Goal: Book appointment/travel/reservation: Book appointment/travel/reservation

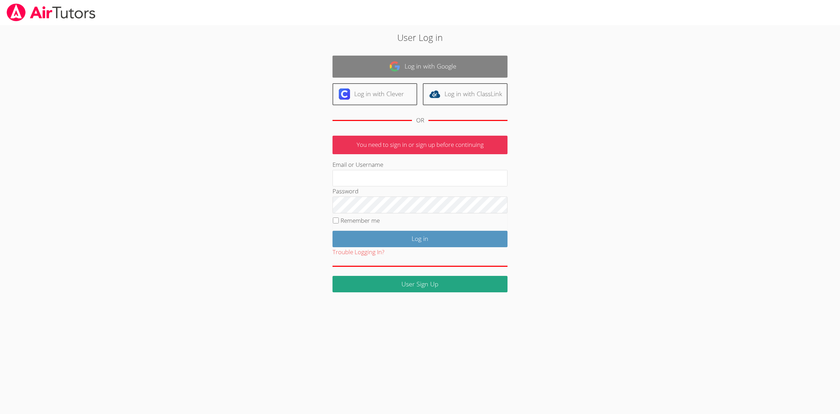
click at [400, 59] on link "Log in with Google" at bounding box center [420, 67] width 175 height 22
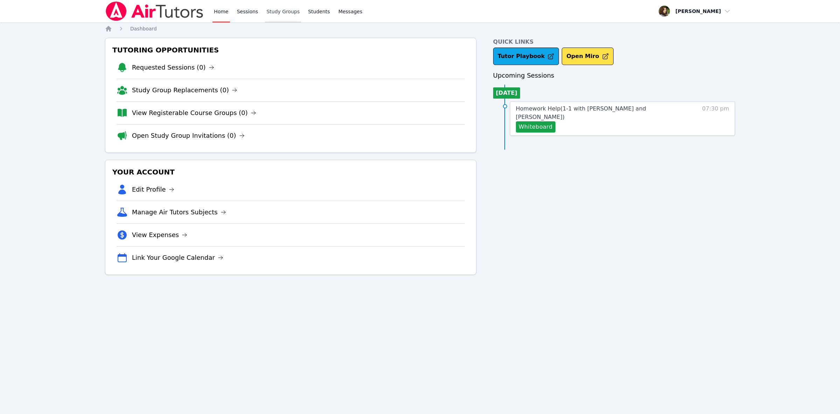
click at [273, 12] on link "Study Groups" at bounding box center [283, 11] width 36 height 22
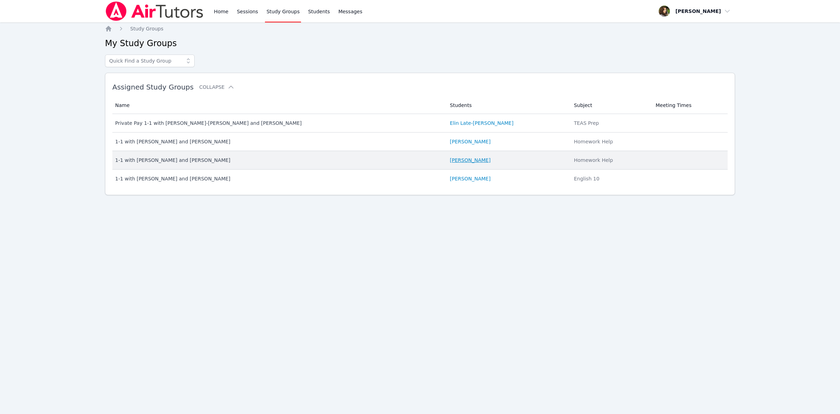
click at [450, 163] on link "[PERSON_NAME]" at bounding box center [470, 160] width 41 height 7
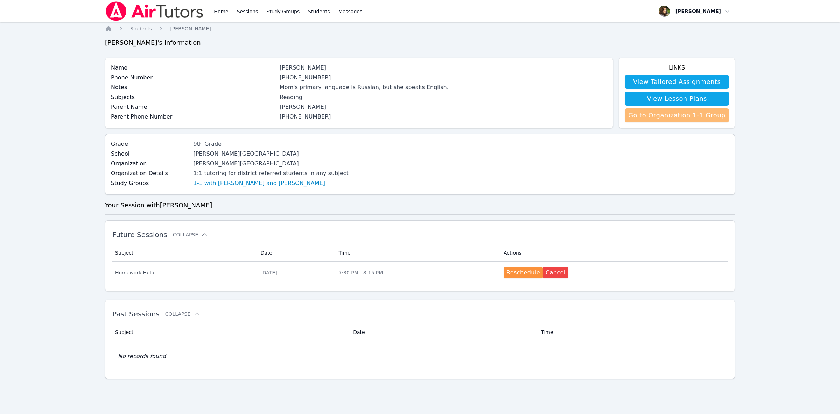
click at [702, 119] on link "Go to Organization 1-1 Group" at bounding box center [677, 116] width 104 height 14
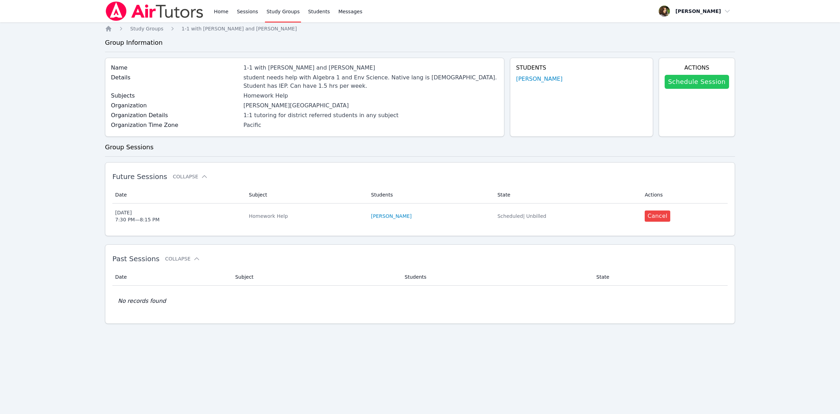
click at [684, 88] on link "Schedule Session" at bounding box center [697, 82] width 64 height 14
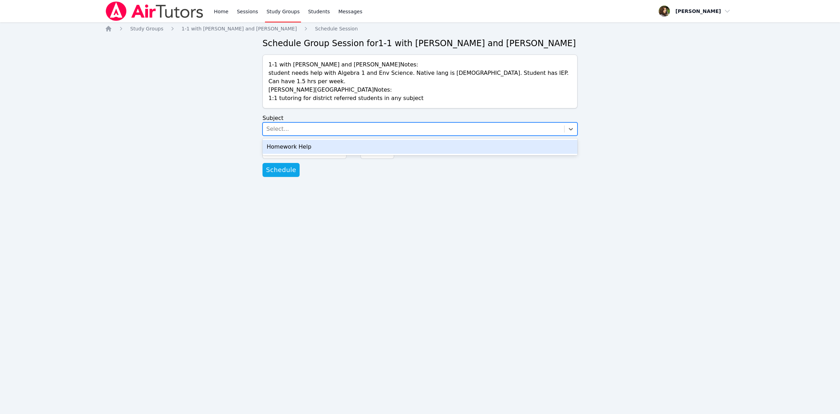
click at [319, 124] on div "Select..." at bounding box center [413, 129] width 301 height 13
click at [314, 143] on div "Homework Help" at bounding box center [420, 147] width 315 height 14
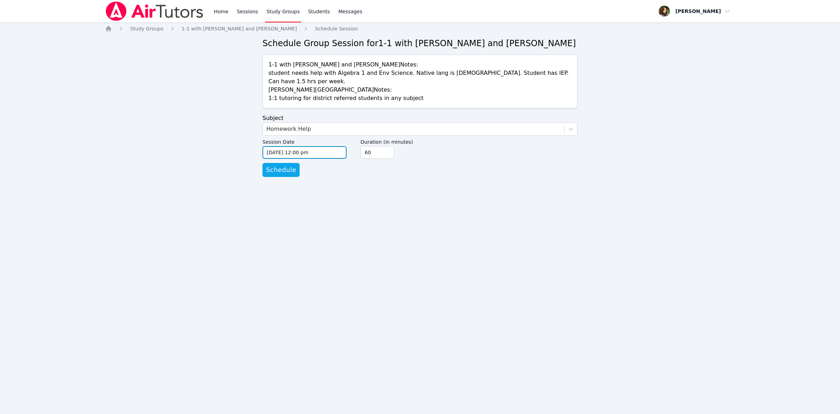
click at [335, 146] on input "[DATE] 12:00 pm" at bounding box center [305, 152] width 84 height 13
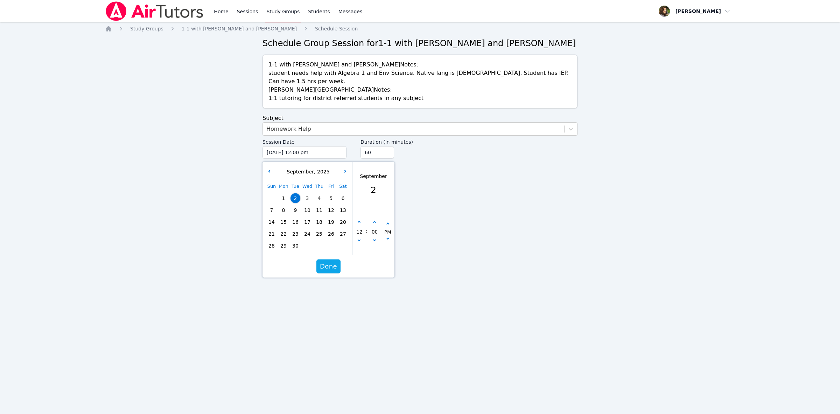
click at [324, 194] on span "4" at bounding box center [319, 199] width 10 height 10
click at [359, 221] on icon "button" at bounding box center [359, 222] width 3 height 3
type input "[DATE] 01:00 pm"
type input "01"
click at [359, 221] on icon "button" at bounding box center [359, 222] width 3 height 3
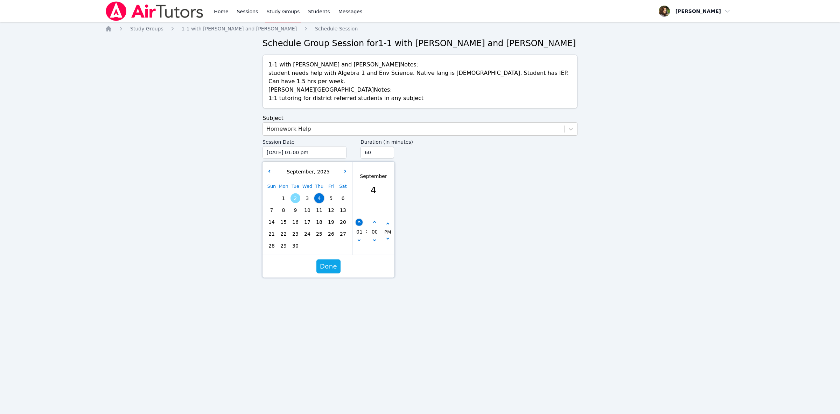
type input "[DATE] 02:00 pm"
type input "02"
click at [359, 221] on icon "button" at bounding box center [359, 222] width 3 height 3
type input "[DATE] 03:00 pm"
type input "03"
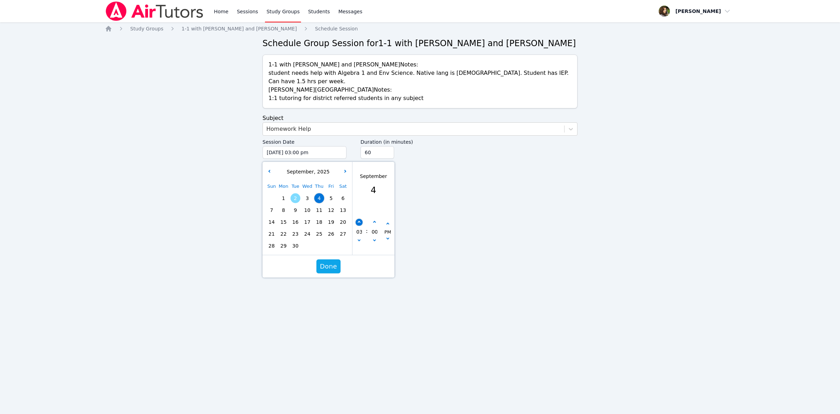
click at [359, 221] on icon "button" at bounding box center [359, 222] width 3 height 3
type input "[DATE] 04:00 pm"
type input "04"
click at [374, 219] on button "button" at bounding box center [374, 222] width 7 height 7
type input "[DATE] 04:05 pm"
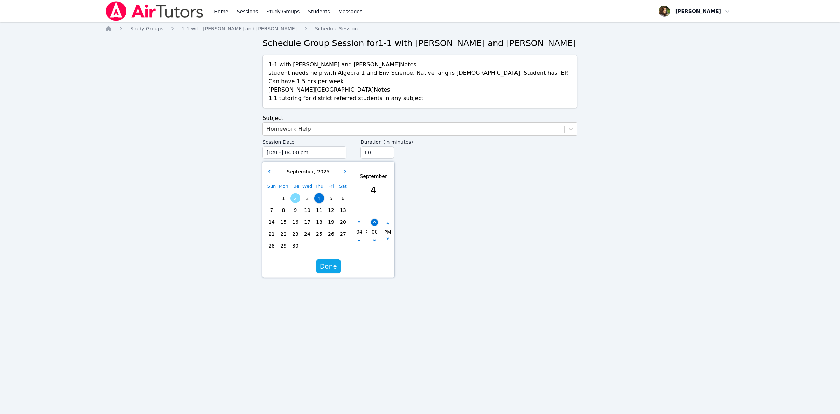
type input "05"
click at [374, 219] on button "button" at bounding box center [374, 222] width 7 height 7
type input "[DATE] 04:10 pm"
type input "10"
click at [374, 219] on button "button" at bounding box center [374, 222] width 7 height 7
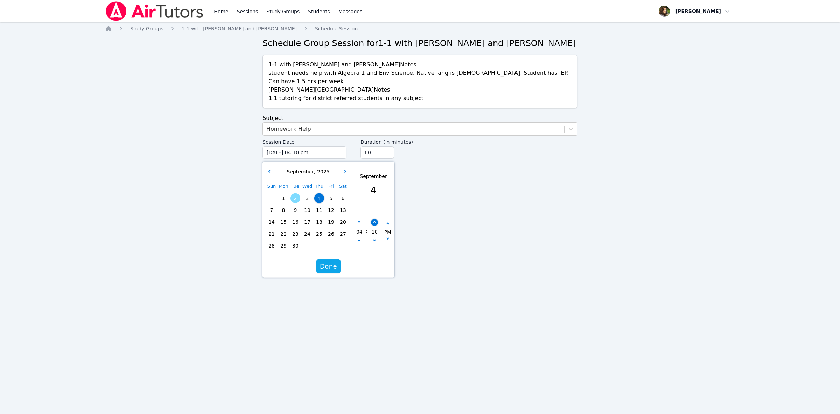
type input "[DATE] 04:15 pm"
type input "15"
click at [374, 219] on button "button" at bounding box center [374, 222] width 7 height 7
type input "[DATE] 04:20 pm"
type input "20"
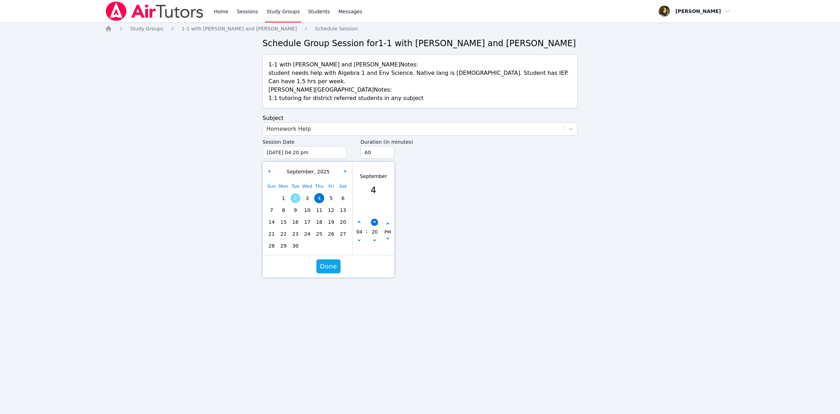
click at [374, 219] on button "button" at bounding box center [374, 222] width 7 height 7
type input "[DATE] 04:25 pm"
type input "25"
click at [374, 219] on button "button" at bounding box center [374, 222] width 7 height 7
type input "[DATE] 04:30 pm"
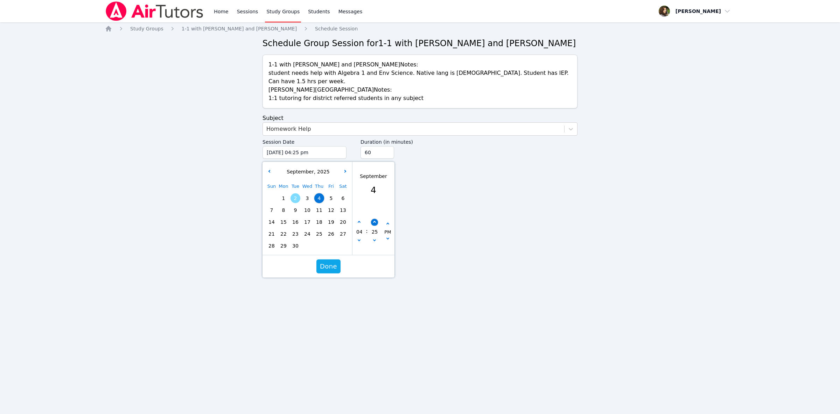
type input "30"
click at [374, 219] on button "button" at bounding box center [374, 222] width 7 height 7
type input "[DATE] 04:35 pm"
type input "35"
click at [373, 239] on icon "button" at bounding box center [374, 240] width 3 height 3
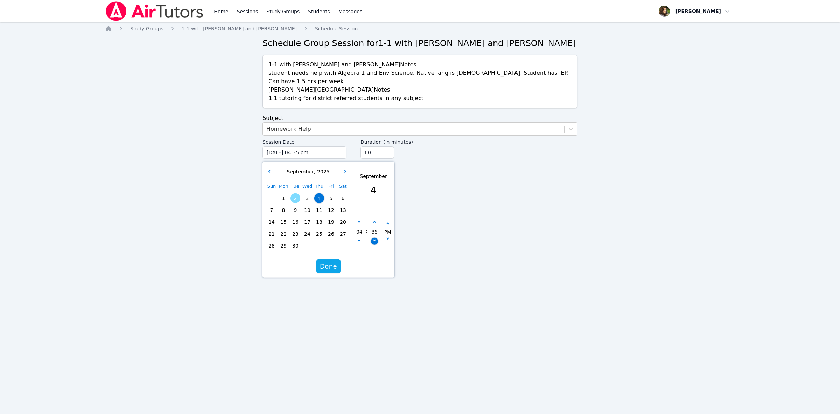
type input "[DATE] 04:30 pm"
type input "30"
click at [326, 262] on span "Done" at bounding box center [328, 267] width 17 height 10
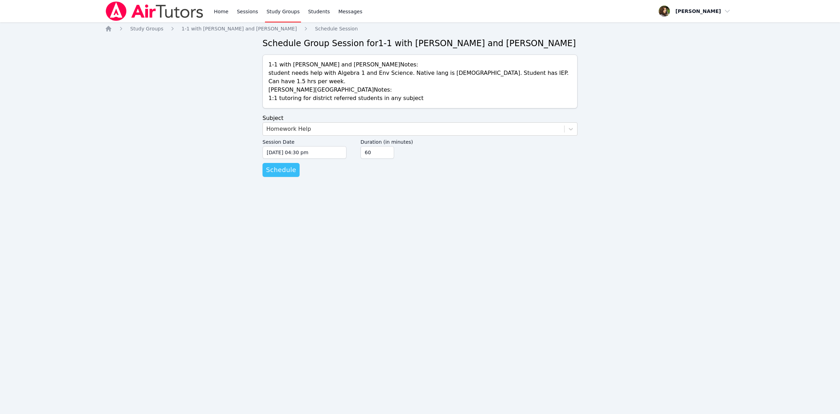
click at [278, 165] on span "Schedule" at bounding box center [281, 170] width 30 height 10
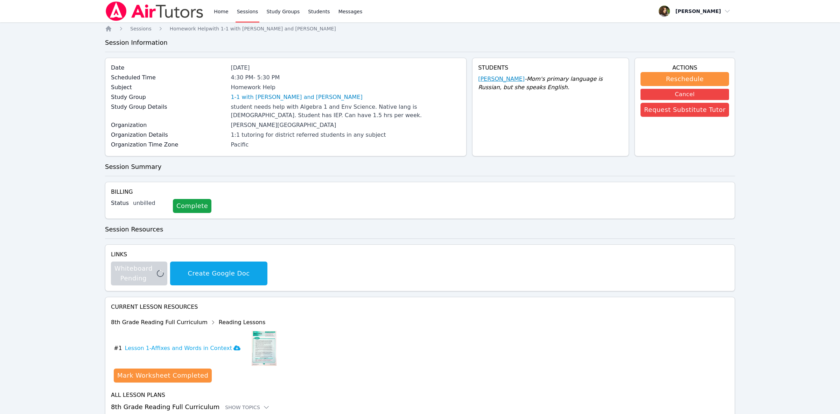
click at [502, 79] on link "[PERSON_NAME]" at bounding box center [501, 79] width 47 height 8
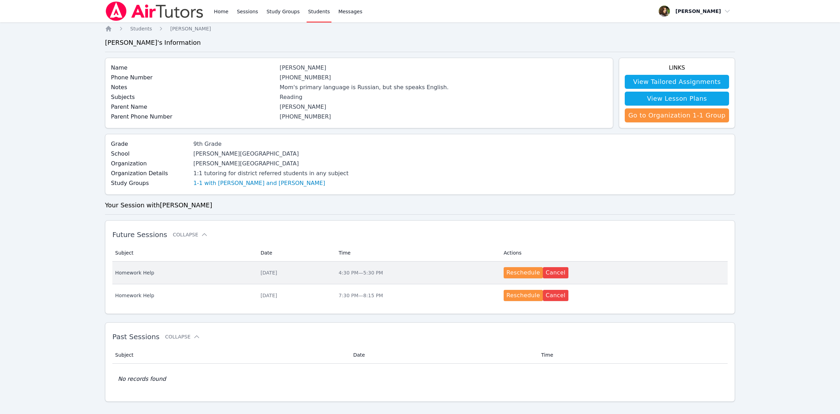
click at [263, 273] on div "[DATE]" at bounding box center [295, 273] width 70 height 7
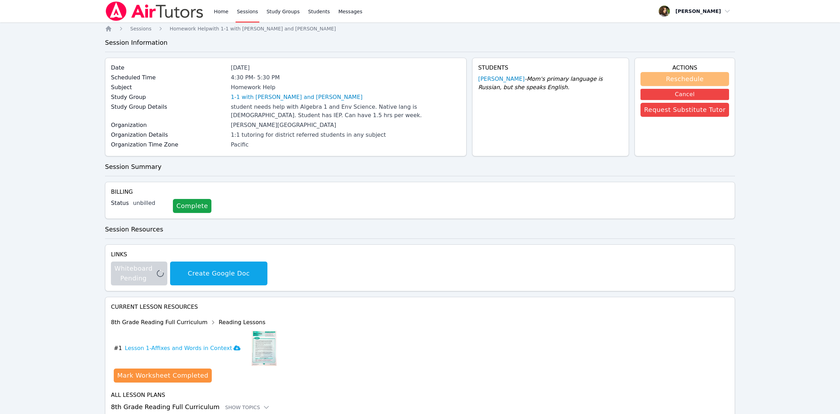
click at [682, 78] on button "Reschedule" at bounding box center [685, 79] width 89 height 14
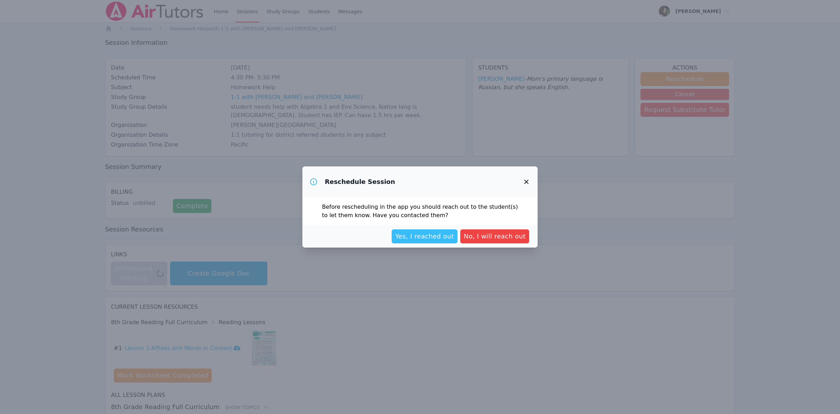
click at [437, 243] on button "Yes, I reached out" at bounding box center [425, 237] width 66 height 14
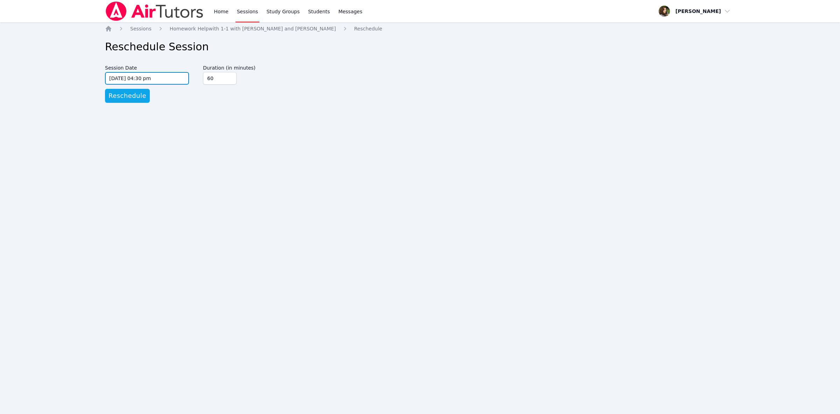
click at [170, 79] on input "[DATE] 04:30 pm" at bounding box center [147, 78] width 84 height 13
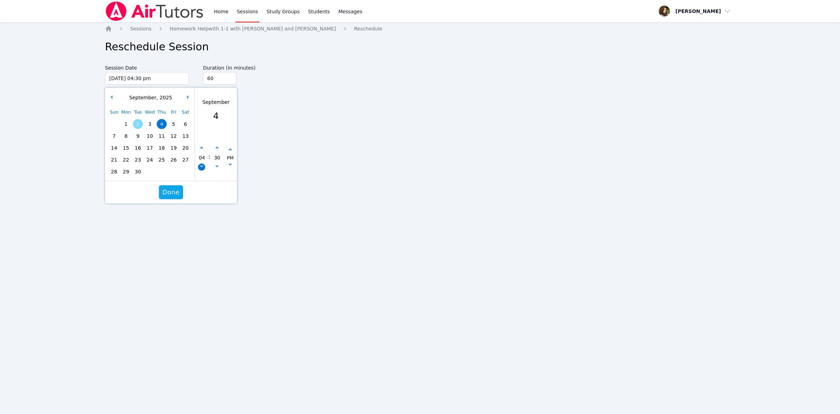
click at [201, 165] on button "button" at bounding box center [201, 167] width 7 height 7
type input "[DATE] 03:30 pm"
type input "03"
click at [201, 165] on button "button" at bounding box center [201, 167] width 7 height 7
type input "[DATE] 02:30 pm"
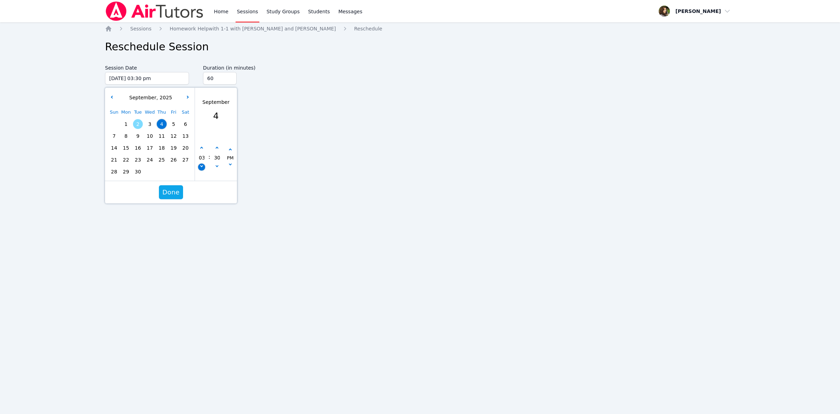
type input "02"
click at [201, 155] on input "02" at bounding box center [201, 158] width 7 height 12
click at [201, 152] on button "button" at bounding box center [201, 148] width 7 height 7
type input "[DATE] 03:30 pm"
type input "03"
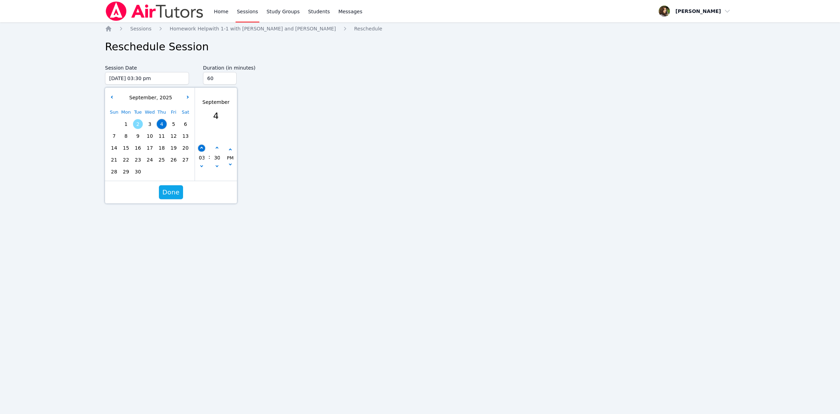
click at [201, 152] on button "button" at bounding box center [201, 148] width 7 height 7
type input "[DATE] 04:30 pm"
type input "04"
click at [202, 148] on icon "button" at bounding box center [201, 148] width 3 height 3
type input "[DATE] 05:30 pm"
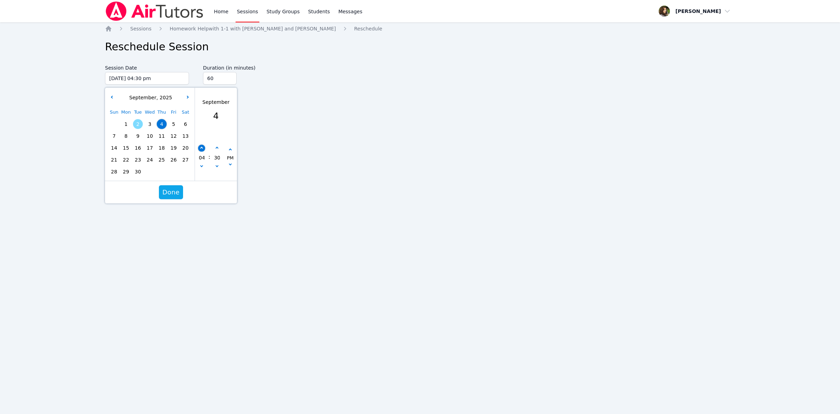
type input "05"
click at [202, 148] on icon "button" at bounding box center [201, 148] width 3 height 3
type input "[DATE] 06:30 pm"
type input "06"
click at [202, 148] on icon "button" at bounding box center [201, 148] width 3 height 3
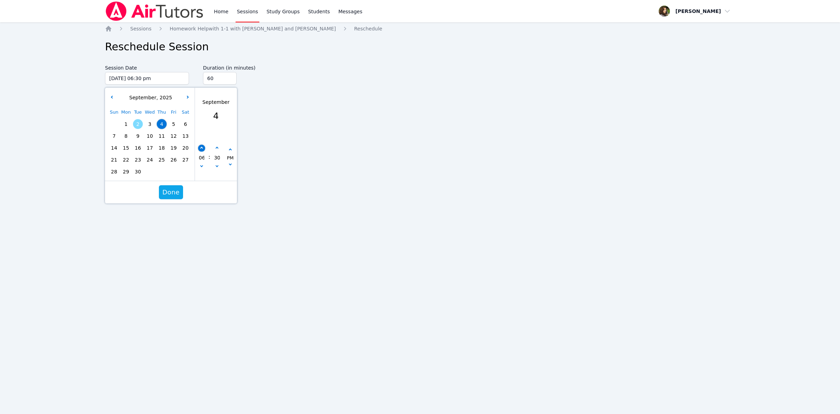
type input "[DATE] 07:30 pm"
type input "07"
click at [170, 192] on span "Done" at bounding box center [170, 193] width 17 height 10
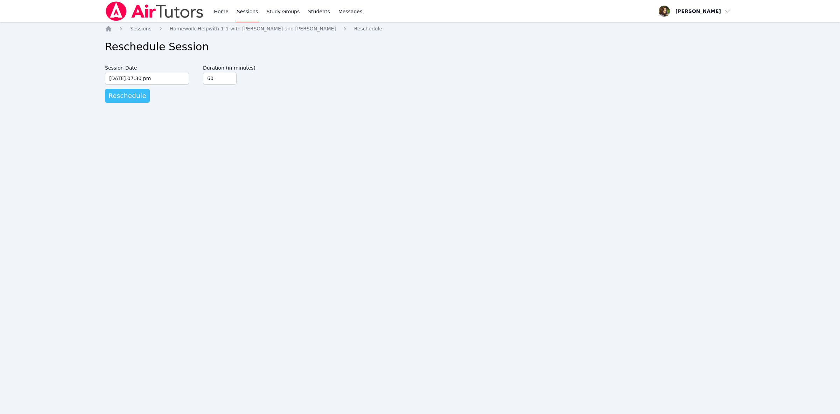
click at [136, 98] on span "Reschedule" at bounding box center [128, 96] width 38 height 10
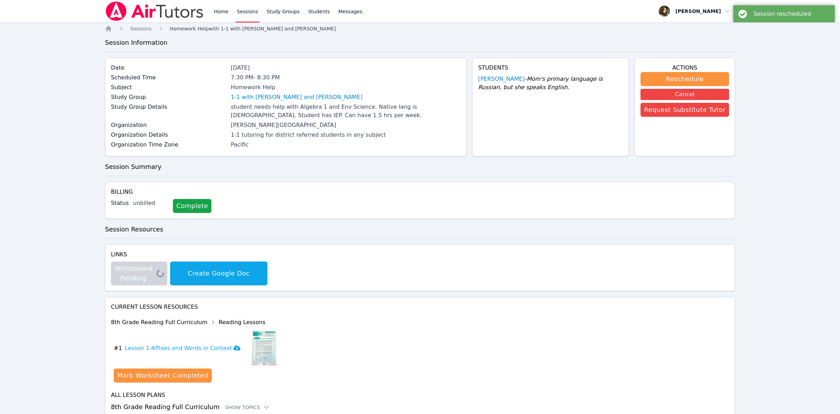
click at [206, 30] on span "Homework Help with 1-1 with [PERSON_NAME] and [PERSON_NAME]" at bounding box center [253, 29] width 166 height 6
click at [232, 29] on span "Homework Help with 1-1 with [PERSON_NAME] and [PERSON_NAME]" at bounding box center [253, 29] width 166 height 6
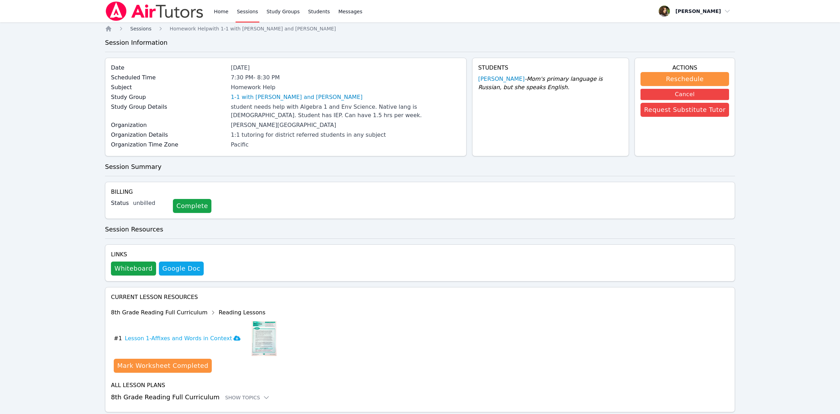
click at [133, 31] on span "Sessions" at bounding box center [140, 29] width 21 height 6
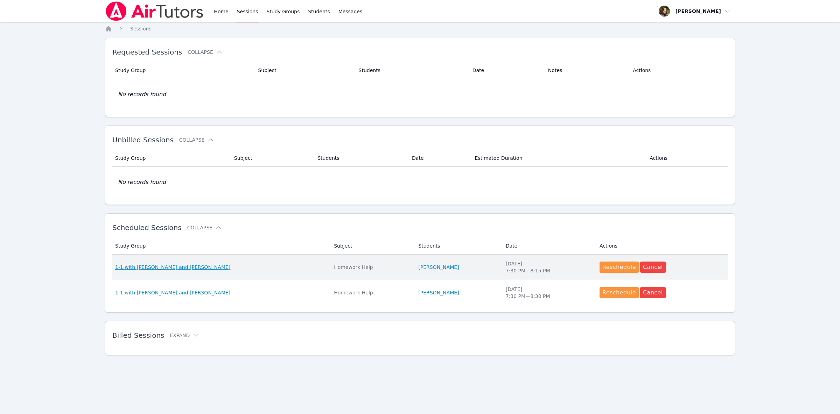
click at [185, 271] on span "1-1 with [PERSON_NAME] and [PERSON_NAME]" at bounding box center [172, 267] width 115 height 7
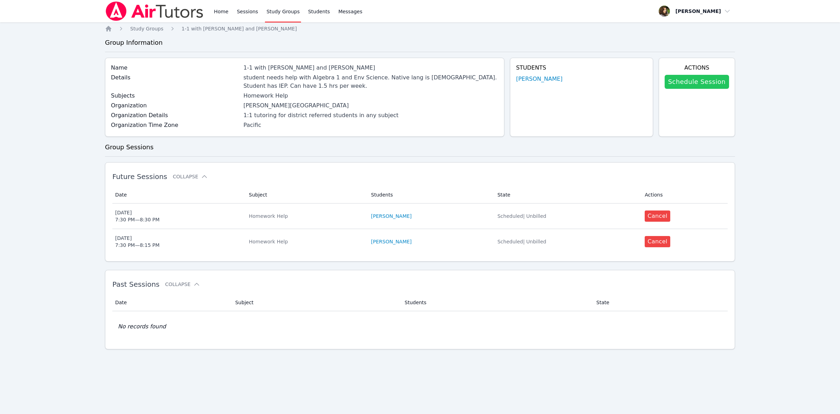
click at [688, 87] on link "Schedule Session" at bounding box center [697, 82] width 64 height 14
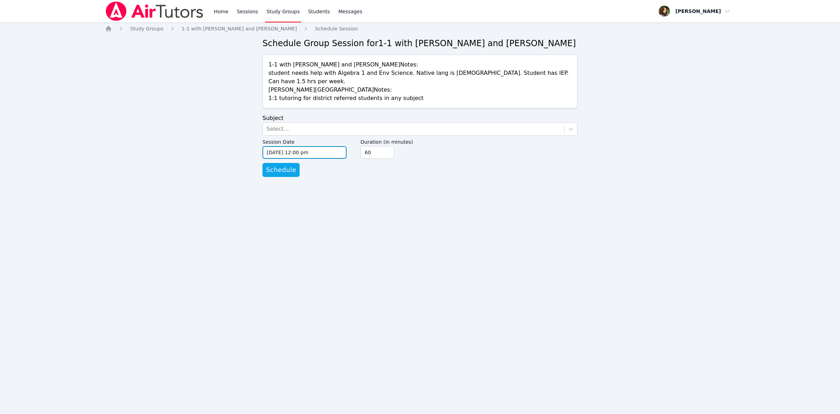
click at [312, 146] on input "[DATE] 12:00 pm" at bounding box center [305, 152] width 84 height 13
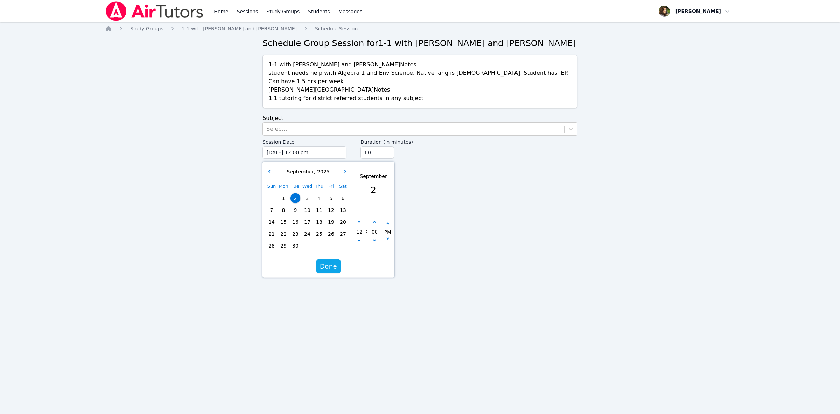
click at [296, 202] on div "Sun Mon Tue Wed Thu Fri Sat 1 2 3 4 5 6 7 8 9 10 11 12 13 14 15 16 17 18 19 20 …" at bounding box center [307, 216] width 83 height 71
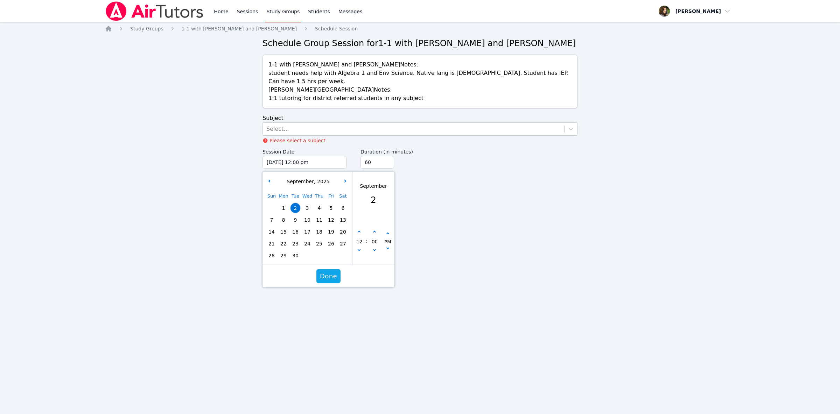
click at [296, 215] on span "9" at bounding box center [296, 220] width 10 height 10
click at [342, 124] on div "Select..." at bounding box center [413, 129] width 301 height 13
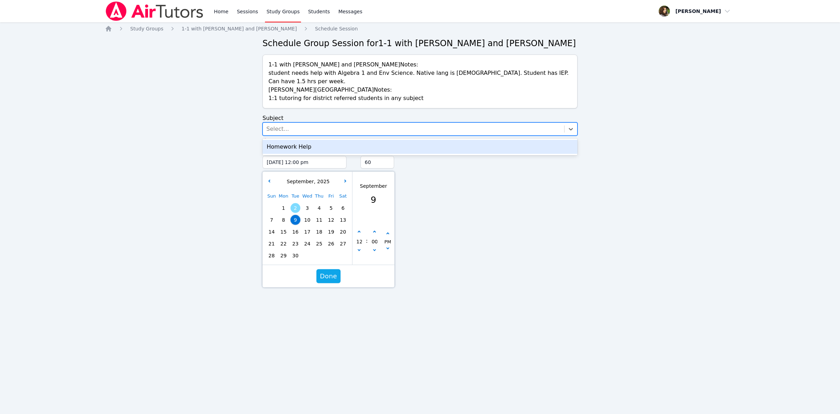
click at [340, 142] on div "Homework Help" at bounding box center [420, 147] width 315 height 14
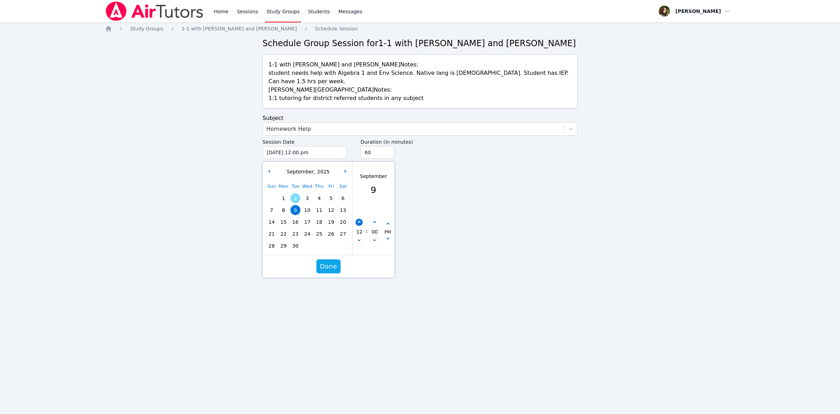
click at [361, 219] on button "button" at bounding box center [359, 222] width 7 height 7
type input "[DATE] 01:00 pm"
type input "01"
click at [359, 238] on button "button" at bounding box center [359, 241] width 7 height 7
type input "[DATE] 12:00 pm"
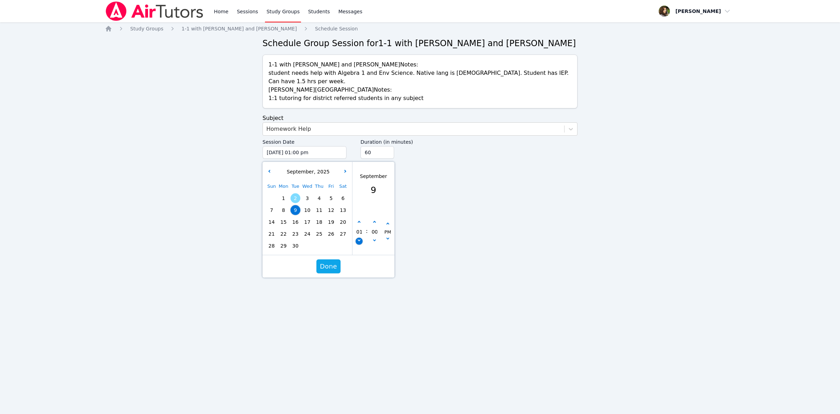
type input "12"
click at [359, 238] on button "button" at bounding box center [359, 241] width 7 height 7
type input "[DATE] 11:00 am"
type input "11"
click at [359, 238] on button "button" at bounding box center [359, 241] width 7 height 7
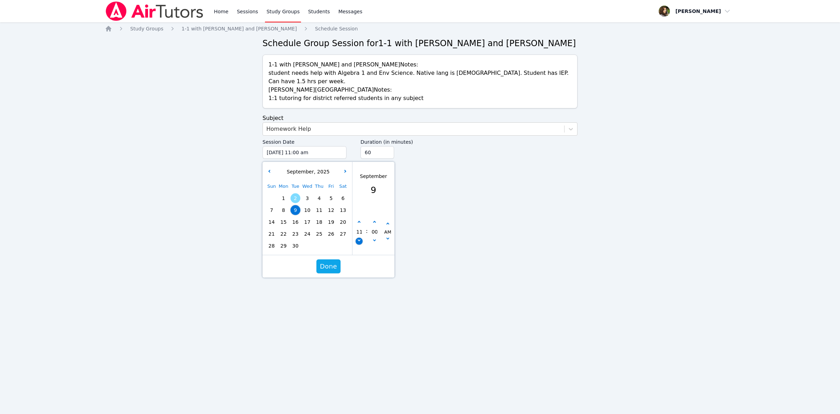
type input "[DATE] 10:00 am"
type input "10"
click at [358, 219] on button "button" at bounding box center [359, 222] width 7 height 7
type input "[DATE] 11:00 am"
type input "11"
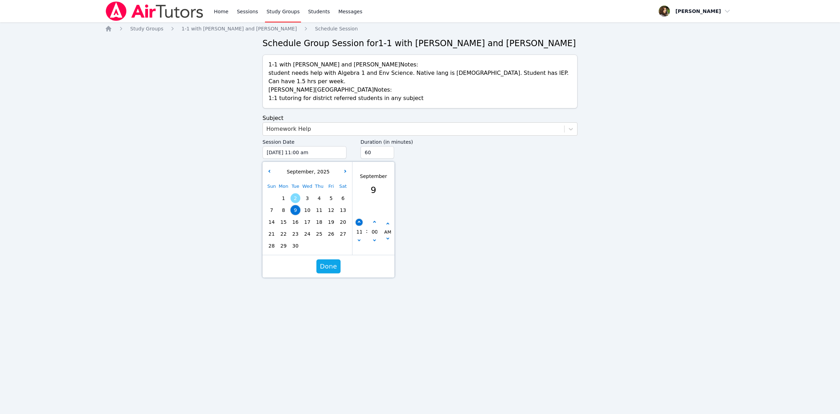
click at [358, 219] on button "button" at bounding box center [359, 222] width 7 height 7
type input "[DATE] 12:00 pm"
type input "12"
click at [358, 219] on button "button" at bounding box center [359, 222] width 7 height 7
type input "[DATE] 01:00 pm"
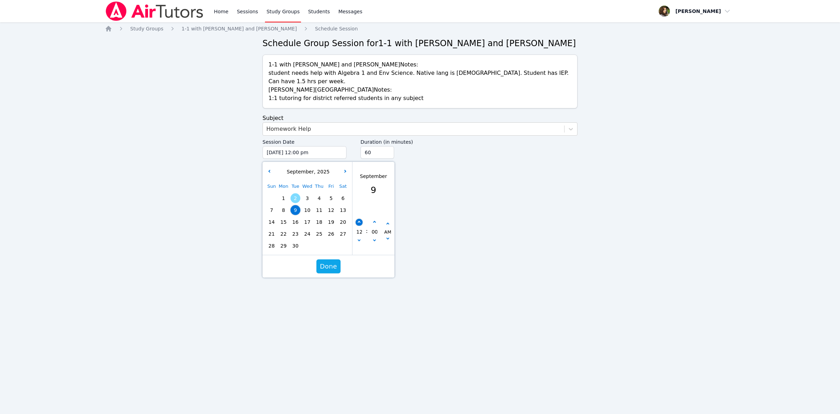
type input "01"
click at [358, 219] on button "button" at bounding box center [359, 222] width 7 height 7
type input "[DATE] 02:00 pm"
type input "02"
click at [358, 219] on button "button" at bounding box center [359, 222] width 7 height 7
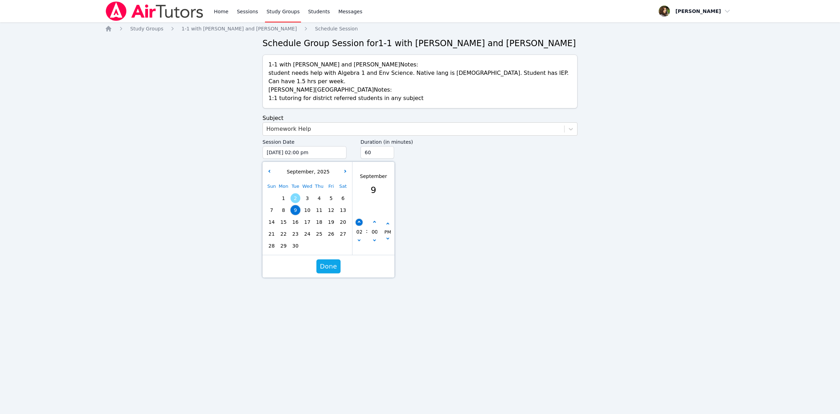
type input "[DATE] 03:00 pm"
type input "03"
click at [358, 219] on button "button" at bounding box center [359, 222] width 7 height 7
type input "[DATE] 04:00 pm"
type input "04"
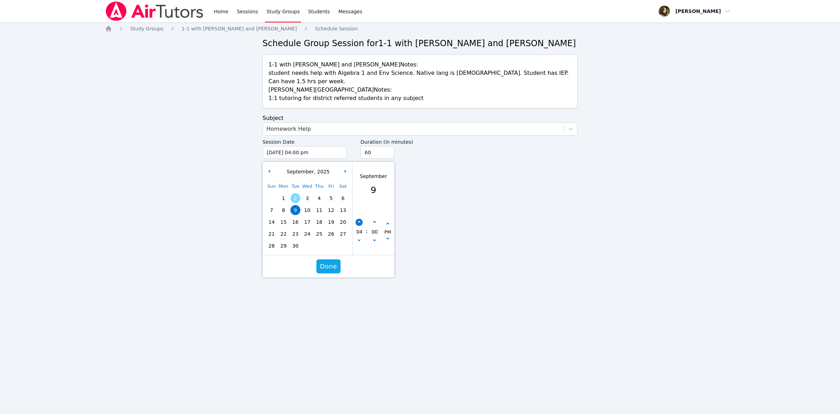
click at [358, 219] on button "button" at bounding box center [359, 222] width 7 height 7
type input "[DATE] 05:00 pm"
type input "05"
click at [358, 219] on button "button" at bounding box center [359, 222] width 7 height 7
type input "[DATE] 06:00 pm"
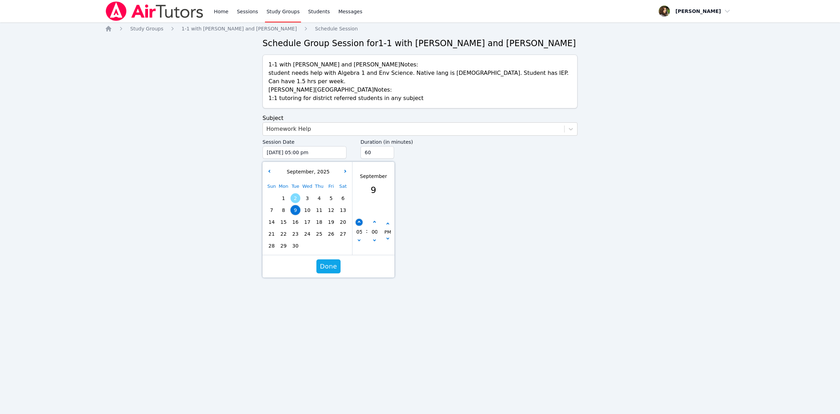
type input "06"
click at [358, 219] on button "button" at bounding box center [359, 222] width 7 height 7
type input "[DATE] 07:00 pm"
type input "07"
click at [375, 239] on icon "button" at bounding box center [374, 240] width 3 height 3
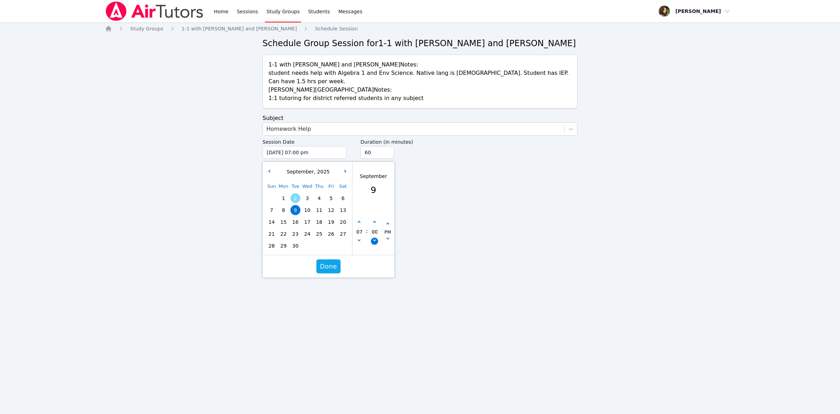
type input "[DATE] 06:55 pm"
type input "06"
type input "55"
click at [375, 239] on icon "button" at bounding box center [374, 240] width 3 height 3
type input "[DATE] 06:50 pm"
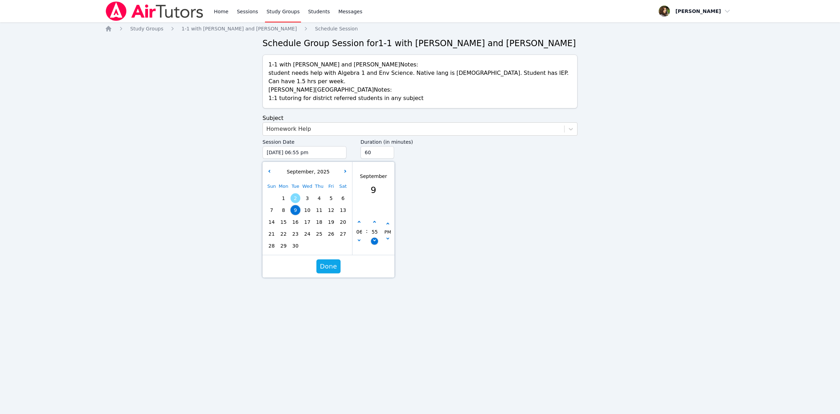
type input "50"
click at [376, 219] on button "button" at bounding box center [374, 222] width 7 height 7
type input "[DATE] 06:55 pm"
type input "55"
click at [376, 219] on button "button" at bounding box center [374, 222] width 7 height 7
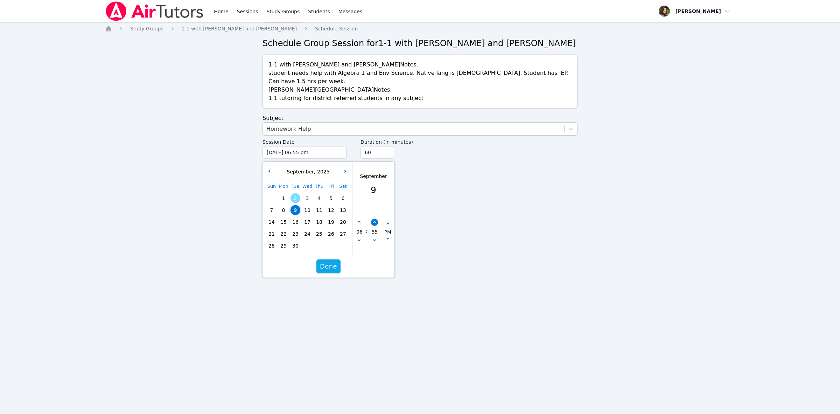
type input "[DATE] 07:00 pm"
type input "07"
type input "00"
click at [376, 219] on button "button" at bounding box center [374, 222] width 7 height 7
type input "[DATE] 07:05 pm"
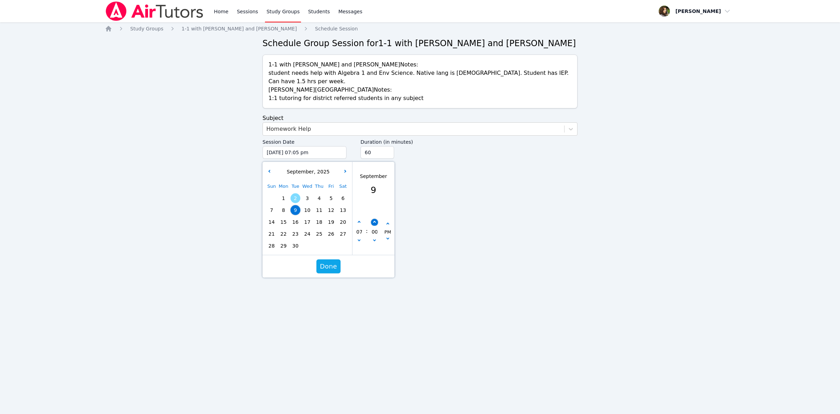
type input "05"
click at [374, 219] on button "button" at bounding box center [374, 222] width 7 height 7
type input "[DATE] 07:10 pm"
type input "10"
click at [374, 219] on button "button" at bounding box center [374, 222] width 7 height 7
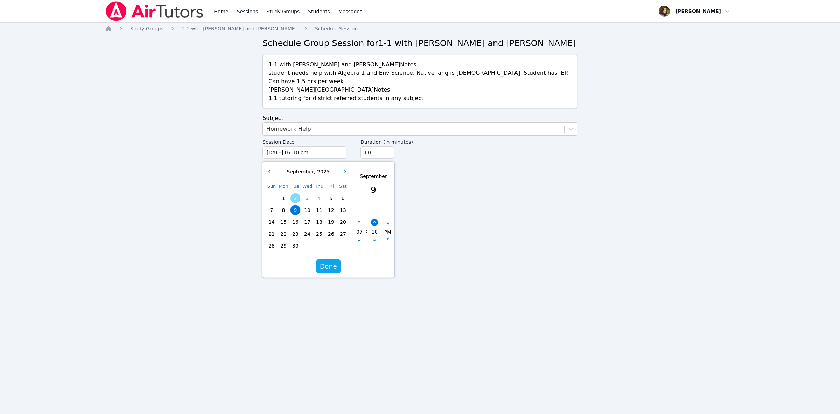
type input "[DATE] 07:15 pm"
type input "15"
click at [374, 219] on button "button" at bounding box center [374, 222] width 7 height 7
type input "[DATE] 07:20 pm"
type input "20"
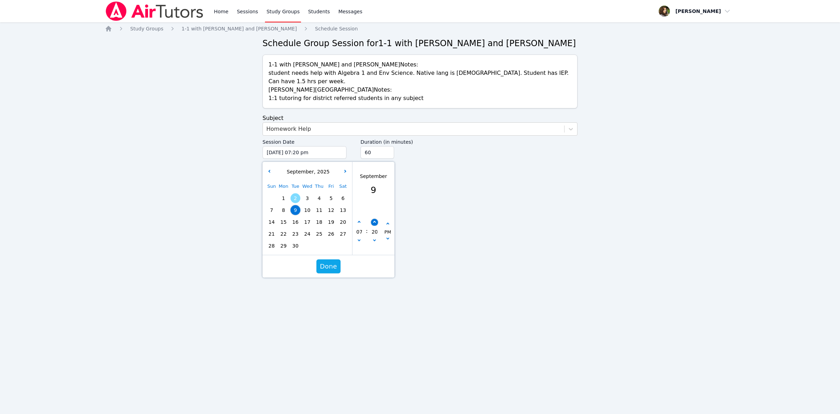
click at [374, 219] on button "button" at bounding box center [374, 222] width 7 height 7
type input "[DATE] 07:25 pm"
type input "25"
click at [374, 219] on button "button" at bounding box center [374, 222] width 7 height 7
type input "[DATE] 07:30 pm"
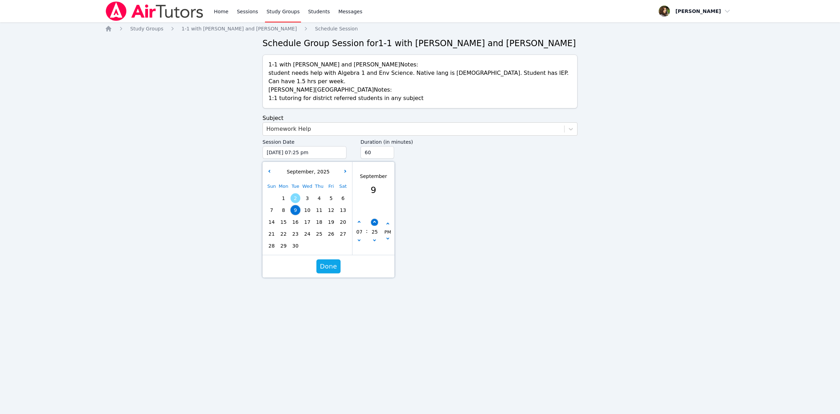
type input "30"
click at [326, 262] on span "Done" at bounding box center [328, 267] width 17 height 10
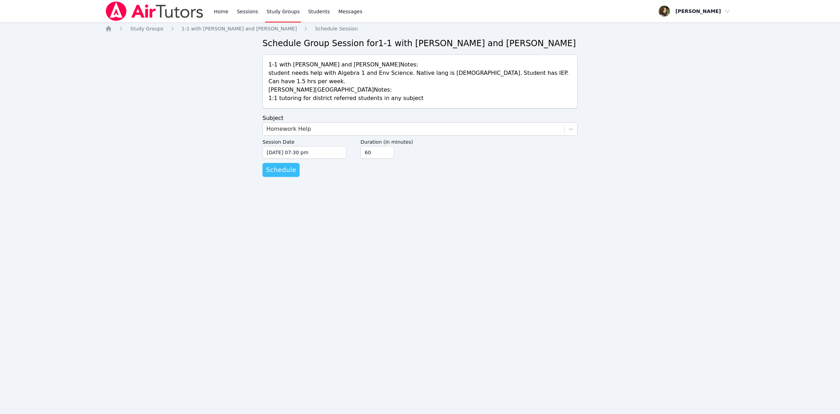
click at [284, 165] on span "Schedule" at bounding box center [281, 170] width 30 height 10
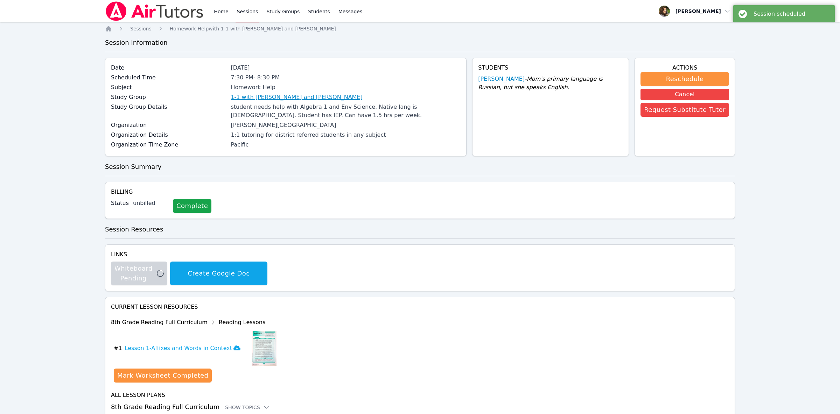
click at [272, 100] on link "1-1 with [PERSON_NAME] and [PERSON_NAME]" at bounding box center [297, 97] width 132 height 8
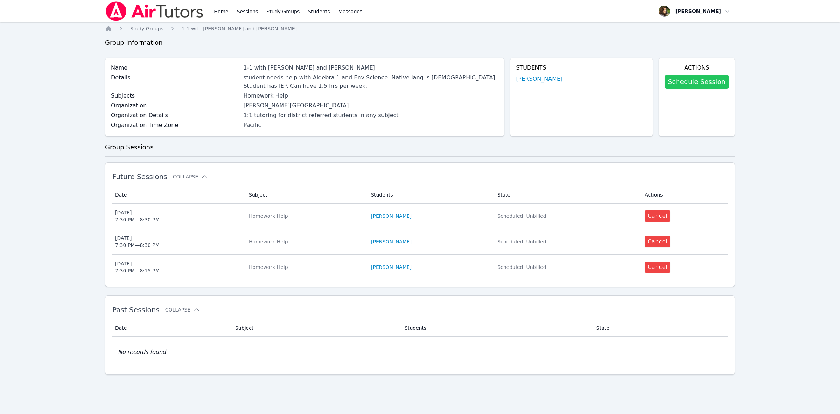
click at [701, 79] on link "Schedule Session" at bounding box center [697, 82] width 64 height 14
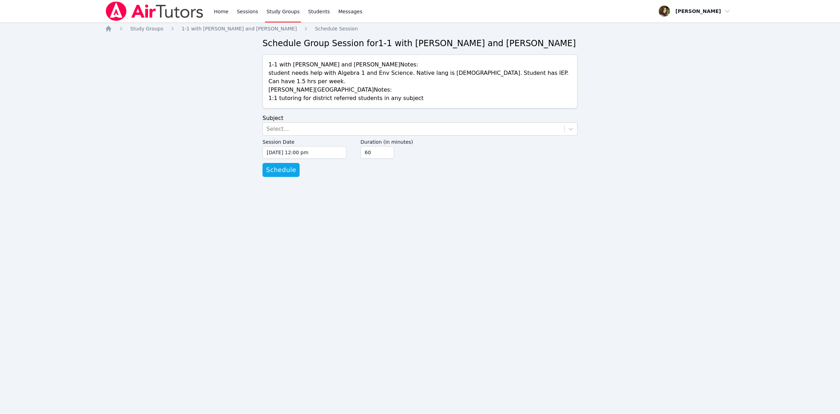
click at [110, 11] on img at bounding box center [154, 11] width 99 height 20
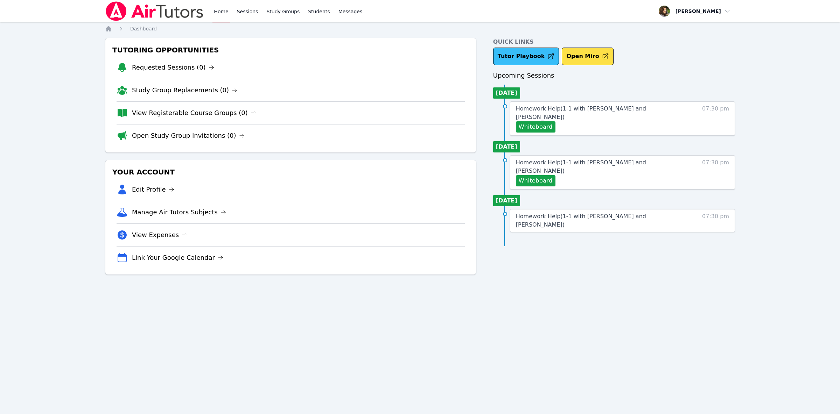
click at [531, 58] on link "Tutor Playbook" at bounding box center [526, 57] width 66 height 18
click at [278, 14] on link "Study Groups" at bounding box center [283, 11] width 36 height 22
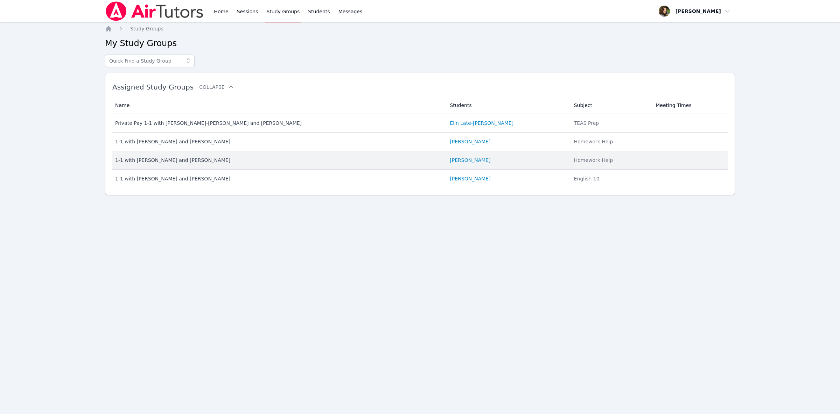
click at [180, 162] on div "1-1 with [PERSON_NAME] and [PERSON_NAME]" at bounding box center [278, 160] width 326 height 7
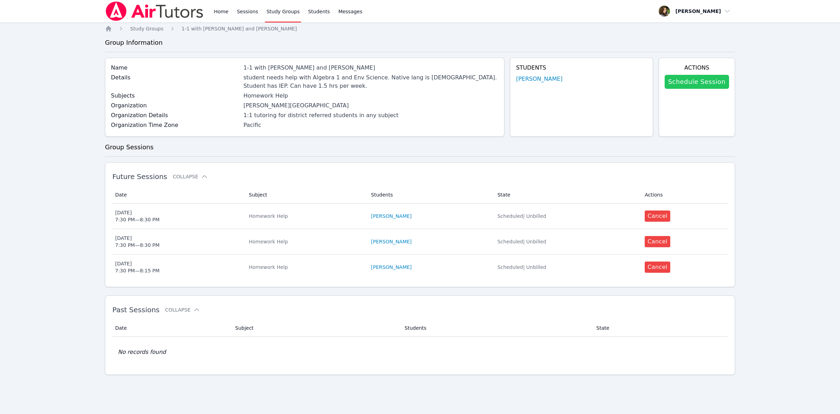
click at [708, 85] on link "Schedule Session" at bounding box center [697, 82] width 64 height 14
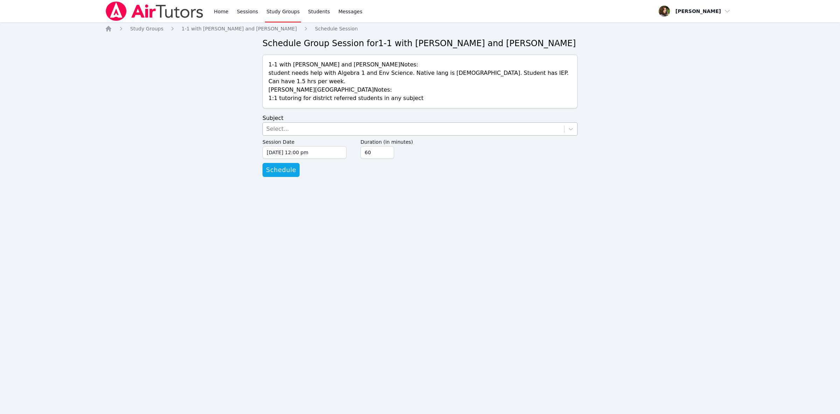
click at [300, 123] on div "Select..." at bounding box center [413, 129] width 301 height 13
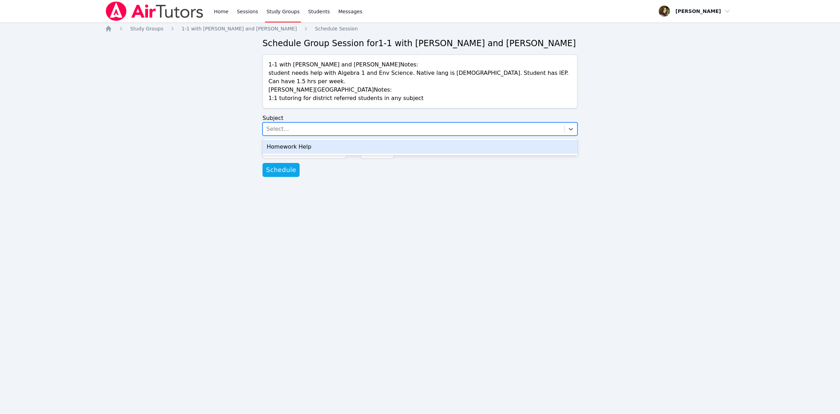
click at [310, 140] on div "Homework Help" at bounding box center [420, 147] width 315 height 14
click at [315, 146] on input "[DATE] 12:00 pm" at bounding box center [305, 152] width 84 height 13
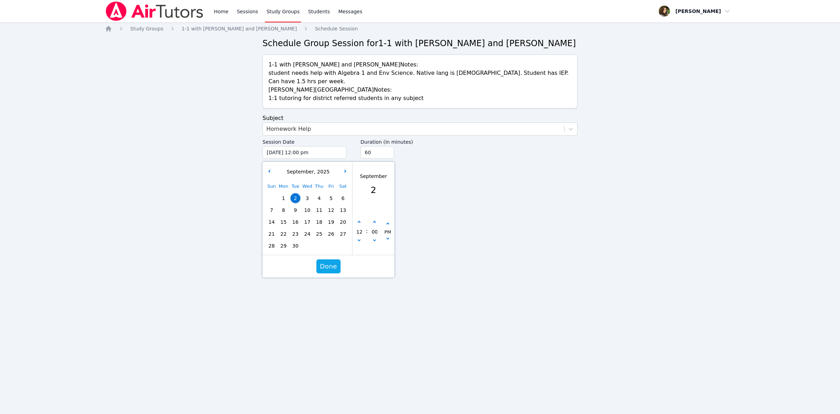
click at [324, 205] on span "11" at bounding box center [319, 210] width 10 height 10
click at [358, 219] on button "button" at bounding box center [359, 222] width 7 height 7
type input "[DATE] 01:00 pm"
type input "01"
click at [358, 219] on button "button" at bounding box center [359, 222] width 7 height 7
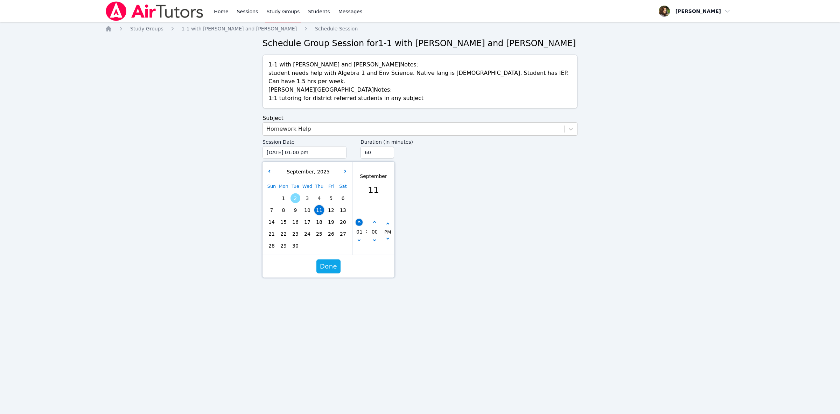
type input "[DATE] 02:00 pm"
type input "02"
click at [358, 219] on button "button" at bounding box center [359, 222] width 7 height 7
type input "[DATE] 03:00 pm"
type input "03"
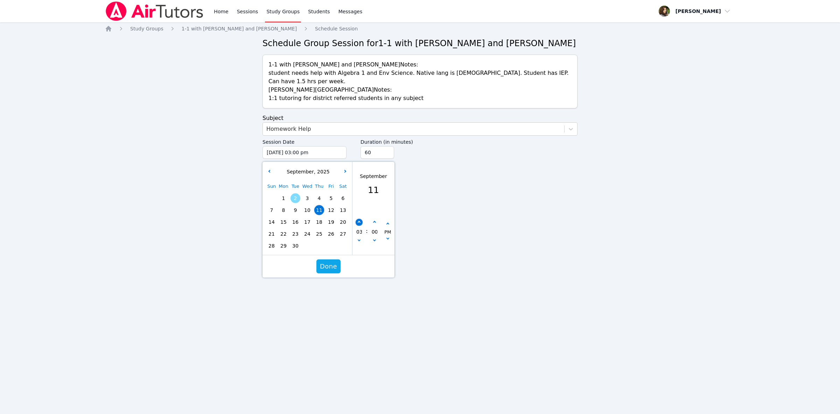
click at [358, 219] on button "button" at bounding box center [359, 222] width 7 height 7
type input "[DATE] 04:00 pm"
type input "04"
click at [358, 219] on button "button" at bounding box center [359, 222] width 7 height 7
type input "[DATE] 05:00 pm"
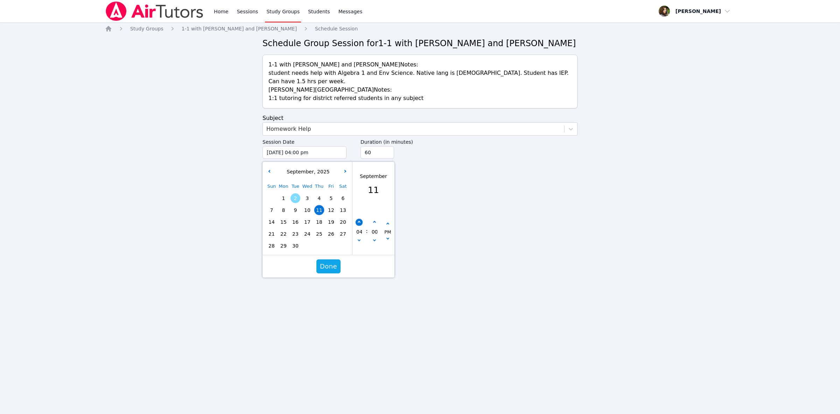
type input "05"
click at [358, 219] on button "button" at bounding box center [359, 222] width 7 height 7
type input "[DATE] 06:00 pm"
type input "06"
click at [358, 219] on button "button" at bounding box center [359, 222] width 7 height 7
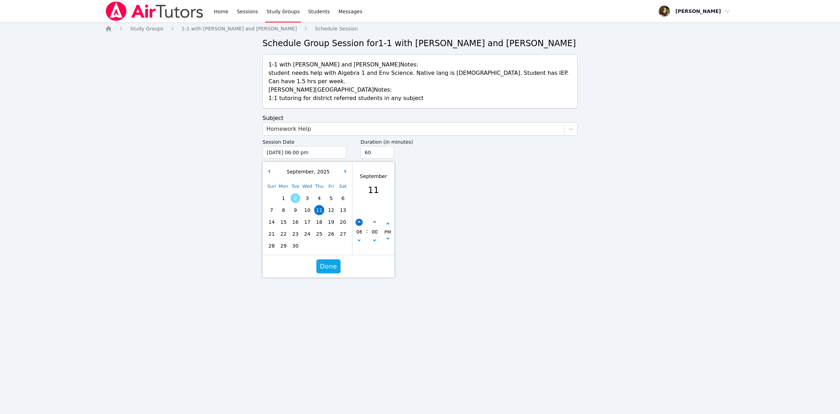
type input "[DATE] 07:00 pm"
type input "07"
click at [375, 221] on icon "button" at bounding box center [374, 222] width 3 height 3
type input "[DATE] 07:05 pm"
type input "05"
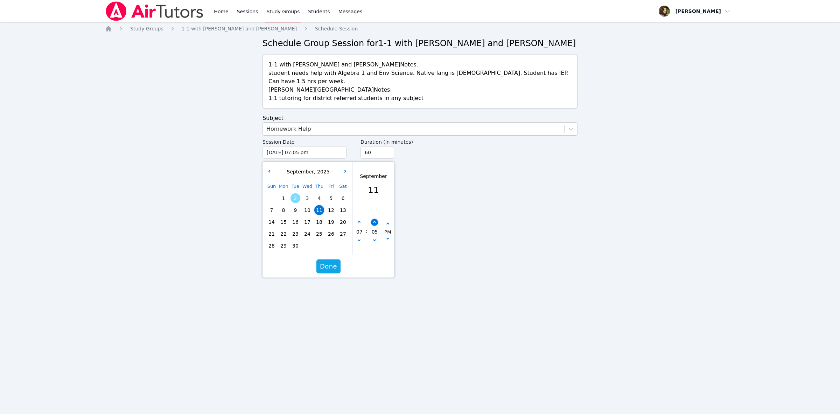
click at [375, 221] on icon "button" at bounding box center [374, 222] width 3 height 3
type input "[DATE] 07:10 pm"
type input "10"
click at [375, 221] on icon "button" at bounding box center [374, 222] width 3 height 3
type input "[DATE] 07:15 pm"
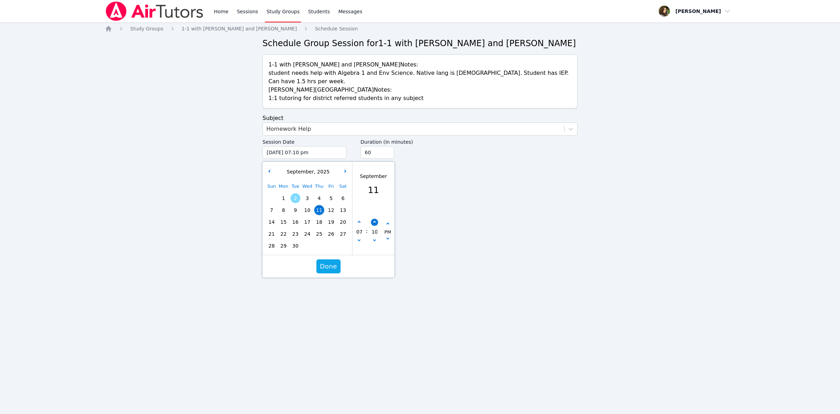
type input "15"
click at [375, 221] on icon "button" at bounding box center [374, 222] width 3 height 3
type input "[DATE] 07:20 pm"
type input "20"
click at [375, 221] on icon "button" at bounding box center [374, 222] width 3 height 3
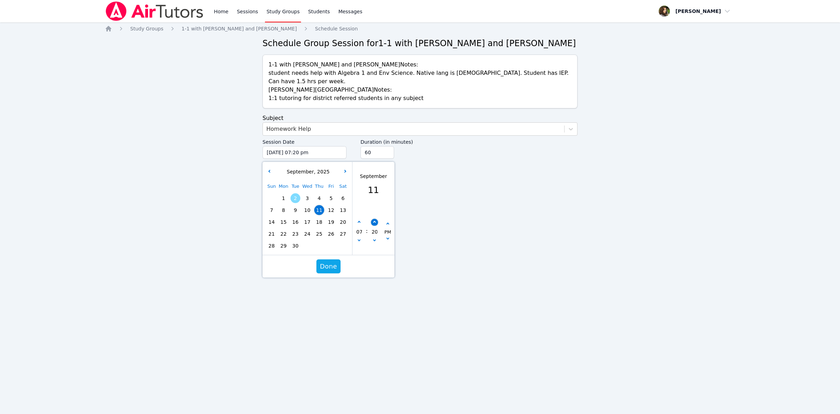
type input "[DATE] 07:25 pm"
type input "25"
click at [375, 221] on icon "button" at bounding box center [374, 222] width 3 height 3
type input "[DATE] 07:30 pm"
type input "30"
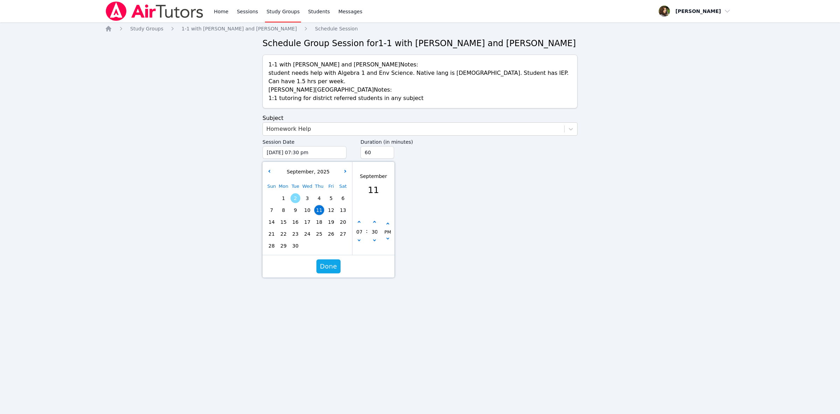
click at [330, 256] on div "Done" at bounding box center [329, 267] width 132 height 22
click at [333, 262] on span "Done" at bounding box center [328, 267] width 17 height 10
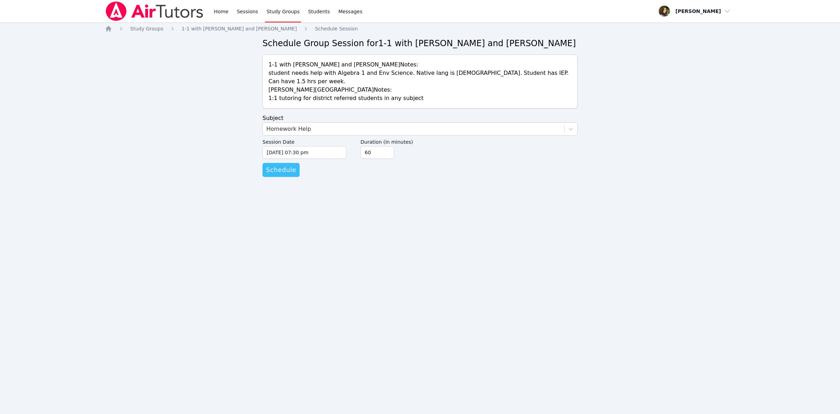
click at [282, 165] on span "Schedule" at bounding box center [281, 170] width 30 height 10
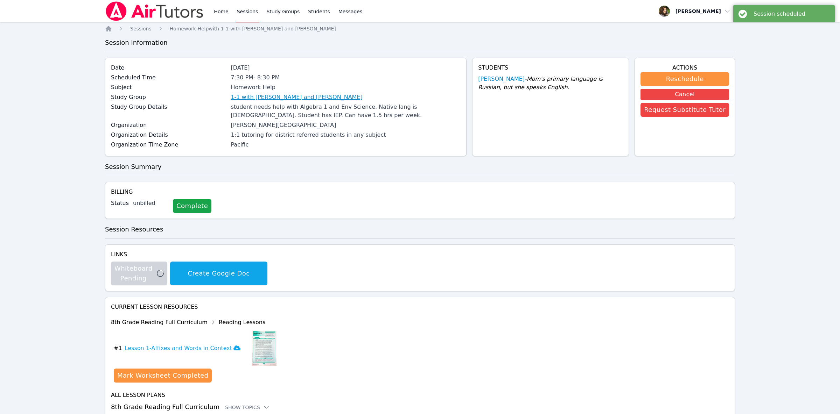
click at [285, 96] on link "1-1 with [PERSON_NAME] and [PERSON_NAME]" at bounding box center [297, 97] width 132 height 8
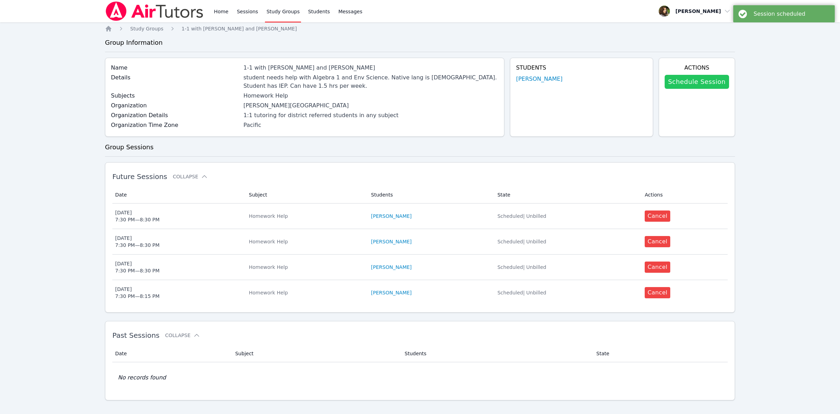
click at [696, 85] on link "Schedule Session" at bounding box center [697, 82] width 64 height 14
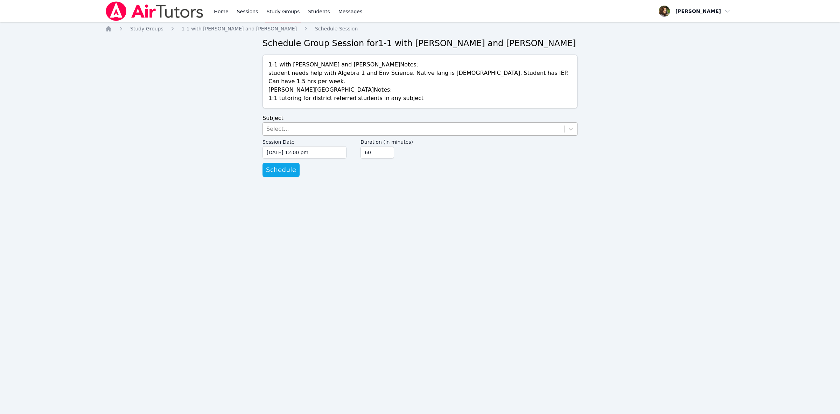
click at [305, 125] on div "Select..." at bounding box center [413, 129] width 301 height 13
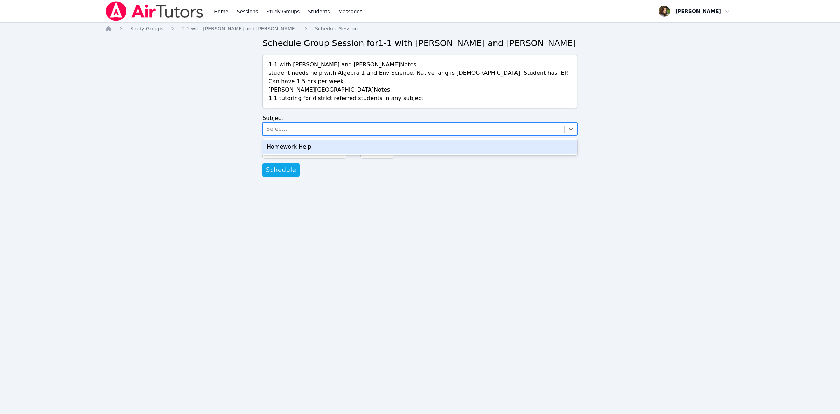
click at [312, 140] on div "Homework Help" at bounding box center [420, 147] width 315 height 14
click at [313, 148] on input "[DATE] 12:00 pm" at bounding box center [305, 152] width 84 height 13
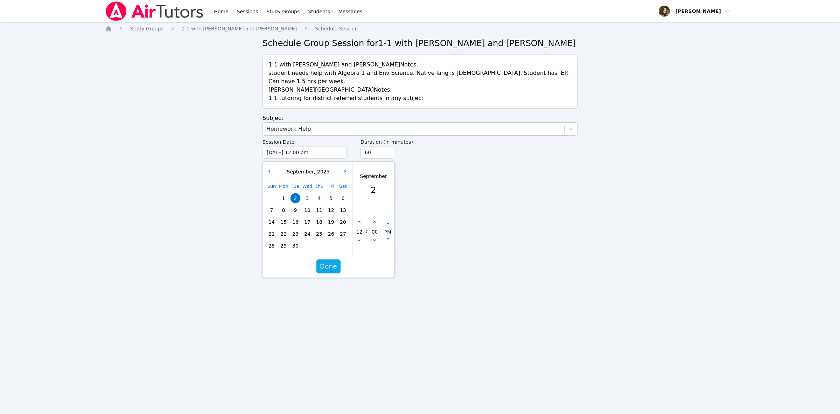
click at [295, 217] on span "16" at bounding box center [296, 222] width 10 height 10
click at [357, 219] on button "button" at bounding box center [359, 222] width 7 height 7
type input "[DATE] 01:00 pm"
type input "01"
click at [357, 219] on button "button" at bounding box center [359, 222] width 7 height 7
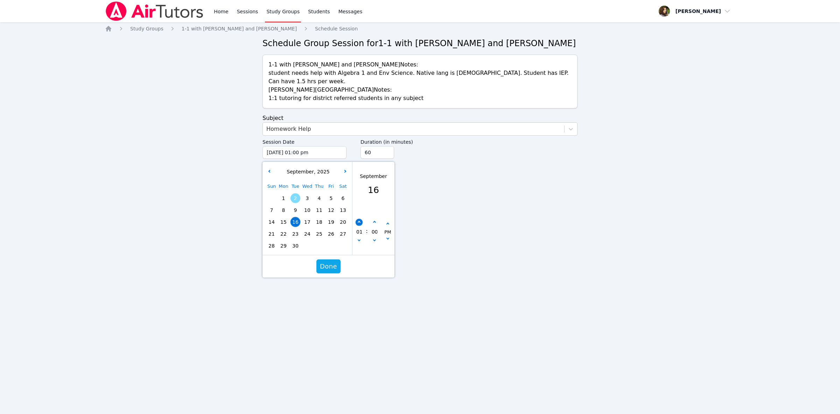
type input "[DATE] 02:00 pm"
type input "02"
click at [357, 219] on button "button" at bounding box center [359, 222] width 7 height 7
type input "[DATE] 03:00 pm"
type input "03"
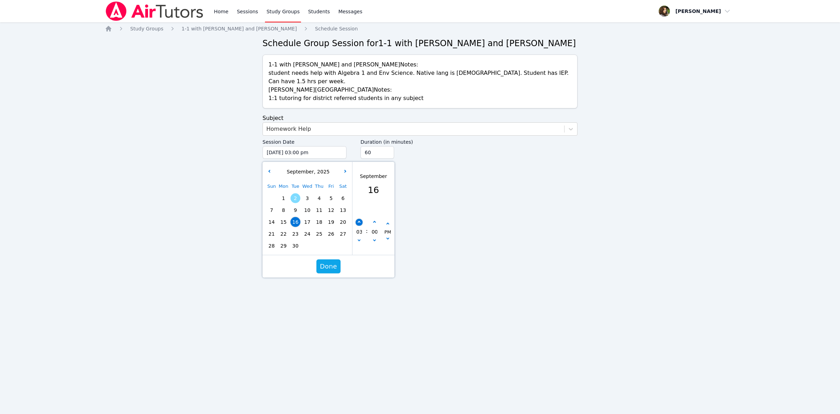
click at [357, 219] on button "button" at bounding box center [359, 222] width 7 height 7
type input "[DATE] 04:00 pm"
type input "04"
click at [357, 219] on button "button" at bounding box center [359, 222] width 7 height 7
type input "[DATE] 05:00 pm"
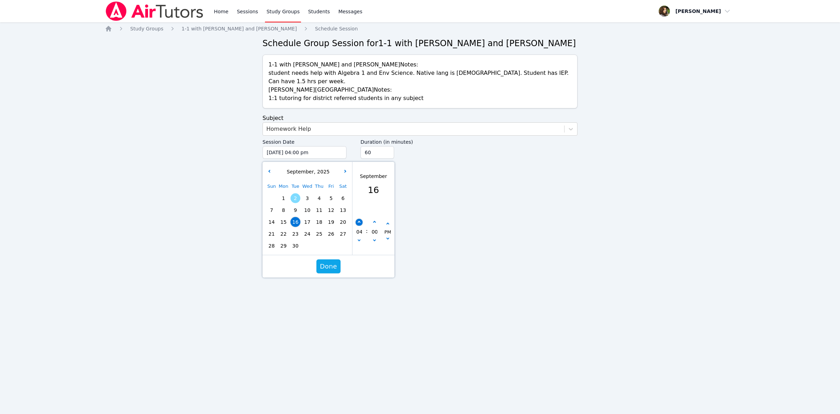
type input "05"
click at [357, 219] on button "button" at bounding box center [359, 222] width 7 height 7
type input "[DATE] 06:00 pm"
type input "06"
click at [357, 219] on button "button" at bounding box center [359, 222] width 7 height 7
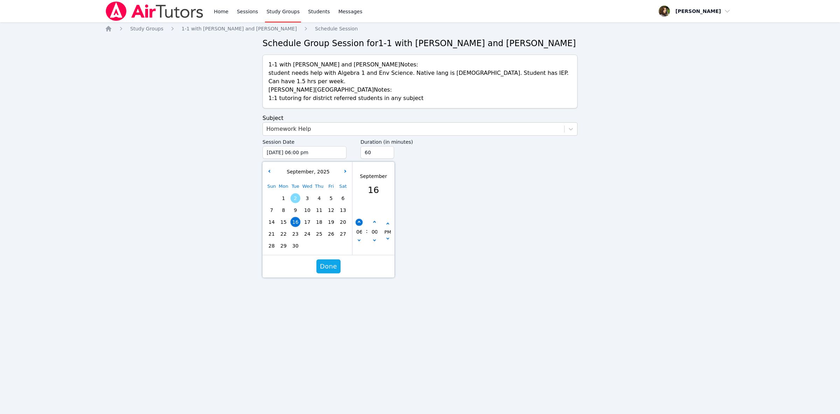
type input "[DATE] 07:00 pm"
type input "07"
click at [376, 219] on button "button" at bounding box center [374, 222] width 7 height 7
type input "[DATE] 07:05 pm"
type input "05"
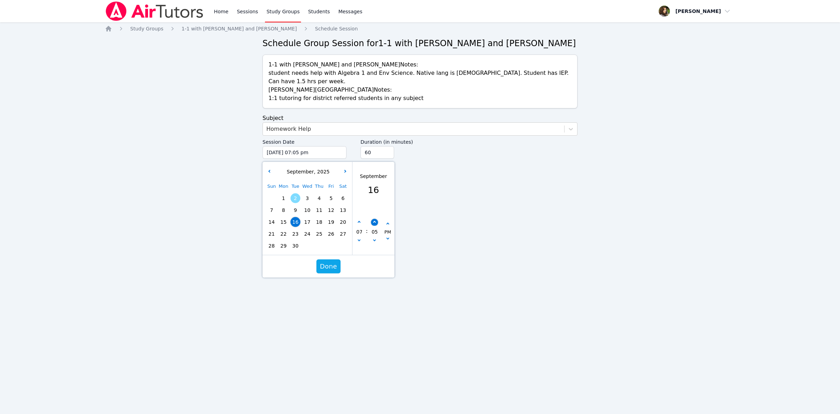
click at [376, 219] on button "button" at bounding box center [374, 222] width 7 height 7
type input "[DATE] 07:10 pm"
type input "10"
click at [376, 219] on button "button" at bounding box center [374, 222] width 7 height 7
type input "[DATE] 07:15 pm"
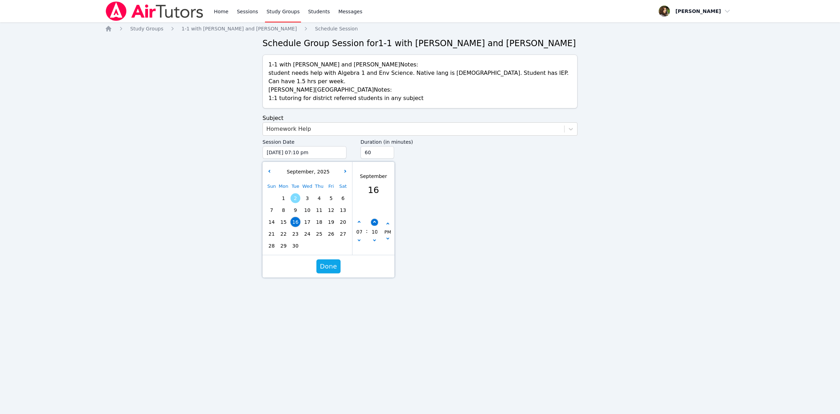
type input "15"
click at [376, 219] on button "button" at bounding box center [374, 222] width 7 height 7
type input "[DATE] 07:20 pm"
type input "20"
click at [376, 219] on button "button" at bounding box center [374, 222] width 7 height 7
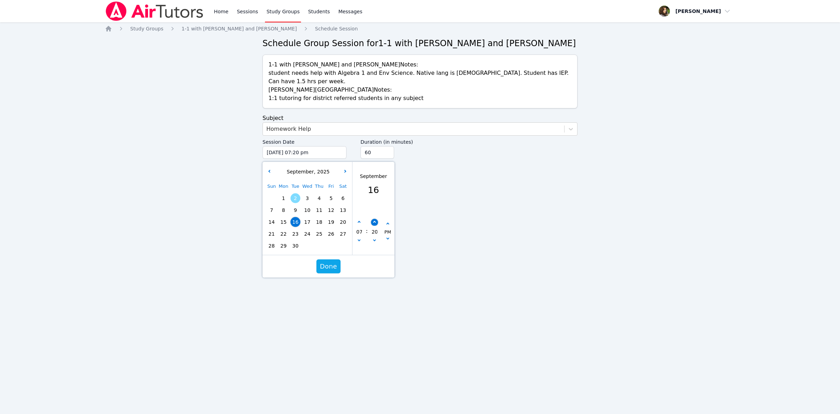
type input "[DATE] 07:25 pm"
type input "25"
click at [376, 219] on button "button" at bounding box center [374, 222] width 7 height 7
type input "[DATE] 07:30 pm"
type input "30"
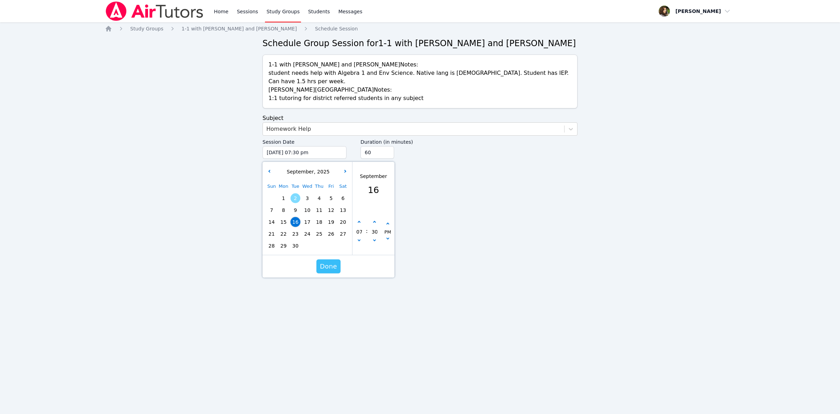
click at [329, 260] on button "Done" at bounding box center [328, 267] width 24 height 14
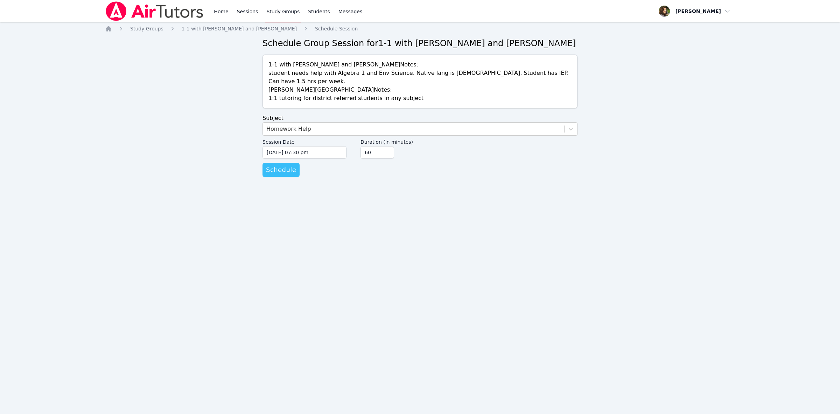
click at [283, 165] on span "Schedule" at bounding box center [281, 170] width 30 height 10
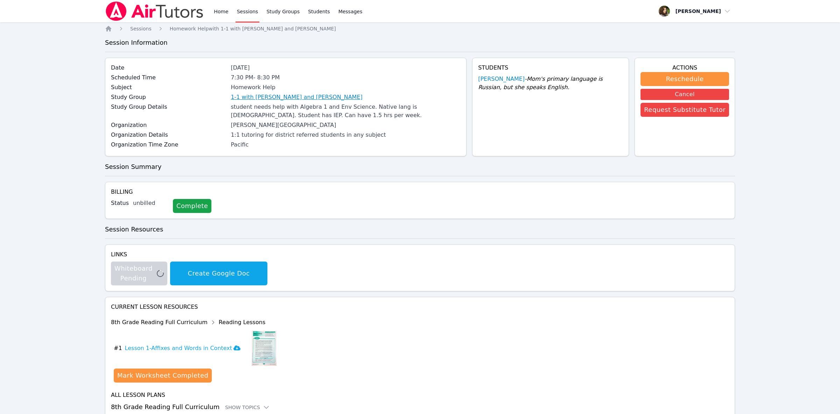
click at [296, 96] on link "1-1 with [PERSON_NAME] and [PERSON_NAME]" at bounding box center [297, 97] width 132 height 8
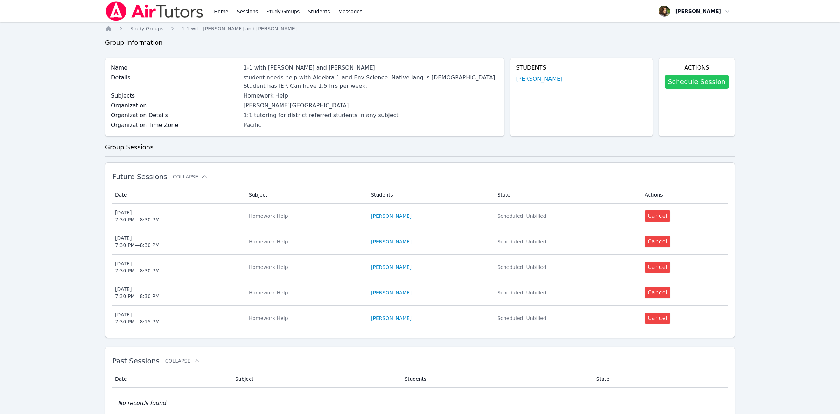
click at [695, 84] on link "Schedule Session" at bounding box center [697, 82] width 64 height 14
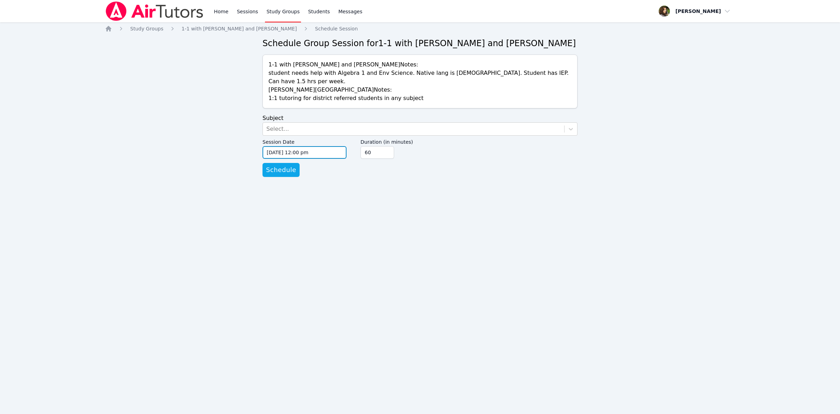
click at [317, 146] on input "[DATE] 12:00 pm" at bounding box center [305, 152] width 84 height 13
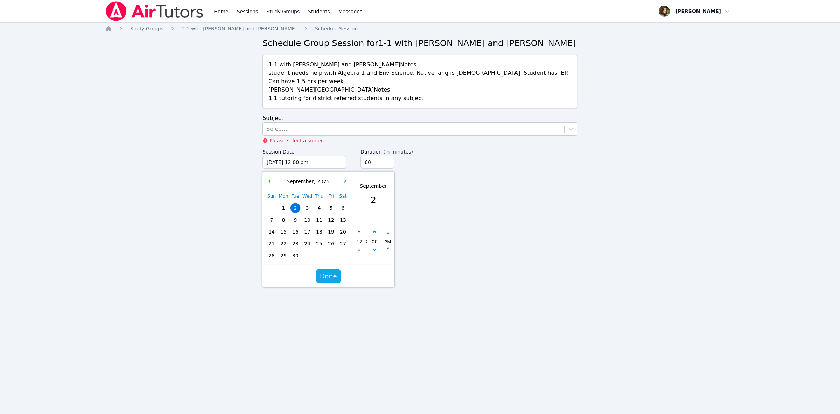
click at [320, 214] on div "Sun Mon Tue Wed Thu Fri Sat 1 2 3 4 5 6 7 8 9 10 11 12 13 14 15 16 17 18 19 20 …" at bounding box center [307, 225] width 83 height 71
click at [305, 124] on div "Select..." at bounding box center [413, 129] width 301 height 13
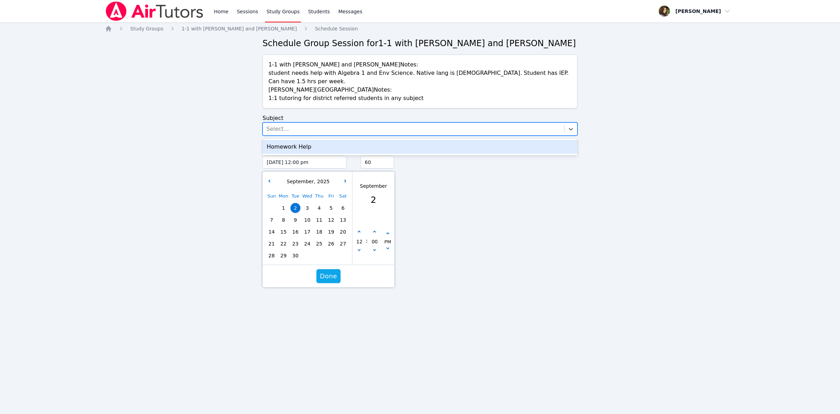
click at [306, 140] on div "Homework Help" at bounding box center [420, 147] width 315 height 14
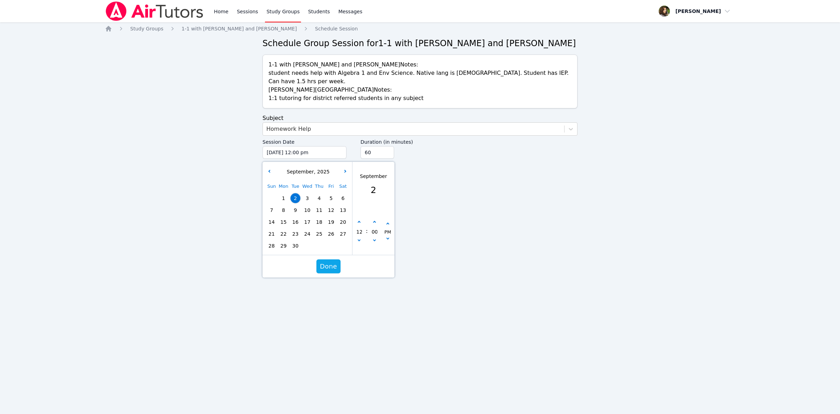
click at [322, 217] on span "18" at bounding box center [319, 222] width 10 height 10
click at [357, 219] on button "button" at bounding box center [359, 222] width 7 height 7
type input "[DATE] 01:00 pm"
type input "01"
click at [357, 219] on button "button" at bounding box center [359, 222] width 7 height 7
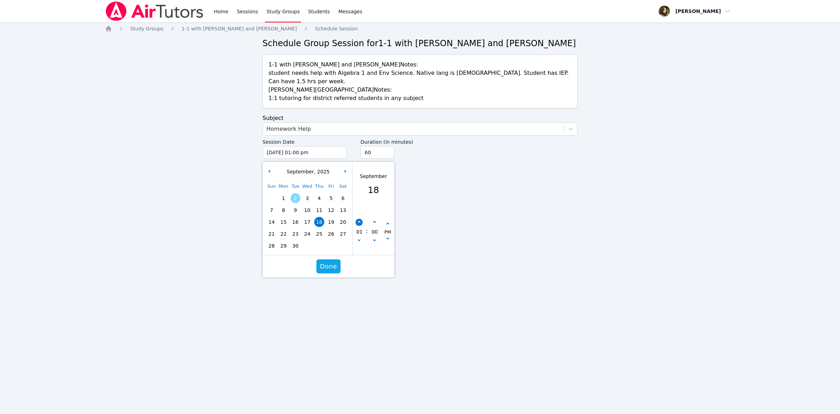
type input "[DATE] 02:00 pm"
type input "02"
click at [357, 219] on button "button" at bounding box center [359, 222] width 7 height 7
type input "[DATE] 03:00 pm"
type input "03"
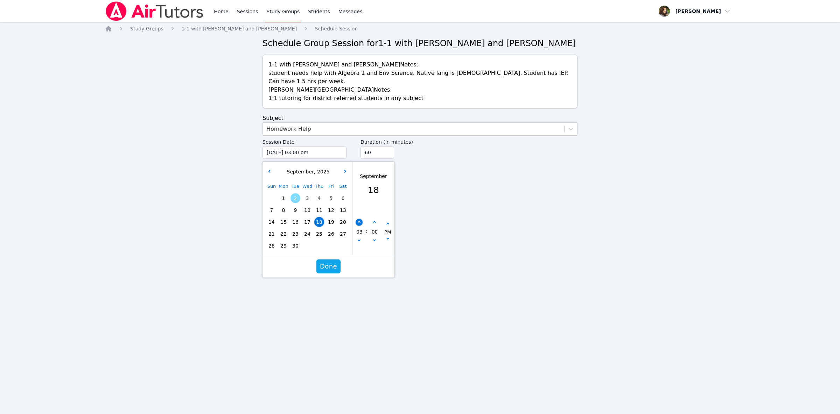
click at [359, 219] on button "button" at bounding box center [359, 222] width 7 height 7
type input "[DATE] 04:00 pm"
type input "04"
click at [359, 219] on button "button" at bounding box center [359, 222] width 7 height 7
type input "[DATE] 05:00 pm"
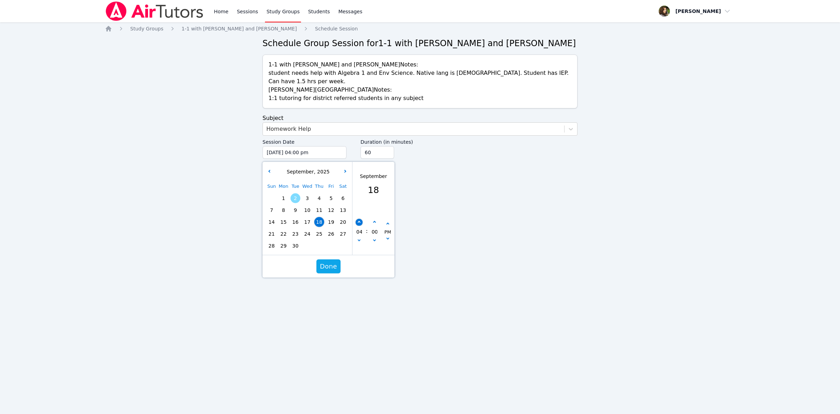
type input "05"
click at [359, 219] on button "button" at bounding box center [359, 222] width 7 height 7
type input "[DATE] 06:00 pm"
type input "06"
click at [359, 219] on button "button" at bounding box center [359, 222] width 7 height 7
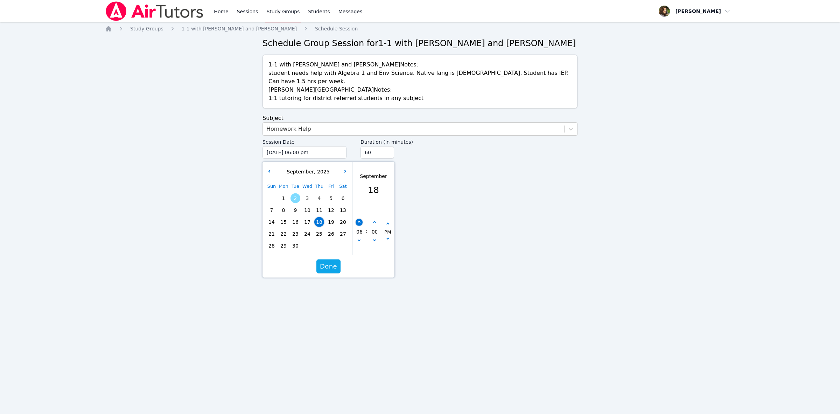
type input "[DATE] 07:00 pm"
type input "07"
click at [377, 219] on button "button" at bounding box center [374, 222] width 7 height 7
type input "[DATE] 07:05 pm"
type input "05"
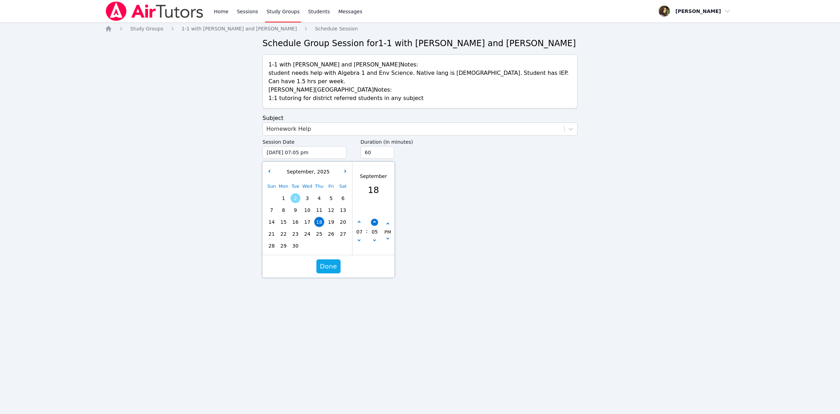
click at [377, 219] on button "button" at bounding box center [374, 222] width 7 height 7
type input "[DATE] 07:10 pm"
type input "10"
click at [377, 219] on button "button" at bounding box center [374, 222] width 7 height 7
type input "[DATE] 07:15 pm"
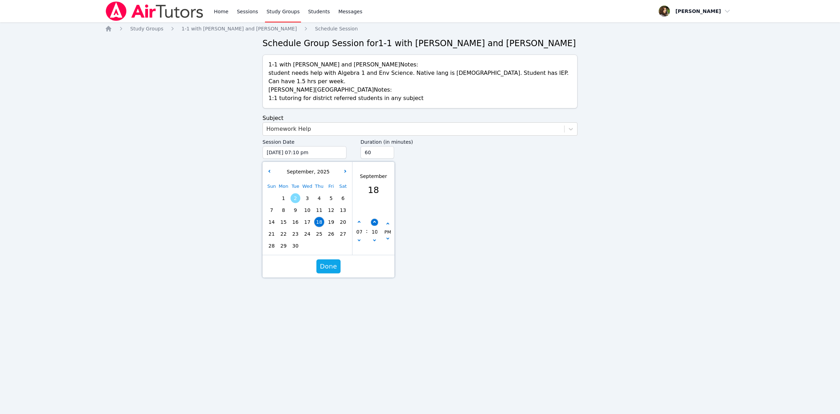
type input "15"
click at [377, 219] on button "button" at bounding box center [374, 222] width 7 height 7
type input "[DATE] 07:20 pm"
type input "20"
click at [377, 219] on button "button" at bounding box center [374, 222] width 7 height 7
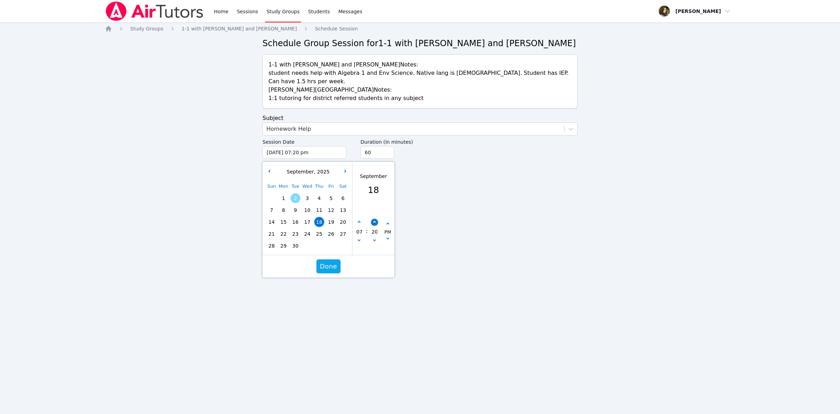
type input "[DATE] 07:25 pm"
type input "25"
click at [377, 219] on button "button" at bounding box center [374, 222] width 7 height 7
type input "[DATE] 07:30 pm"
type input "30"
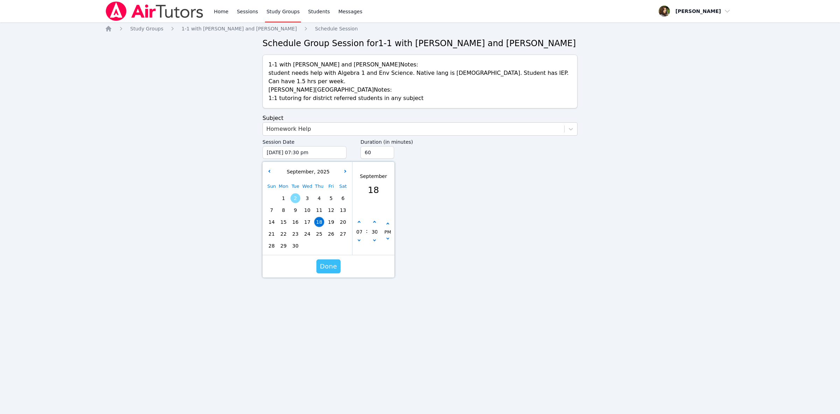
click at [328, 262] on span "Done" at bounding box center [328, 267] width 17 height 10
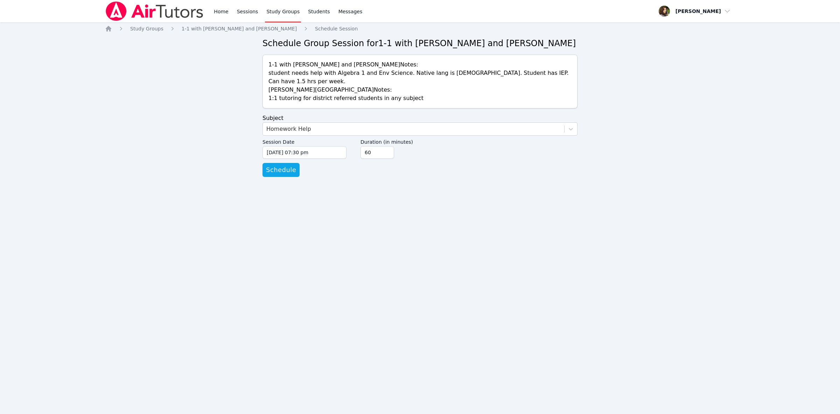
click at [298, 166] on form "Subject Homework Help Session Date [DATE] 07:30 pm [DATE] 7:30 pm Duration (in …" at bounding box center [420, 145] width 315 height 63
click at [290, 166] on span "Schedule" at bounding box center [281, 170] width 30 height 10
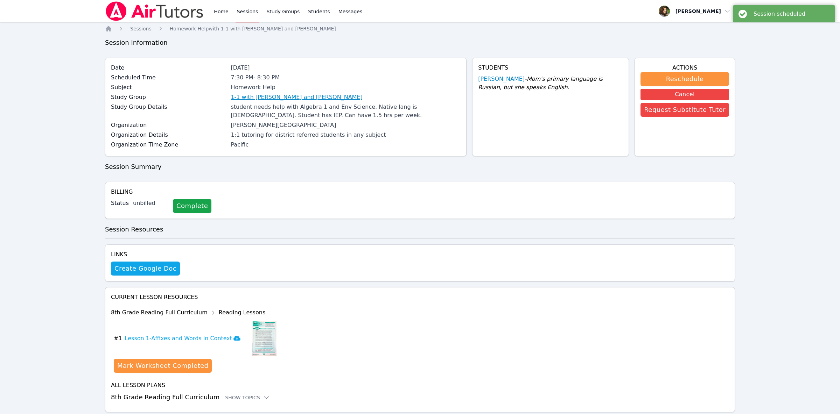
click at [301, 96] on link "1-1 with [PERSON_NAME] and [PERSON_NAME]" at bounding box center [297, 97] width 132 height 8
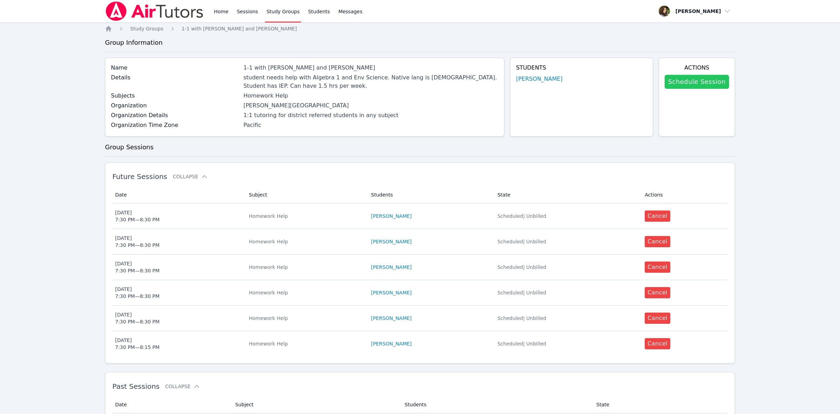
click at [693, 84] on link "Schedule Session" at bounding box center [697, 82] width 64 height 14
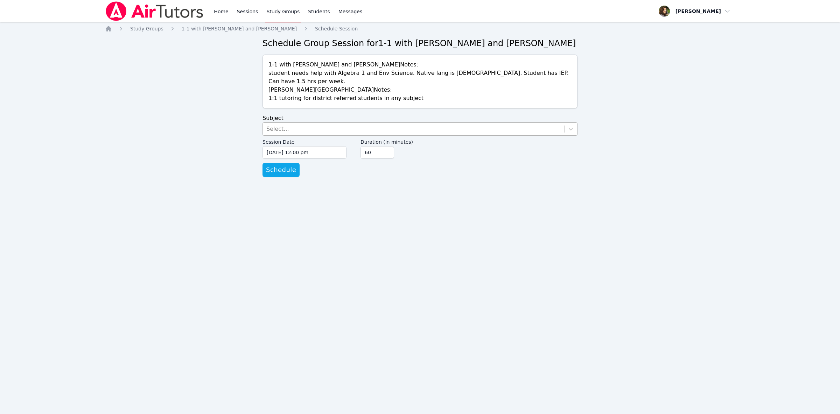
click at [316, 123] on div "Select..." at bounding box center [413, 129] width 301 height 13
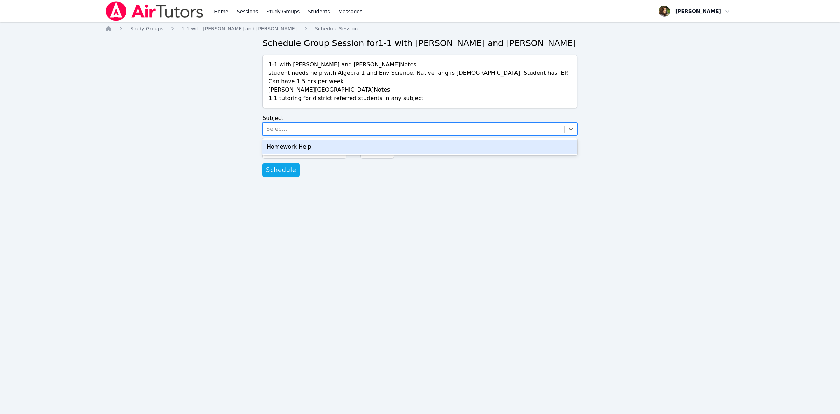
click at [313, 141] on div "Homework Help" at bounding box center [420, 147] width 315 height 14
click at [316, 146] on input "[DATE] 12:00 pm" at bounding box center [305, 152] width 84 height 13
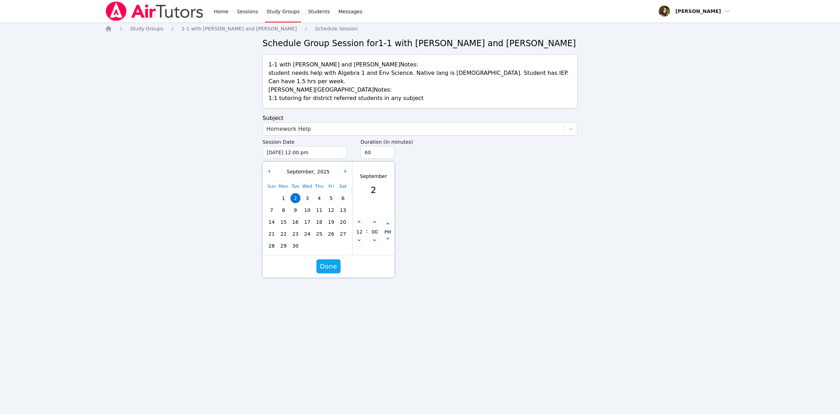
click at [319, 229] on span "25" at bounding box center [319, 234] width 10 height 10
click at [361, 219] on button "button" at bounding box center [359, 222] width 7 height 7
type input "[DATE] 01:00 pm"
type input "01"
click at [361, 219] on button "button" at bounding box center [359, 222] width 7 height 7
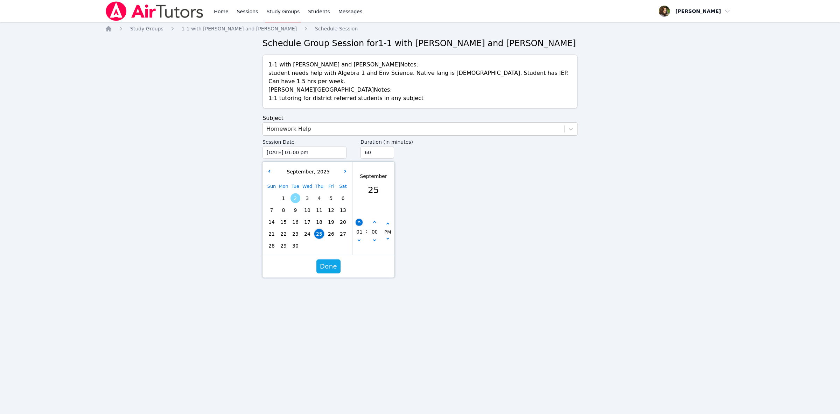
type input "[DATE] 02:00 pm"
type input "02"
click at [361, 219] on button "button" at bounding box center [359, 222] width 7 height 7
type input "[DATE] 03:00 pm"
type input "03"
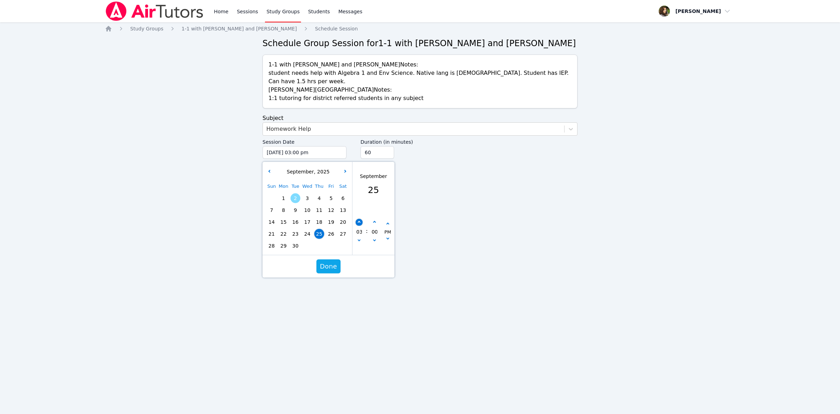
click at [361, 219] on button "button" at bounding box center [359, 222] width 7 height 7
type input "[DATE] 04:00 pm"
type input "04"
click at [361, 219] on button "button" at bounding box center [359, 222] width 7 height 7
type input "[DATE] 05:00 pm"
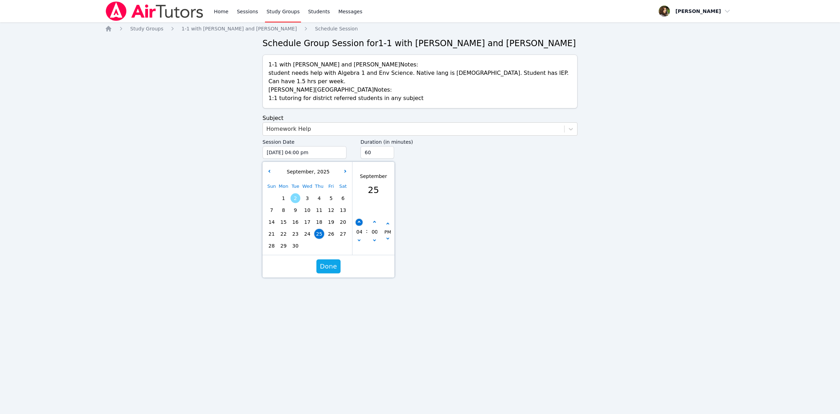
type input "05"
click at [361, 219] on button "button" at bounding box center [359, 222] width 7 height 7
type input "[DATE] 06:00 pm"
type input "06"
click at [361, 219] on button "button" at bounding box center [359, 222] width 7 height 7
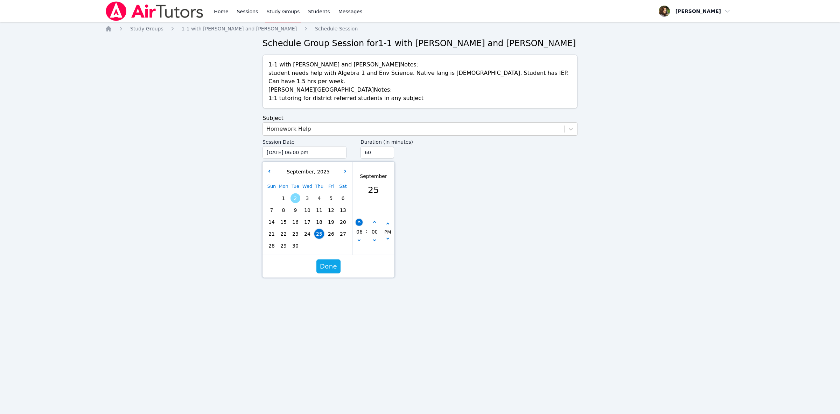
type input "[DATE] 07:00 pm"
type input "07"
click at [372, 211] on div "07 : 00 PM" at bounding box center [373, 232] width 42 height 46
click at [374, 219] on button "button" at bounding box center [374, 222] width 7 height 7
type input "[DATE] 07:05 pm"
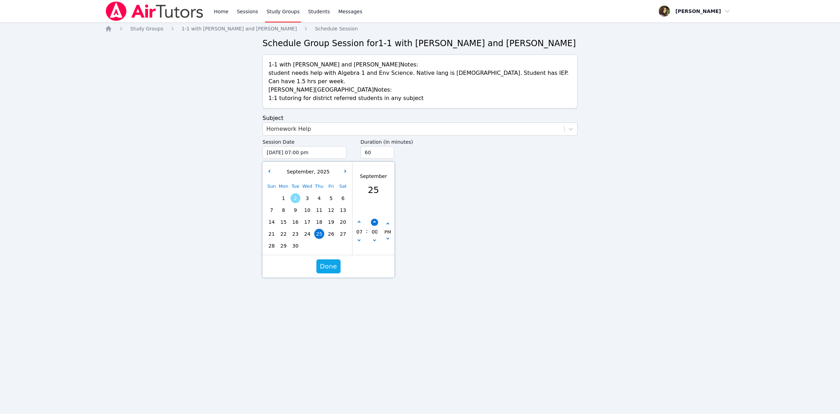
type input "05"
click at [374, 219] on button "button" at bounding box center [374, 222] width 7 height 7
type input "[DATE] 07:10 pm"
type input "10"
click at [374, 219] on button "button" at bounding box center [374, 222] width 7 height 7
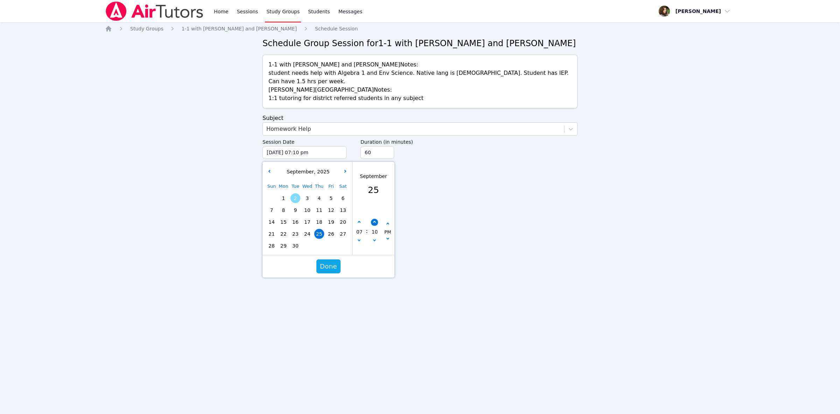
type input "[DATE] 07:15 pm"
type input "15"
click at [374, 219] on button "button" at bounding box center [374, 222] width 7 height 7
type input "[DATE] 07:20 pm"
type input "20"
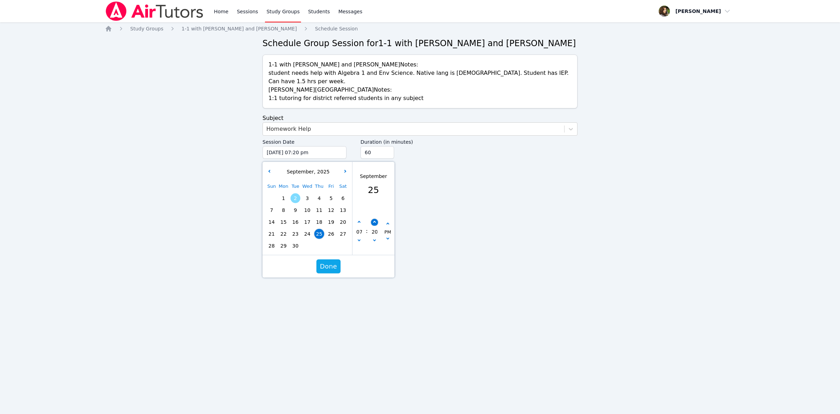
click at [374, 219] on button "button" at bounding box center [374, 222] width 7 height 7
type input "[DATE] 07:25 pm"
type input "25"
click at [374, 219] on button "button" at bounding box center [374, 222] width 7 height 7
type input "[DATE] 07:30 pm"
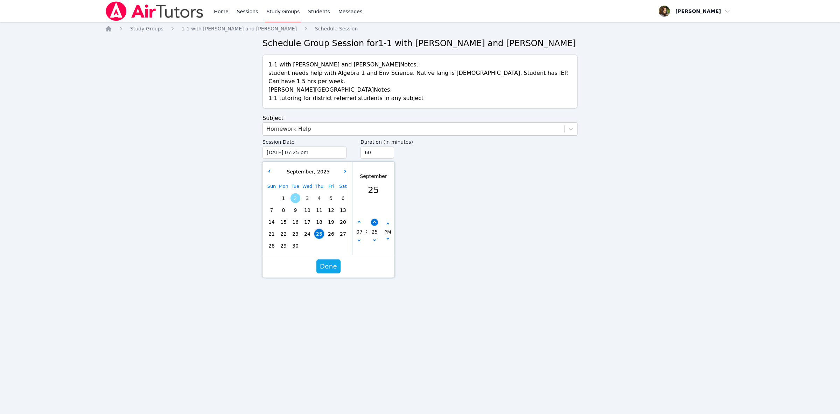
type input "30"
click at [373, 219] on button "button" at bounding box center [374, 222] width 7 height 7
type input "[DATE] 07:35 pm"
type input "35"
click at [375, 231] on div "35" at bounding box center [374, 232] width 13 height 26
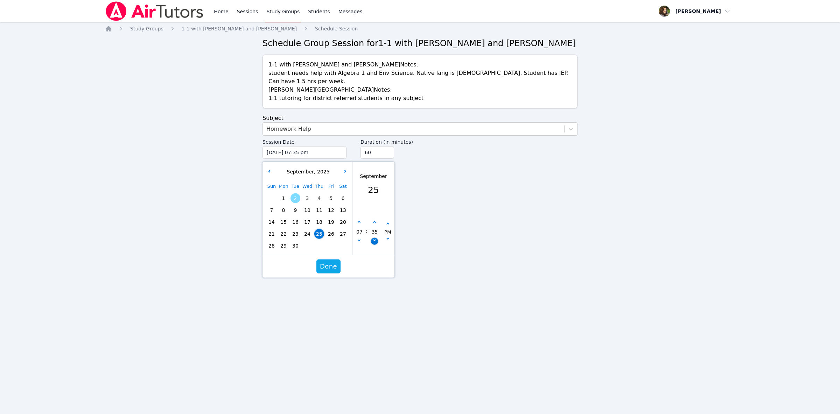
click at [374, 239] on icon "button" at bounding box center [374, 240] width 3 height 3
type input "[DATE] 07:30 pm"
type input "30"
click at [329, 262] on span "Done" at bounding box center [328, 267] width 17 height 10
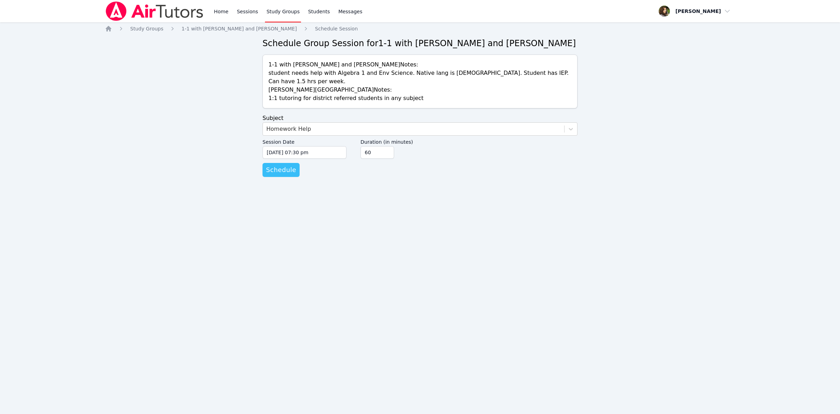
click at [285, 165] on span "Schedule" at bounding box center [281, 170] width 30 height 10
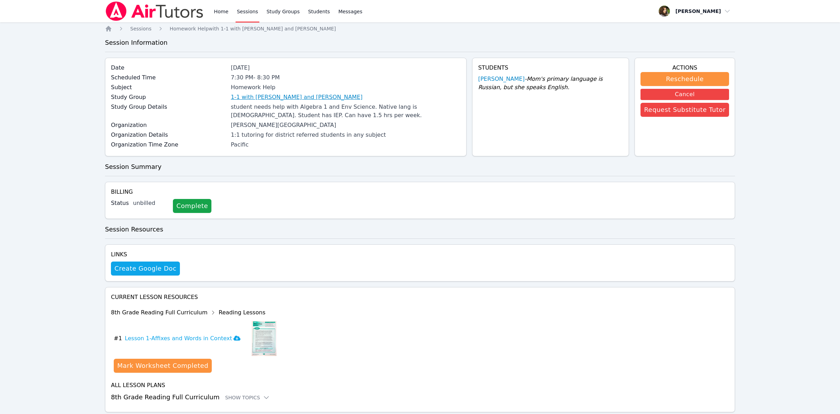
click at [303, 96] on link "1-1 with [PERSON_NAME] and [PERSON_NAME]" at bounding box center [297, 97] width 132 height 8
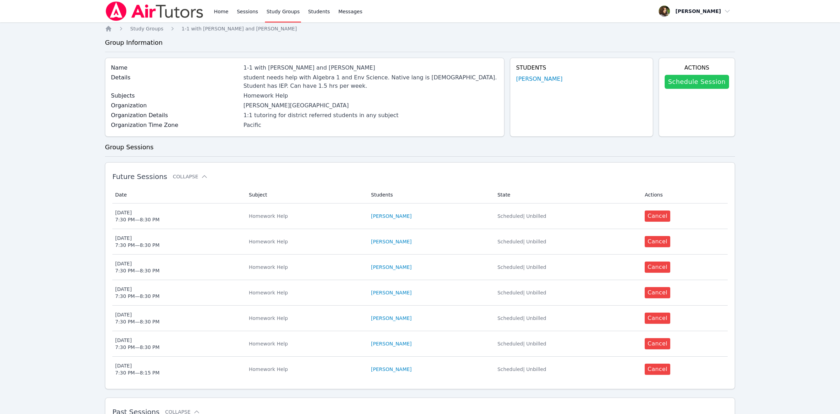
click at [718, 82] on link "Schedule Session" at bounding box center [697, 82] width 64 height 14
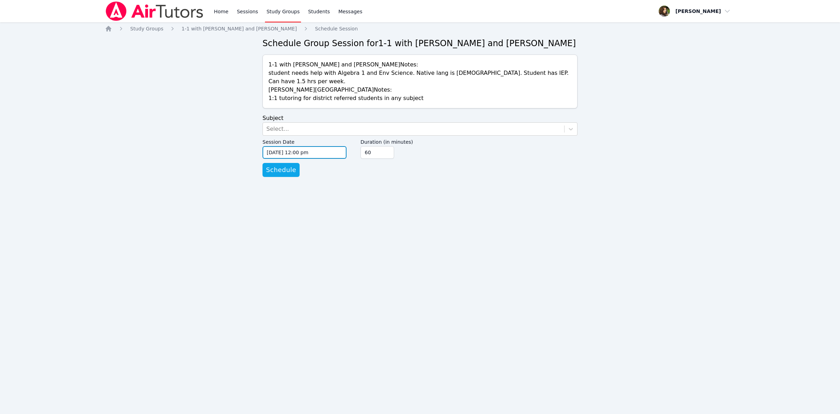
click at [320, 146] on input "[DATE] 12:00 pm" at bounding box center [305, 152] width 84 height 13
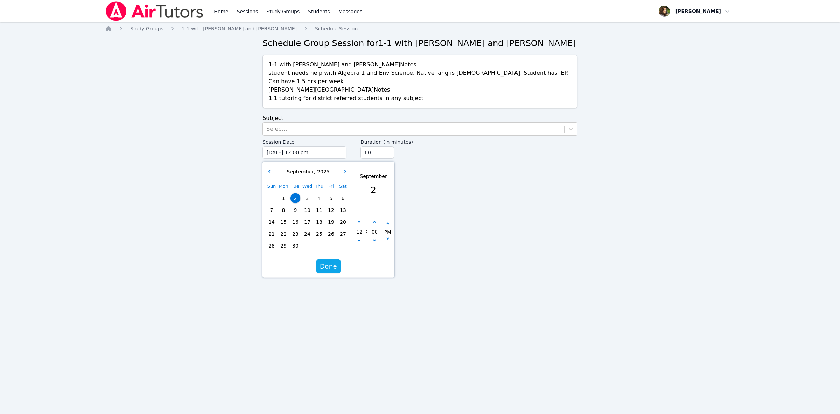
click at [295, 238] on div "Sun Mon Tue Wed Thu Fri Sat 1 2 3 4 5 6 7 8 9 10 11 12 13 14 15 16 17 18 19 20 …" at bounding box center [307, 216] width 83 height 71
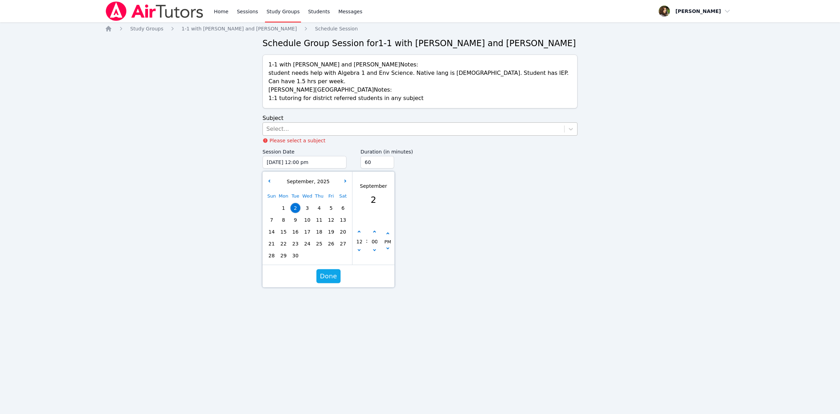
drag, startPoint x: 324, startPoint y: 111, endPoint x: 325, endPoint y: 116, distance: 5.4
click at [324, 114] on form "Subject Select... Please select a subject Session Date [DATE] 12:00 pm [DATE] 1…" at bounding box center [420, 150] width 315 height 73
click at [326, 123] on div "Select..." at bounding box center [413, 129] width 301 height 13
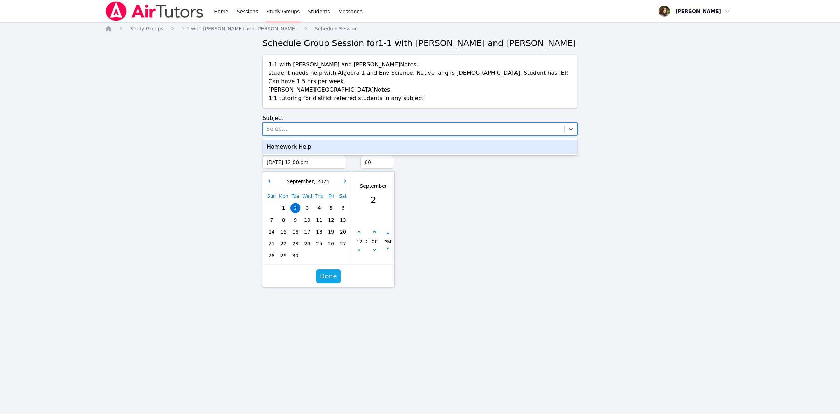
click at [327, 140] on div "Homework Help" at bounding box center [420, 147] width 315 height 14
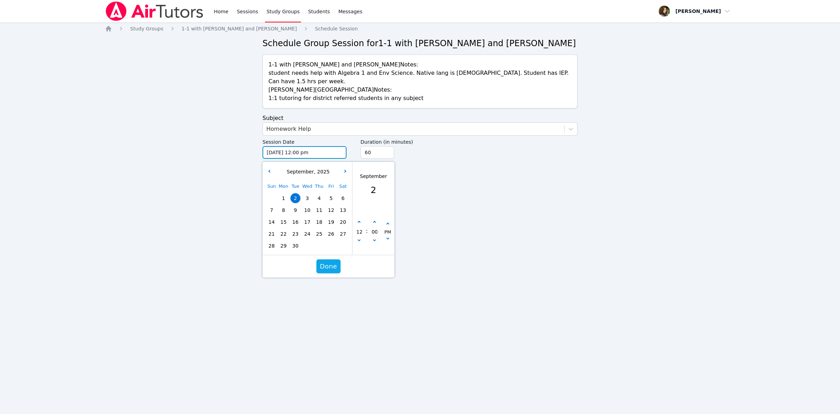
click at [328, 146] on input "[DATE] 12:00 pm" at bounding box center [305, 152] width 84 height 13
click at [296, 241] on span "30" at bounding box center [296, 246] width 10 height 10
click at [357, 219] on button "button" at bounding box center [359, 222] width 7 height 7
type input "[DATE] 01:00 pm"
type input "01"
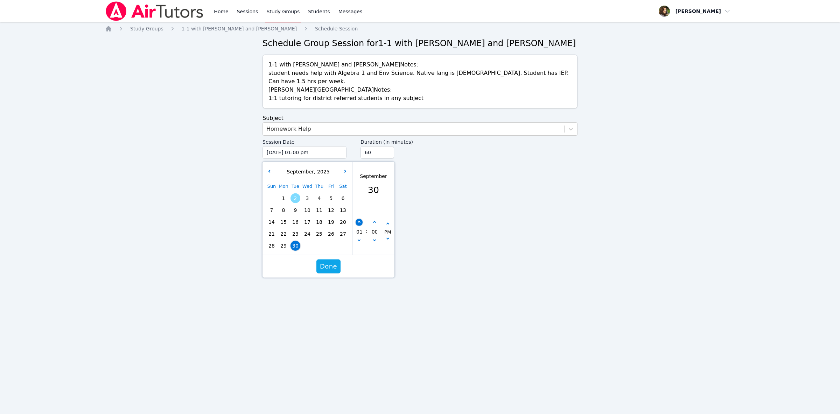
click at [357, 219] on button "button" at bounding box center [359, 222] width 7 height 7
type input "[DATE] 02:00 pm"
type input "02"
click at [357, 219] on button "button" at bounding box center [359, 222] width 7 height 7
type input "[DATE] 03:00 pm"
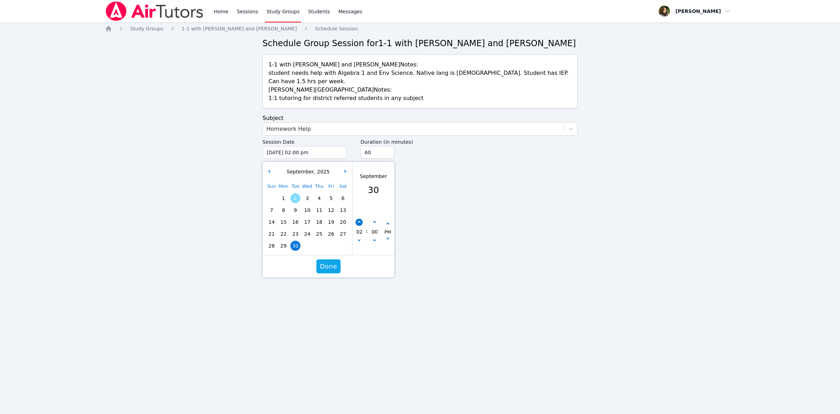
type input "03"
click at [357, 219] on button "button" at bounding box center [359, 222] width 7 height 7
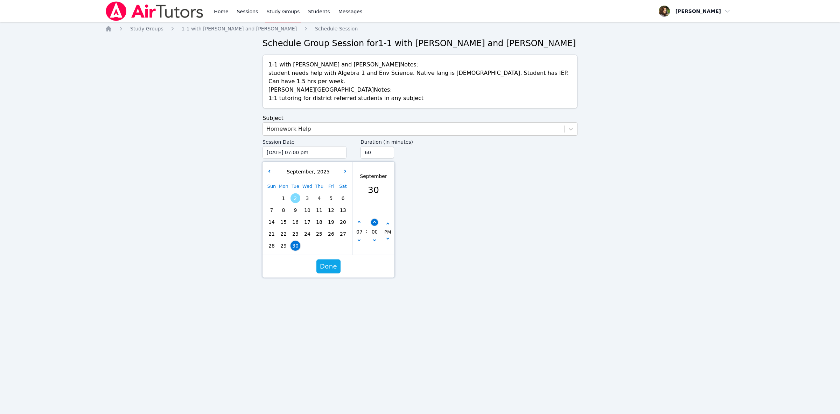
click at [373, 219] on button "button" at bounding box center [374, 222] width 7 height 7
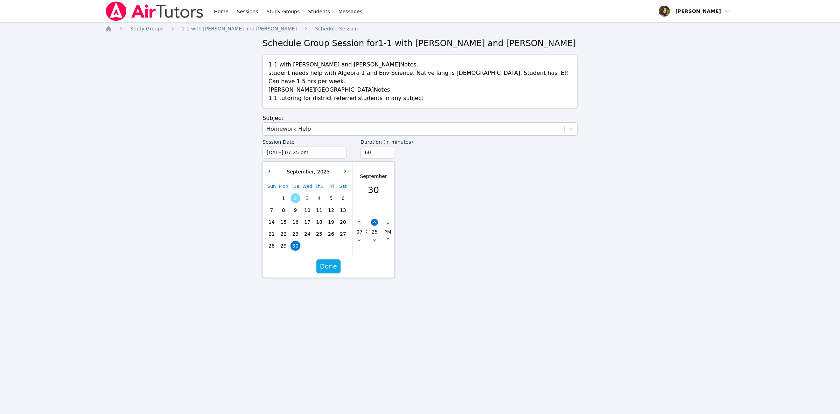
click at [373, 219] on button "button" at bounding box center [374, 222] width 7 height 7
click at [321, 262] on span "Done" at bounding box center [328, 267] width 17 height 10
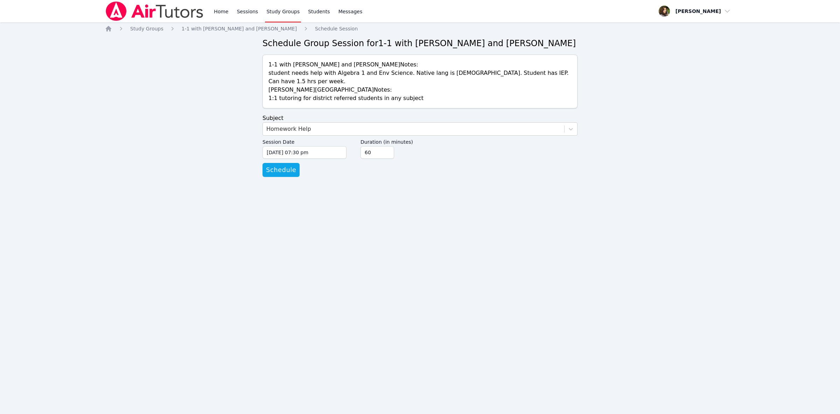
click at [276, 174] on div "Home Study Groups 1-1 with [PERSON_NAME] and [PERSON_NAME] Schedule Session Sch…" at bounding box center [420, 108] width 630 height 166
click at [280, 166] on span "Schedule" at bounding box center [281, 170] width 30 height 10
click at [389, 147] on input "45" at bounding box center [378, 152] width 34 height 13
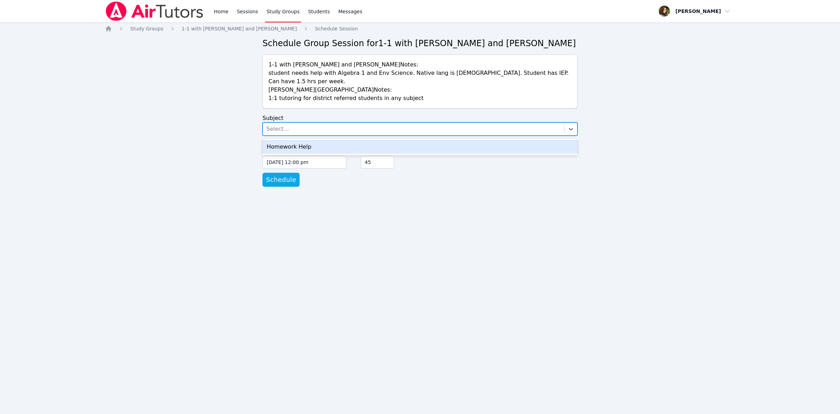
click at [289, 125] on div "Select..." at bounding box center [413, 129] width 301 height 13
click at [292, 140] on div "Homework Help" at bounding box center [420, 147] width 315 height 14
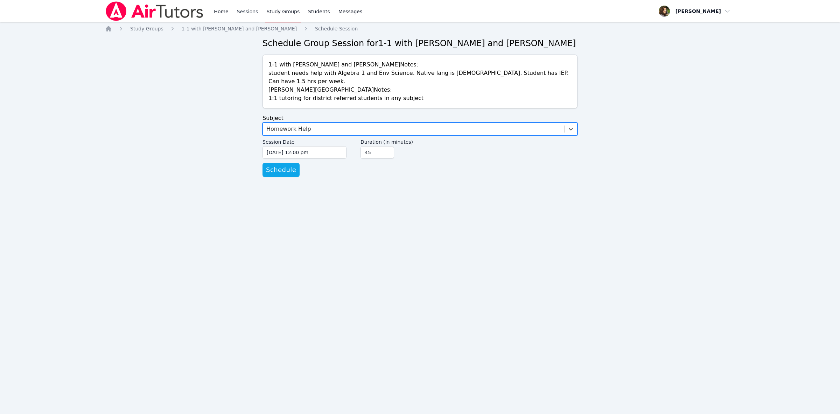
click at [249, 8] on link "Sessions" at bounding box center [248, 11] width 24 height 22
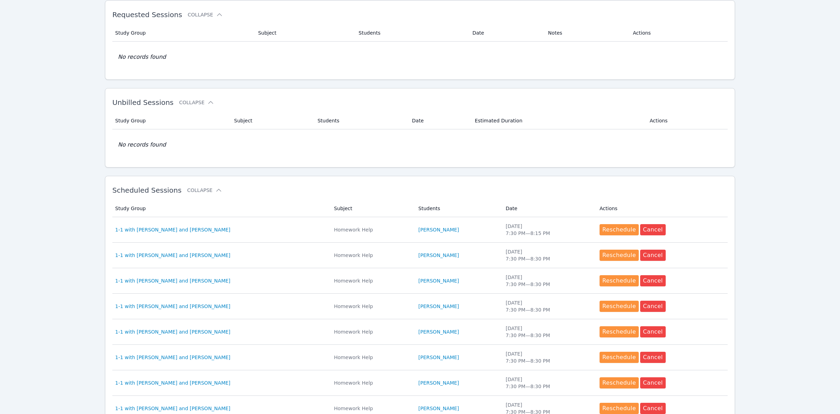
scroll to position [118, 0]
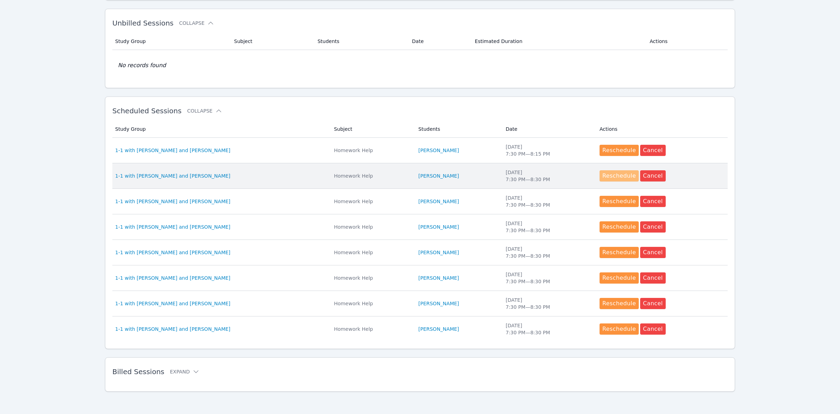
click at [611, 178] on button "Reschedule" at bounding box center [619, 175] width 39 height 11
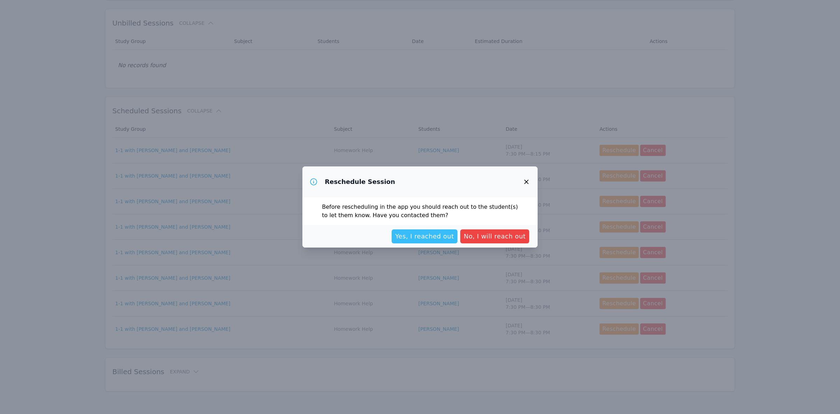
click at [447, 235] on span "Yes, I reached out" at bounding box center [424, 237] width 59 height 10
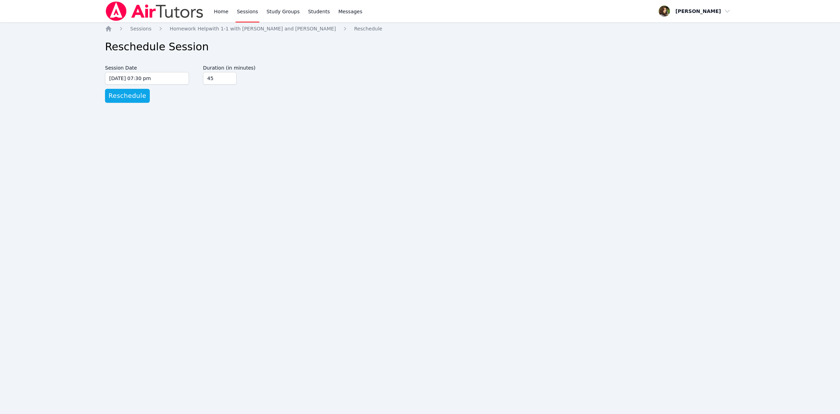
click at [229, 80] on input "45" at bounding box center [220, 78] width 34 height 13
click at [229, 80] on input "30" at bounding box center [220, 78] width 34 height 13
click at [229, 77] on input "45" at bounding box center [220, 78] width 34 height 13
click at [138, 95] on span "Reschedule" at bounding box center [128, 96] width 38 height 10
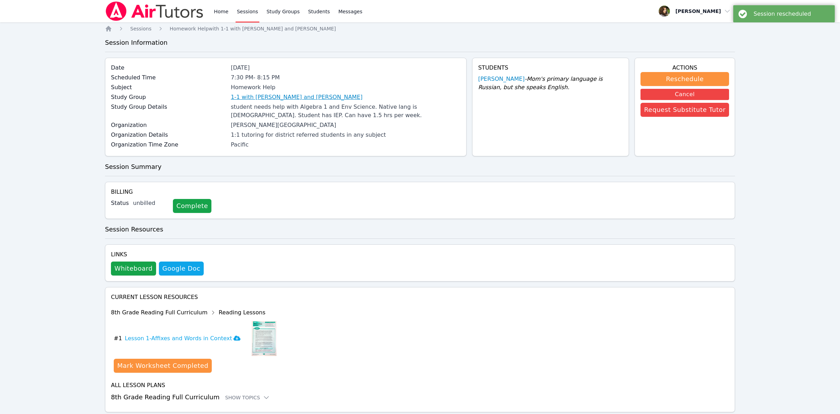
click at [306, 98] on link "1-1 with [PERSON_NAME] and [PERSON_NAME]" at bounding box center [297, 97] width 132 height 8
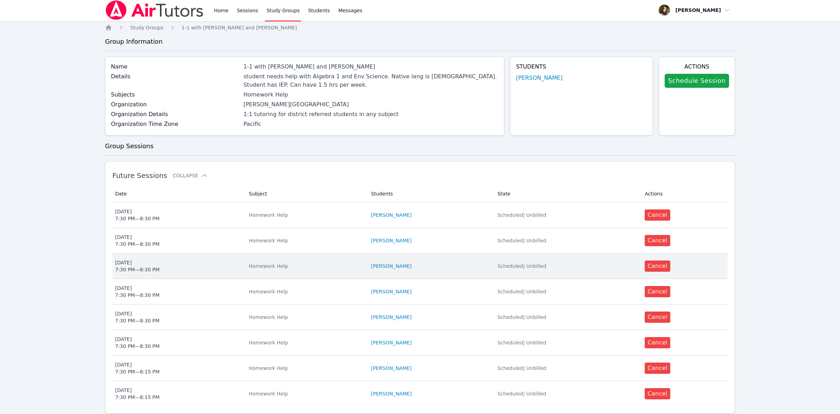
scroll to position [110, 0]
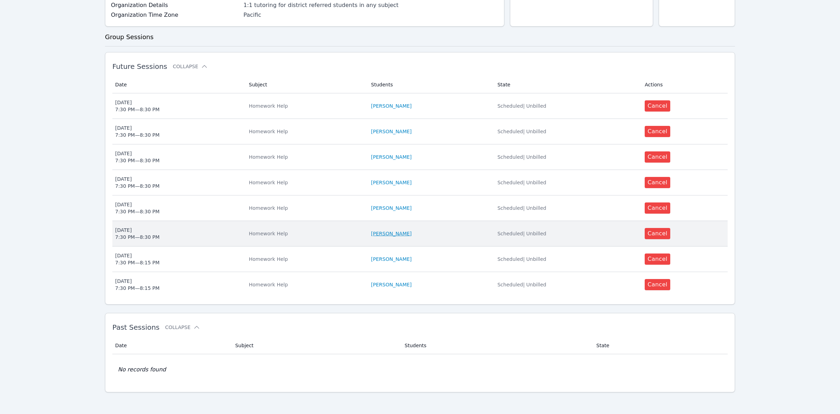
click at [389, 235] on link "[PERSON_NAME]" at bounding box center [391, 233] width 41 height 7
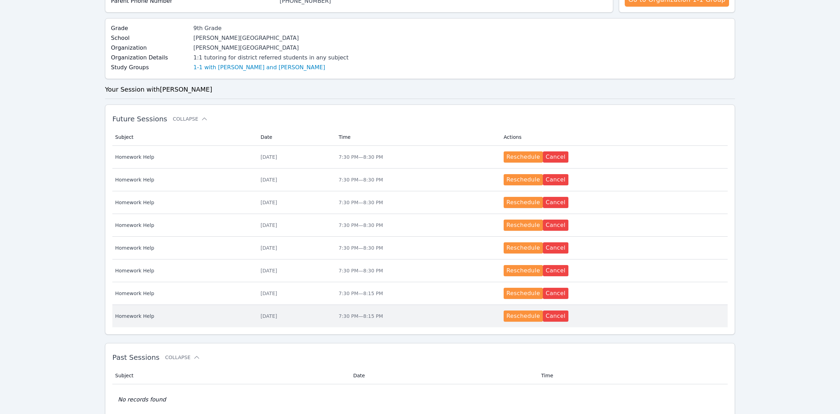
scroll to position [148, 0]
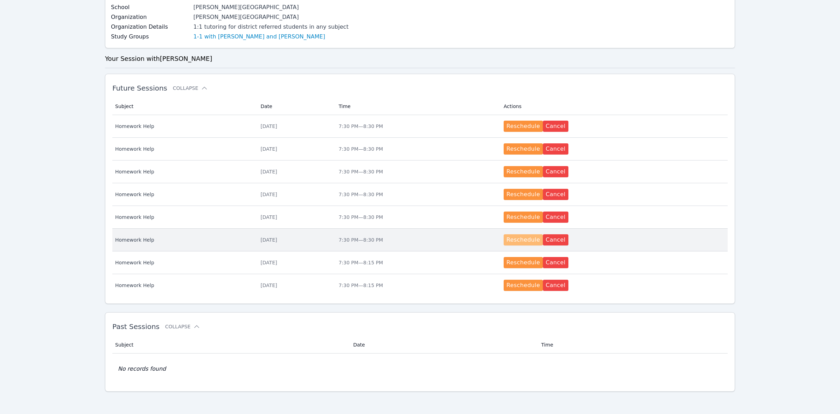
click at [532, 239] on button "Reschedule" at bounding box center [523, 240] width 39 height 11
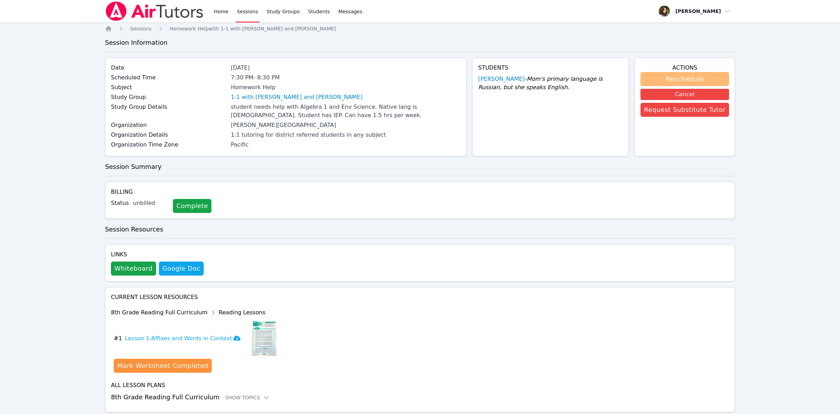
click at [686, 80] on button "Reschedule" at bounding box center [685, 79] width 89 height 14
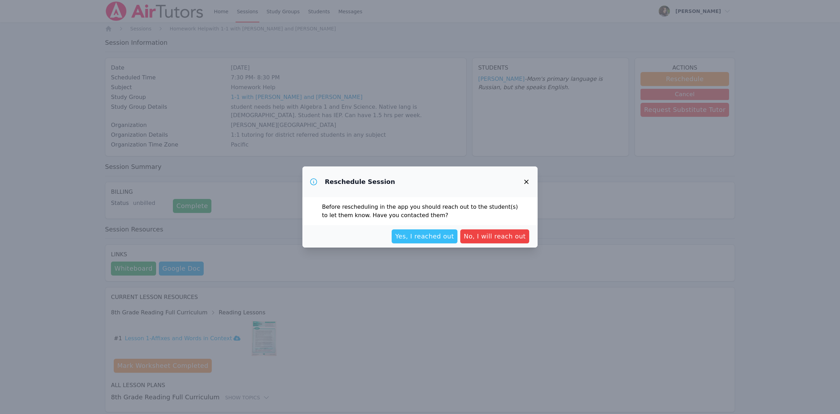
click at [439, 239] on span "Yes, I reached out" at bounding box center [424, 237] width 59 height 10
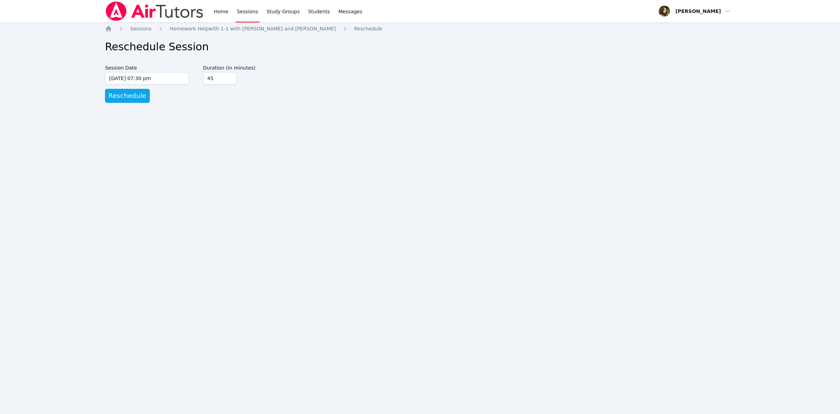
click at [231, 82] on input "45" at bounding box center [220, 78] width 34 height 13
click at [122, 101] on span "Reschedule" at bounding box center [128, 96] width 38 height 10
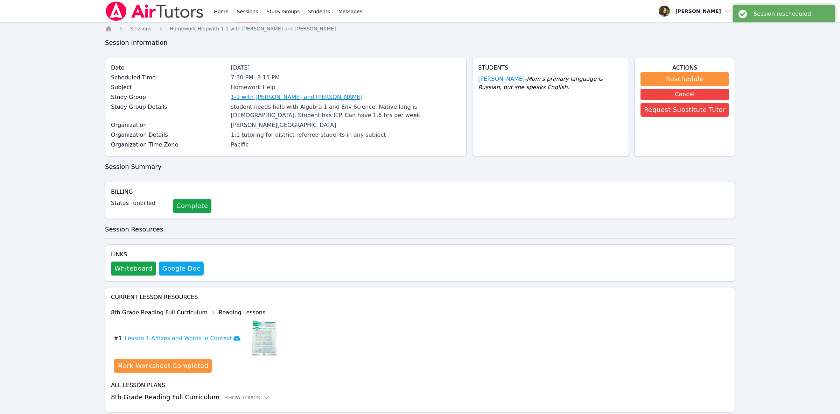
click at [269, 96] on link "1-1 with [PERSON_NAME] and [PERSON_NAME]" at bounding box center [297, 97] width 132 height 8
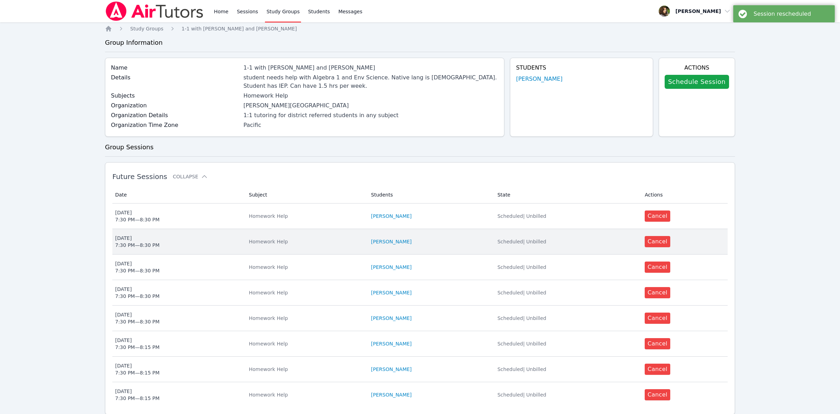
scroll to position [112, 0]
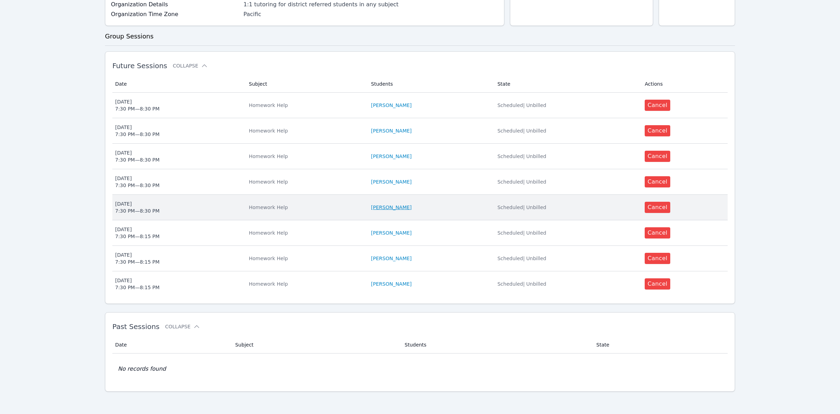
click at [378, 210] on link "[PERSON_NAME]" at bounding box center [391, 207] width 41 height 7
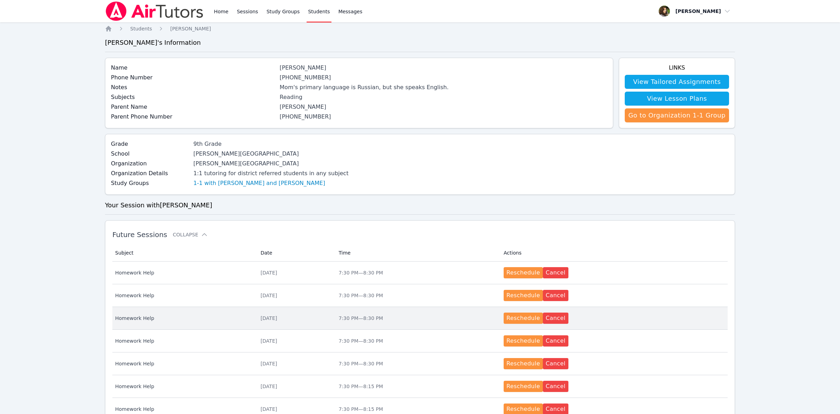
scroll to position [147, 0]
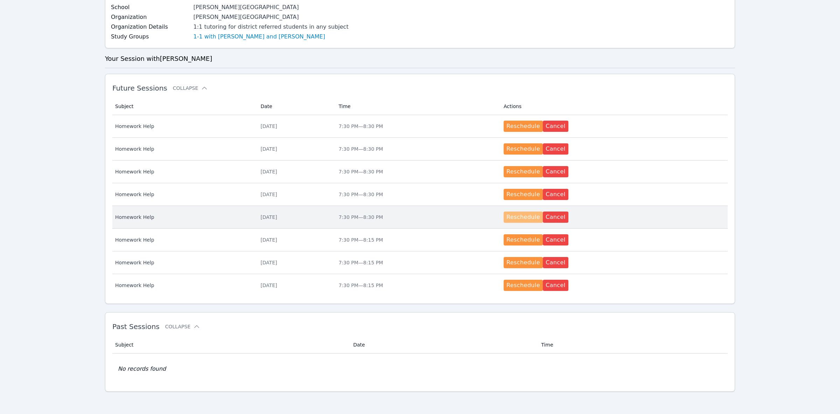
click at [528, 216] on button "Reschedule" at bounding box center [523, 217] width 39 height 11
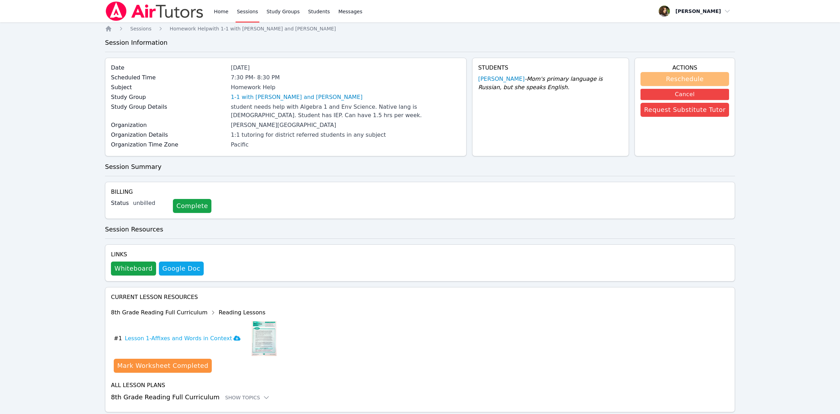
click at [697, 76] on button "Reschedule" at bounding box center [685, 79] width 89 height 14
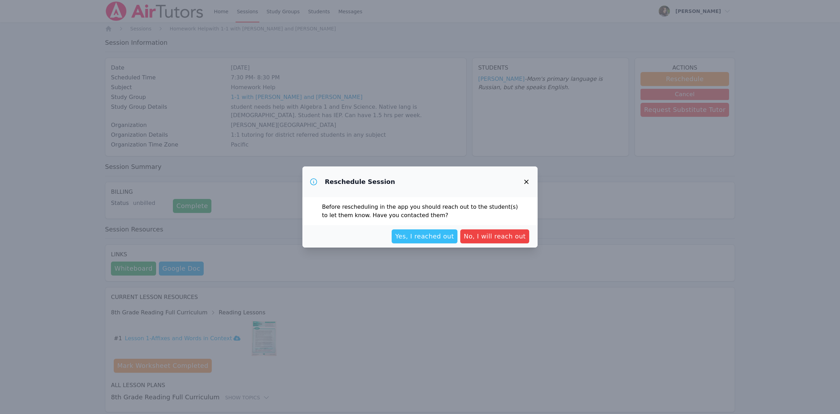
click at [430, 237] on span "Yes, I reached out" at bounding box center [424, 237] width 59 height 10
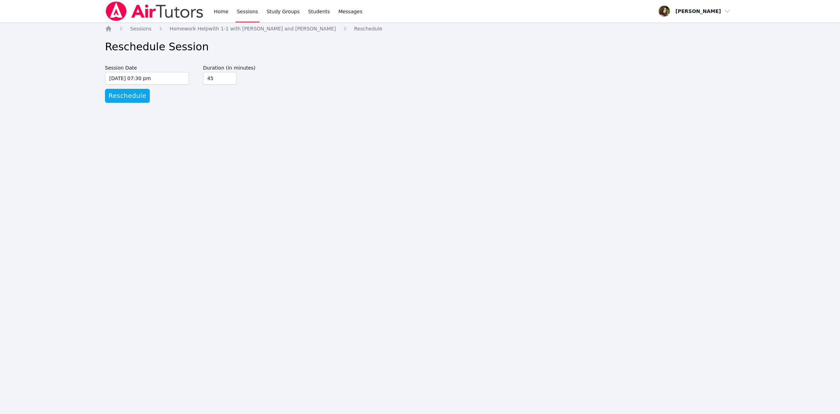
click at [231, 80] on input "45" at bounding box center [220, 78] width 34 height 13
click at [146, 100] on form "Session Date [DATE] 07:30 pm [DATE] 7:30 pm Duration (in minutes) 45 Reschedule" at bounding box center [420, 82] width 630 height 41
click at [127, 100] on span "Reschedule" at bounding box center [128, 96] width 38 height 10
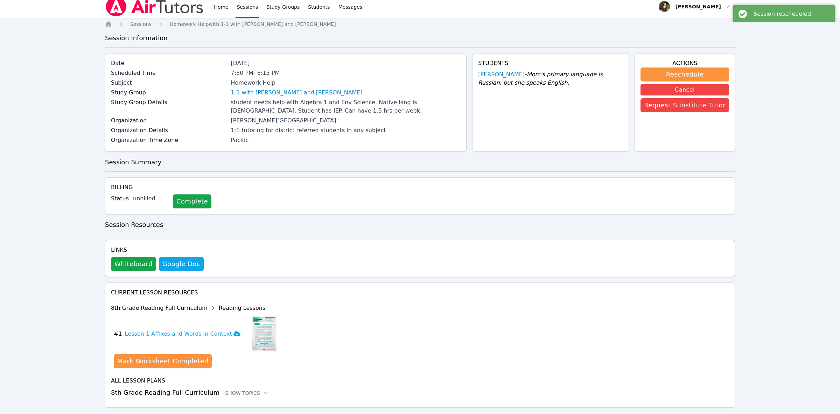
scroll to position [22, 0]
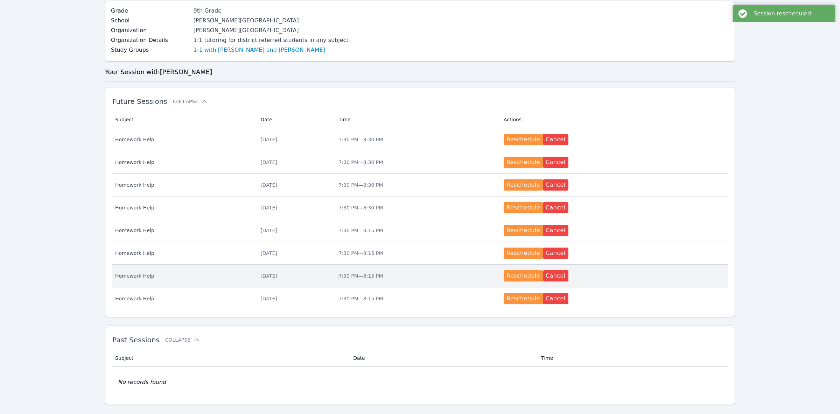
scroll to position [147, 0]
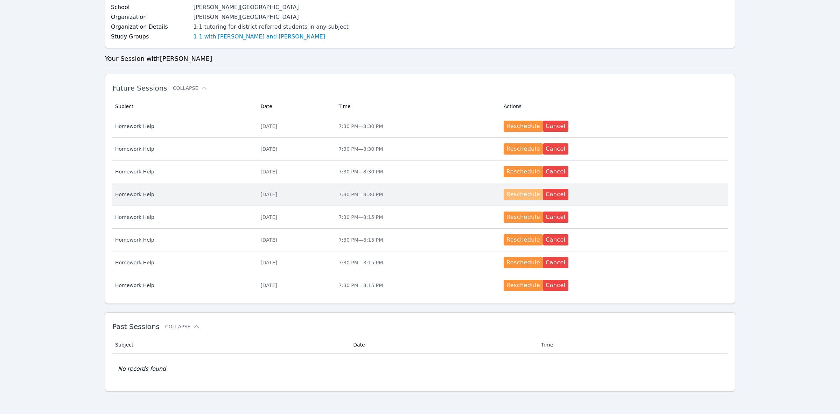
click at [534, 197] on button "Reschedule" at bounding box center [523, 194] width 39 height 11
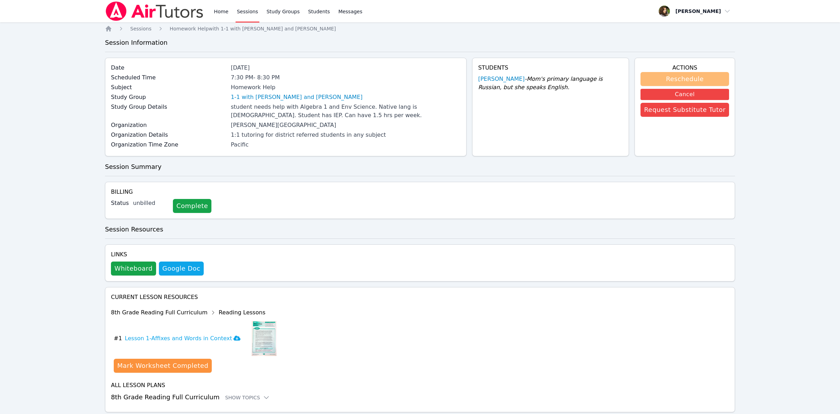
click at [690, 77] on button "Reschedule" at bounding box center [685, 79] width 89 height 14
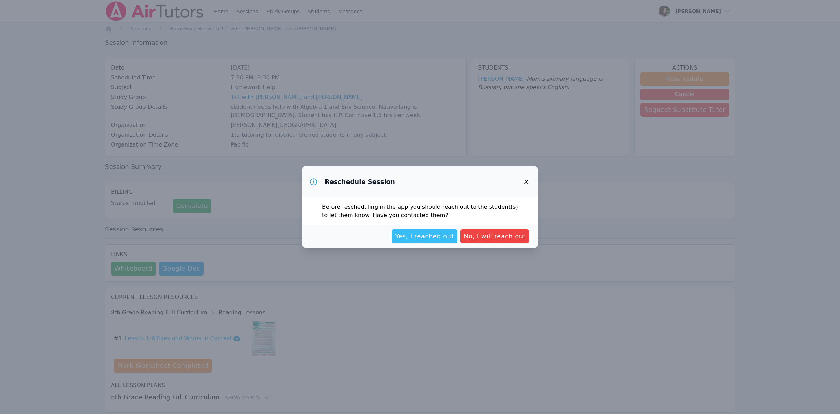
click at [436, 238] on span "Yes, I reached out" at bounding box center [424, 237] width 59 height 10
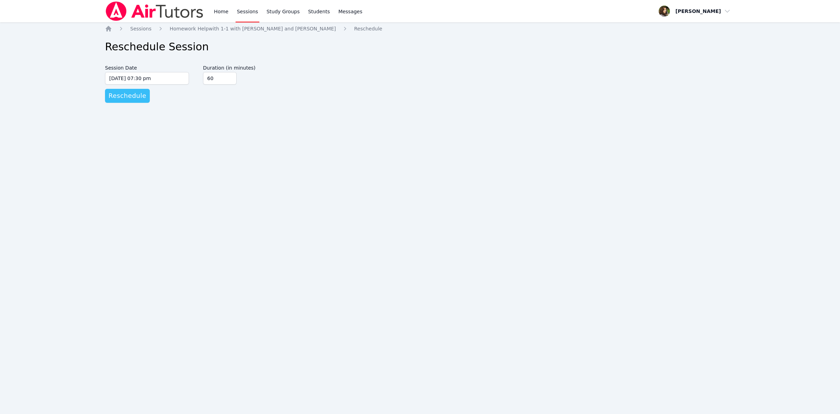
click at [123, 90] on button "Reschedule" at bounding box center [127, 96] width 45 height 14
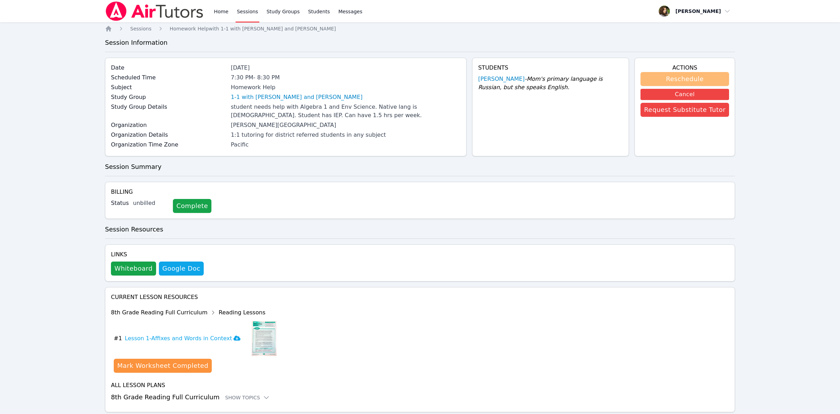
click at [666, 77] on button "Reschedule" at bounding box center [685, 79] width 89 height 14
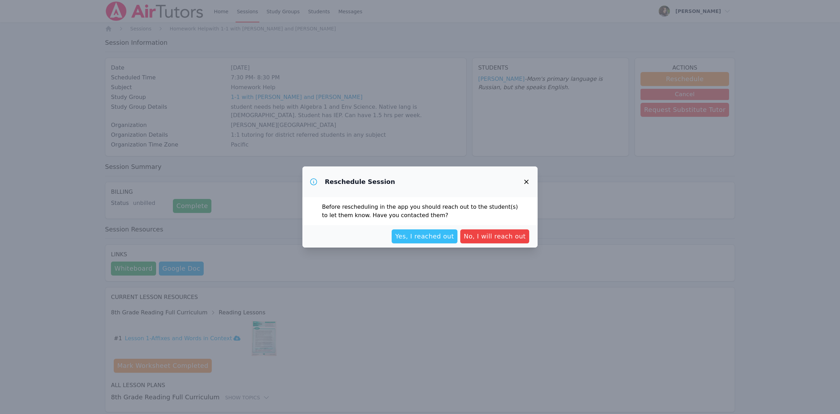
click at [430, 237] on span "Yes, I reached out" at bounding box center [424, 237] width 59 height 10
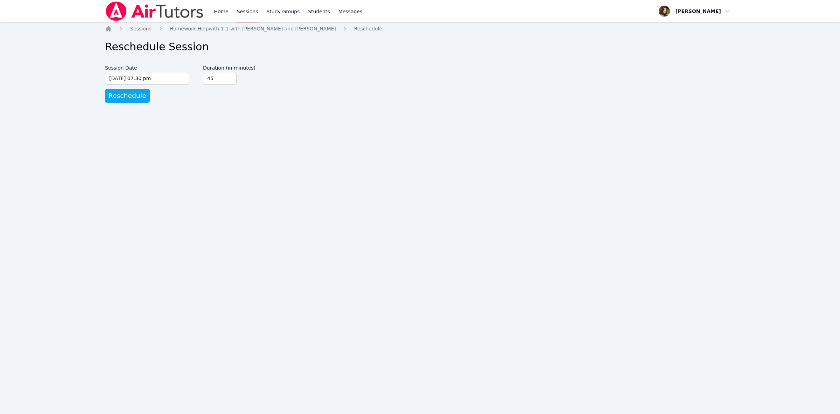
click at [230, 80] on input "45" at bounding box center [220, 78] width 34 height 13
click at [128, 95] on span "Reschedule" at bounding box center [128, 96] width 38 height 10
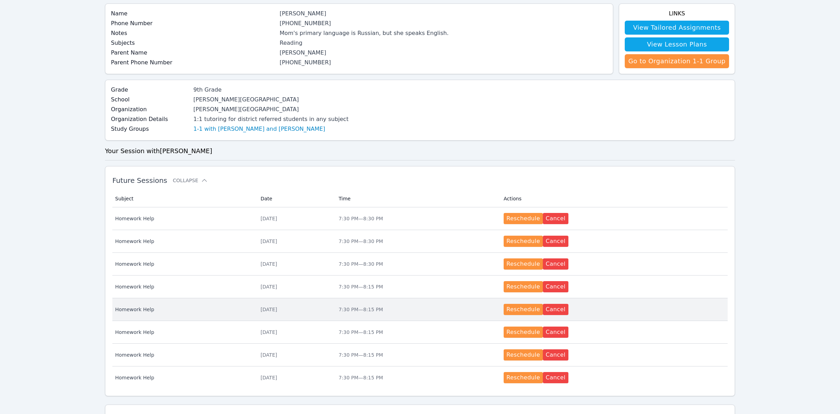
scroll to position [74, 0]
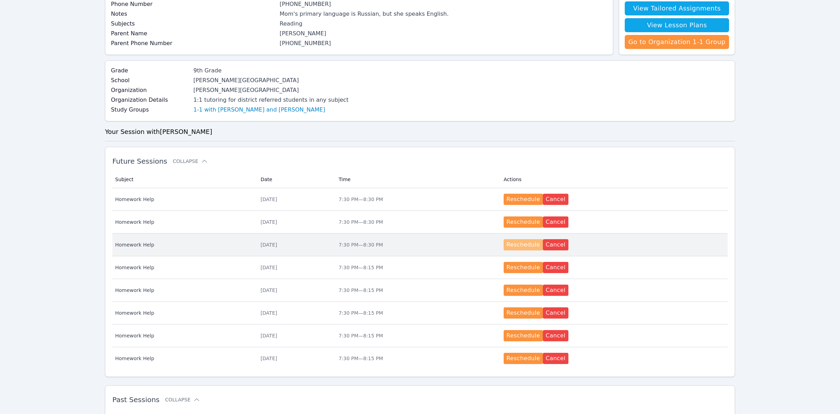
click at [533, 248] on button "Reschedule" at bounding box center [523, 244] width 39 height 11
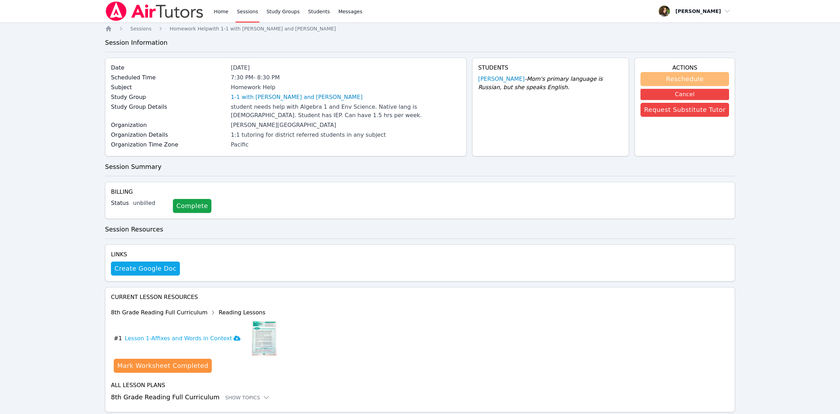
click at [676, 77] on button "Reschedule" at bounding box center [685, 79] width 89 height 14
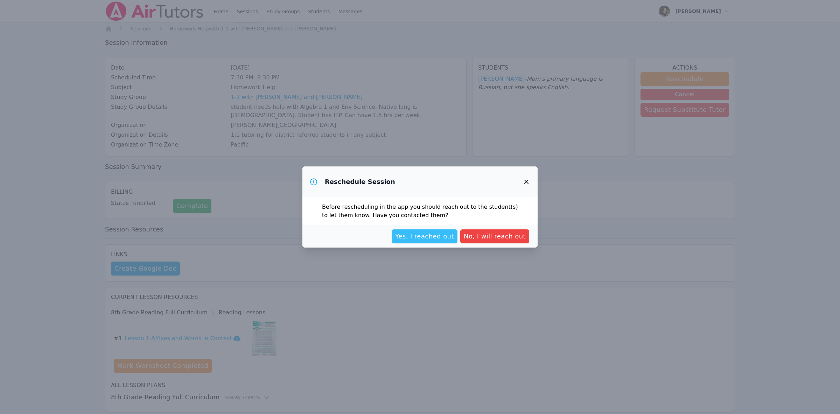
click at [444, 234] on span "Yes, I reached out" at bounding box center [424, 237] width 59 height 10
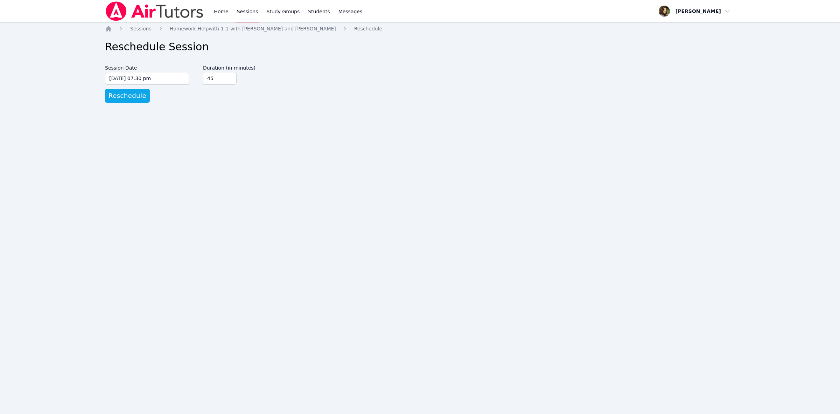
click at [229, 79] on input "45" at bounding box center [220, 78] width 34 height 13
click at [129, 98] on span "Reschedule" at bounding box center [128, 96] width 38 height 10
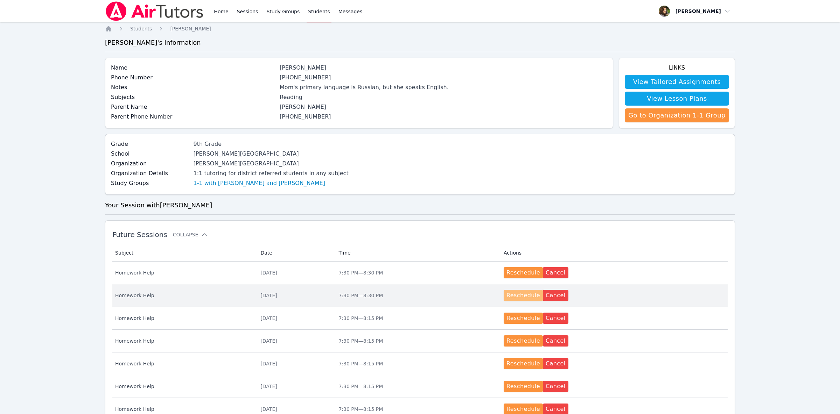
click at [530, 299] on button "Reschedule" at bounding box center [523, 295] width 39 height 11
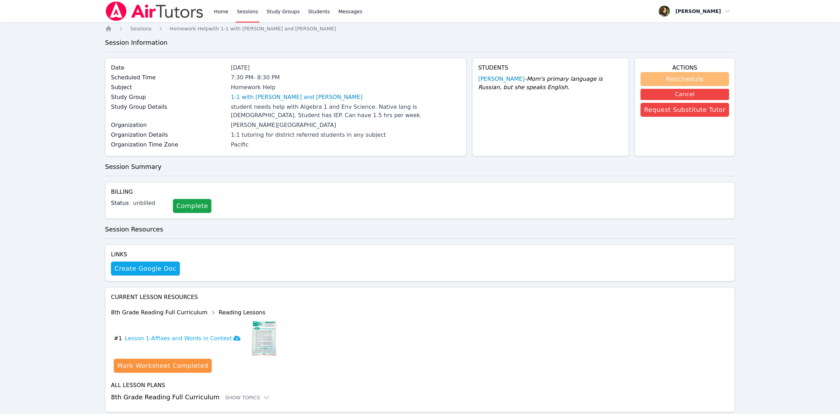
click at [673, 77] on button "Reschedule" at bounding box center [685, 79] width 89 height 14
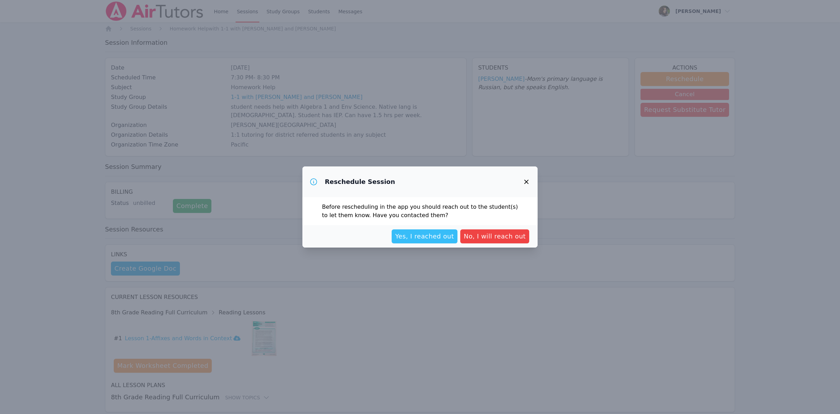
click at [431, 234] on span "Yes, I reached out" at bounding box center [424, 237] width 59 height 10
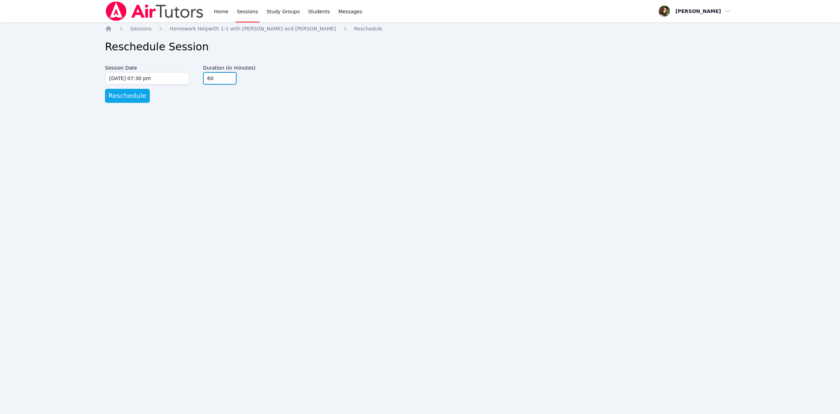
click at [229, 84] on input "60" at bounding box center [220, 78] width 34 height 13
click at [230, 79] on input "45" at bounding box center [220, 78] width 34 height 13
click at [131, 97] on span "Reschedule" at bounding box center [128, 96] width 38 height 10
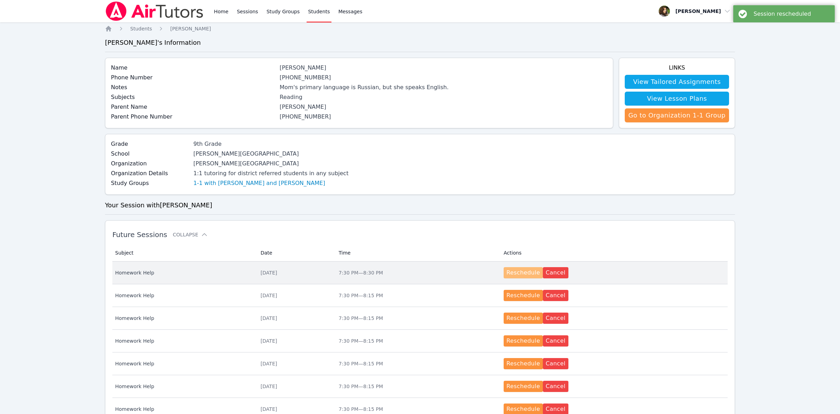
click at [531, 268] on button "Reschedule" at bounding box center [523, 272] width 39 height 11
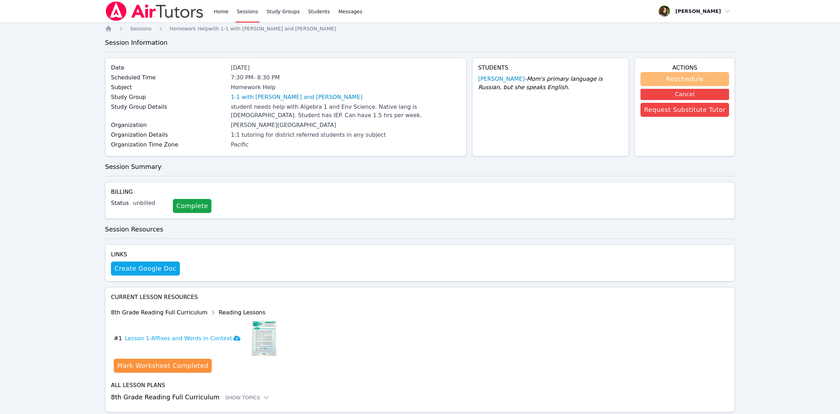
click at [671, 77] on button "Reschedule" at bounding box center [685, 79] width 89 height 14
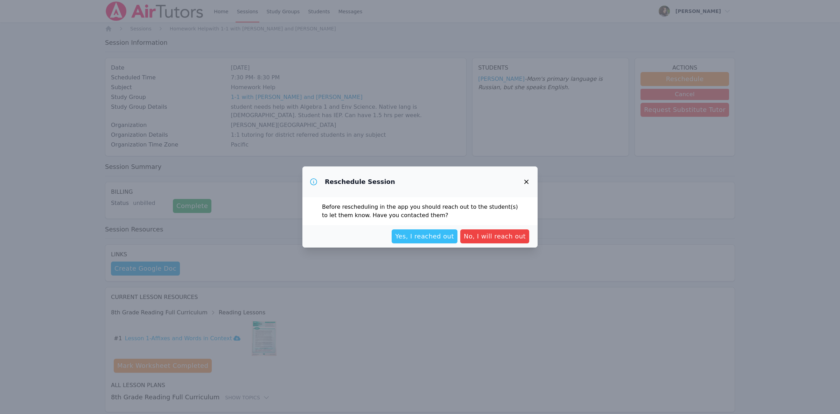
click at [425, 239] on span "Yes, I reached out" at bounding box center [424, 237] width 59 height 10
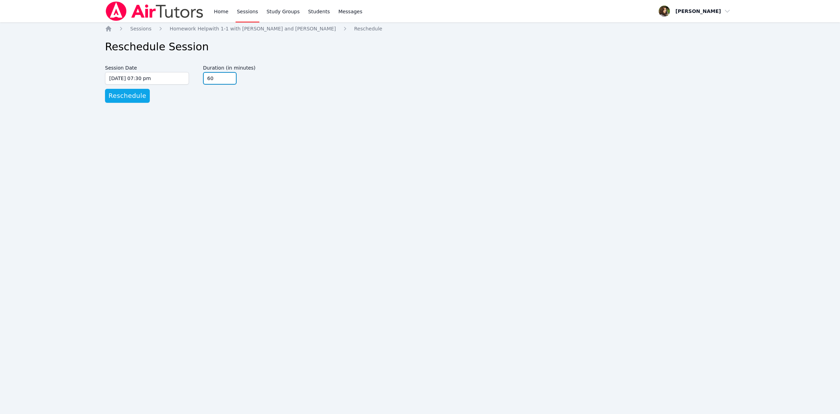
click at [231, 82] on input "60" at bounding box center [220, 78] width 34 height 13
click at [229, 81] on input "45" at bounding box center [220, 78] width 34 height 13
click at [133, 93] on span "Reschedule" at bounding box center [128, 96] width 38 height 10
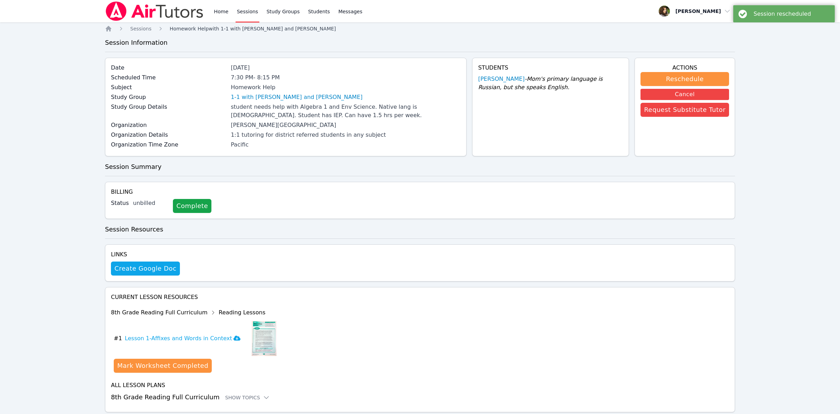
click at [240, 28] on span "Homework Help with 1-1 with [PERSON_NAME] and [PERSON_NAME]" at bounding box center [253, 29] width 166 height 6
click at [308, 100] on link "1-1 with [PERSON_NAME] and [PERSON_NAME]" at bounding box center [297, 97] width 132 height 8
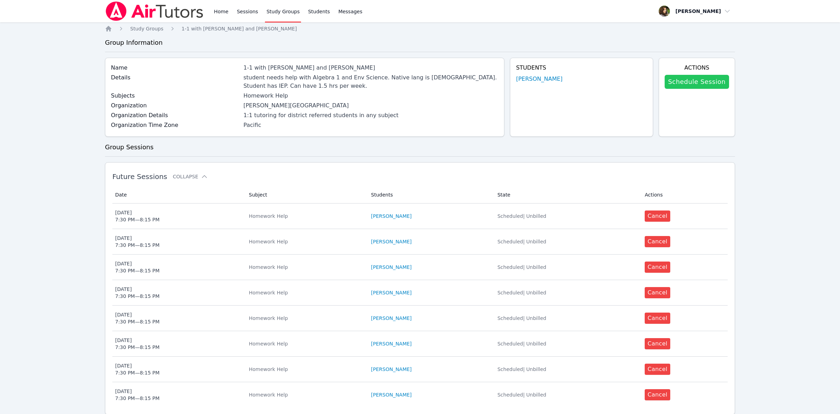
click at [690, 78] on link "Schedule Session" at bounding box center [697, 82] width 64 height 14
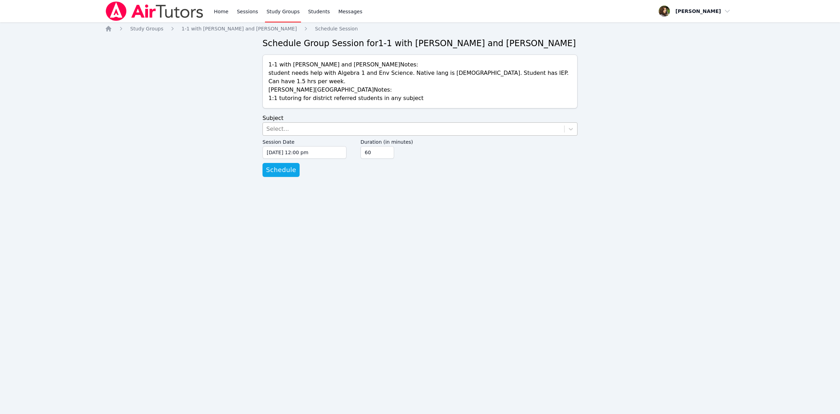
click at [305, 123] on div "Select..." at bounding box center [413, 129] width 301 height 13
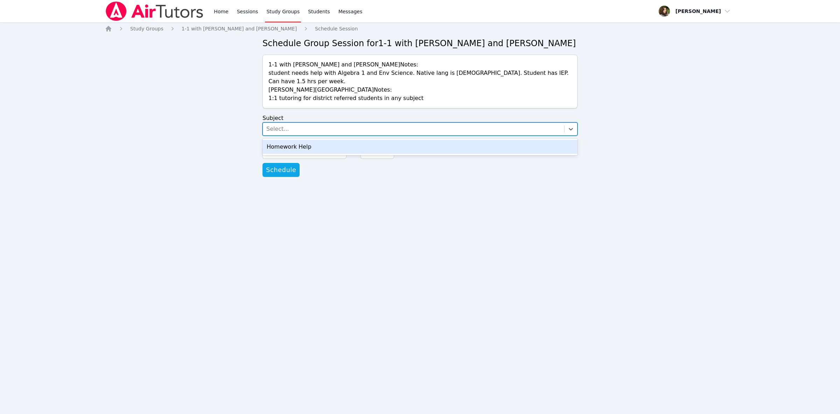
click at [305, 140] on div "Homework Help" at bounding box center [420, 147] width 315 height 14
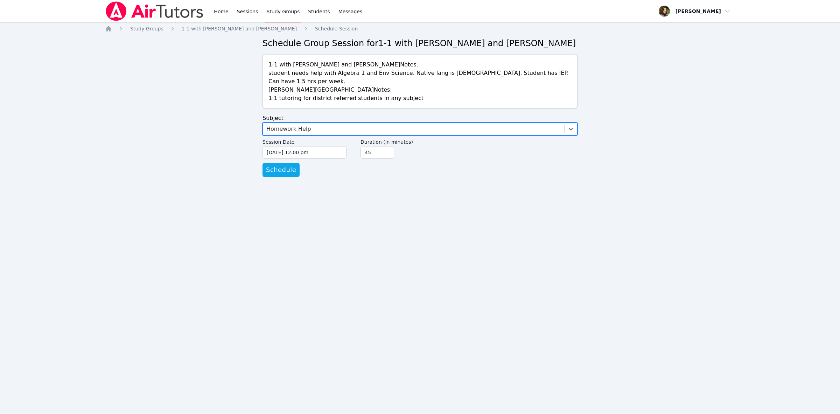
click at [387, 146] on input "45" at bounding box center [378, 152] width 34 height 13
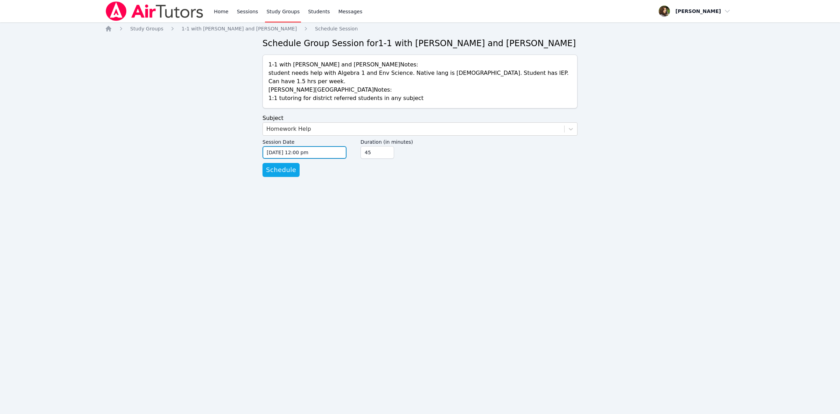
click at [320, 146] on input "[DATE] 12:00 pm" at bounding box center [305, 152] width 84 height 13
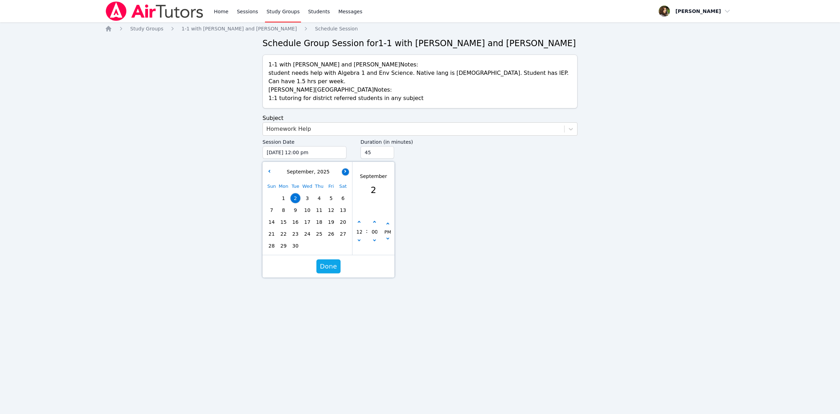
click at [346, 168] on button "button" at bounding box center [345, 171] width 7 height 7
click at [319, 194] on span "2" at bounding box center [319, 199] width 10 height 10
click at [358, 219] on button "button" at bounding box center [359, 222] width 7 height 7
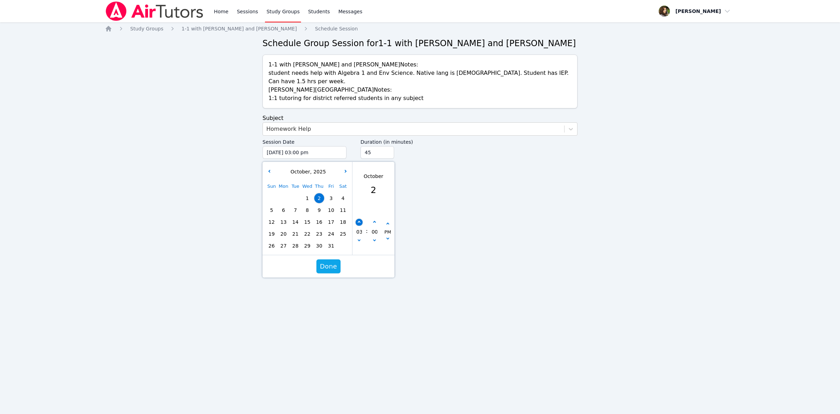
click at [358, 219] on button "button" at bounding box center [359, 222] width 7 height 7
click at [359, 219] on button "button" at bounding box center [359, 222] width 7 height 7
click at [374, 219] on button "button" at bounding box center [374, 222] width 7 height 7
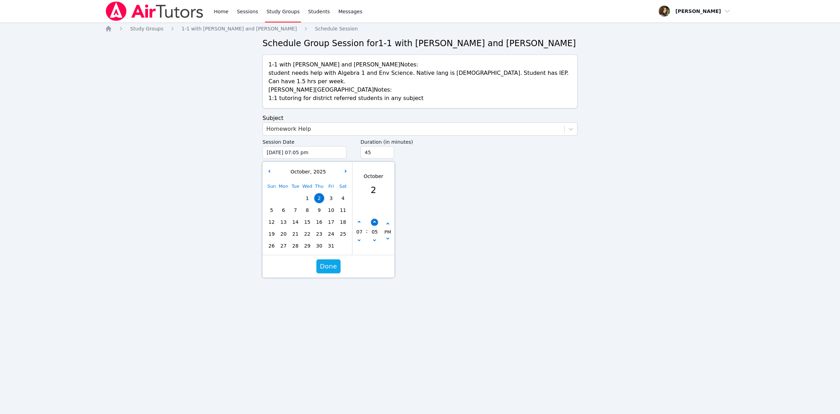
click at [374, 219] on button "button" at bounding box center [374, 222] width 7 height 7
click at [373, 219] on button "button" at bounding box center [374, 222] width 7 height 7
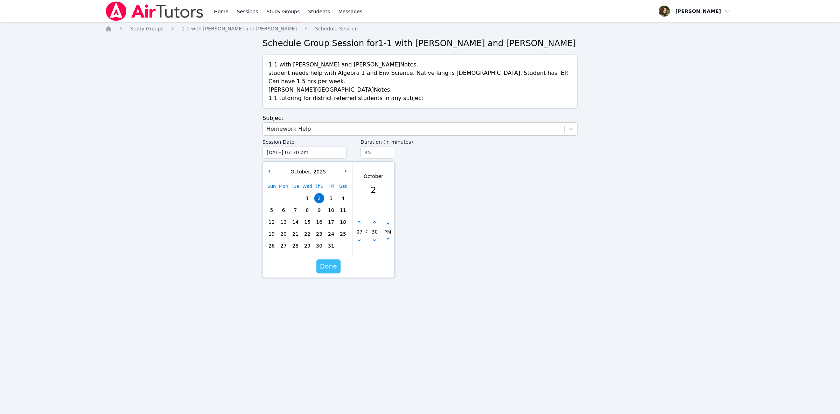
click at [327, 262] on span "Done" at bounding box center [328, 267] width 17 height 10
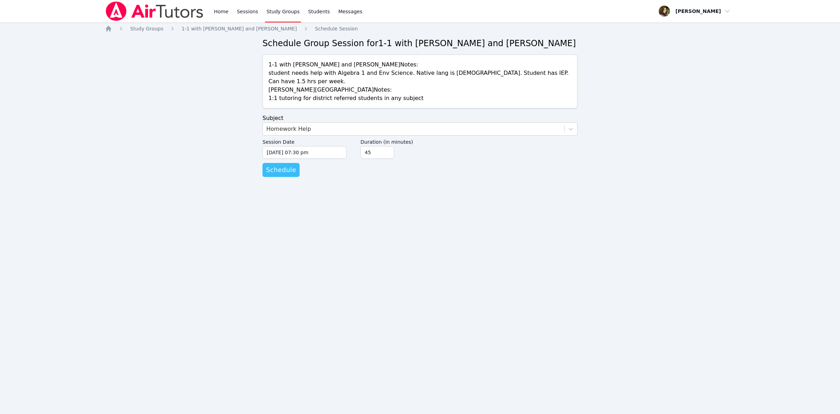
click at [271, 166] on span "Schedule" at bounding box center [281, 170] width 30 height 10
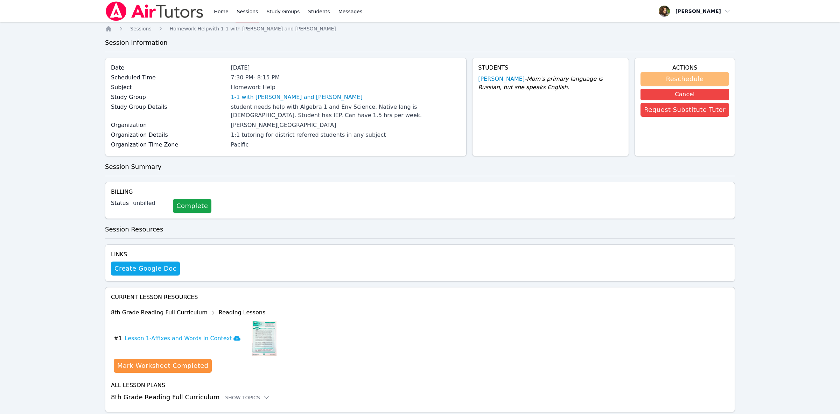
click at [686, 77] on button "Reschedule" at bounding box center [685, 79] width 89 height 14
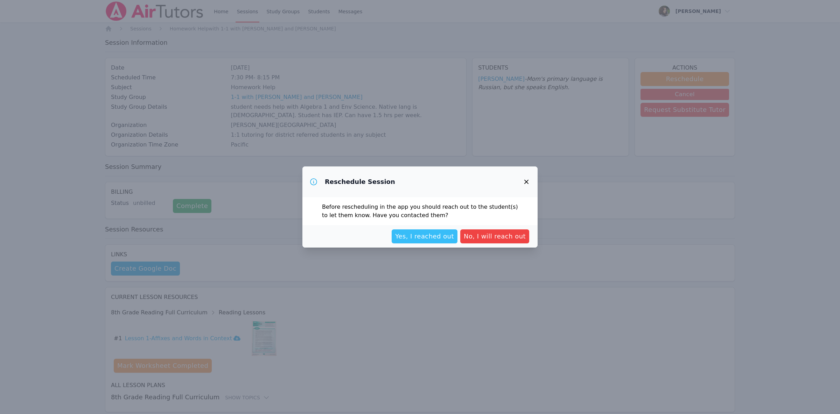
click at [444, 238] on span "Yes, I reached out" at bounding box center [424, 237] width 59 height 10
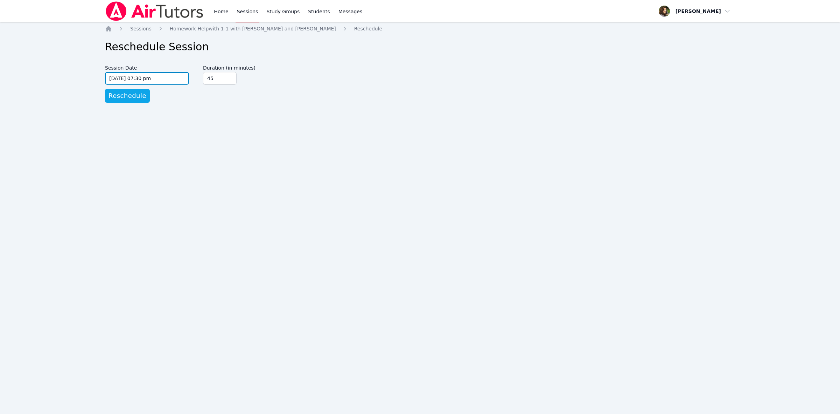
click at [168, 77] on input "[DATE] 07:30 pm" at bounding box center [147, 78] width 84 height 13
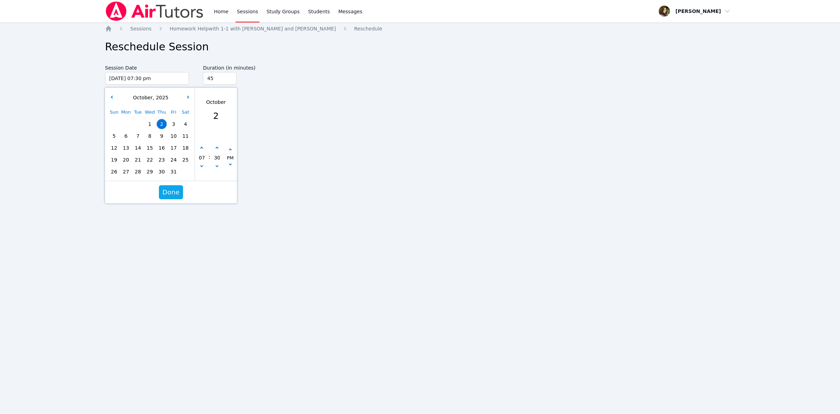
click at [136, 138] on span "7" at bounding box center [138, 136] width 10 height 10
click at [172, 196] on span "Done" at bounding box center [170, 193] width 17 height 10
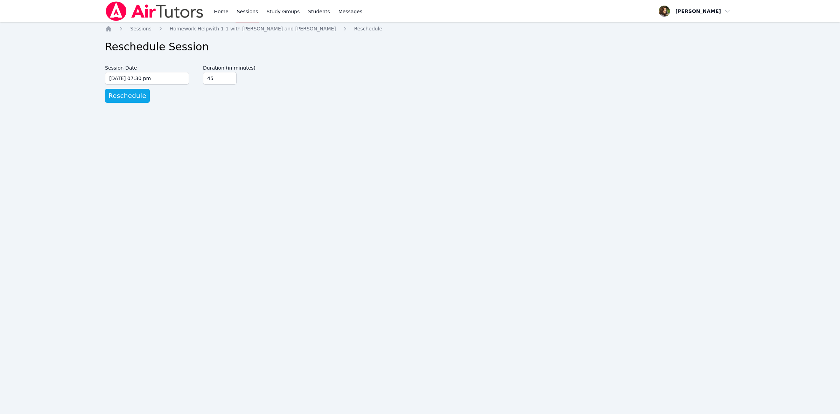
click at [172, 196] on div "Home Sessions Study Groups Students Messages Open user menu [PERSON_NAME] Open …" at bounding box center [420, 207] width 840 height 414
click at [131, 97] on span "Reschedule" at bounding box center [128, 96] width 38 height 10
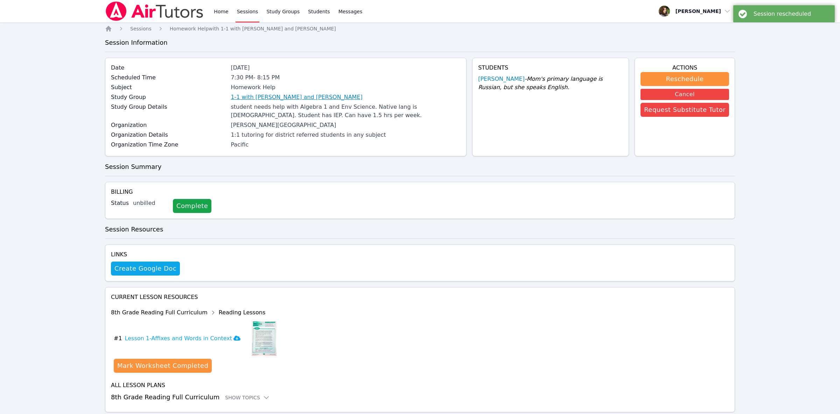
click at [293, 100] on link "1-1 with [PERSON_NAME] and [PERSON_NAME]" at bounding box center [297, 97] width 132 height 8
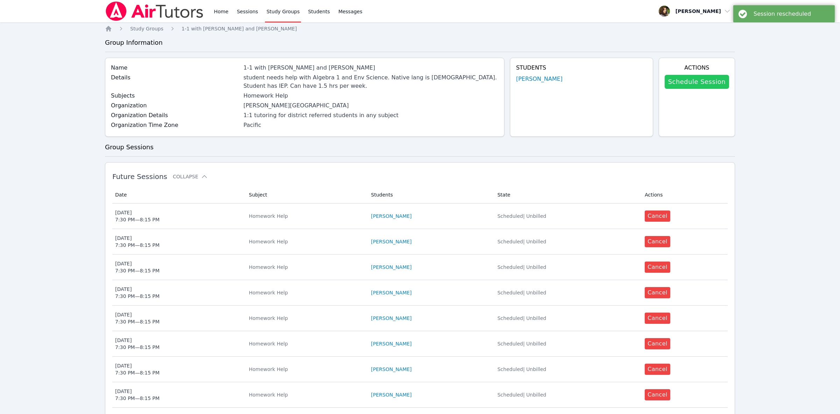
click at [709, 82] on link "Schedule Session" at bounding box center [697, 82] width 64 height 14
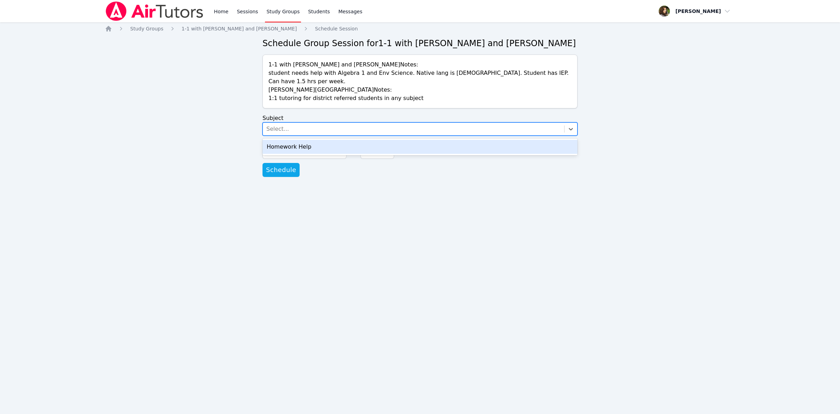
click at [327, 123] on div "Select..." at bounding box center [413, 129] width 301 height 13
click at [328, 140] on div "Homework Help" at bounding box center [420, 147] width 315 height 14
click at [323, 146] on input "[DATE] 12:00 pm" at bounding box center [305, 152] width 84 height 13
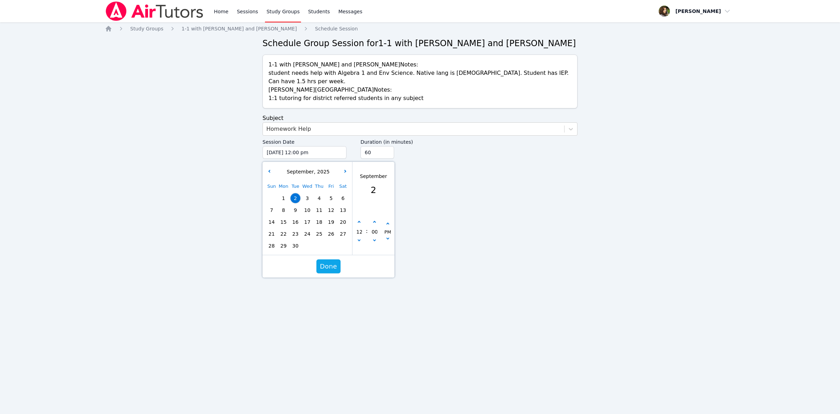
click at [295, 205] on span "9" at bounding box center [296, 210] width 10 height 10
click at [343, 168] on button "button" at bounding box center [345, 171] width 7 height 7
click at [292, 205] on span "7" at bounding box center [296, 210] width 10 height 10
click at [359, 219] on button "button" at bounding box center [359, 222] width 7 height 7
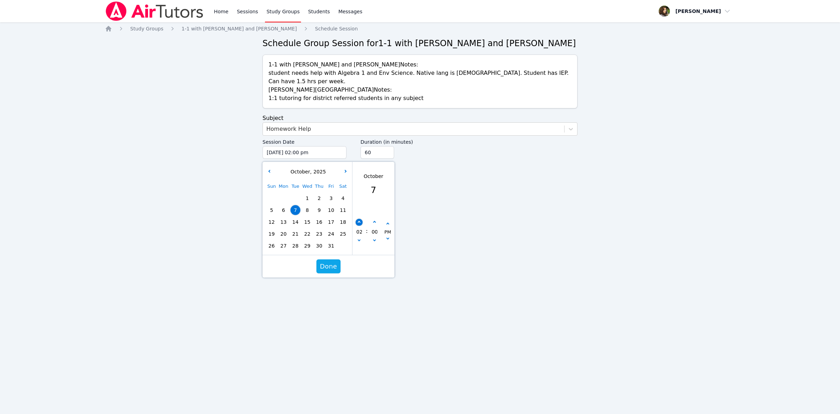
click at [359, 219] on button "button" at bounding box center [359, 222] width 7 height 7
click at [359, 221] on icon "button" at bounding box center [359, 222] width 3 height 3
click at [360, 221] on icon "button" at bounding box center [359, 222] width 3 height 3
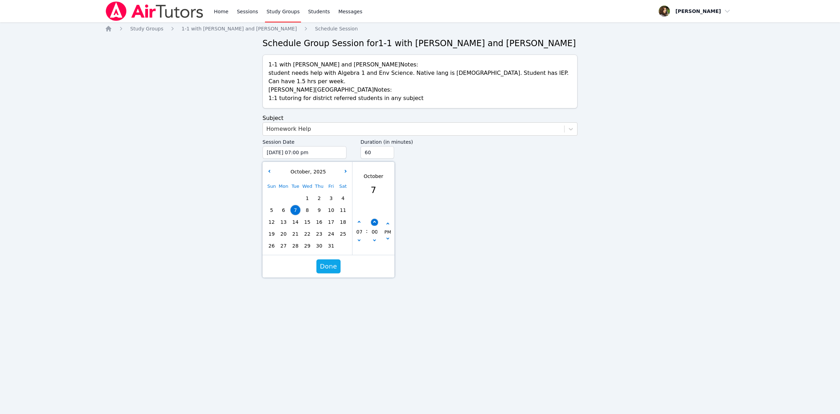
click at [378, 219] on button "button" at bounding box center [374, 222] width 7 height 7
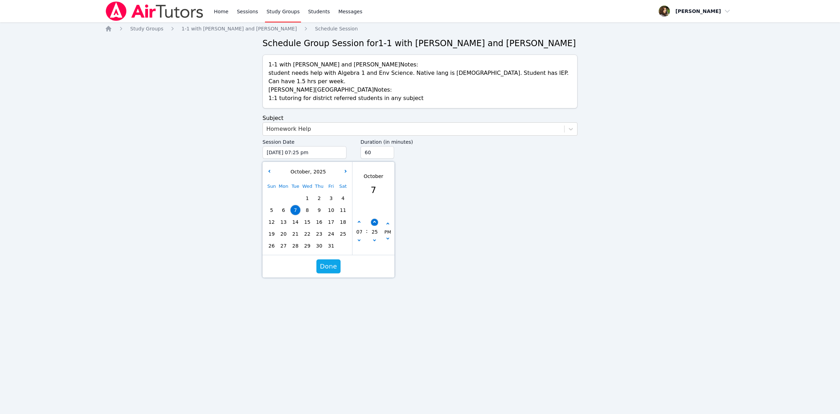
click at [378, 219] on button "button" at bounding box center [374, 222] width 7 height 7
click at [387, 146] on input "75" at bounding box center [378, 152] width 34 height 13
click at [387, 146] on input "60" at bounding box center [378, 152] width 34 height 13
click at [387, 146] on input "45" at bounding box center [378, 152] width 34 height 13
click at [330, 262] on span "Done" at bounding box center [328, 267] width 17 height 10
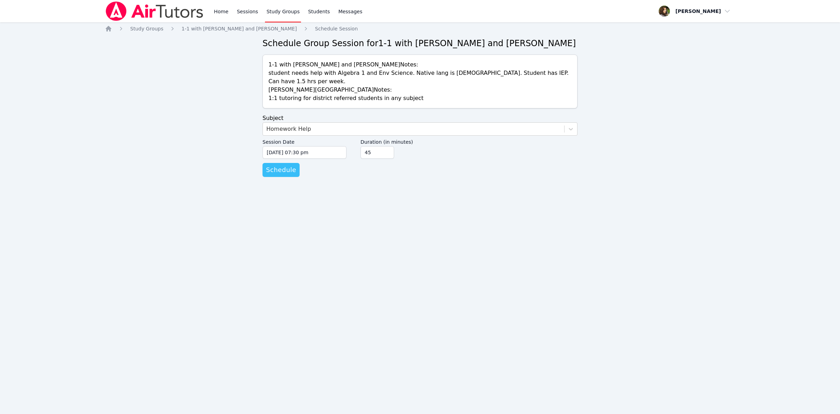
click at [276, 165] on span "Schedule" at bounding box center [281, 170] width 30 height 10
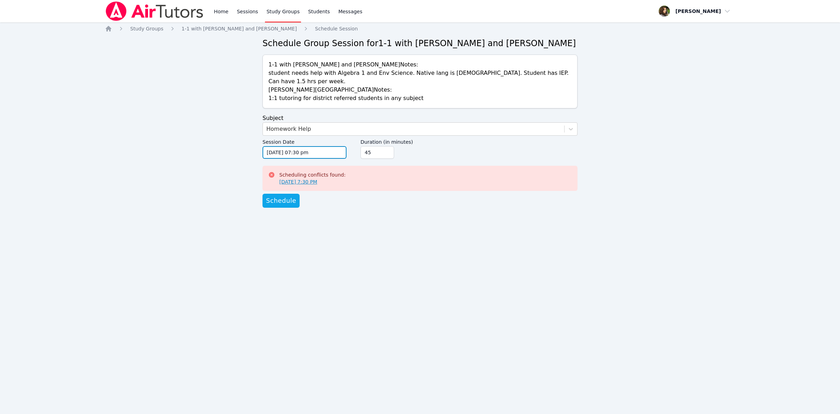
click at [313, 146] on input "[DATE] 07:30 pm" at bounding box center [305, 152] width 84 height 13
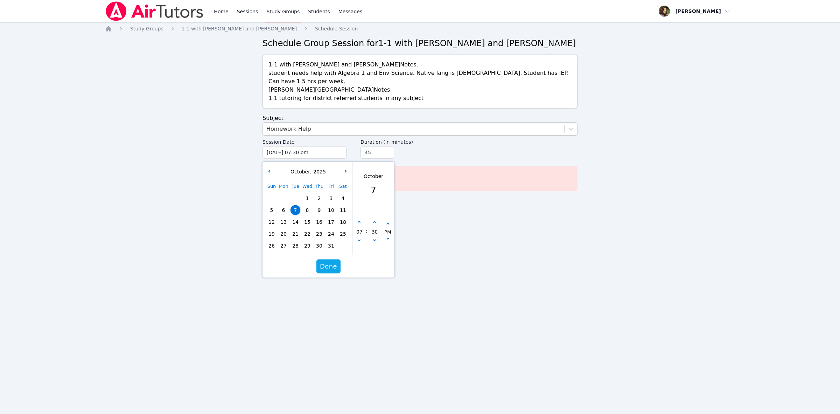
click at [319, 205] on span "9" at bounding box center [319, 210] width 10 height 10
click at [335, 262] on span "Done" at bounding box center [328, 267] width 17 height 10
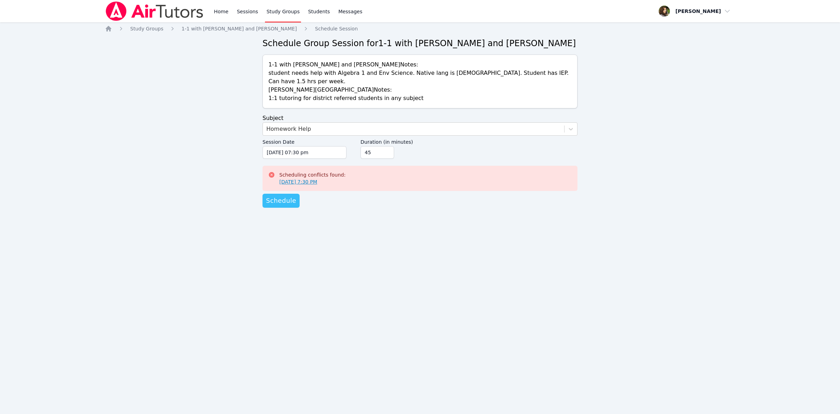
click at [289, 196] on span "Schedule" at bounding box center [281, 201] width 30 height 10
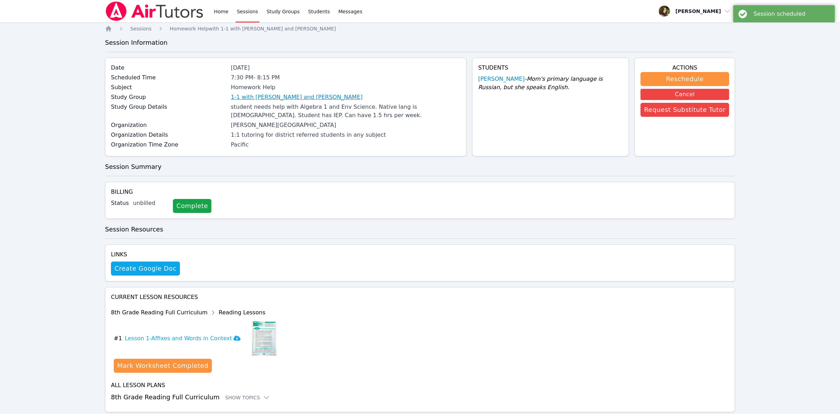
click at [334, 97] on link "1-1 with [PERSON_NAME] and [PERSON_NAME]" at bounding box center [297, 97] width 132 height 8
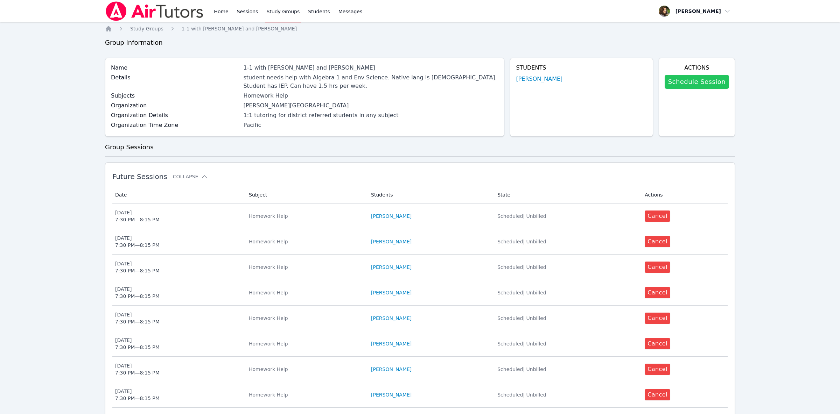
click at [693, 85] on link "Schedule Session" at bounding box center [697, 82] width 64 height 14
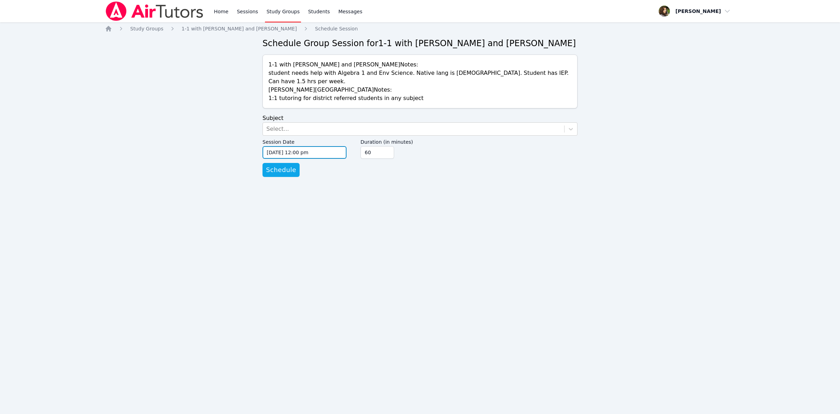
click at [321, 146] on input "[DATE] 12:00 pm" at bounding box center [305, 152] width 84 height 13
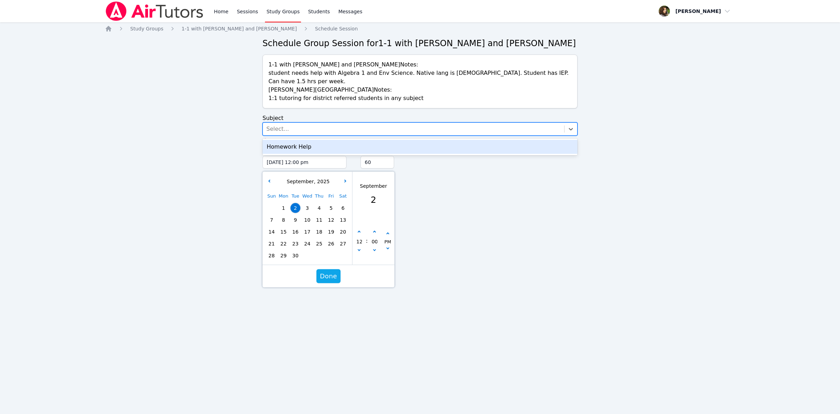
click at [330, 123] on div "Select..." at bounding box center [413, 129] width 301 height 13
click at [339, 140] on div "Homework Help" at bounding box center [420, 147] width 315 height 14
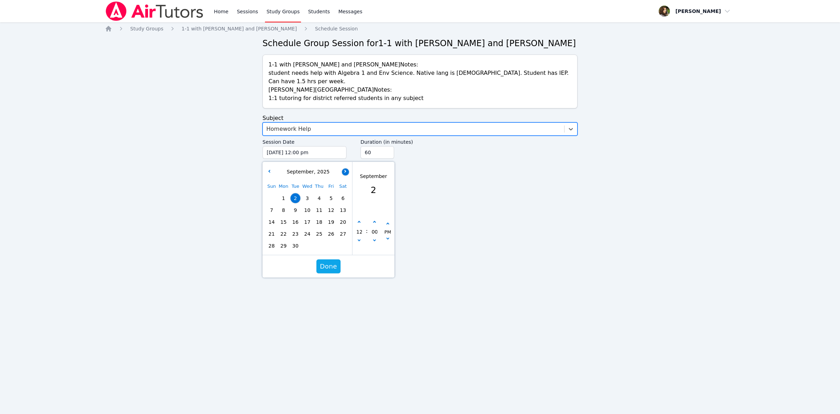
click at [347, 168] on button "button" at bounding box center [345, 171] width 7 height 7
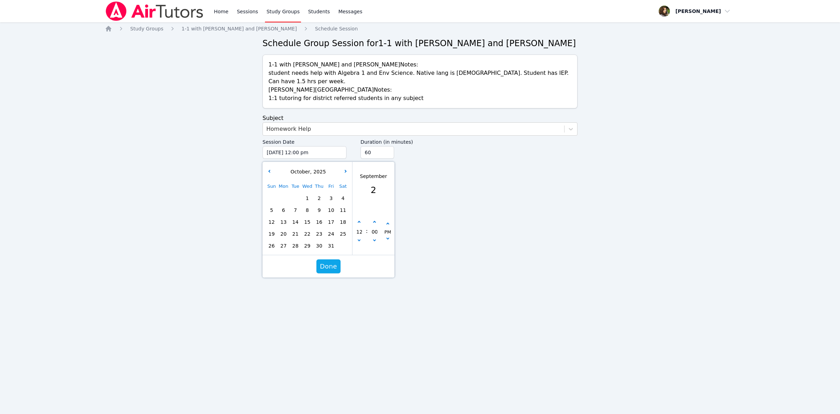
click at [292, 217] on span "14" at bounding box center [296, 222] width 10 height 10
click at [359, 219] on button "button" at bounding box center [359, 222] width 7 height 7
click at [358, 219] on button "button" at bounding box center [359, 222] width 7 height 7
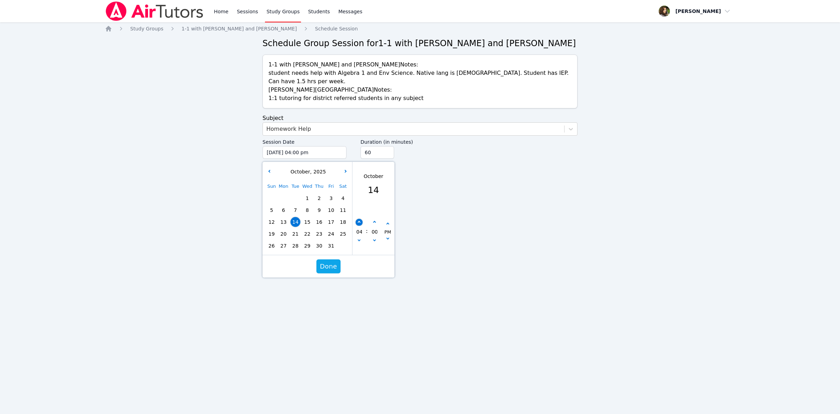
click at [358, 219] on button "button" at bounding box center [359, 222] width 7 height 7
click at [373, 219] on button "button" at bounding box center [374, 222] width 7 height 7
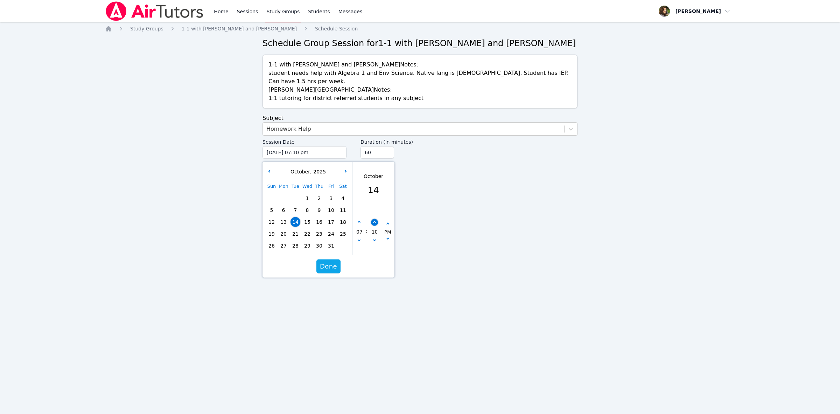
click at [373, 219] on button "button" at bounding box center [374, 222] width 7 height 7
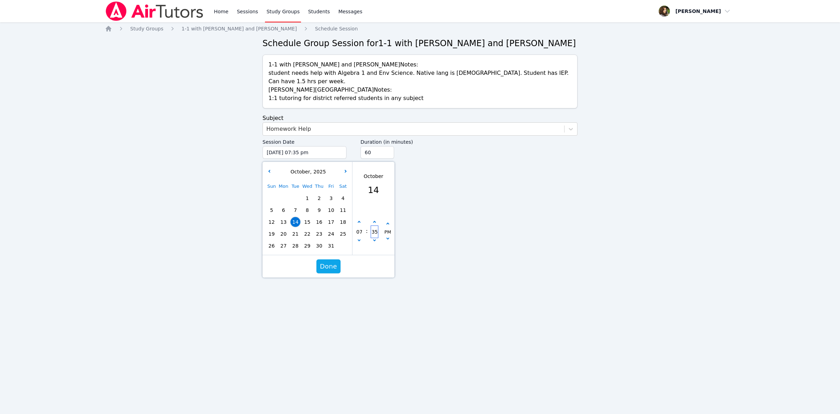
click at [373, 230] on input "35" at bounding box center [374, 232] width 7 height 12
click at [374, 239] on icon "button" at bounding box center [374, 240] width 3 height 3
click at [388, 147] on input "45" at bounding box center [378, 152] width 34 height 13
click at [334, 262] on span "Done" at bounding box center [328, 267] width 17 height 10
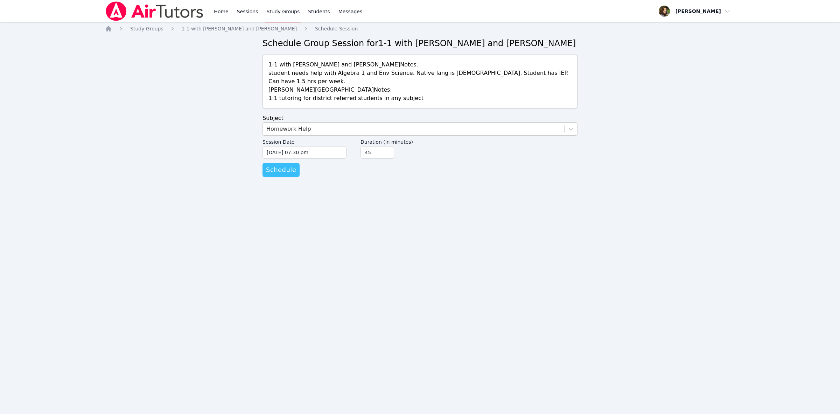
click at [288, 165] on span "Schedule" at bounding box center [281, 170] width 30 height 10
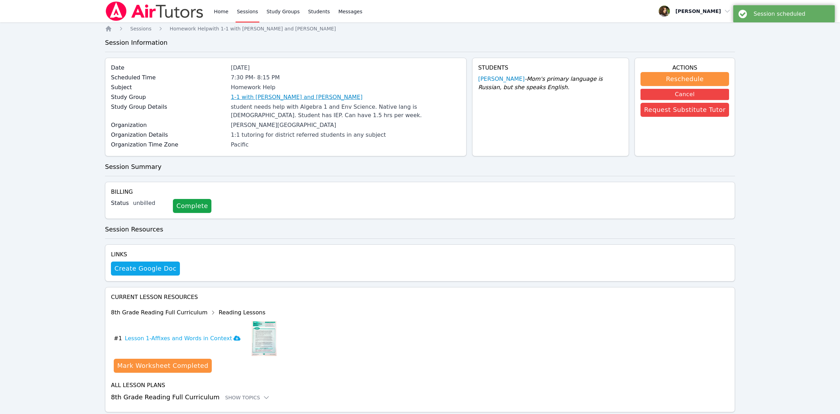
click at [321, 96] on link "1-1 with [PERSON_NAME] and [PERSON_NAME]" at bounding box center [297, 97] width 132 height 8
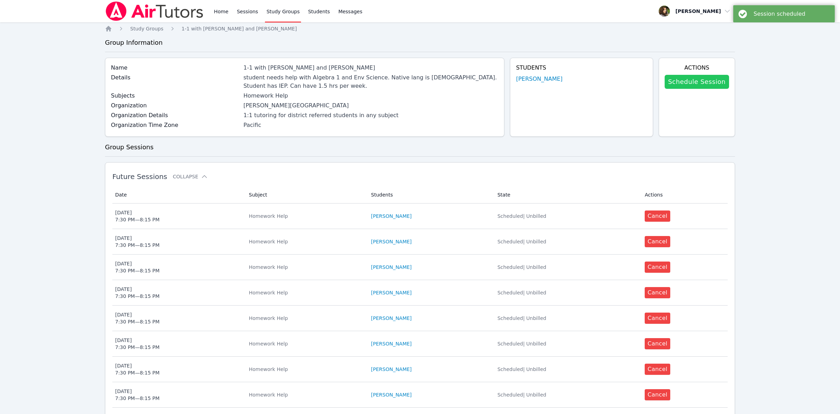
click at [698, 79] on link "Schedule Session" at bounding box center [697, 82] width 64 height 14
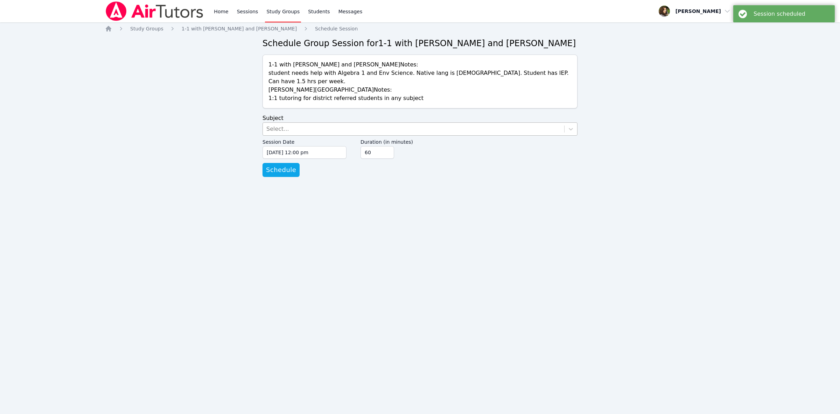
click at [305, 123] on div "Select..." at bounding box center [413, 129] width 301 height 13
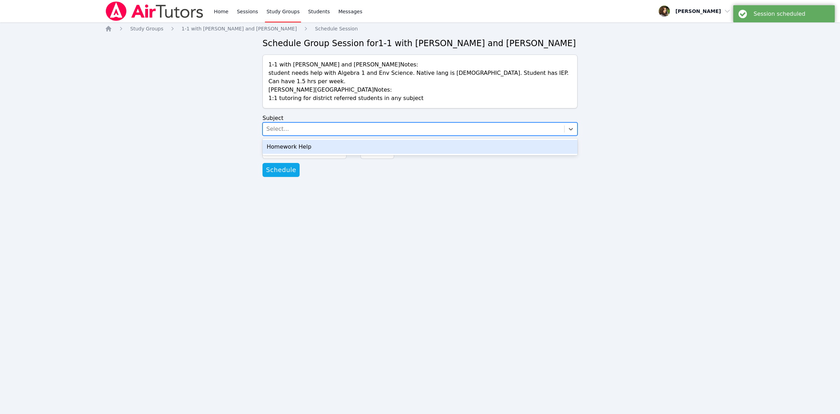
click at [309, 140] on div "Homework Help" at bounding box center [420, 147] width 315 height 14
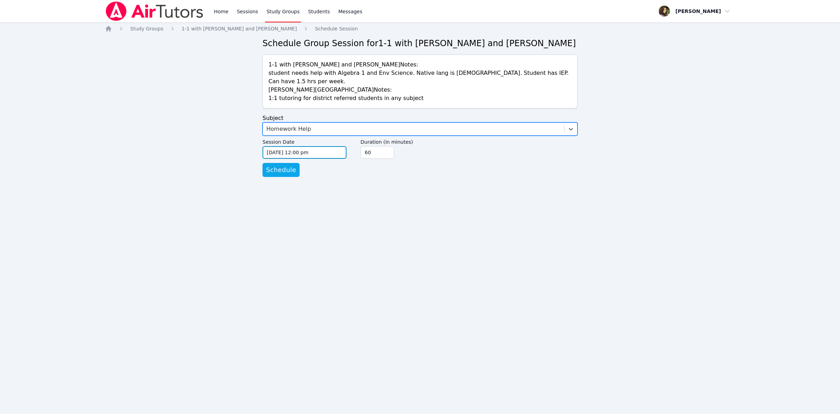
click at [317, 146] on input "[DATE] 12:00 pm" at bounding box center [305, 152] width 84 height 13
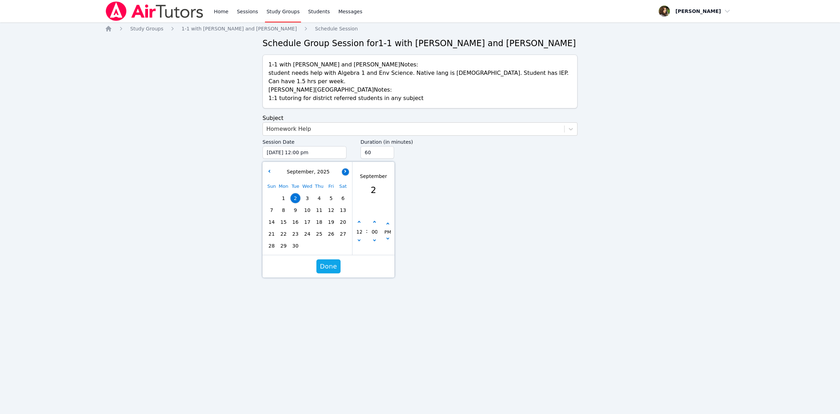
click at [344, 168] on button "button" at bounding box center [345, 171] width 7 height 7
click at [324, 217] on span "16" at bounding box center [319, 222] width 10 height 10
click at [362, 219] on button "button" at bounding box center [359, 222] width 7 height 7
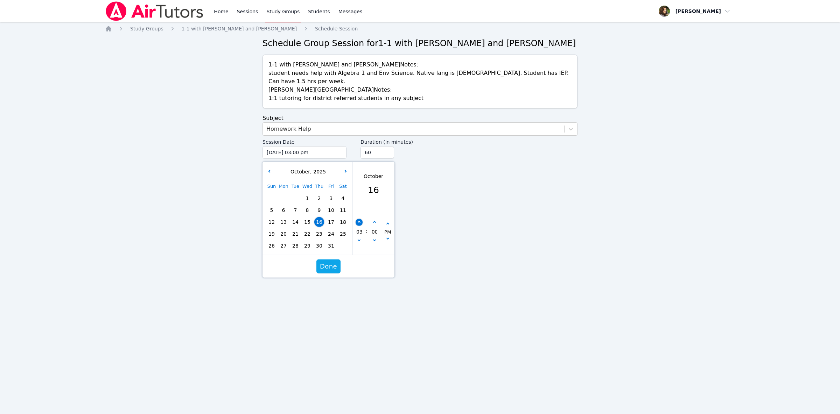
click at [361, 219] on button "button" at bounding box center [359, 222] width 7 height 7
click at [362, 219] on button "button" at bounding box center [359, 222] width 7 height 7
click at [375, 219] on button "button" at bounding box center [374, 222] width 7 height 7
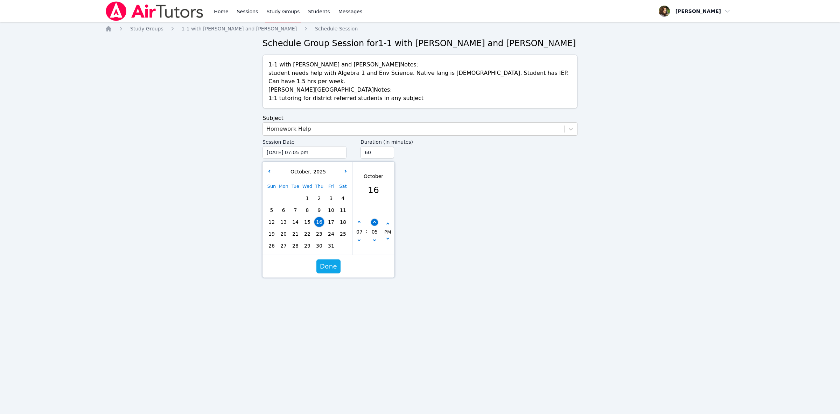
click at [375, 219] on button "button" at bounding box center [374, 222] width 7 height 7
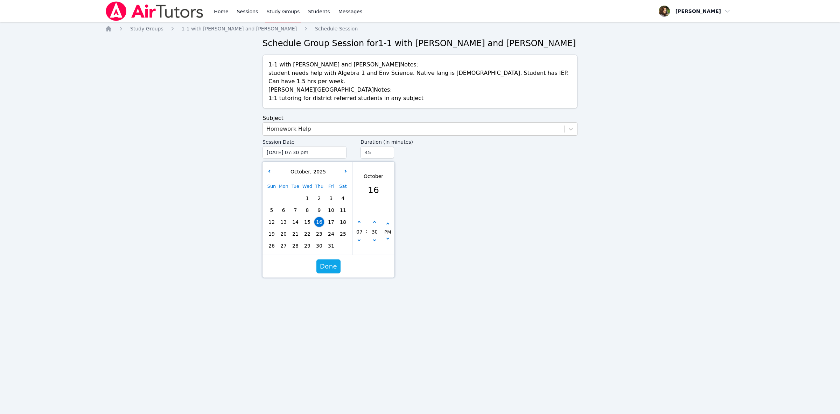
click at [387, 146] on input "45" at bounding box center [378, 152] width 34 height 13
click at [323, 262] on span "Done" at bounding box center [328, 267] width 17 height 10
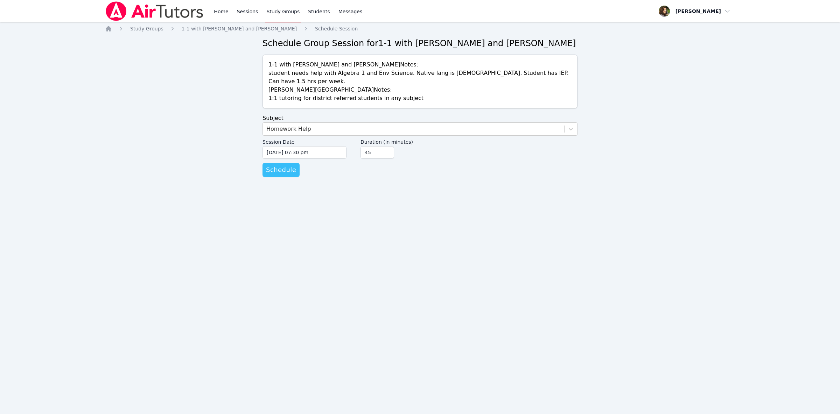
click at [283, 168] on button "Schedule" at bounding box center [281, 170] width 37 height 14
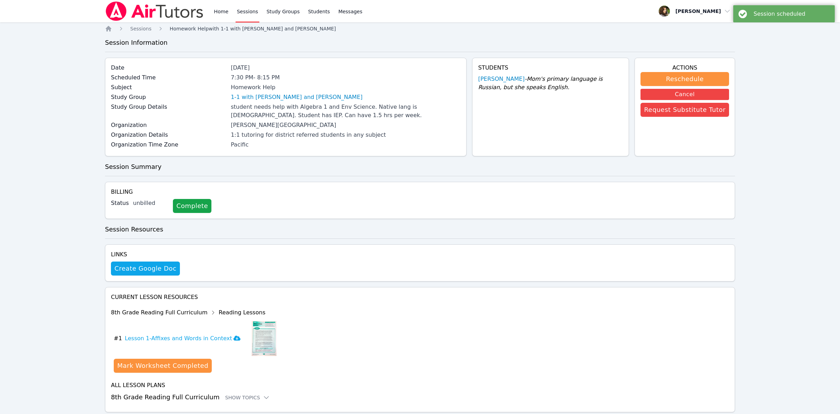
click at [235, 27] on span "Homework Help with 1-1 with [PERSON_NAME] and [PERSON_NAME]" at bounding box center [253, 29] width 166 height 6
click at [301, 96] on link "1-1 with [PERSON_NAME] and [PERSON_NAME]" at bounding box center [297, 97] width 132 height 8
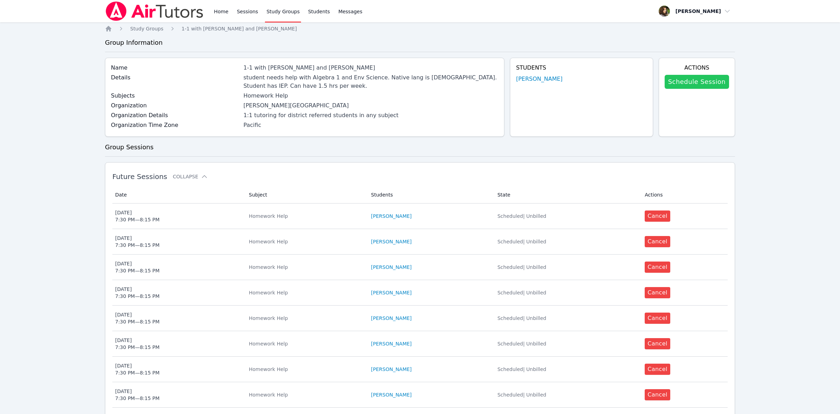
click at [703, 86] on link "Schedule Session" at bounding box center [697, 82] width 64 height 14
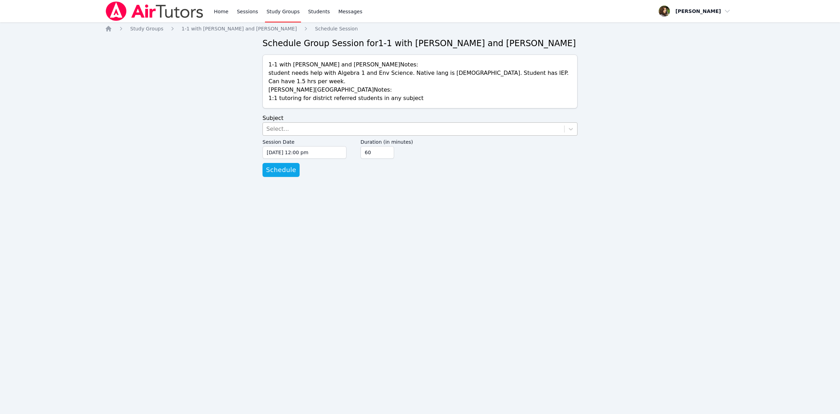
click at [334, 126] on div "Select..." at bounding box center [413, 129] width 301 height 13
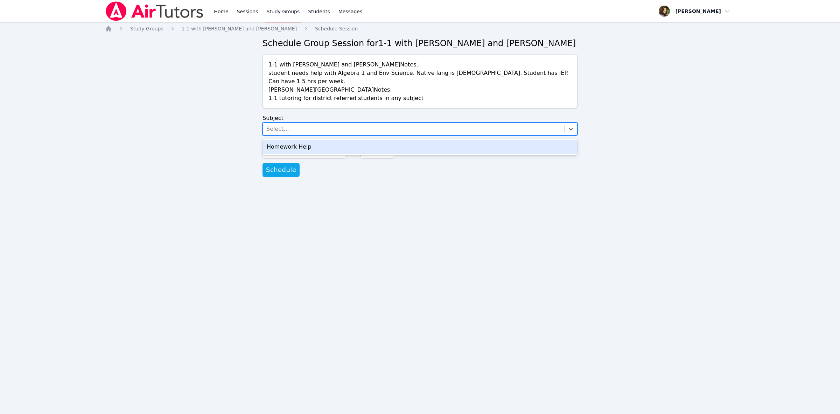
click at [335, 140] on div "Homework Help" at bounding box center [420, 147] width 315 height 14
click at [336, 147] on input "[DATE] 12:00 pm" at bounding box center [305, 152] width 84 height 13
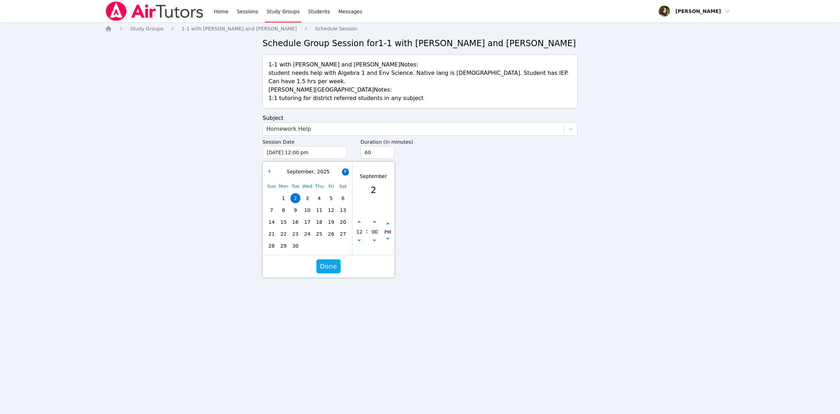
click at [347, 168] on button "button" at bounding box center [345, 171] width 7 height 7
click at [295, 229] on span "21" at bounding box center [296, 234] width 10 height 10
click at [362, 219] on div "12" at bounding box center [358, 232] width 13 height 26
click at [359, 221] on icon "button" at bounding box center [359, 222] width 3 height 3
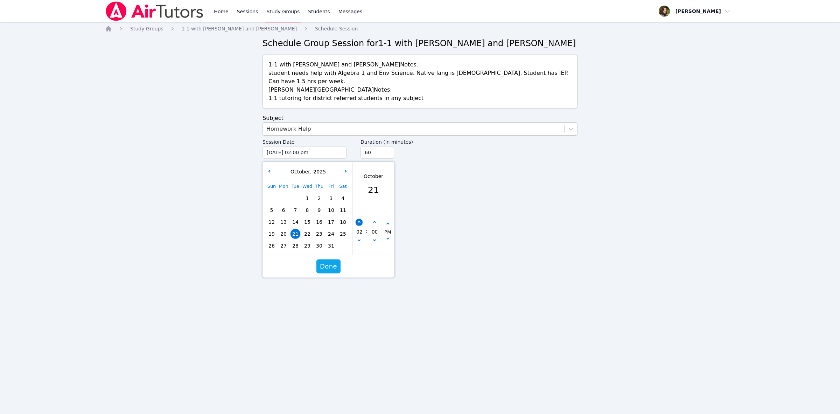
click at [359, 221] on icon "button" at bounding box center [359, 222] width 3 height 3
click at [360, 219] on button "button" at bounding box center [359, 222] width 7 height 7
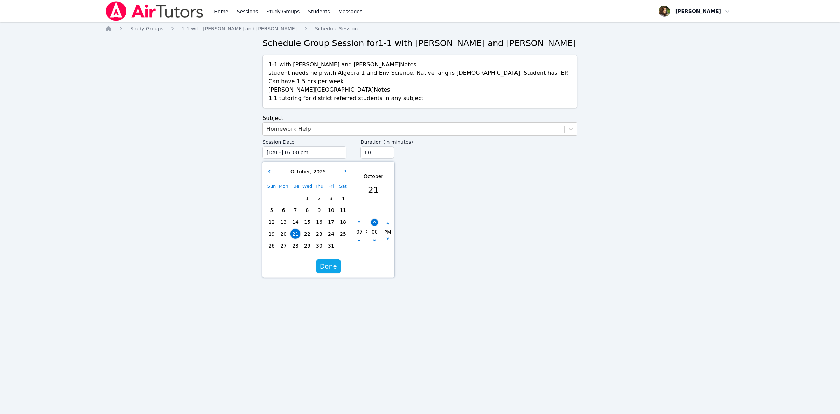
click at [372, 219] on button "button" at bounding box center [374, 222] width 7 height 7
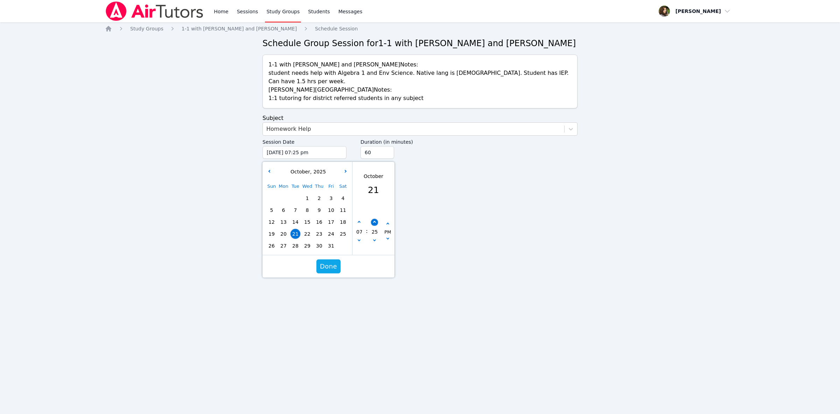
click at [372, 219] on button "button" at bounding box center [374, 222] width 7 height 7
click at [385, 147] on input "45" at bounding box center [378, 152] width 34 height 13
click at [330, 262] on span "Done" at bounding box center [328, 267] width 17 height 10
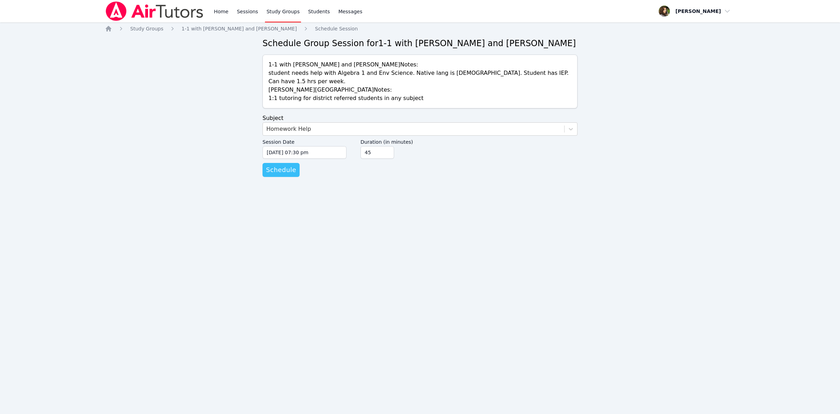
click at [283, 165] on span "Schedule" at bounding box center [281, 170] width 30 height 10
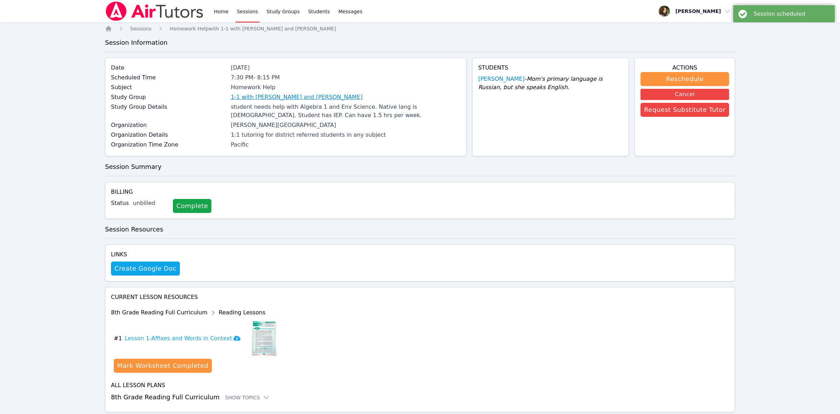
click at [321, 96] on link "1-1 with [PERSON_NAME] and [PERSON_NAME]" at bounding box center [297, 97] width 132 height 8
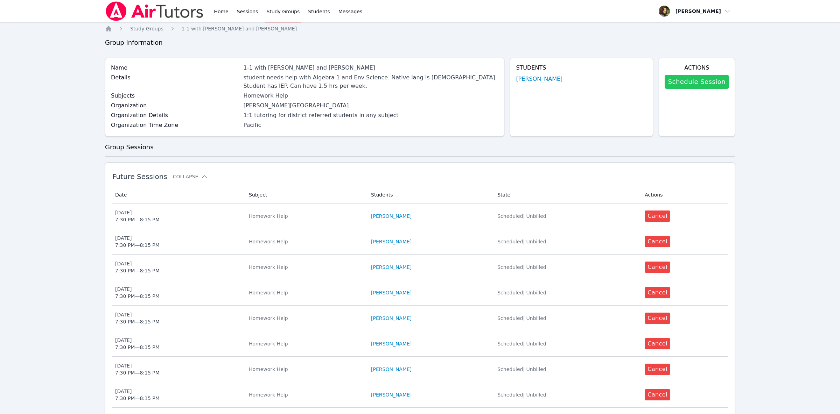
click at [722, 82] on link "Schedule Session" at bounding box center [697, 82] width 64 height 14
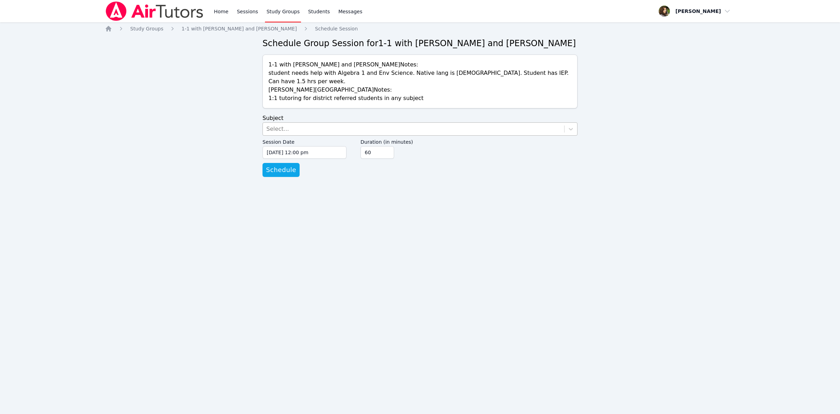
click at [341, 123] on div "Select..." at bounding box center [413, 129] width 301 height 13
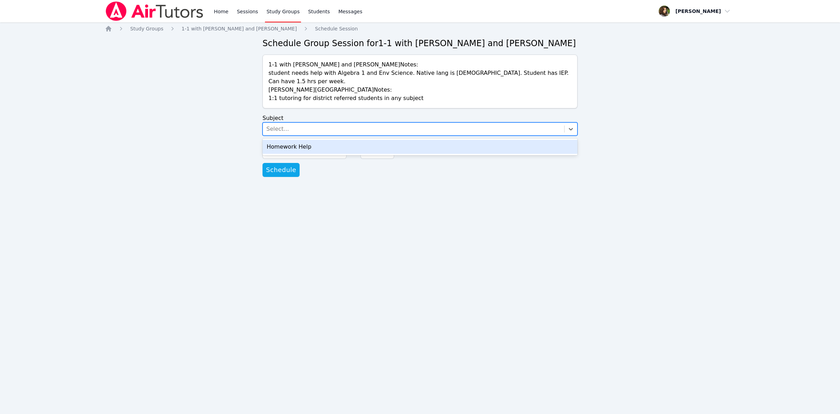
click at [341, 140] on div "Homework Help" at bounding box center [420, 147] width 315 height 14
click at [338, 146] on input "[DATE] 12:00 pm" at bounding box center [305, 152] width 84 height 13
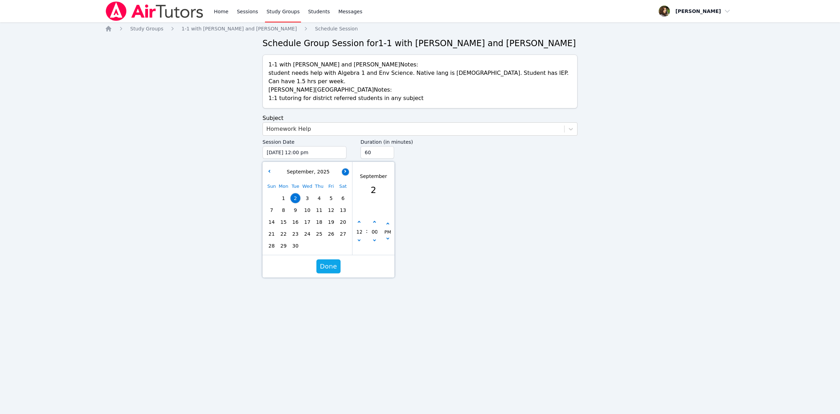
click at [345, 170] on icon "button" at bounding box center [344, 171] width 3 height 3
click at [321, 229] on span "23" at bounding box center [319, 234] width 10 height 10
click at [361, 219] on button "button" at bounding box center [359, 222] width 7 height 7
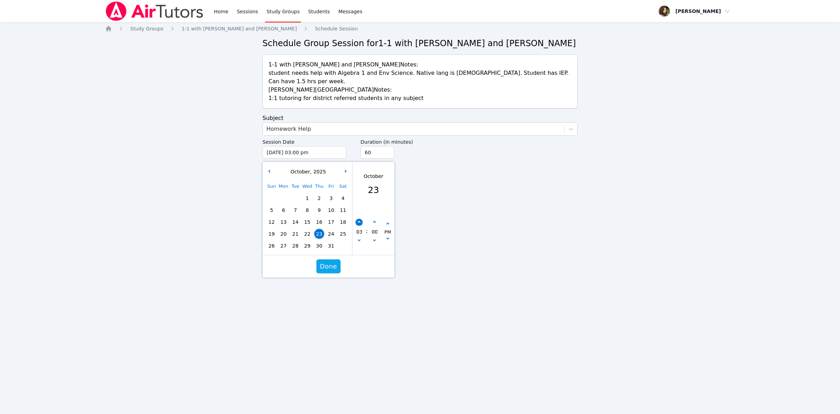
click at [361, 219] on button "button" at bounding box center [359, 222] width 7 height 7
click at [375, 219] on button "button" at bounding box center [374, 222] width 7 height 7
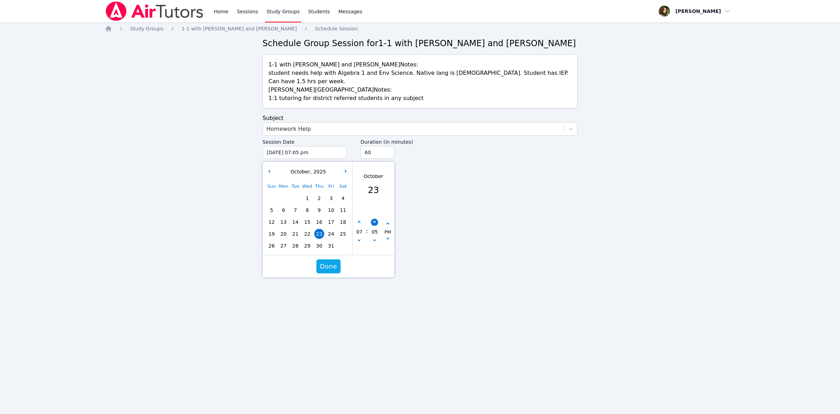
click at [375, 219] on button "button" at bounding box center [374, 222] width 7 height 7
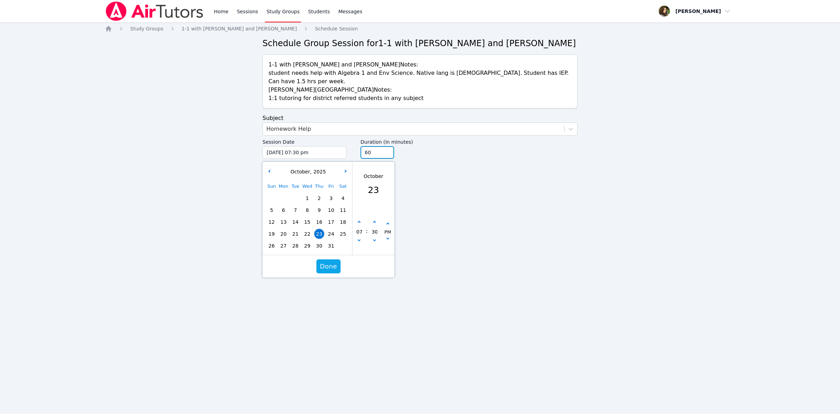
click at [387, 148] on input "60" at bounding box center [378, 152] width 34 height 13
click at [387, 146] on input "45" at bounding box center [378, 152] width 34 height 13
click at [326, 262] on span "Done" at bounding box center [328, 267] width 17 height 10
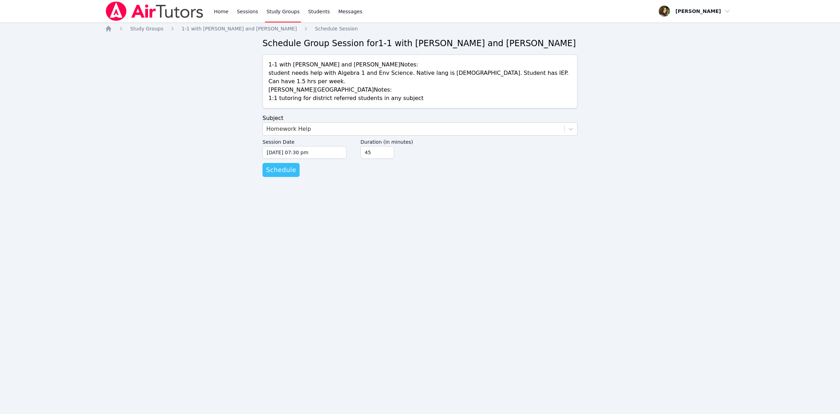
click at [291, 166] on span "Schedule" at bounding box center [281, 170] width 30 height 10
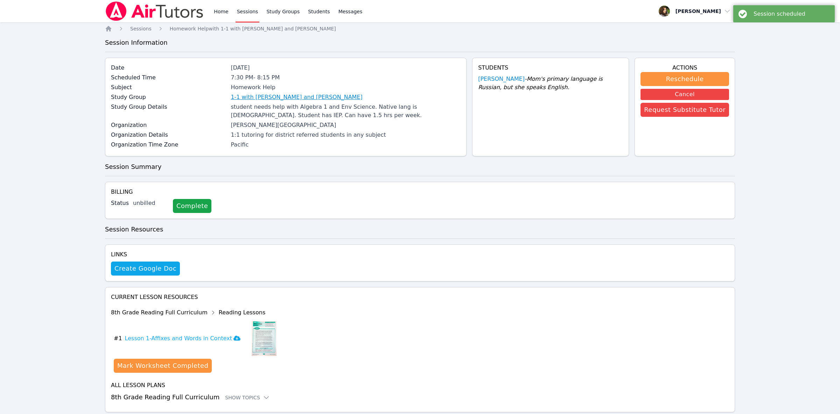
click at [281, 97] on link "1-1 with [PERSON_NAME] and [PERSON_NAME]" at bounding box center [297, 97] width 132 height 8
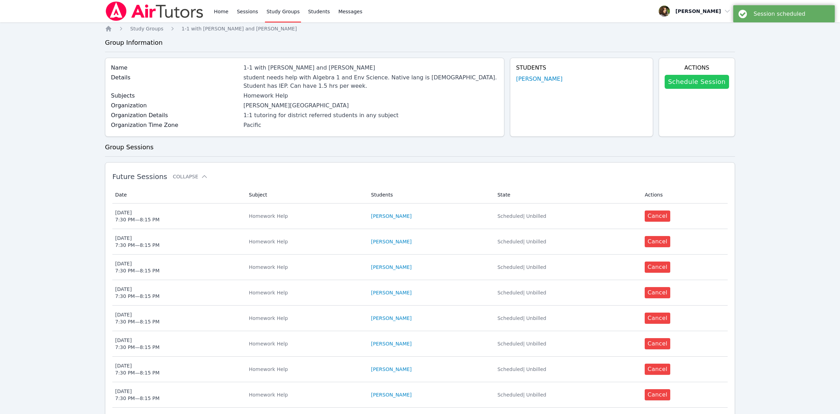
click at [692, 87] on link "Schedule Session" at bounding box center [697, 82] width 64 height 14
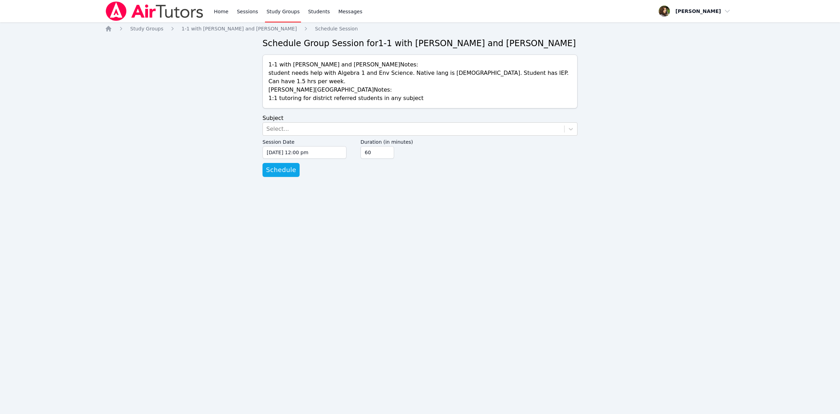
click at [317, 114] on form "Subject Select... Session Date [DATE] 12:00 pm [DATE] 12:00 pm Duration (in min…" at bounding box center [420, 145] width 315 height 63
click at [321, 123] on div "Select..." at bounding box center [413, 129] width 301 height 13
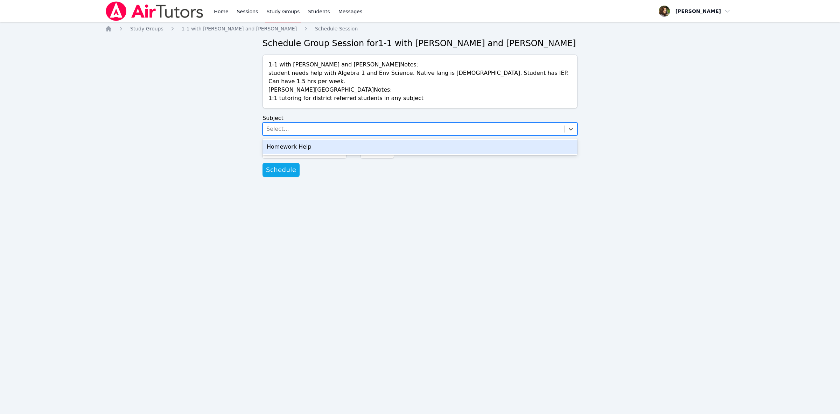
click at [328, 140] on div "Homework Help" at bounding box center [420, 147] width 315 height 14
click at [328, 147] on input "[DATE] 12:00 pm" at bounding box center [305, 152] width 84 height 13
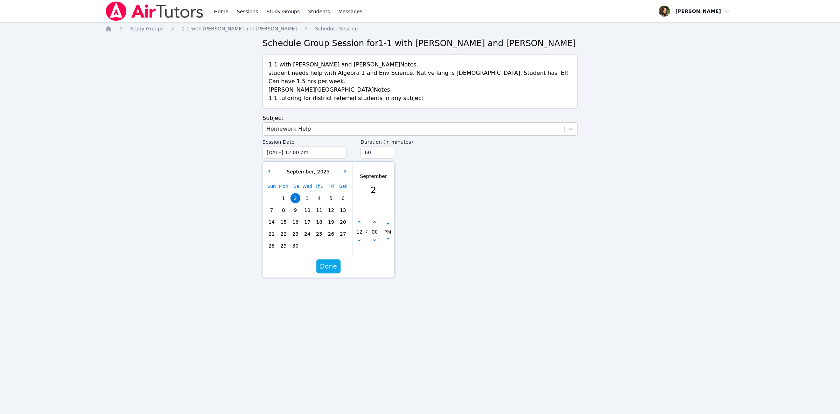
click at [294, 241] on span "30" at bounding box center [296, 246] width 10 height 10
click at [360, 219] on button "button" at bounding box center [359, 222] width 7 height 7
click at [360, 221] on icon "button" at bounding box center [359, 222] width 3 height 3
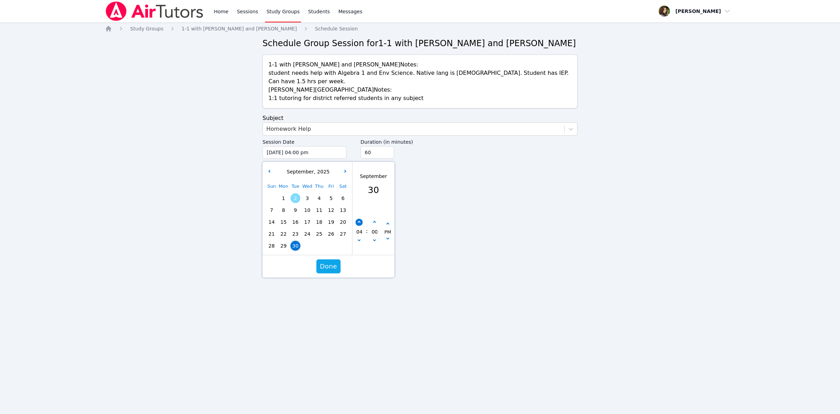
click at [360, 221] on icon "button" at bounding box center [359, 222] width 3 height 3
click at [376, 219] on button "button" at bounding box center [374, 222] width 7 height 7
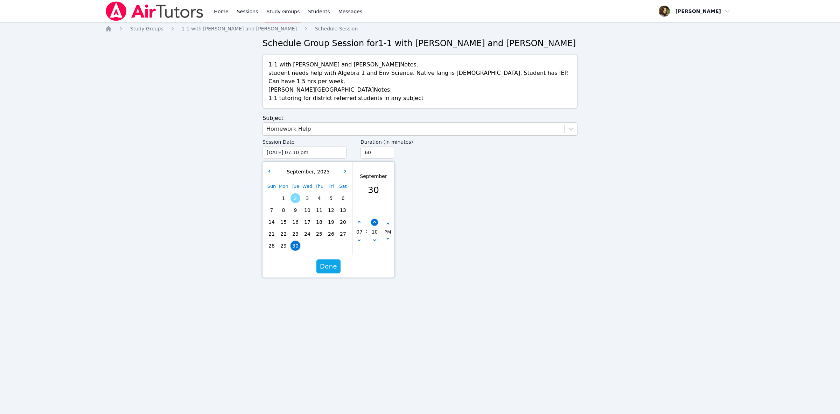
click at [376, 219] on button "button" at bounding box center [374, 222] width 7 height 7
click at [385, 146] on input "45" at bounding box center [378, 152] width 34 height 13
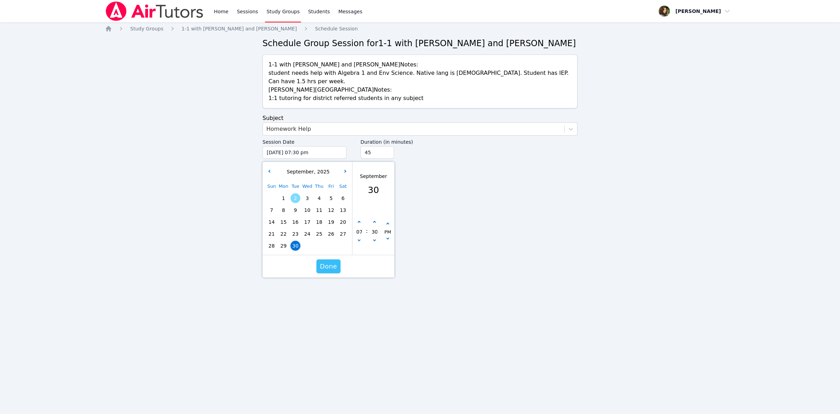
click at [332, 262] on span "Done" at bounding box center [328, 267] width 17 height 10
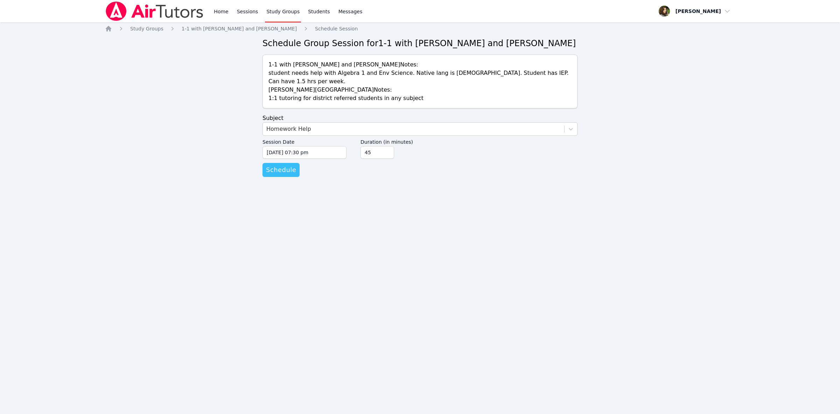
click at [280, 163] on button "Schedule" at bounding box center [281, 170] width 37 height 14
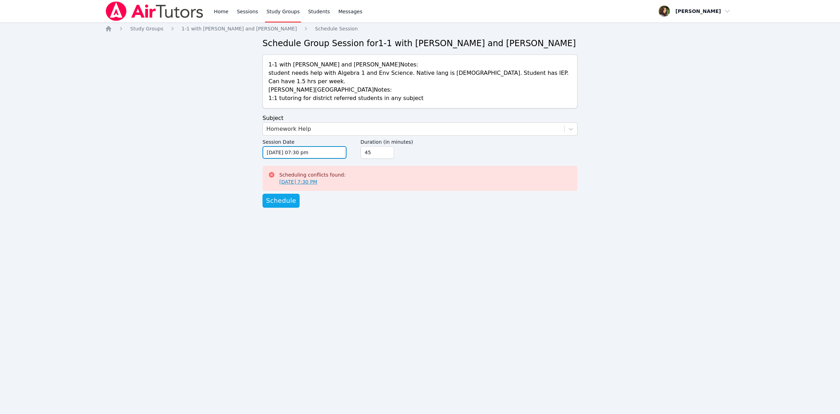
click at [319, 148] on input "[DATE] 07:30 pm" at bounding box center [305, 152] width 84 height 13
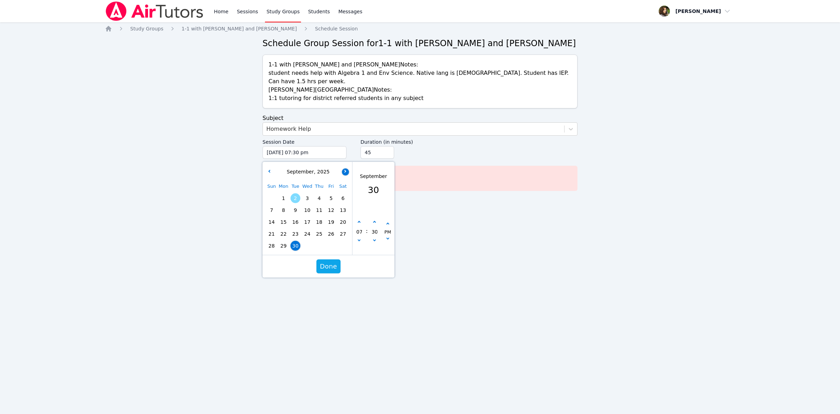
click at [348, 168] on button "button" at bounding box center [345, 171] width 7 height 7
click at [297, 241] on span "28" at bounding box center [296, 246] width 10 height 10
click at [327, 262] on span "Done" at bounding box center [328, 267] width 17 height 10
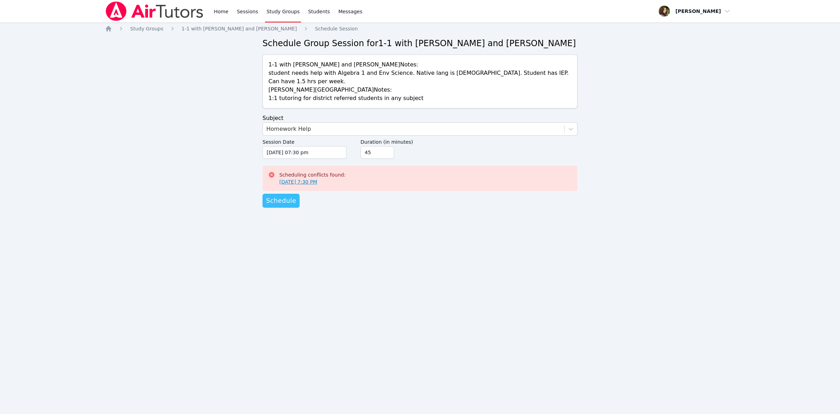
click at [289, 196] on span "Schedule" at bounding box center [281, 201] width 30 height 10
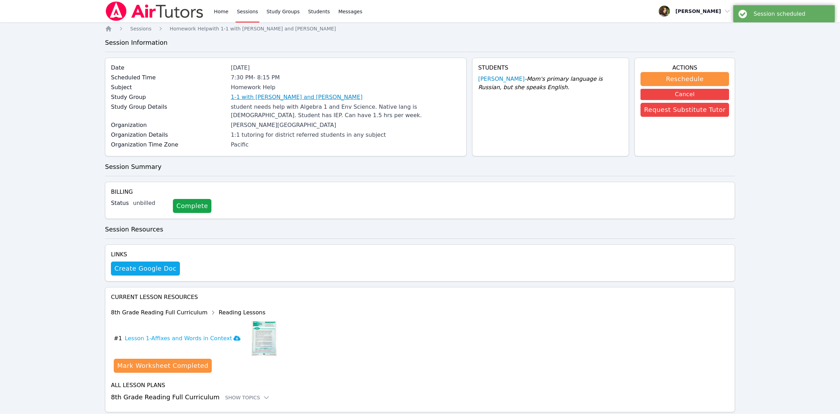
click at [293, 94] on link "1-1 with [PERSON_NAME] and [PERSON_NAME]" at bounding box center [297, 97] width 132 height 8
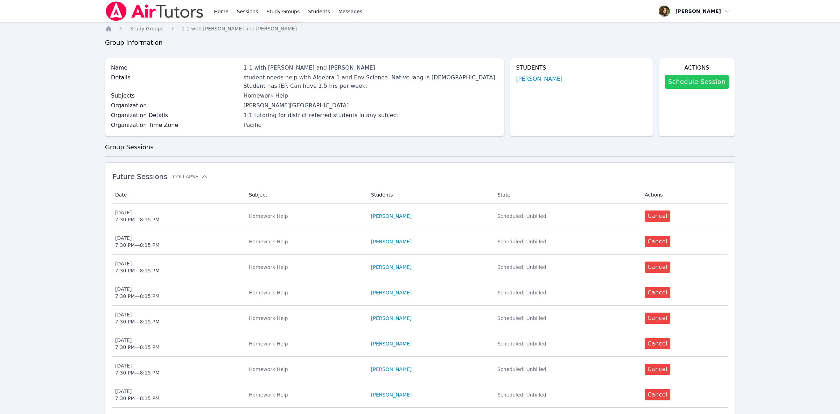
click at [682, 88] on link "Schedule Session" at bounding box center [697, 82] width 64 height 14
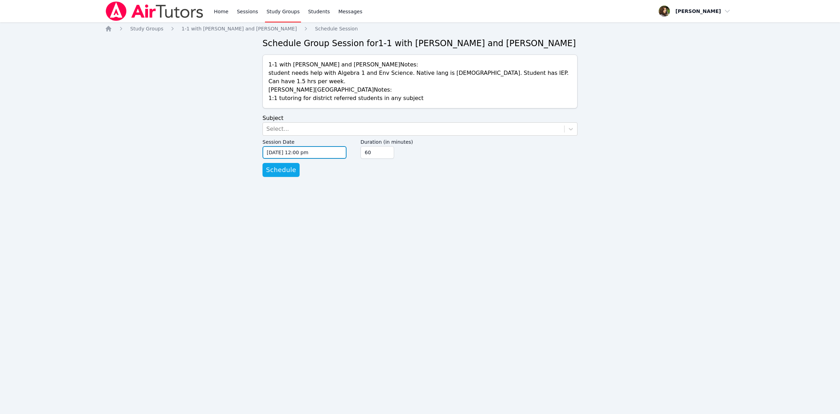
click at [320, 148] on input "[DATE] 12:00 pm" at bounding box center [305, 152] width 84 height 13
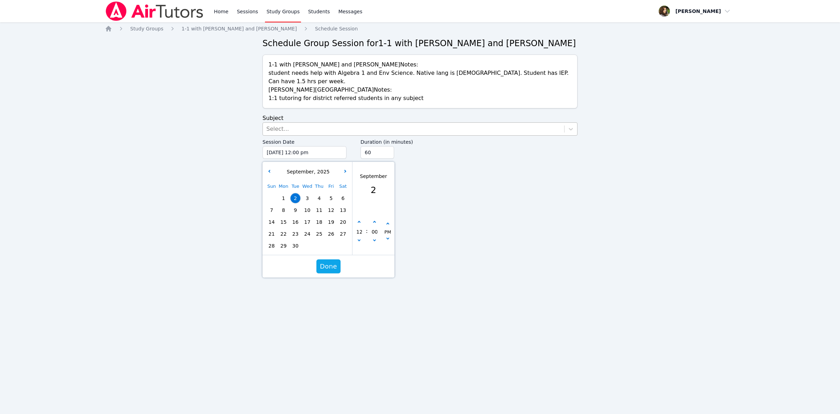
click at [334, 124] on div "Select..." at bounding box center [413, 129] width 301 height 13
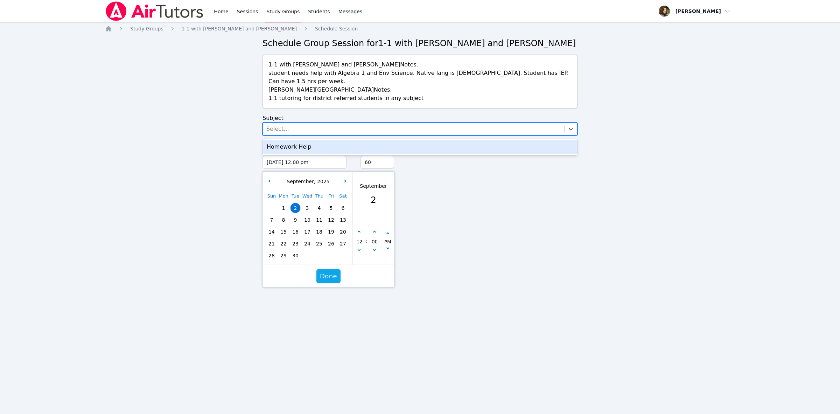
click at [342, 144] on div "Homework Help" at bounding box center [420, 147] width 315 height 14
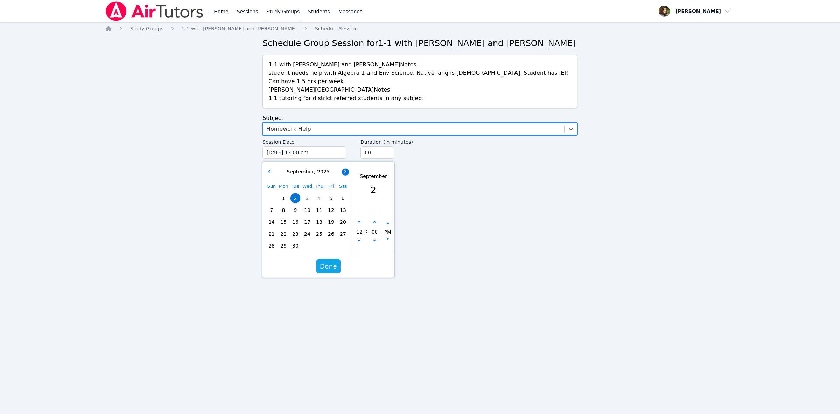
click at [343, 168] on button "button" at bounding box center [345, 171] width 7 height 7
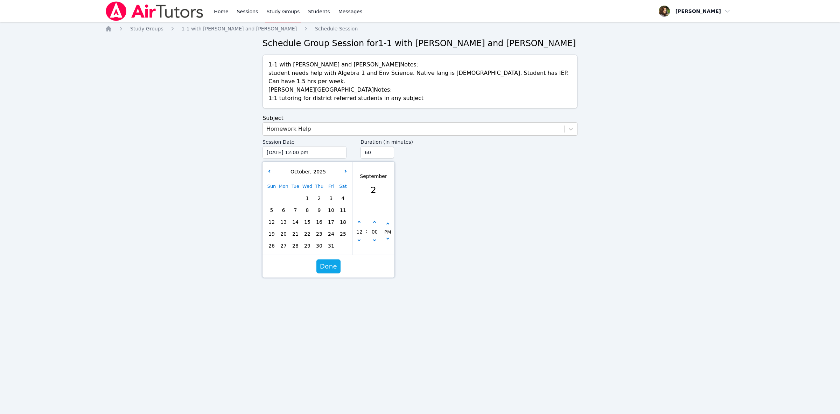
click at [321, 241] on span "30" at bounding box center [319, 246] width 10 height 10
click at [359, 219] on button "button" at bounding box center [359, 222] width 7 height 7
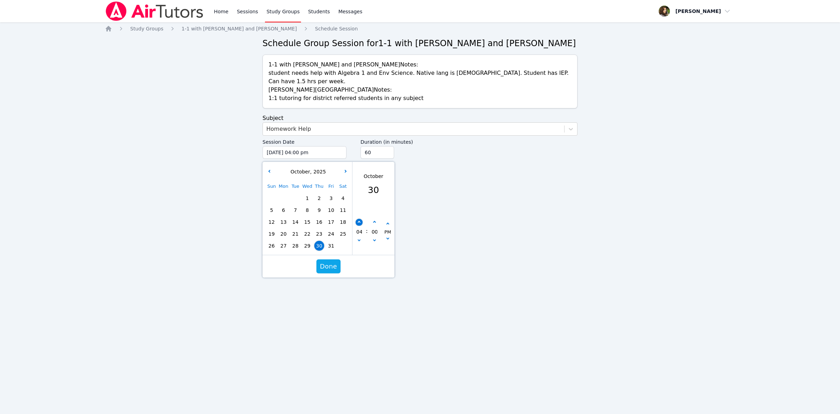
click at [359, 219] on button "button" at bounding box center [359, 222] width 7 height 7
click at [374, 219] on button "button" at bounding box center [374, 222] width 7 height 7
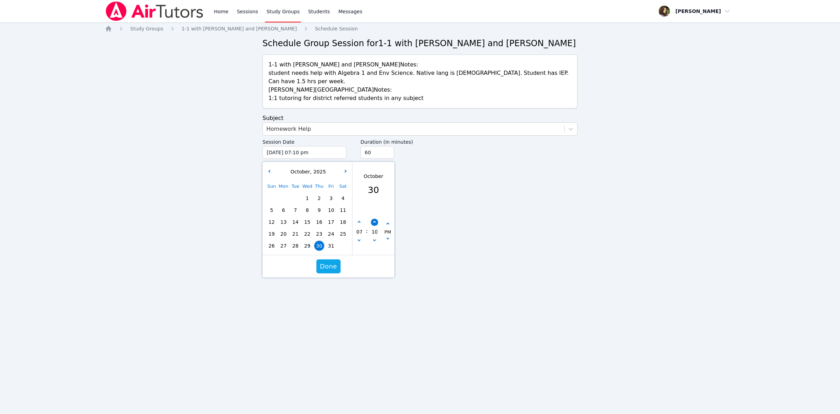
click at [374, 219] on button "button" at bounding box center [374, 222] width 7 height 7
click at [326, 262] on span "Done" at bounding box center [328, 267] width 17 height 10
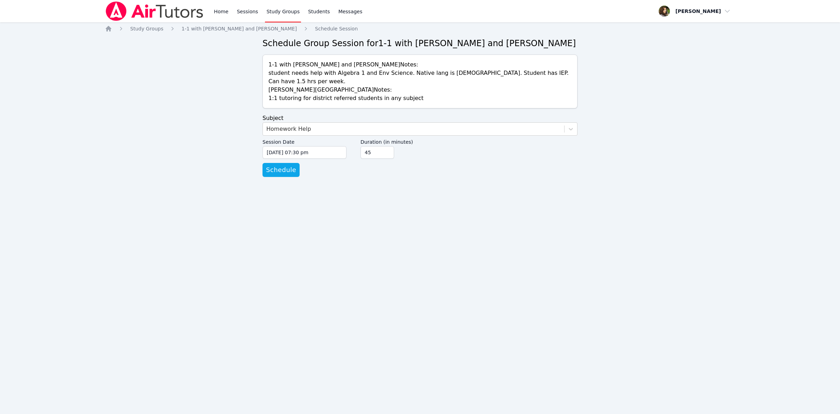
click at [386, 147] on input "45" at bounding box center [378, 152] width 34 height 13
click at [286, 165] on span "Schedule" at bounding box center [281, 170] width 30 height 10
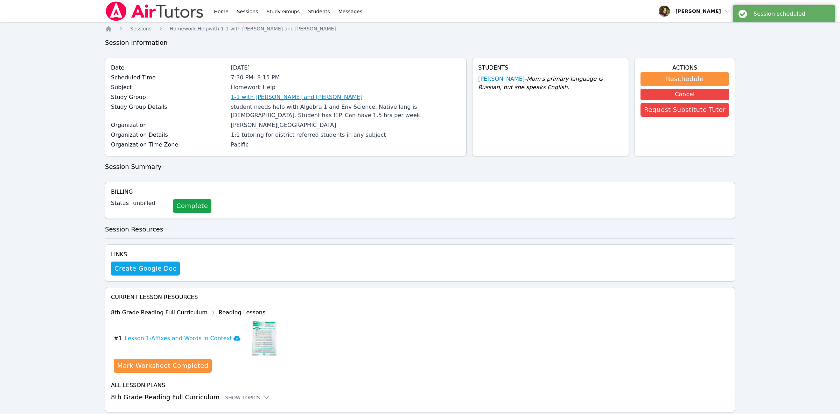
click at [285, 96] on link "1-1 with [PERSON_NAME] and [PERSON_NAME]" at bounding box center [297, 97] width 132 height 8
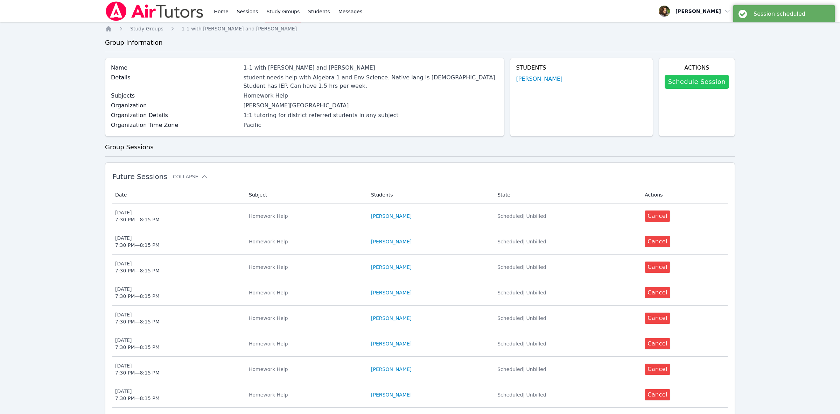
click at [701, 83] on link "Schedule Session" at bounding box center [697, 82] width 64 height 14
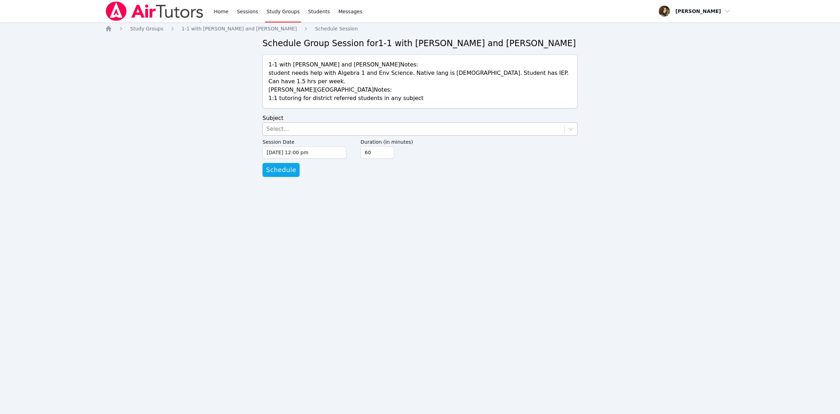
click at [309, 123] on div "Select..." at bounding box center [413, 129] width 301 height 13
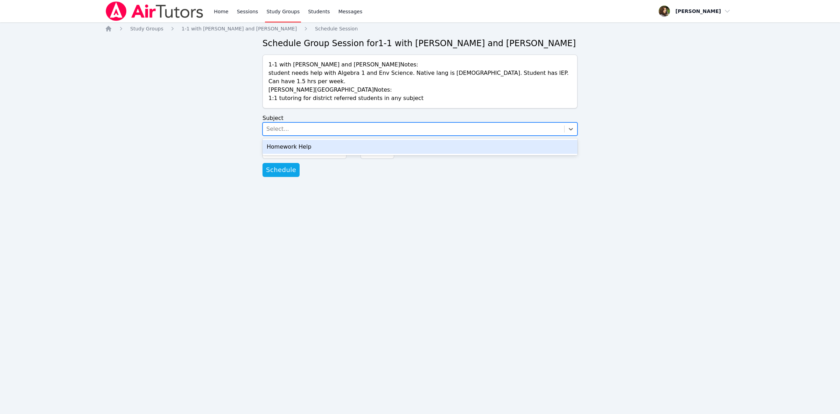
click at [309, 140] on div "Homework Help" at bounding box center [420, 147] width 315 height 14
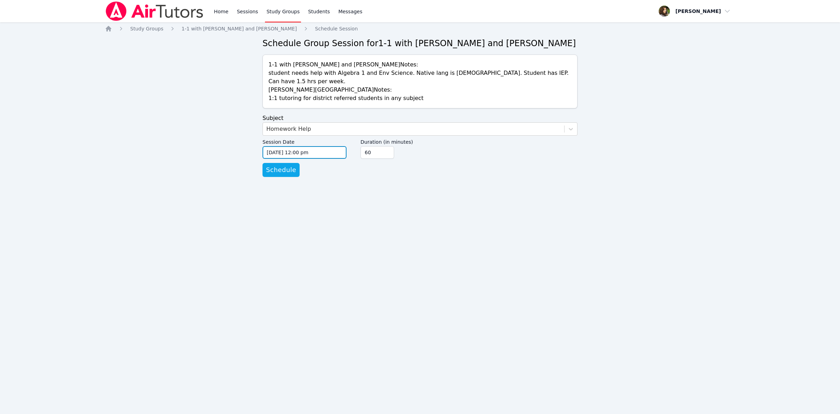
click at [327, 146] on input "[DATE] 12:00 pm" at bounding box center [305, 152] width 84 height 13
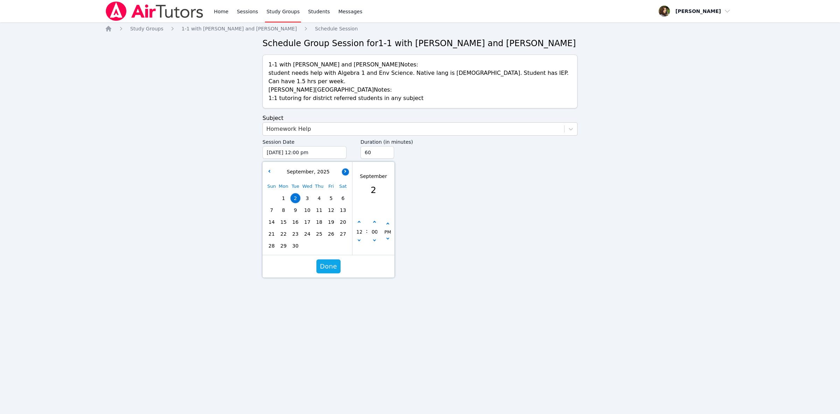
click at [343, 168] on button "button" at bounding box center [345, 171] width 7 height 7
click at [294, 205] on span "4" at bounding box center [296, 210] width 10 height 10
click at [359, 228] on button "button" at bounding box center [359, 231] width 7 height 7
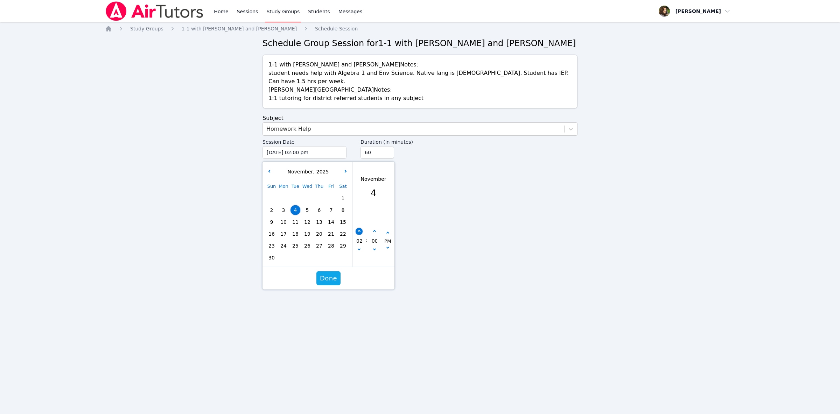
click at [359, 228] on button "button" at bounding box center [359, 231] width 7 height 7
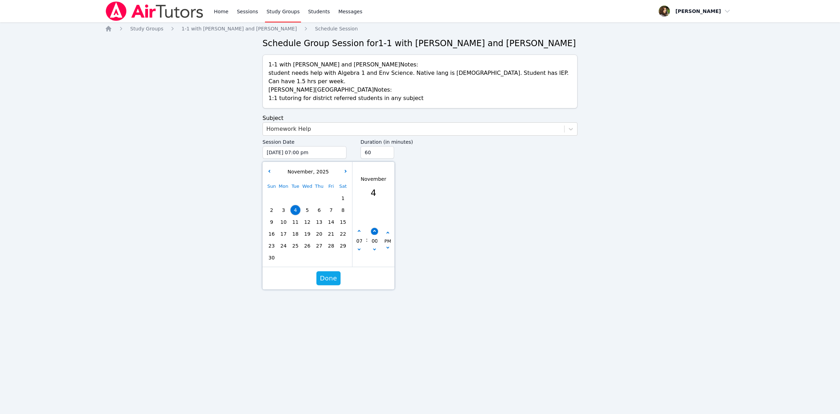
click at [373, 228] on button "button" at bounding box center [374, 231] width 7 height 7
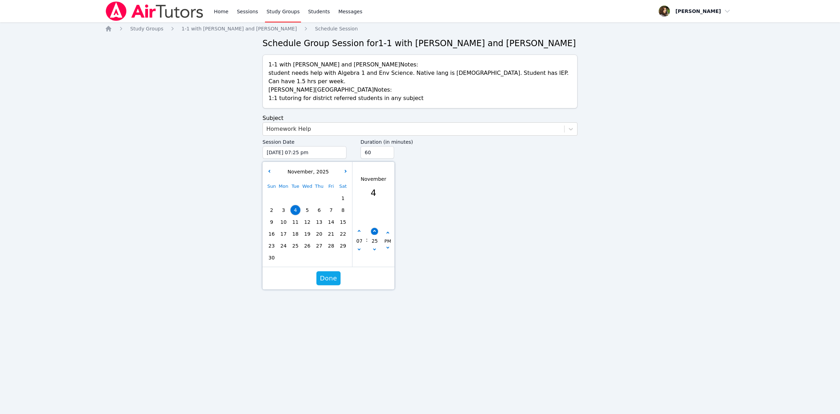
click at [373, 228] on button "button" at bounding box center [374, 231] width 7 height 7
click at [386, 147] on input "45" at bounding box center [378, 152] width 34 height 13
click at [322, 274] on span "Done" at bounding box center [328, 279] width 17 height 10
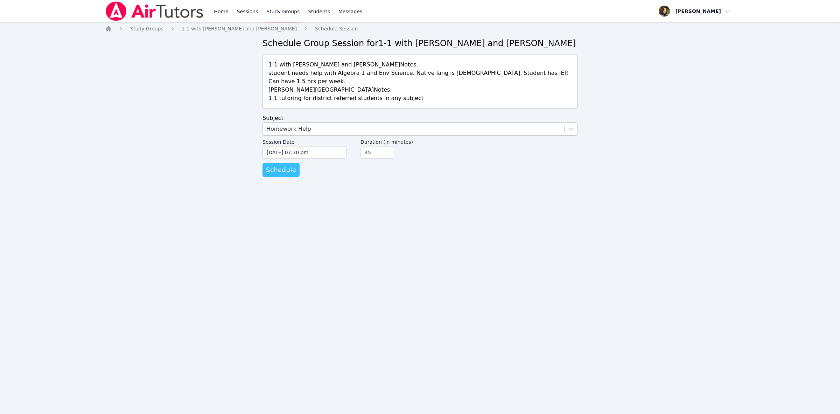
click at [284, 165] on span "Schedule" at bounding box center [281, 170] width 30 height 10
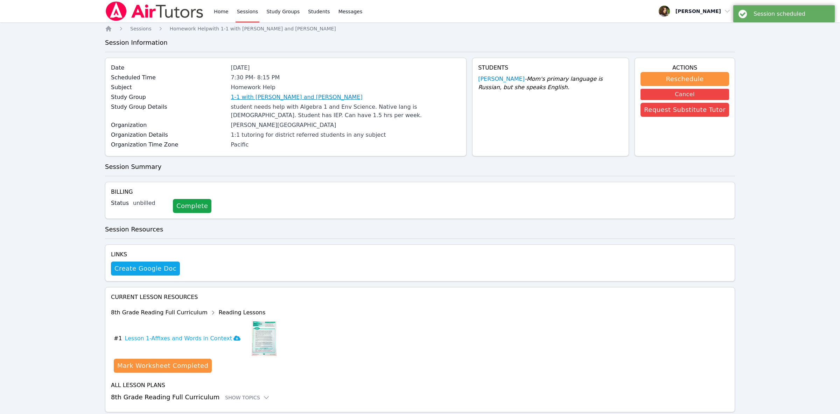
click at [304, 98] on link "1-1 with [PERSON_NAME] and [PERSON_NAME]" at bounding box center [297, 97] width 132 height 8
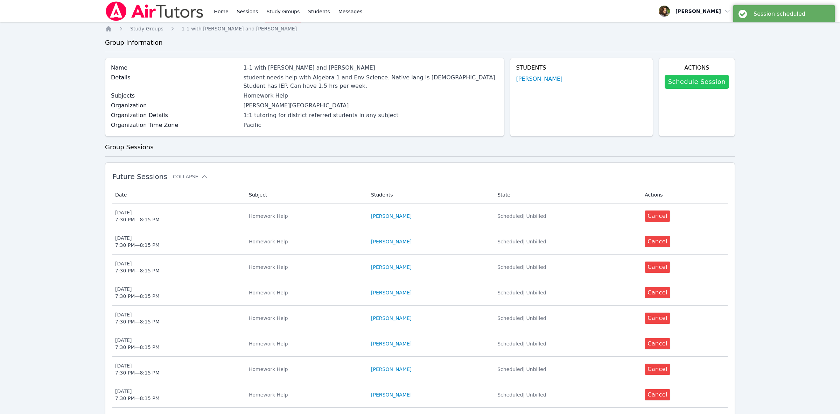
click at [692, 78] on link "Schedule Session" at bounding box center [697, 82] width 64 height 14
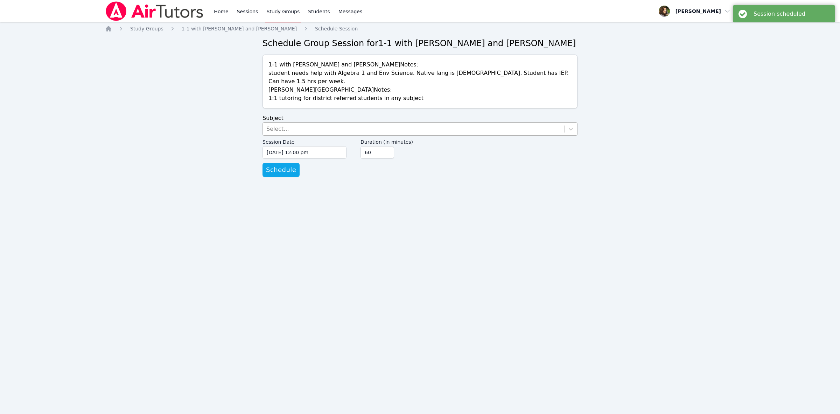
click at [293, 123] on div "Select..." at bounding box center [413, 129] width 301 height 13
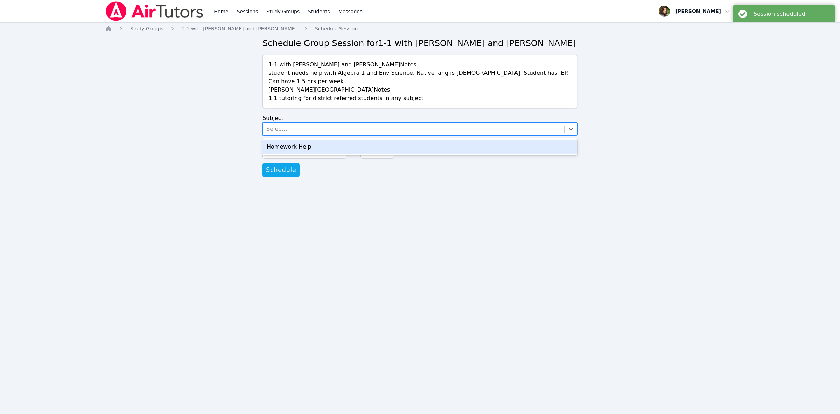
click at [303, 140] on div "Homework Help" at bounding box center [420, 147] width 315 height 14
click at [307, 146] on input "[DATE] 12:00 pm" at bounding box center [305, 152] width 84 height 13
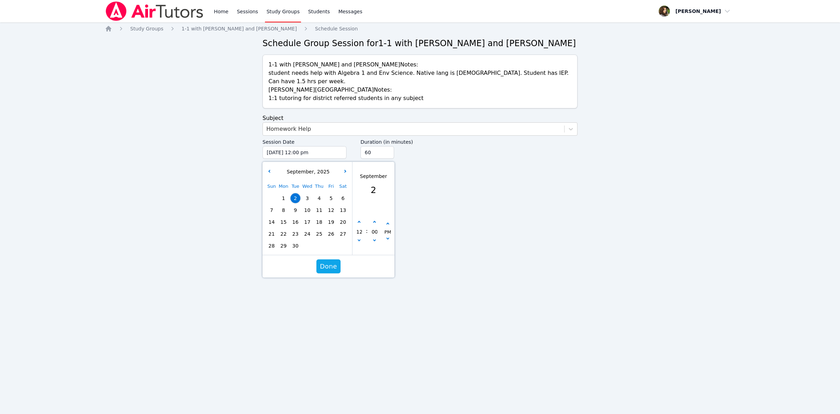
click at [318, 194] on span "4" at bounding box center [319, 199] width 10 height 10
click at [344, 168] on button "button" at bounding box center [345, 171] width 7 height 7
click at [320, 205] on span "6" at bounding box center [319, 210] width 10 height 10
click at [358, 228] on button "button" at bounding box center [359, 231] width 7 height 7
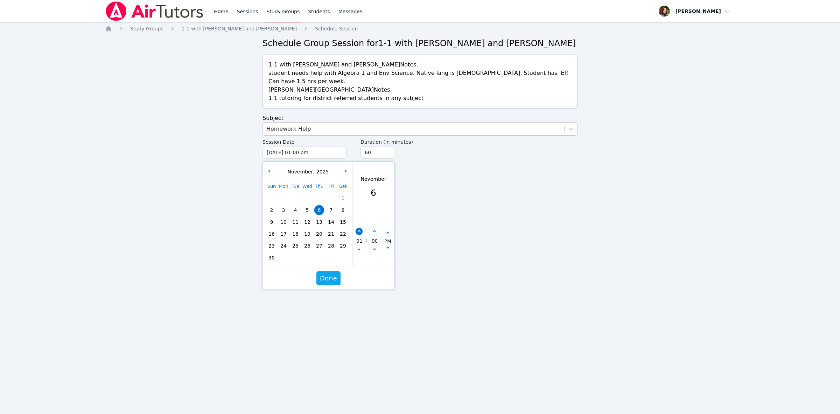
click at [358, 228] on button "button" at bounding box center [359, 231] width 7 height 7
click at [359, 230] on icon "button" at bounding box center [359, 231] width 3 height 3
click at [359, 228] on button "button" at bounding box center [359, 231] width 7 height 7
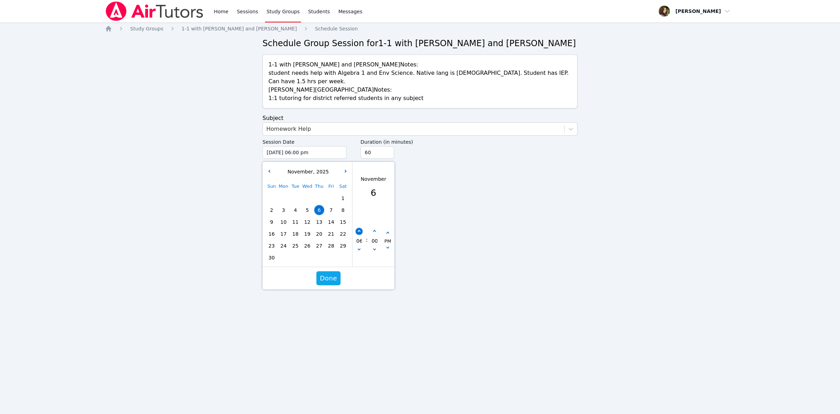
click at [359, 228] on button "button" at bounding box center [359, 231] width 7 height 7
click at [373, 228] on button "button" at bounding box center [374, 231] width 7 height 7
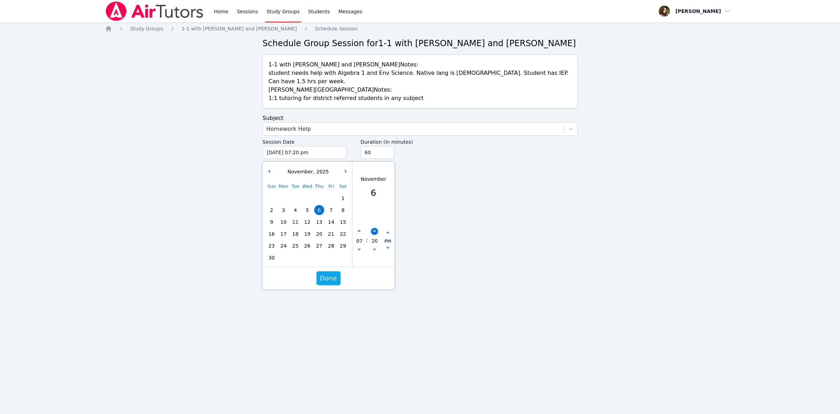
click at [373, 228] on button "button" at bounding box center [374, 231] width 7 height 7
click at [386, 146] on input "45" at bounding box center [378, 152] width 34 height 13
click at [332, 274] on span "Done" at bounding box center [328, 279] width 17 height 10
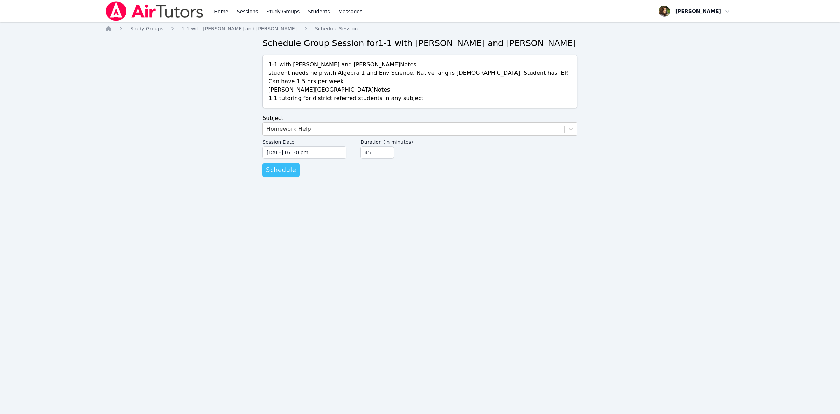
click at [281, 165] on span "Schedule" at bounding box center [281, 170] width 30 height 10
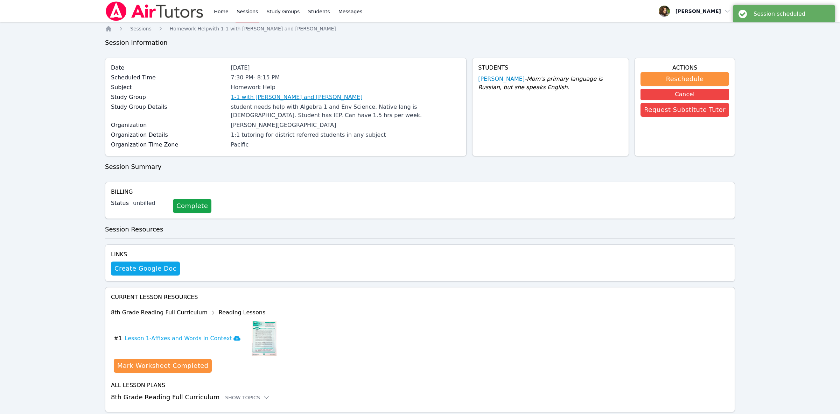
click at [294, 98] on link "1-1 with [PERSON_NAME] and [PERSON_NAME]" at bounding box center [297, 97] width 132 height 8
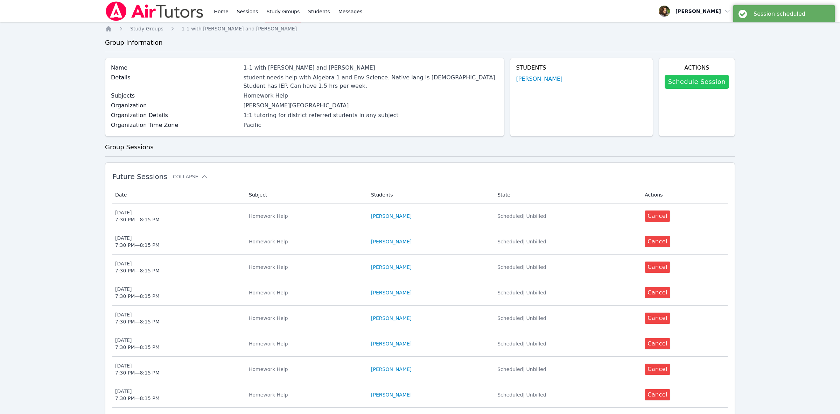
click at [684, 81] on link "Schedule Session" at bounding box center [697, 82] width 64 height 14
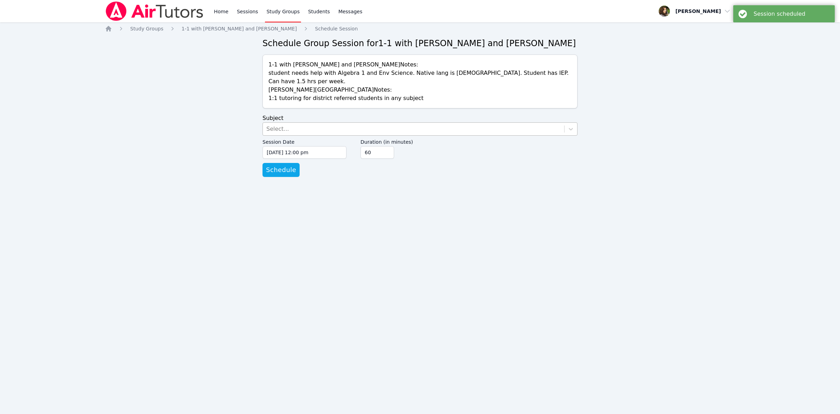
click at [320, 123] on div "Select..." at bounding box center [413, 129] width 301 height 13
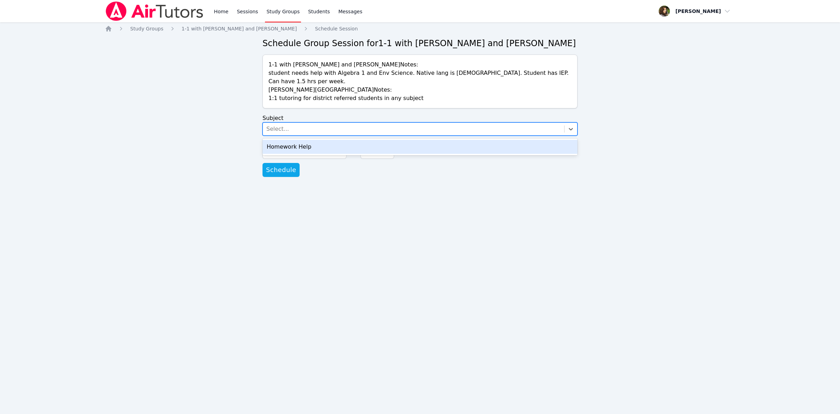
click at [320, 140] on div "Homework Help" at bounding box center [420, 147] width 315 height 14
click at [320, 146] on input "[DATE] 12:00 pm" at bounding box center [305, 152] width 84 height 13
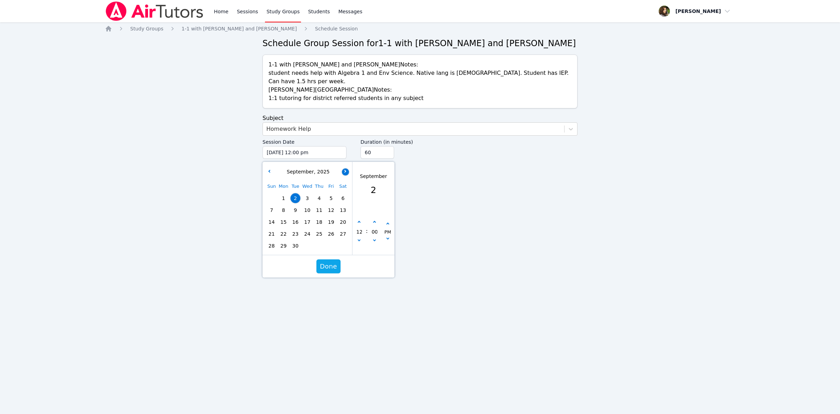
click at [348, 168] on button "button" at bounding box center [345, 171] width 7 height 7
click at [267, 168] on button "button" at bounding box center [269, 171] width 7 height 7
click at [324, 217] on span "13" at bounding box center [319, 222] width 10 height 10
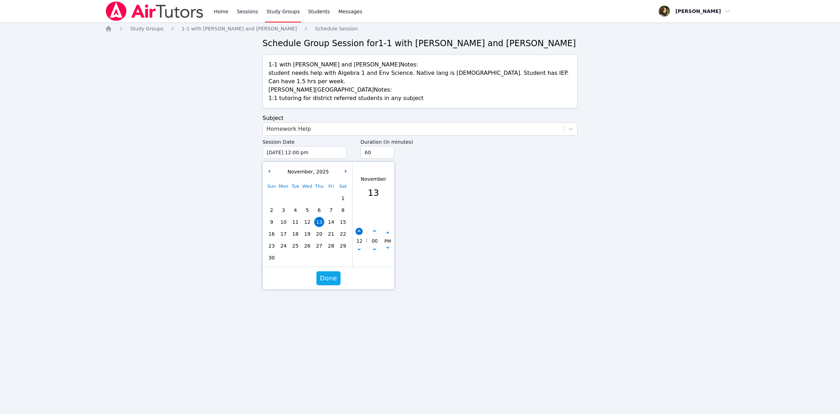
click at [358, 228] on button "button" at bounding box center [359, 231] width 7 height 7
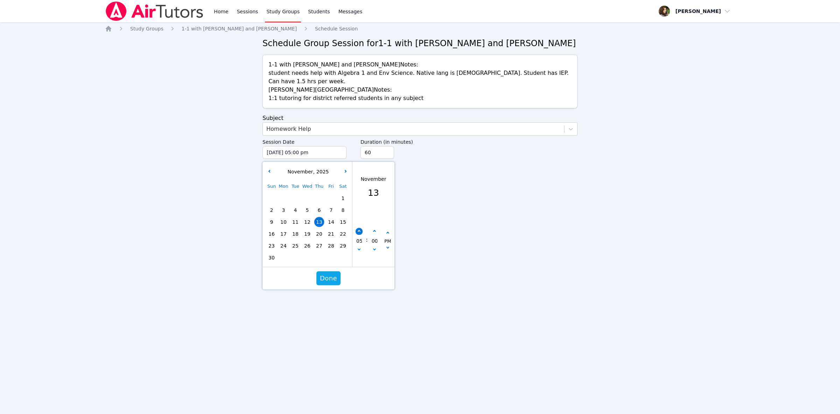
click at [358, 228] on button "button" at bounding box center [359, 231] width 7 height 7
click at [375, 230] on icon "button" at bounding box center [374, 231] width 3 height 3
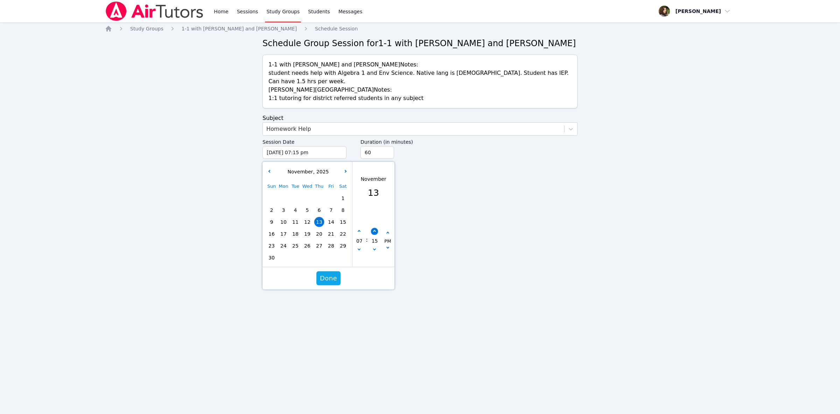
click at [374, 230] on icon "button" at bounding box center [374, 231] width 3 height 3
click at [372, 228] on button "button" at bounding box center [374, 231] width 7 height 7
click at [373, 228] on button "button" at bounding box center [374, 231] width 7 height 7
click at [387, 146] on input "75" at bounding box center [378, 152] width 34 height 13
click at [387, 146] on input "60" at bounding box center [378, 152] width 34 height 13
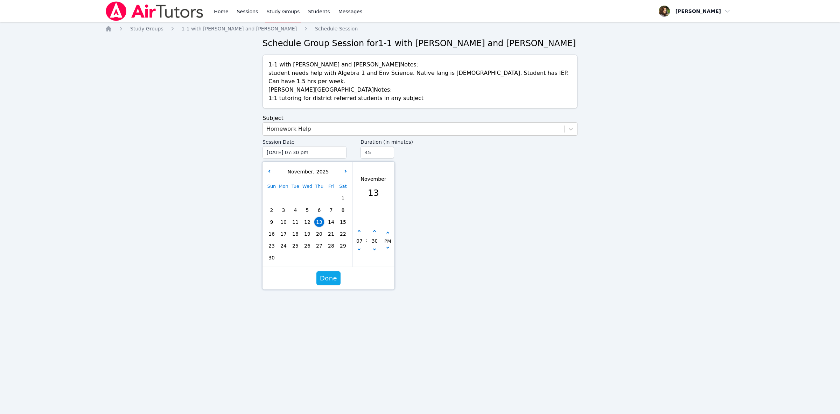
click at [387, 146] on input "45" at bounding box center [378, 152] width 34 height 13
click at [322, 274] on span "Done" at bounding box center [328, 279] width 17 height 10
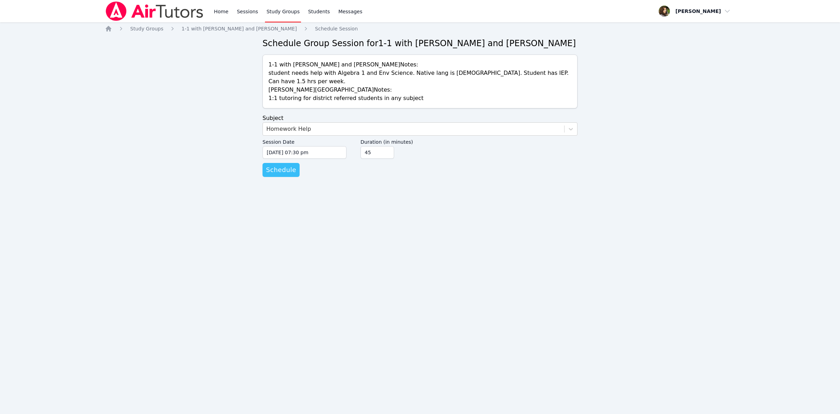
click at [283, 165] on span "Schedule" at bounding box center [281, 170] width 30 height 10
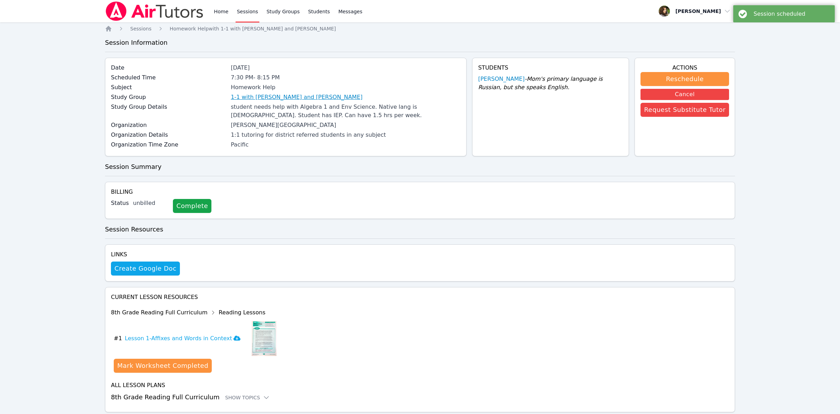
click at [285, 101] on link "1-1 with [PERSON_NAME] and [PERSON_NAME]" at bounding box center [297, 97] width 132 height 8
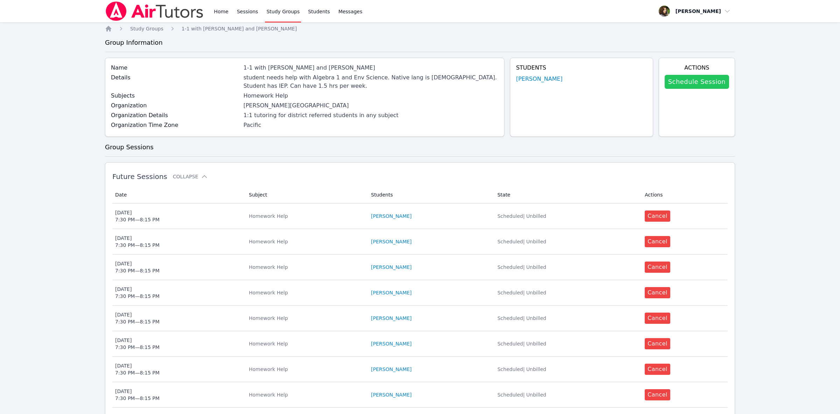
click at [705, 86] on link "Schedule Session" at bounding box center [697, 82] width 64 height 14
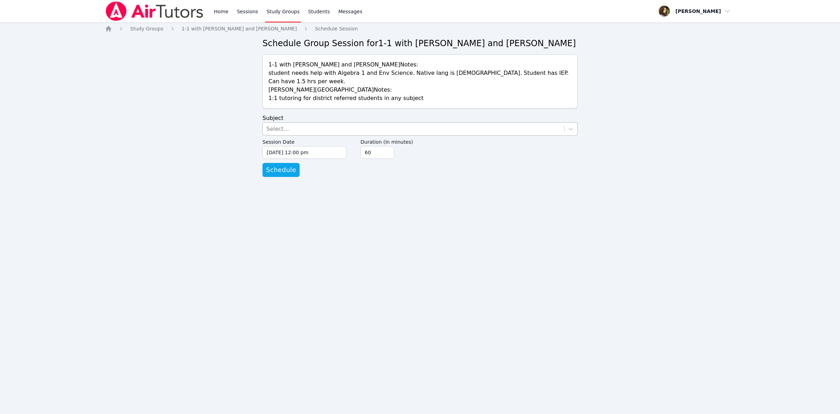
click at [308, 124] on div "Select..." at bounding box center [413, 129] width 301 height 13
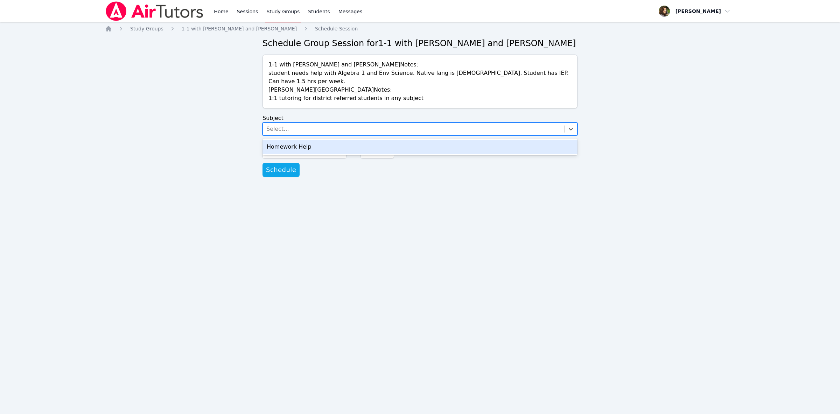
drag, startPoint x: 310, startPoint y: 138, endPoint x: 314, endPoint y: 145, distance: 8.3
click at [310, 140] on div "Homework Help" at bounding box center [420, 147] width 315 height 14
click at [315, 146] on input "[DATE] 12:00 pm" at bounding box center [305, 152] width 84 height 13
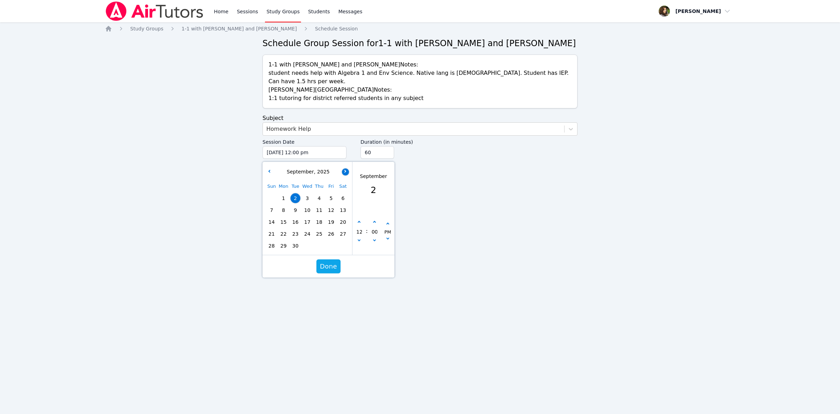
click at [347, 168] on button "button" at bounding box center [345, 171] width 7 height 7
click at [294, 229] on span "18" at bounding box center [296, 234] width 10 height 10
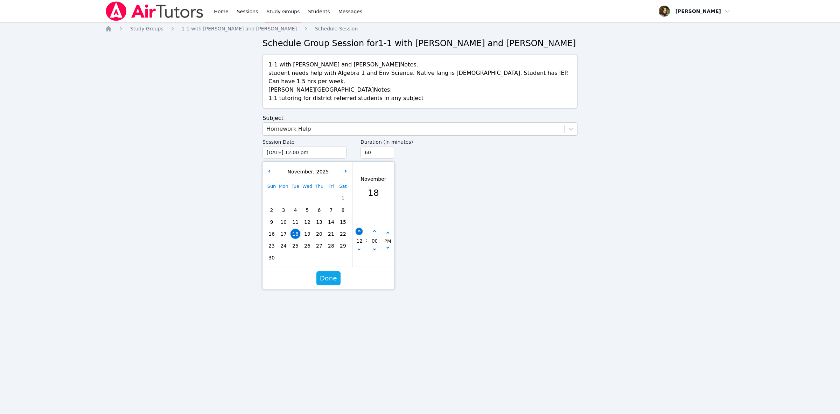
click at [360, 228] on button "button" at bounding box center [359, 231] width 7 height 7
click at [362, 228] on button "button" at bounding box center [359, 231] width 7 height 7
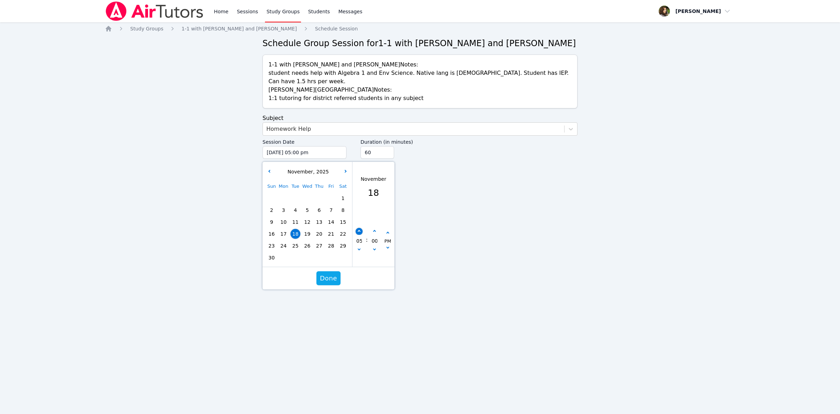
click at [362, 228] on button "button" at bounding box center [359, 231] width 7 height 7
click at [371, 228] on div "00" at bounding box center [374, 241] width 13 height 26
click at [375, 228] on button "button" at bounding box center [374, 231] width 7 height 7
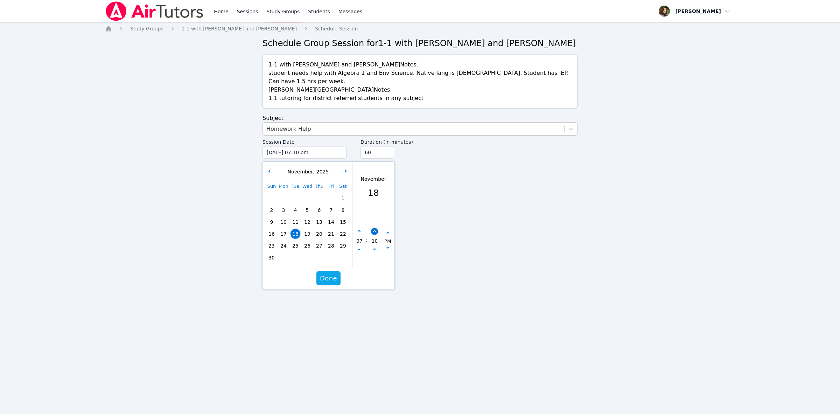
click at [375, 228] on button "button" at bounding box center [374, 231] width 7 height 7
click at [388, 146] on input "45" at bounding box center [378, 152] width 34 height 13
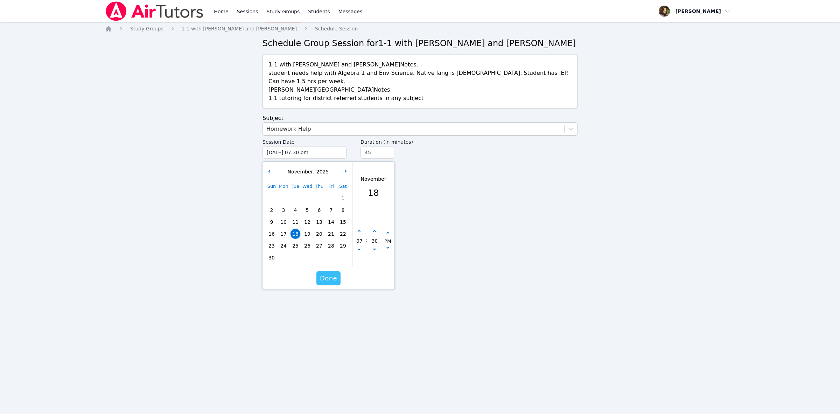
click at [336, 274] on span "Done" at bounding box center [328, 279] width 17 height 10
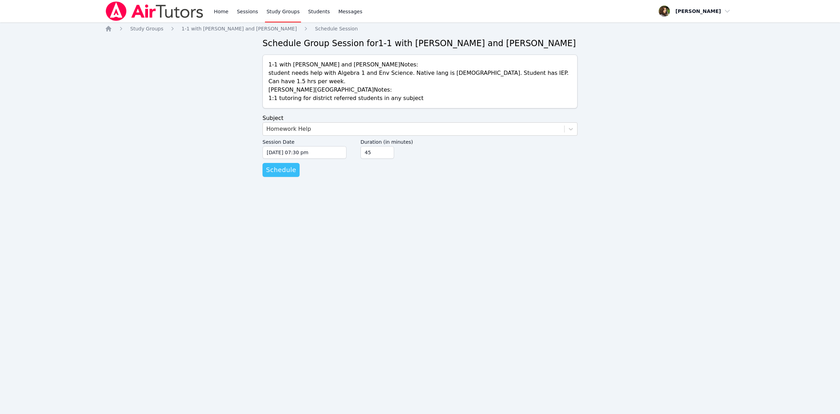
click at [288, 165] on span "Schedule" at bounding box center [281, 170] width 30 height 10
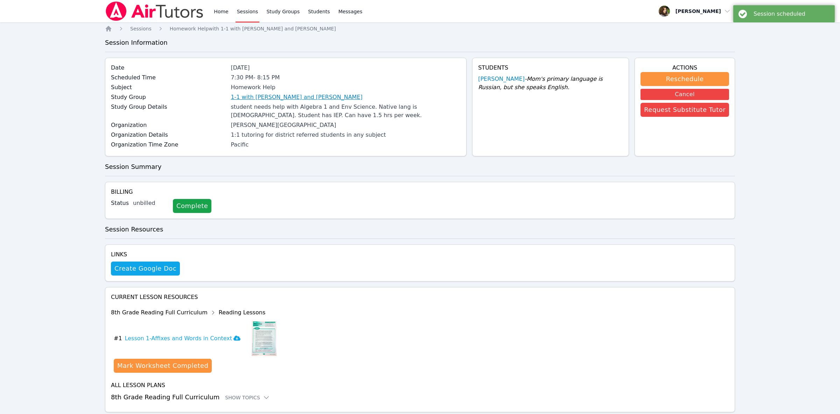
click at [311, 96] on link "1-1 with [PERSON_NAME] and [PERSON_NAME]" at bounding box center [297, 97] width 132 height 8
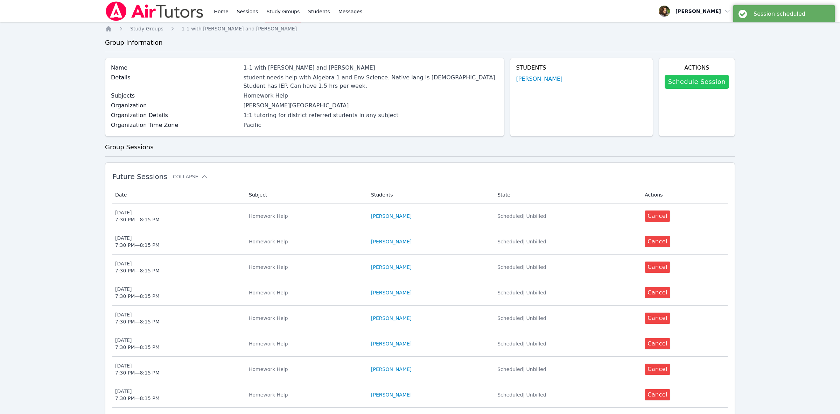
click at [705, 85] on link "Schedule Session" at bounding box center [697, 82] width 64 height 14
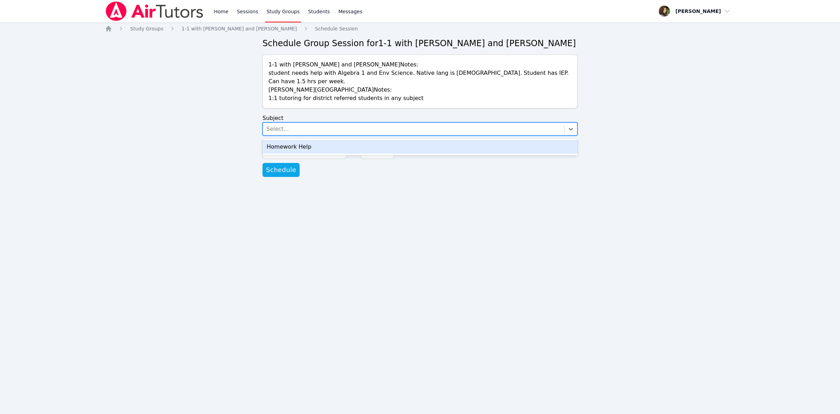
click at [301, 123] on div "Select..." at bounding box center [413, 129] width 301 height 13
click at [308, 140] on div "Homework Help" at bounding box center [420, 147] width 315 height 14
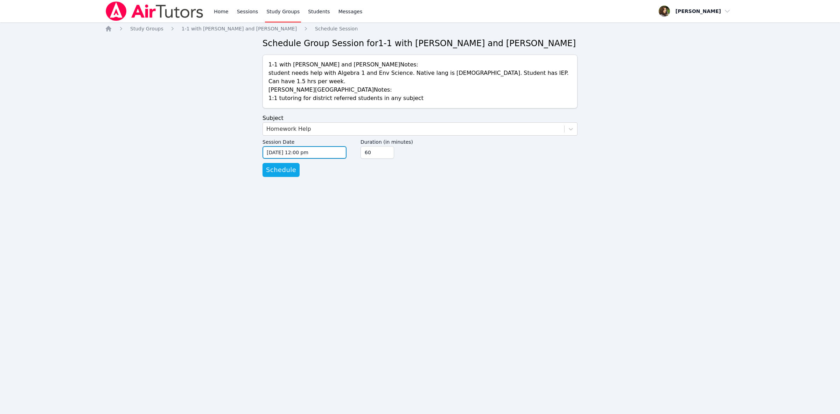
click at [322, 146] on input "[DATE] 12:00 pm" at bounding box center [305, 152] width 84 height 13
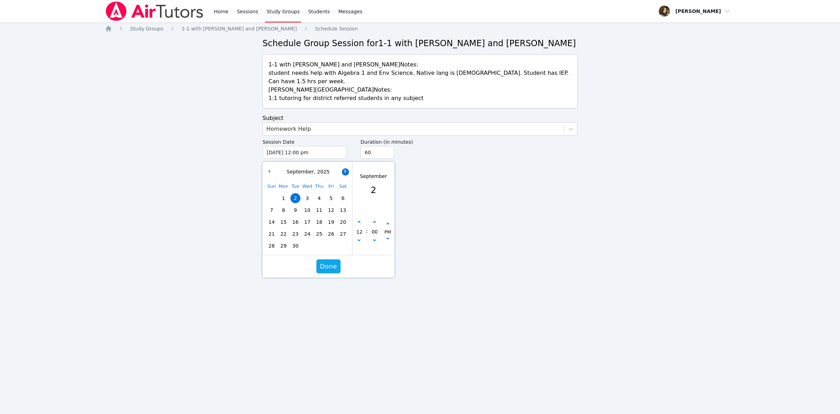
click at [343, 168] on button "button" at bounding box center [345, 171] width 7 height 7
click at [320, 229] on span "20" at bounding box center [319, 234] width 10 height 10
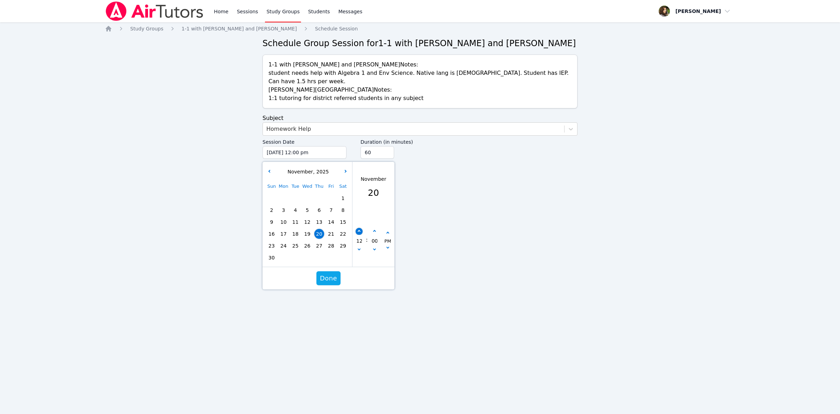
click at [360, 228] on button "button" at bounding box center [359, 231] width 7 height 7
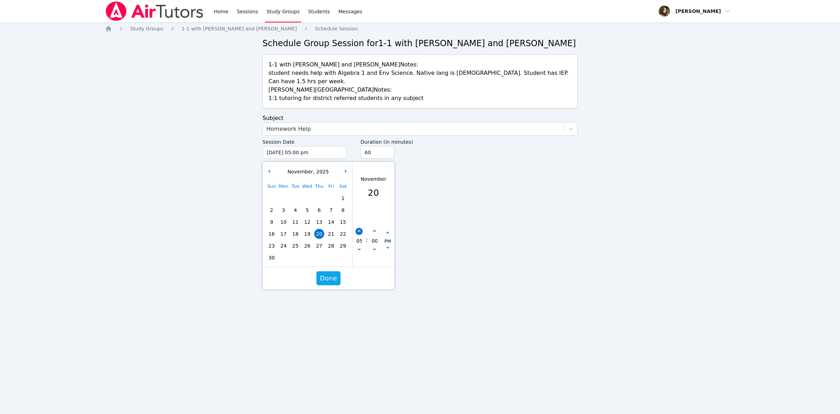
click at [360, 228] on button "button" at bounding box center [359, 231] width 7 height 7
click at [375, 228] on button "button" at bounding box center [374, 231] width 7 height 7
click at [374, 228] on button "button" at bounding box center [374, 231] width 7 height 7
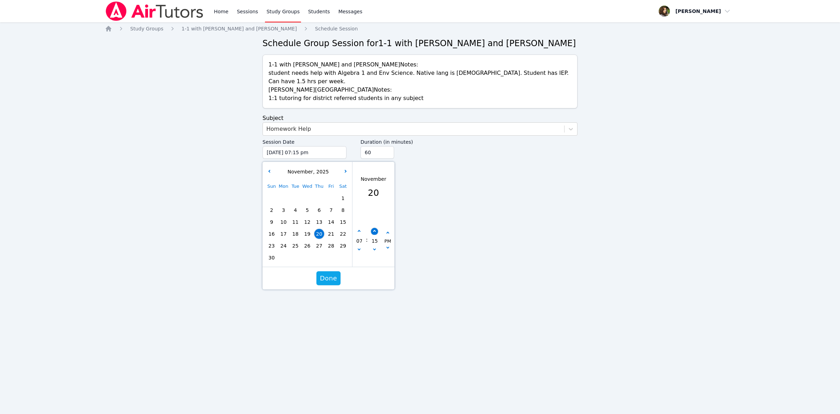
click at [374, 228] on button "button" at bounding box center [374, 231] width 7 height 7
click at [388, 147] on input "45" at bounding box center [378, 152] width 34 height 13
click at [330, 274] on span "Done" at bounding box center [328, 279] width 17 height 10
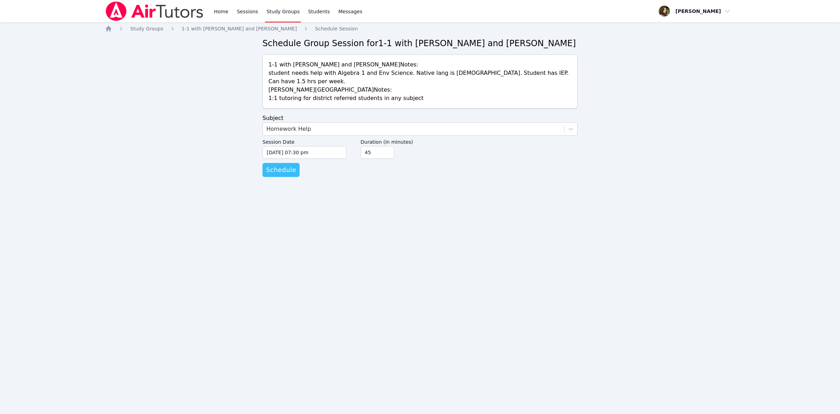
click at [277, 165] on span "Schedule" at bounding box center [281, 170] width 30 height 10
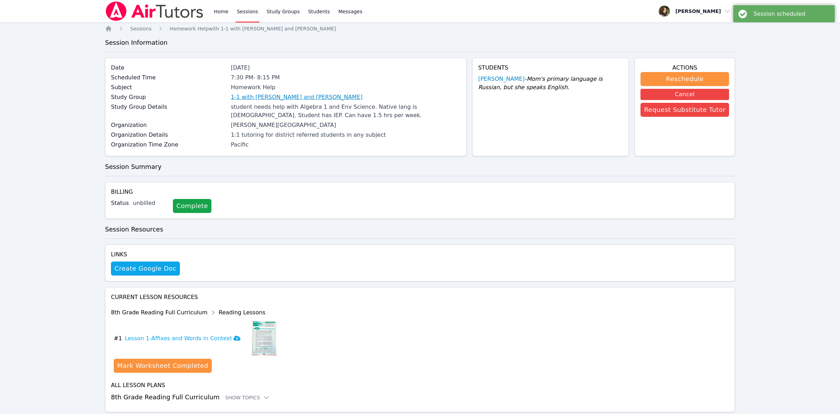
click at [272, 100] on link "1-1 with [PERSON_NAME] and [PERSON_NAME]" at bounding box center [297, 97] width 132 height 8
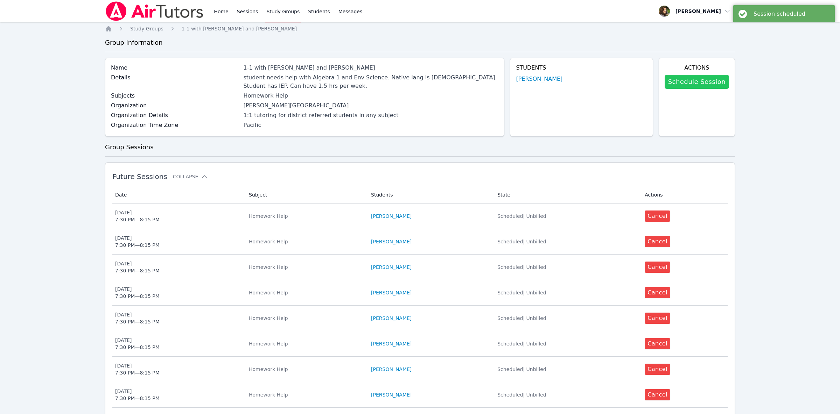
click at [693, 80] on link "Schedule Session" at bounding box center [697, 82] width 64 height 14
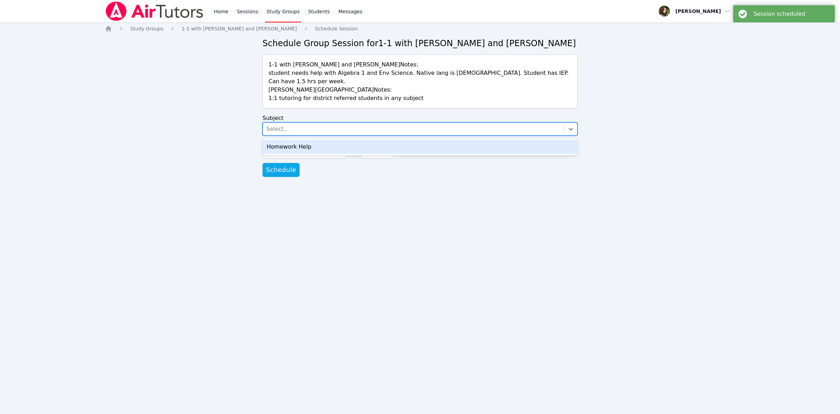
click at [306, 123] on div "Select..." at bounding box center [413, 129] width 301 height 13
click at [308, 140] on div "Homework Help" at bounding box center [420, 147] width 315 height 14
click at [307, 146] on input "[DATE] 12:00 pm" at bounding box center [305, 152] width 84 height 13
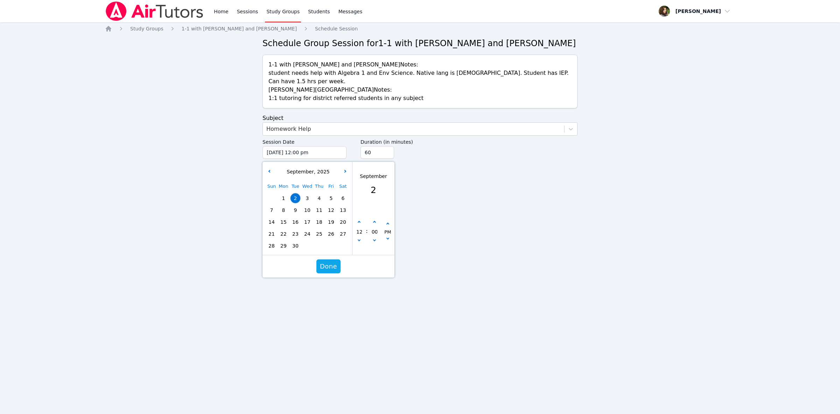
click at [348, 165] on div "[DATE]" at bounding box center [307, 172] width 87 height 14
click at [343, 168] on button "button" at bounding box center [345, 171] width 7 height 7
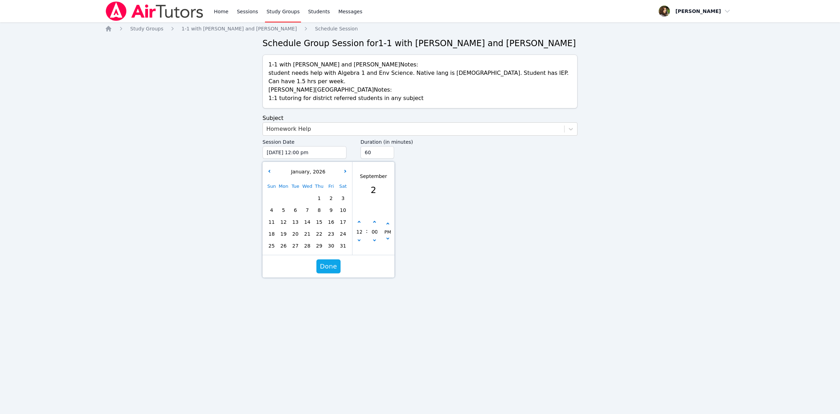
click at [264, 162] on div "[DATE] Sun Mon Tue Wed Thu Fri Sat 1 2 3 4 5 6 7 8 9 10 11 12 13 14 15 16 17 18…" at bounding box center [308, 208] width 90 height 93
click at [268, 168] on button "button" at bounding box center [269, 171] width 7 height 7
click at [295, 241] on span "25" at bounding box center [296, 246] width 10 height 10
click at [359, 228] on button "button" at bounding box center [359, 231] width 7 height 7
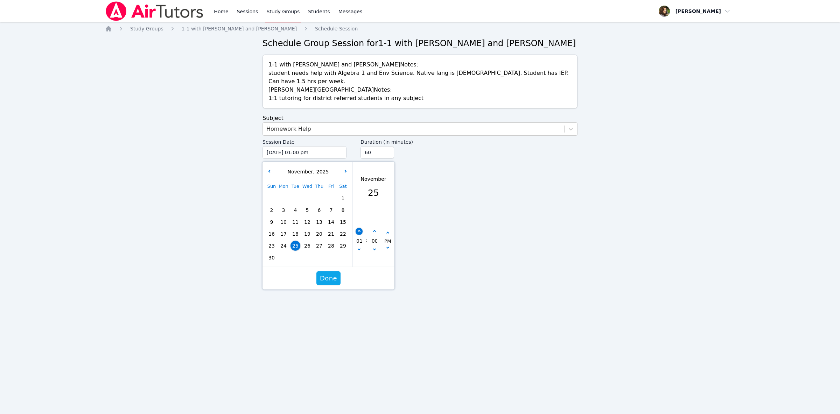
click at [359, 228] on button "button" at bounding box center [359, 231] width 7 height 7
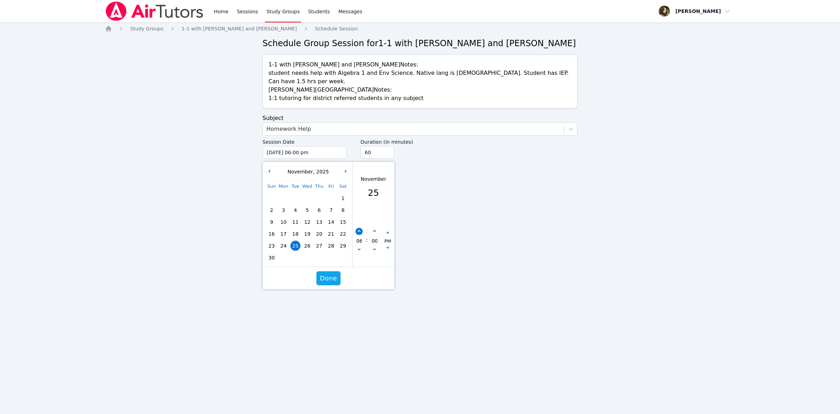
click at [359, 228] on button "button" at bounding box center [359, 231] width 7 height 7
click at [374, 228] on button "button" at bounding box center [374, 231] width 7 height 7
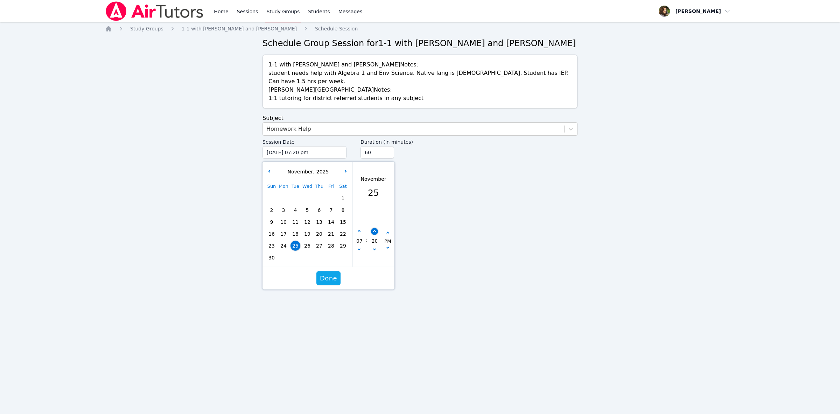
click at [374, 228] on button "button" at bounding box center [374, 231] width 7 height 7
click at [387, 147] on input "45" at bounding box center [378, 152] width 34 height 13
click at [328, 274] on span "Done" at bounding box center [328, 279] width 17 height 10
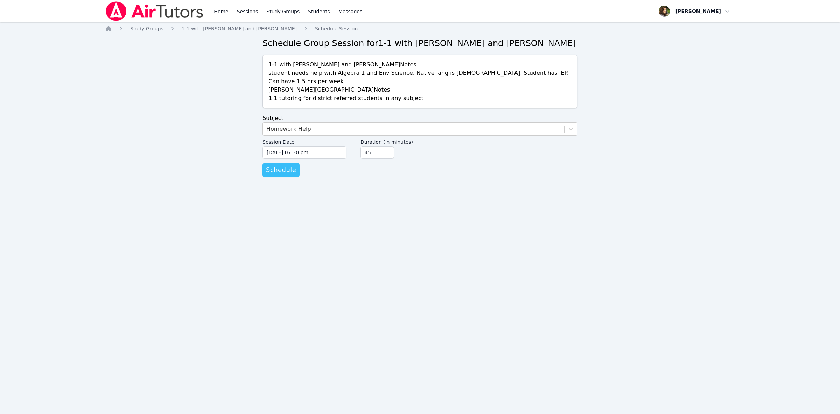
click at [279, 165] on span "Schedule" at bounding box center [281, 170] width 30 height 10
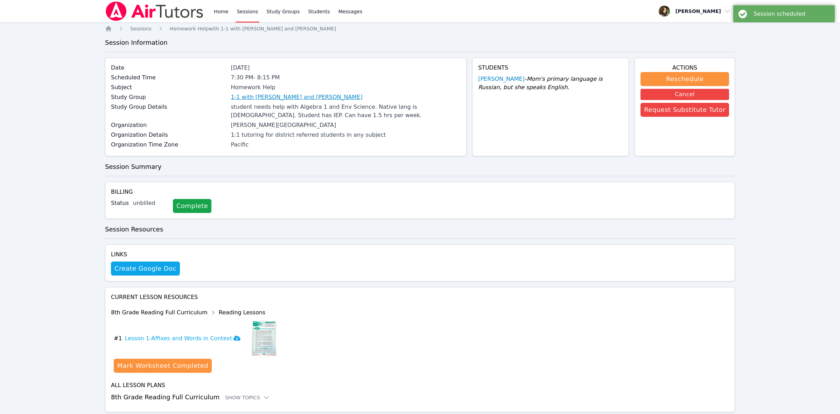
click at [318, 97] on link "1-1 with [PERSON_NAME] and [PERSON_NAME]" at bounding box center [297, 97] width 132 height 8
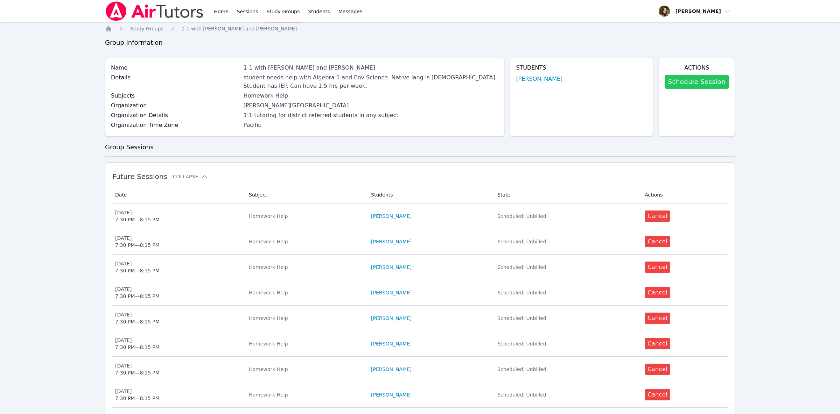
click at [710, 81] on link "Schedule Session" at bounding box center [697, 82] width 64 height 14
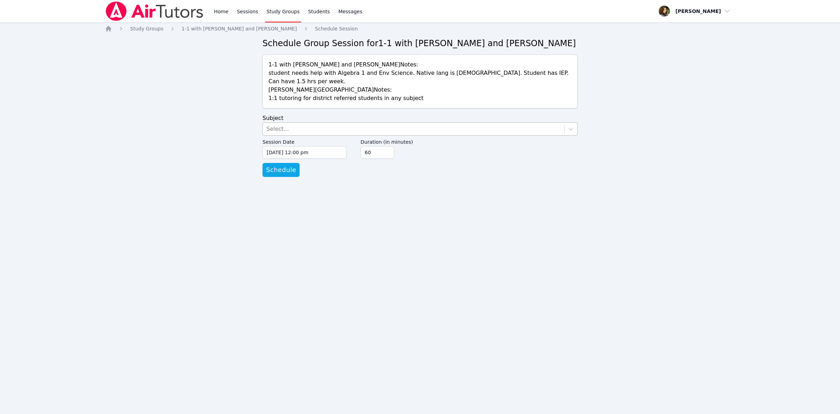
click at [306, 125] on div "Select..." at bounding box center [413, 129] width 301 height 13
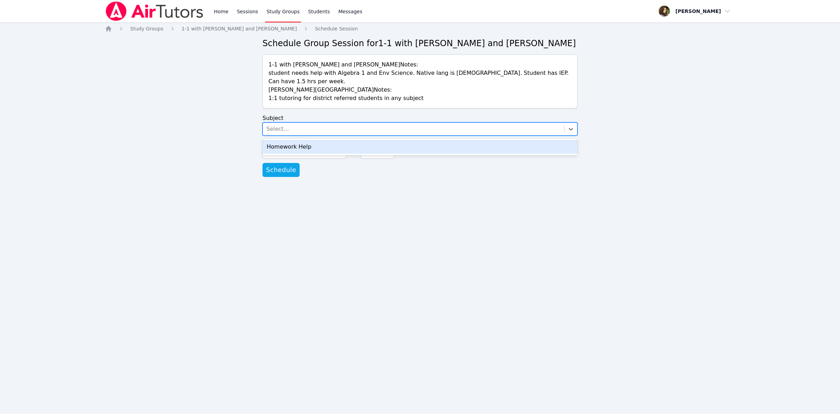
click at [313, 140] on div "Homework Help" at bounding box center [420, 147] width 315 height 14
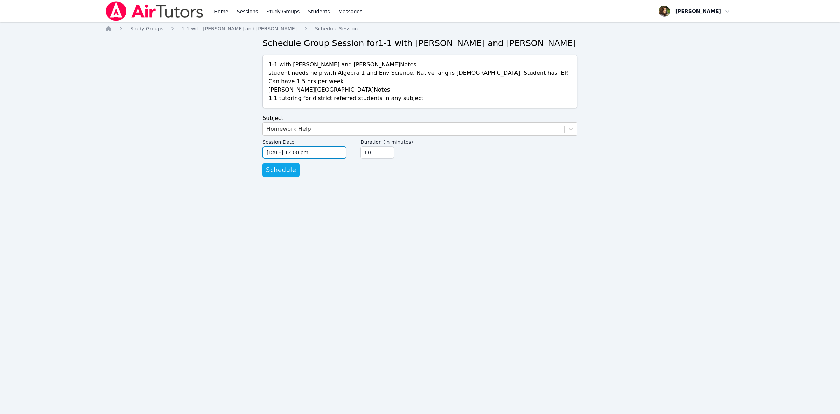
click at [313, 146] on input "[DATE] 12:00 pm" at bounding box center [305, 152] width 84 height 13
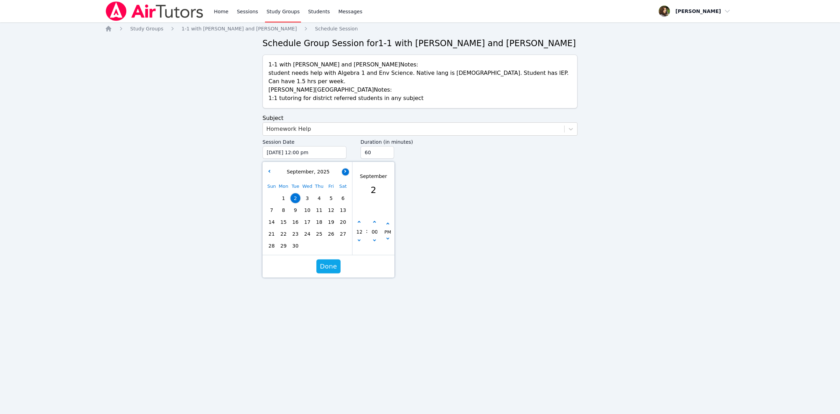
click at [344, 170] on icon "button" at bounding box center [344, 171] width 3 height 3
click at [296, 194] on span "2" at bounding box center [296, 199] width 10 height 10
click at [361, 219] on div "12" at bounding box center [358, 232] width 13 height 26
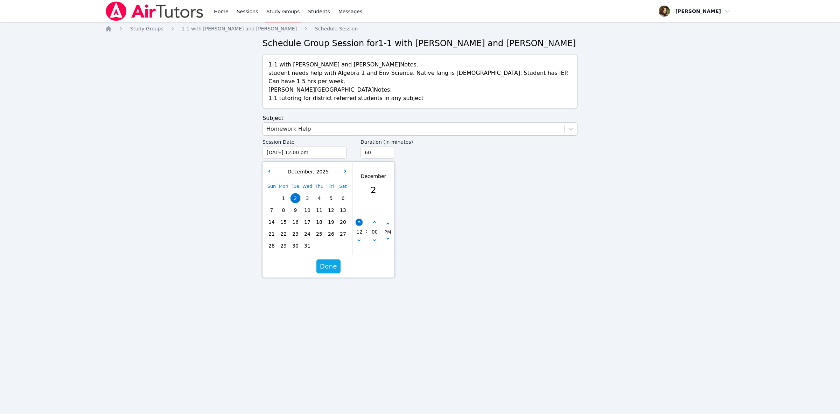
click at [358, 219] on button "button" at bounding box center [359, 222] width 7 height 7
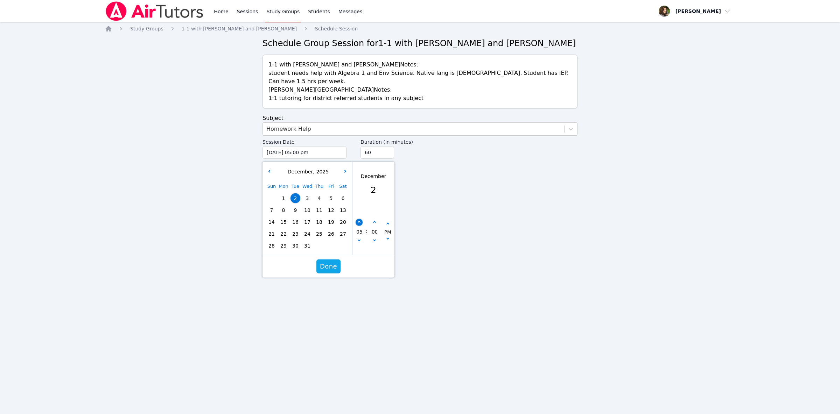
click at [358, 219] on button "button" at bounding box center [359, 222] width 7 height 7
click at [373, 219] on button "button" at bounding box center [374, 222] width 7 height 7
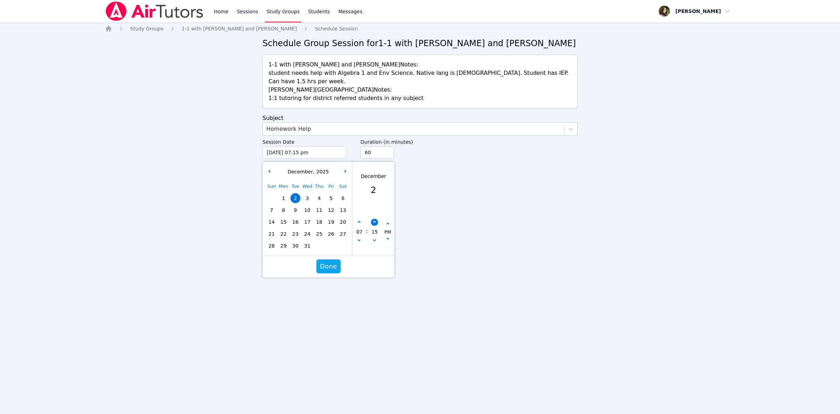
click at [373, 219] on button "button" at bounding box center [374, 222] width 7 height 7
click at [375, 219] on button "button" at bounding box center [374, 222] width 7 height 7
click at [388, 147] on input "45" at bounding box center [378, 152] width 34 height 13
click at [330, 262] on span "Done" at bounding box center [328, 267] width 17 height 10
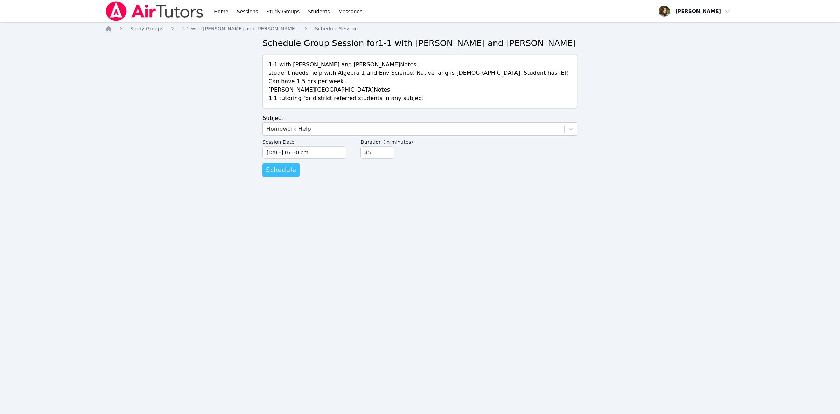
click at [282, 165] on span "Schedule" at bounding box center [281, 170] width 30 height 10
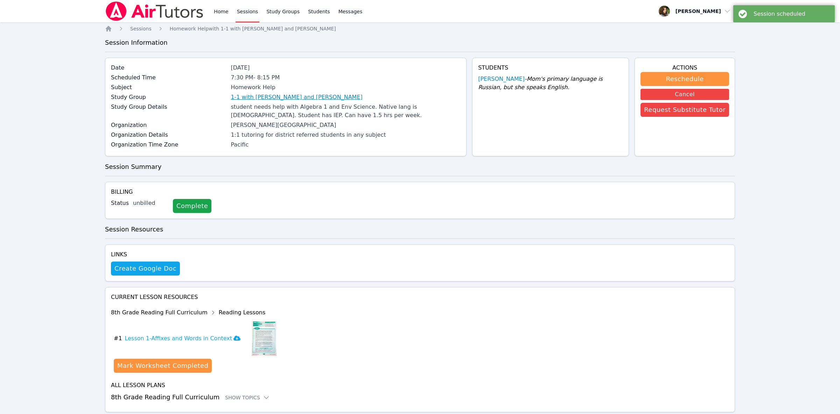
click at [303, 99] on link "1-1 with [PERSON_NAME] and [PERSON_NAME]" at bounding box center [297, 97] width 132 height 8
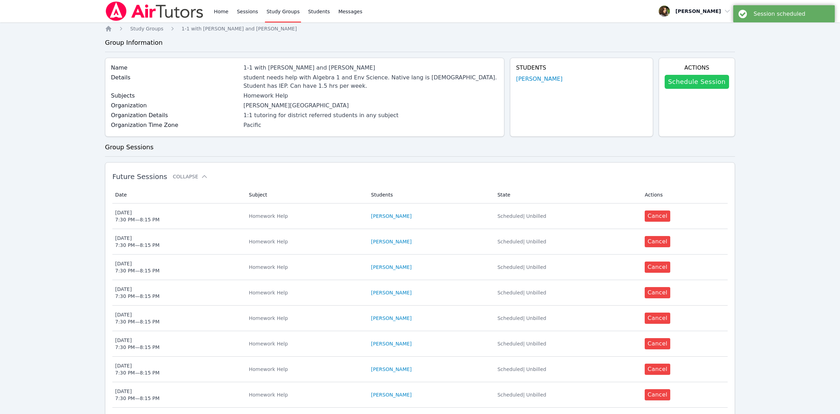
click at [687, 78] on link "Schedule Session" at bounding box center [697, 82] width 64 height 14
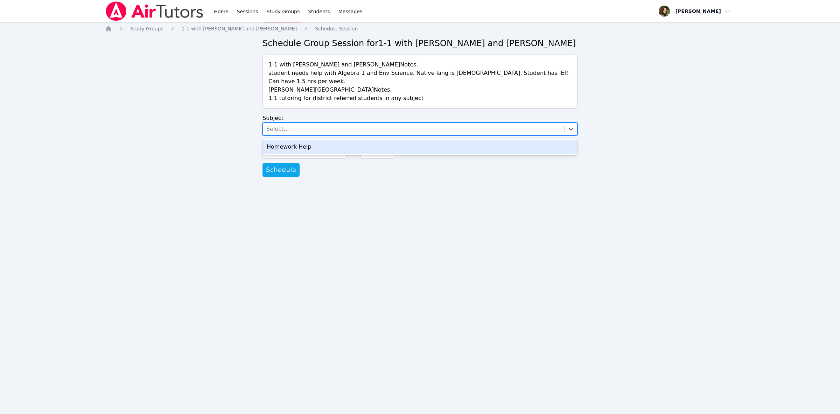
click at [294, 123] on div "Select..." at bounding box center [413, 129] width 301 height 13
click at [292, 140] on div "Homework Help" at bounding box center [420, 147] width 315 height 14
click at [298, 146] on input "[DATE] 12:00 pm" at bounding box center [305, 152] width 84 height 13
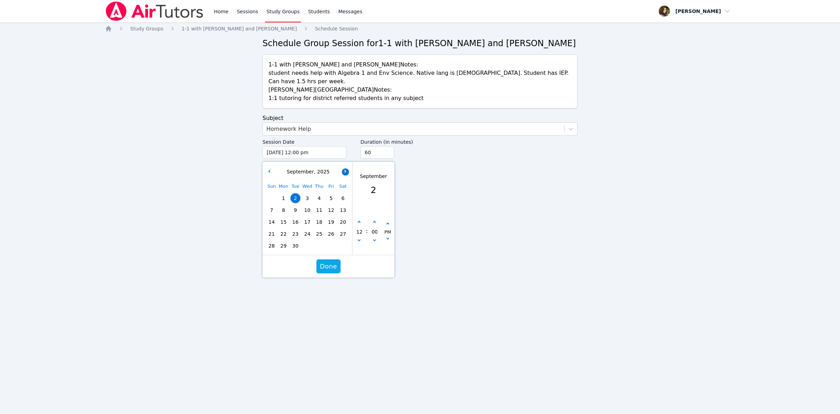
click at [343, 168] on button "button" at bounding box center [345, 171] width 7 height 7
click at [344, 170] on icon "button" at bounding box center [344, 171] width 3 height 3
click at [268, 165] on div "[DATE]" at bounding box center [307, 172] width 87 height 14
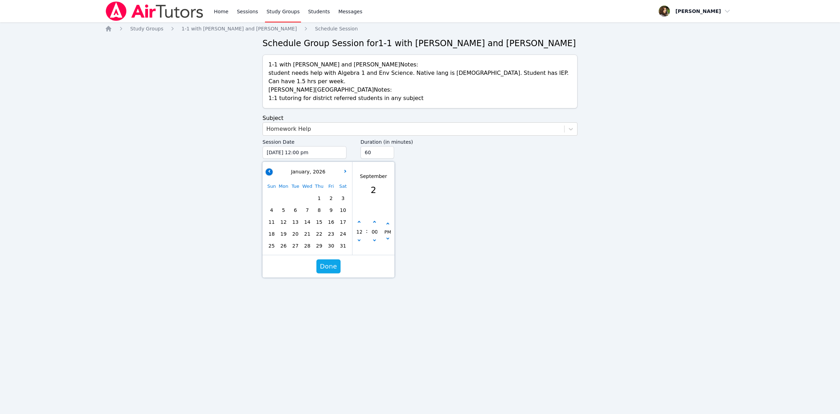
click at [268, 168] on button "button" at bounding box center [269, 171] width 7 height 7
click at [323, 194] on span "4" at bounding box center [319, 199] width 10 height 10
click at [359, 219] on button "button" at bounding box center [359, 222] width 7 height 7
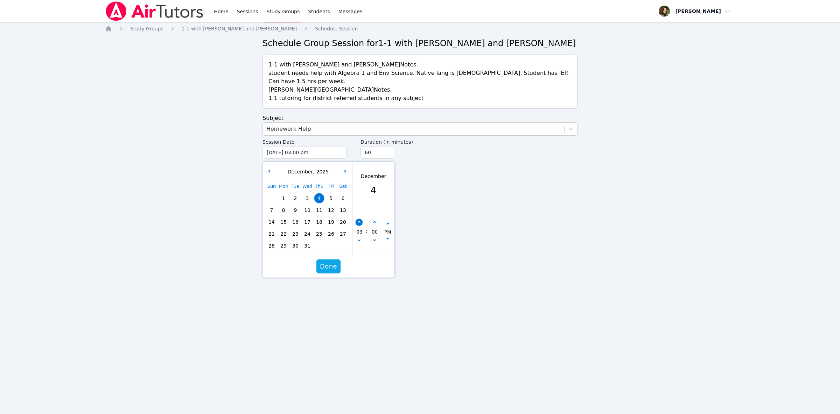
click at [359, 219] on button "button" at bounding box center [359, 222] width 7 height 7
click at [360, 219] on button "button" at bounding box center [359, 222] width 7 height 7
click at [359, 219] on button "button" at bounding box center [359, 222] width 7 height 7
click at [375, 219] on button "button" at bounding box center [374, 222] width 7 height 7
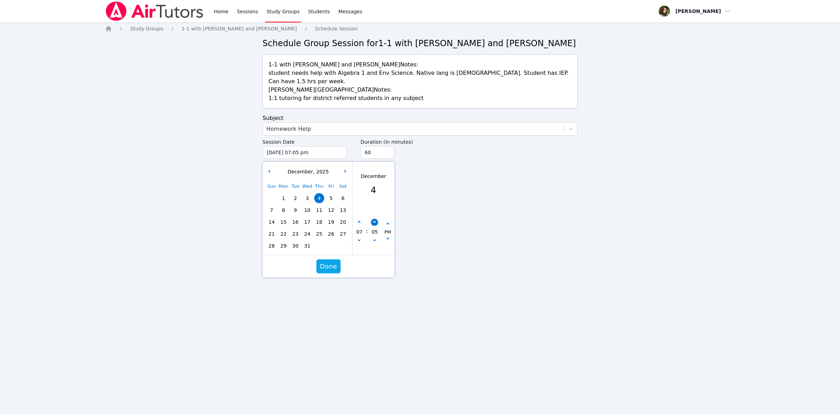
click at [375, 219] on button "button" at bounding box center [374, 222] width 7 height 7
click at [373, 211] on div "07 : 25 PM" at bounding box center [373, 232] width 42 height 46
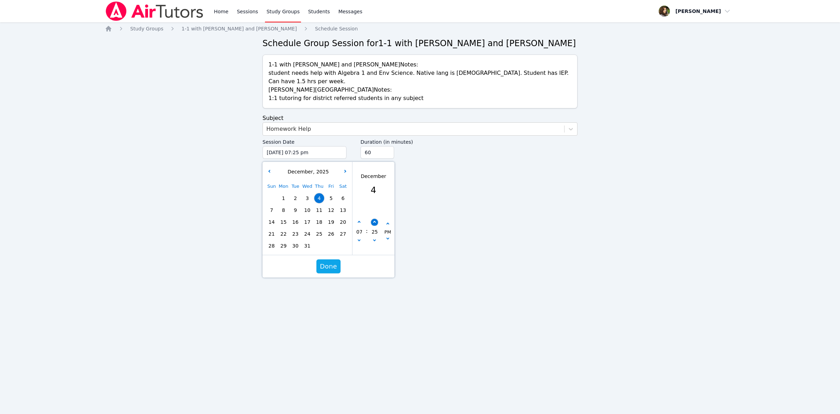
click at [375, 219] on button "button" at bounding box center [374, 222] width 7 height 7
click at [388, 147] on input "45" at bounding box center [378, 152] width 34 height 13
click at [323, 260] on button "Done" at bounding box center [328, 267] width 24 height 14
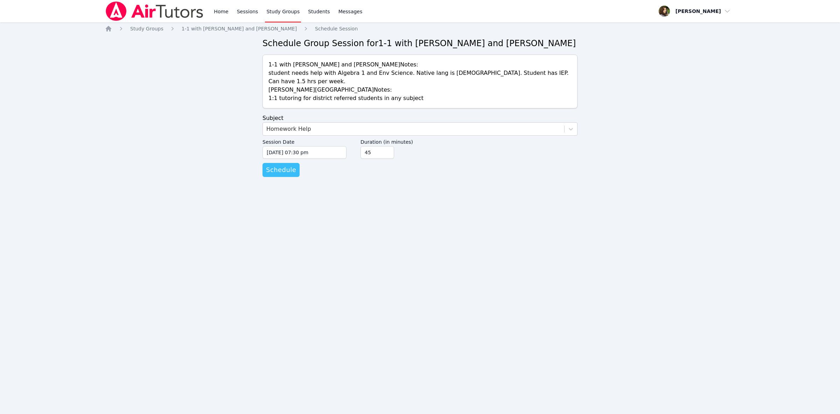
click at [275, 165] on span "Schedule" at bounding box center [281, 170] width 30 height 10
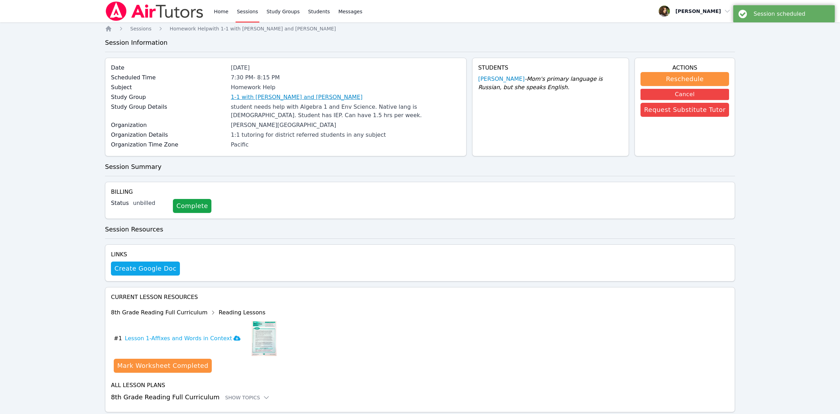
click at [277, 95] on link "1-1 with [PERSON_NAME] and [PERSON_NAME]" at bounding box center [297, 97] width 132 height 8
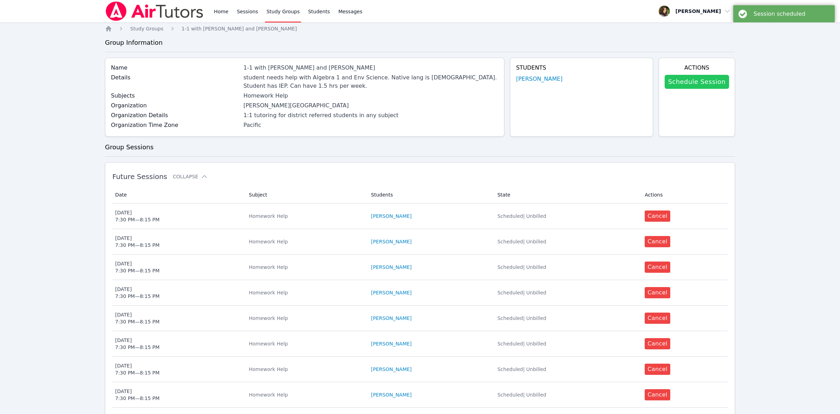
click at [692, 82] on link "Schedule Session" at bounding box center [697, 82] width 64 height 14
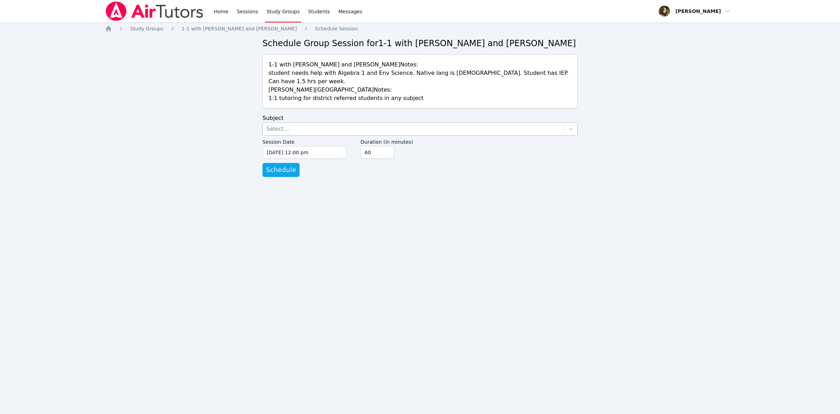
click at [298, 126] on div "Select..." at bounding box center [413, 129] width 301 height 13
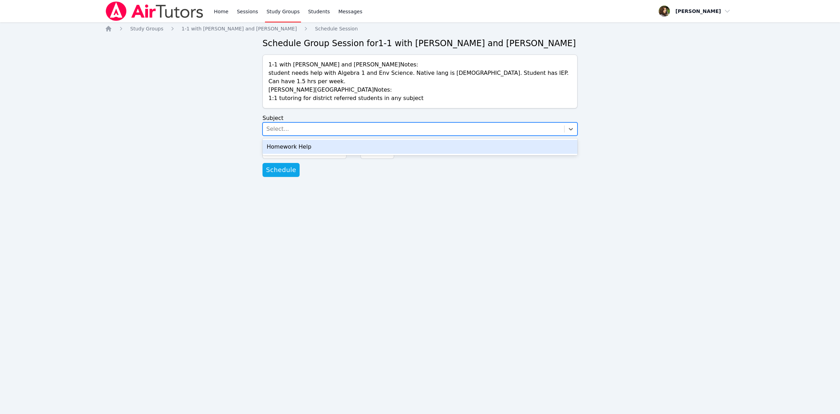
click at [298, 140] on div "Homework Help" at bounding box center [420, 147] width 315 height 14
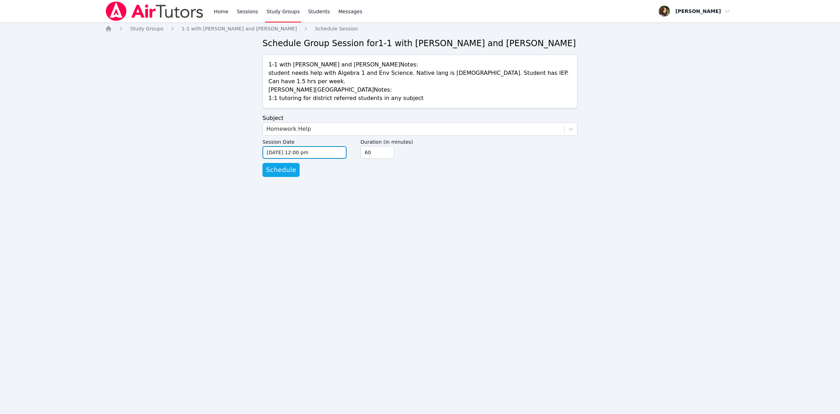
click at [308, 146] on input "[DATE] 12:00 pm" at bounding box center [305, 152] width 84 height 13
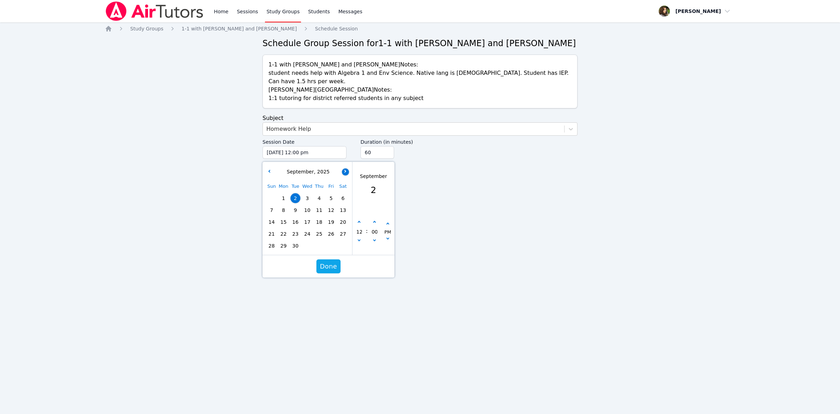
click at [345, 168] on button "button" at bounding box center [345, 171] width 7 height 7
click at [294, 205] on span "9" at bounding box center [296, 210] width 10 height 10
click at [358, 219] on button "button" at bounding box center [359, 222] width 7 height 7
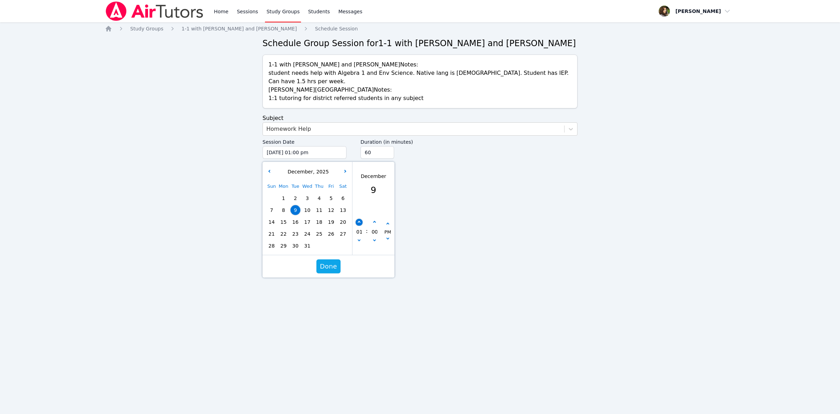
click at [358, 219] on button "button" at bounding box center [359, 222] width 7 height 7
click at [359, 221] on icon "button" at bounding box center [359, 222] width 3 height 3
click at [361, 219] on button "button" at bounding box center [359, 222] width 7 height 7
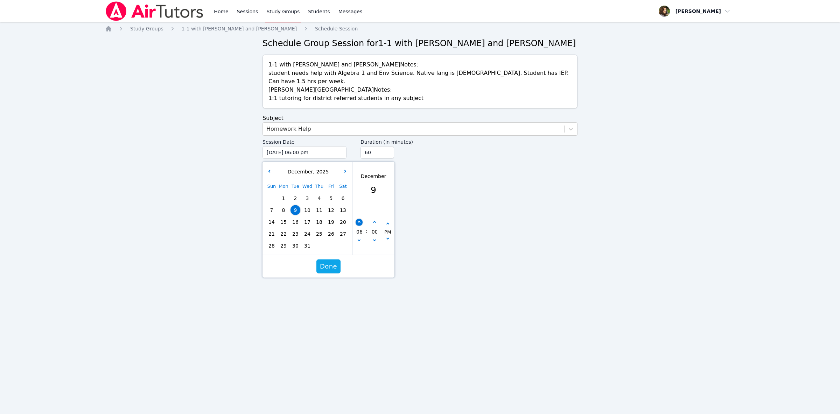
click at [361, 219] on button "button" at bounding box center [359, 222] width 7 height 7
click at [357, 238] on button "button" at bounding box center [359, 241] width 7 height 7
click at [374, 219] on button "button" at bounding box center [374, 222] width 7 height 7
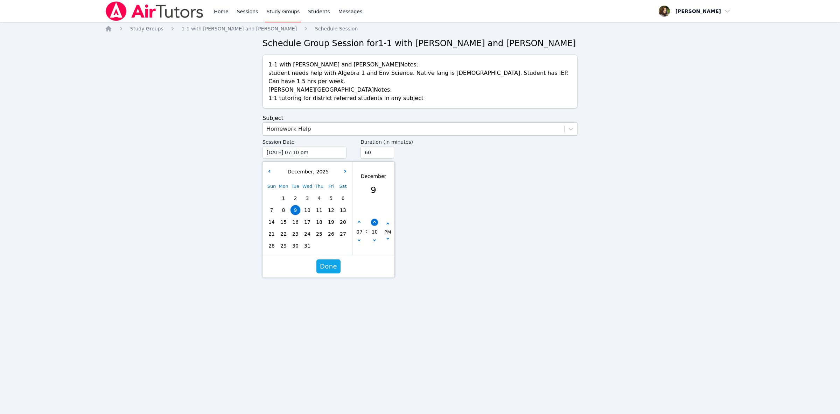
click at [374, 219] on button "button" at bounding box center [374, 222] width 7 height 7
click at [387, 148] on input "60" at bounding box center [378, 152] width 34 height 13
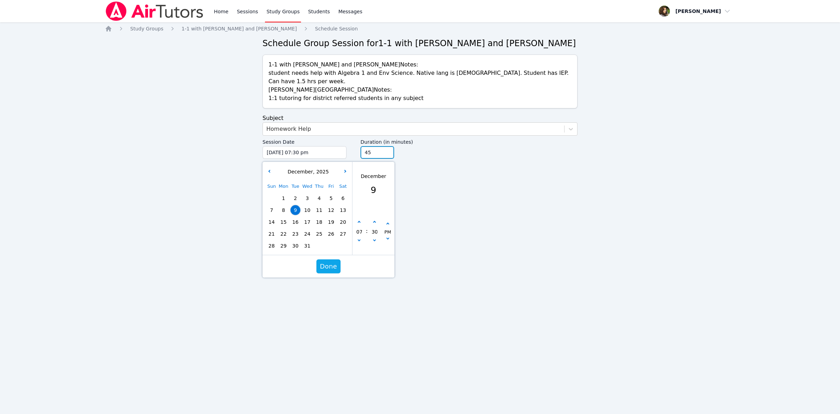
click at [388, 146] on input "45" at bounding box center [378, 152] width 34 height 13
click at [325, 262] on span "Done" at bounding box center [328, 267] width 17 height 10
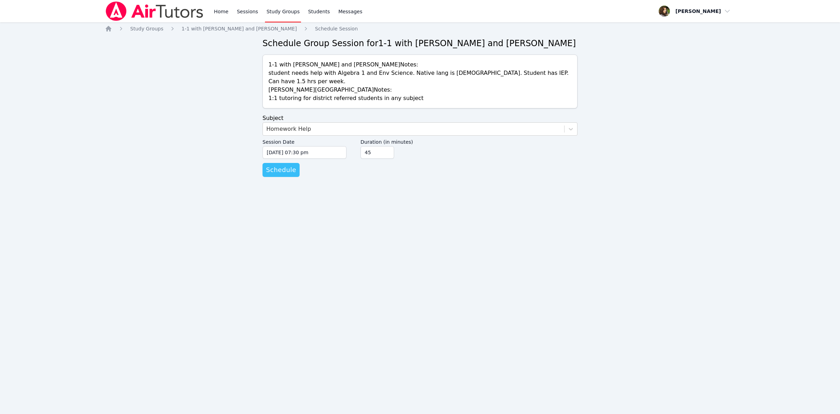
click at [274, 165] on span "Schedule" at bounding box center [281, 170] width 30 height 10
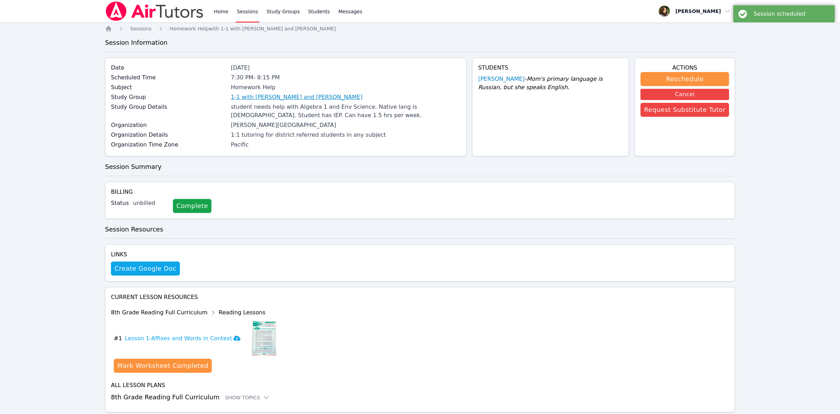
click at [330, 98] on link "1-1 with [PERSON_NAME] and [PERSON_NAME]" at bounding box center [297, 97] width 132 height 8
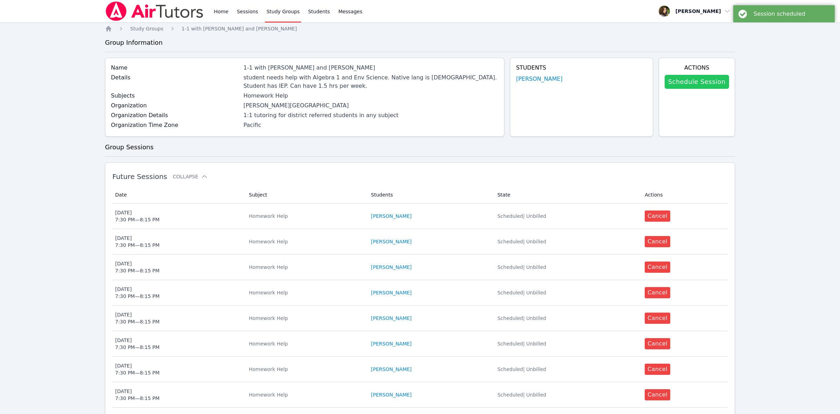
click at [702, 79] on link "Schedule Session" at bounding box center [697, 82] width 64 height 14
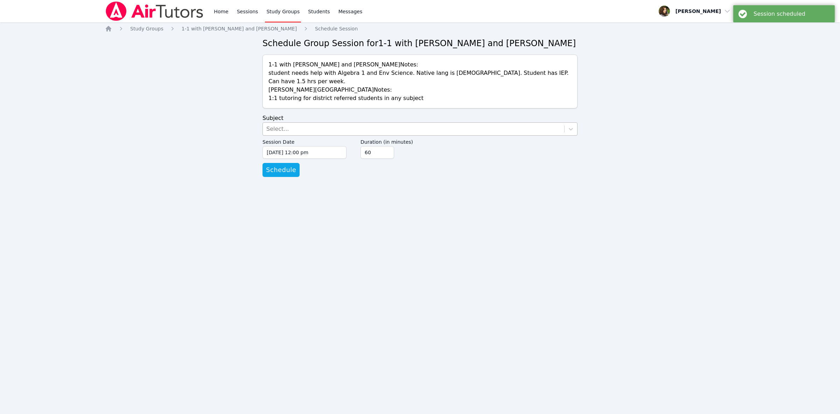
click at [317, 123] on div "Select..." at bounding box center [413, 129] width 301 height 13
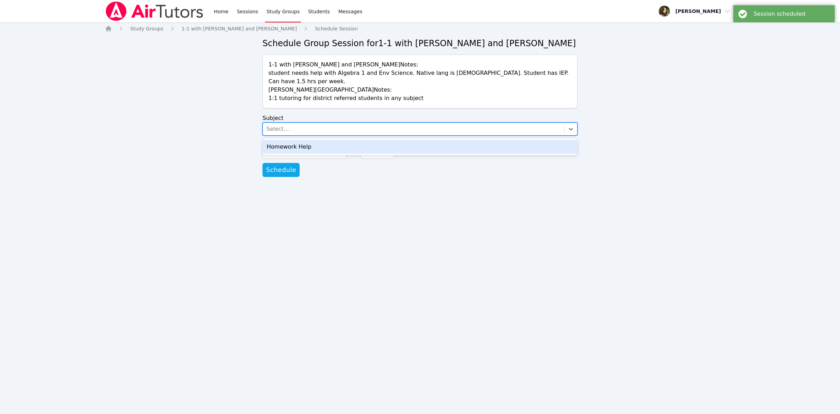
click at [321, 140] on div "Homework Help" at bounding box center [420, 147] width 315 height 14
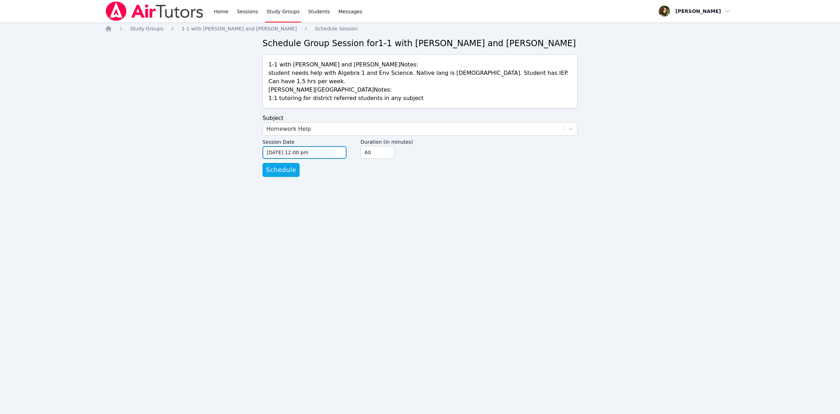
click at [338, 146] on input "[DATE] 12:00 pm" at bounding box center [305, 152] width 84 height 13
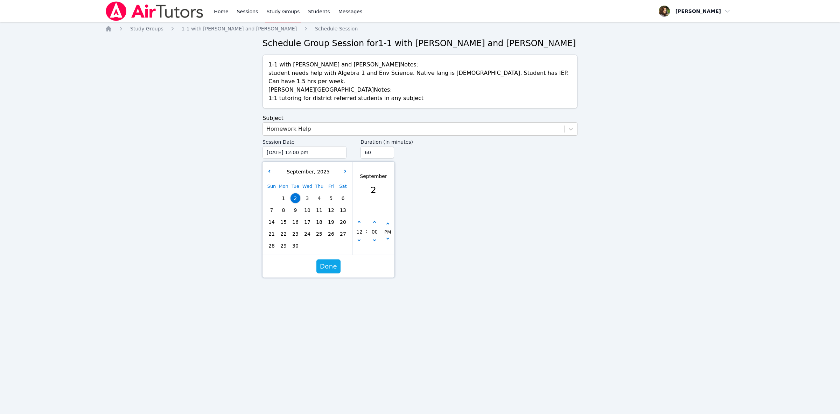
click at [348, 168] on div "[DATE]" at bounding box center [307, 171] width 87 height 7
click at [345, 168] on button "button" at bounding box center [345, 171] width 7 height 7
click at [318, 205] on span "11" at bounding box center [319, 210] width 10 height 10
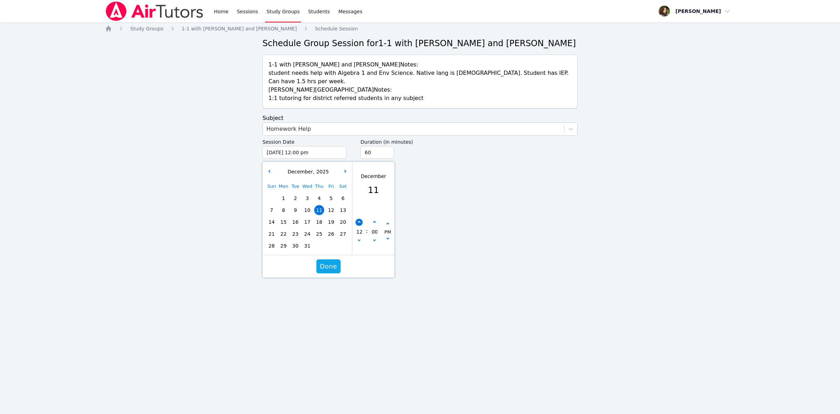
click at [360, 219] on button "button" at bounding box center [359, 222] width 7 height 7
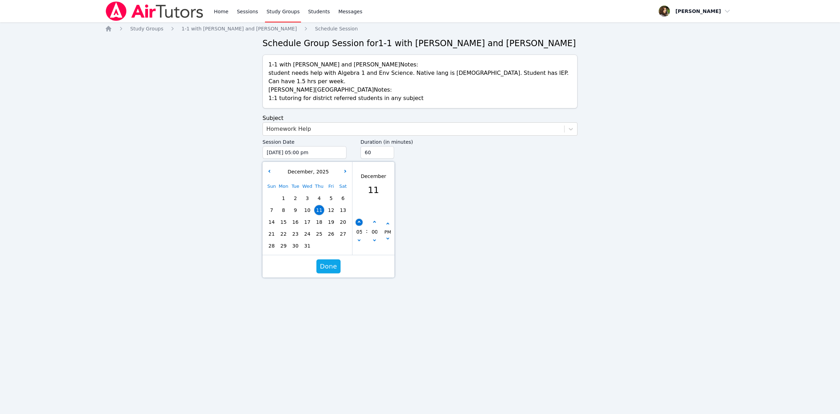
click at [360, 219] on button "button" at bounding box center [359, 222] width 7 height 7
click at [361, 219] on button "button" at bounding box center [359, 222] width 7 height 7
click at [377, 219] on button "button" at bounding box center [374, 222] width 7 height 7
click at [376, 219] on button "button" at bounding box center [374, 222] width 7 height 7
click at [375, 221] on icon "button" at bounding box center [374, 222] width 3 height 3
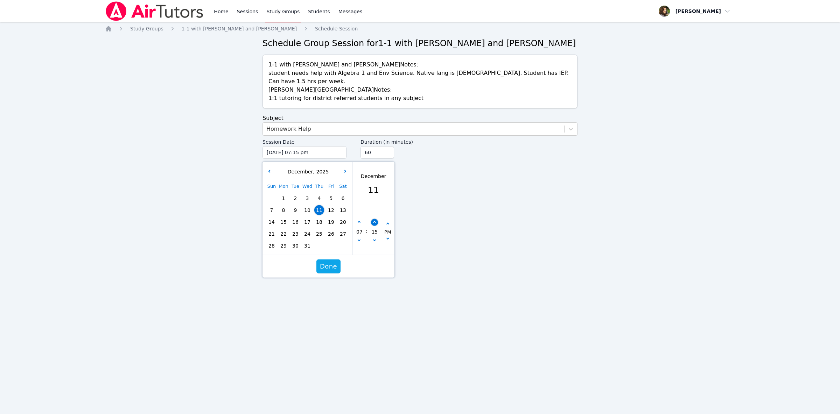
click at [375, 221] on icon "button" at bounding box center [374, 222] width 3 height 3
click at [375, 219] on button "button" at bounding box center [374, 222] width 7 height 7
click at [387, 147] on input "45" at bounding box center [378, 152] width 34 height 13
click at [331, 260] on button "Done" at bounding box center [328, 267] width 24 height 14
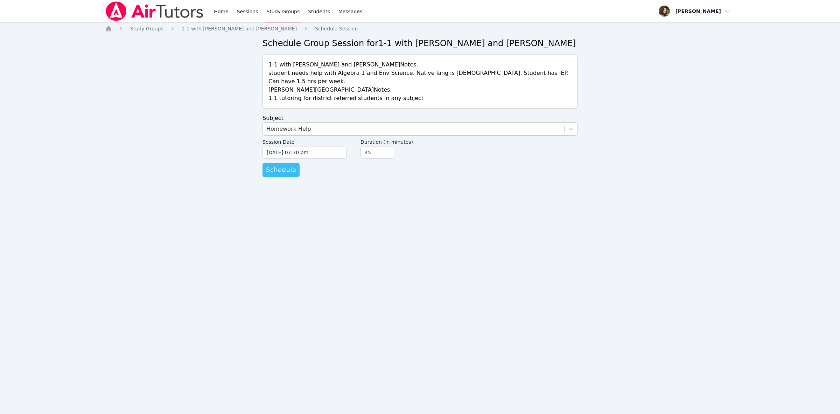
click at [281, 165] on span "Schedule" at bounding box center [281, 170] width 30 height 10
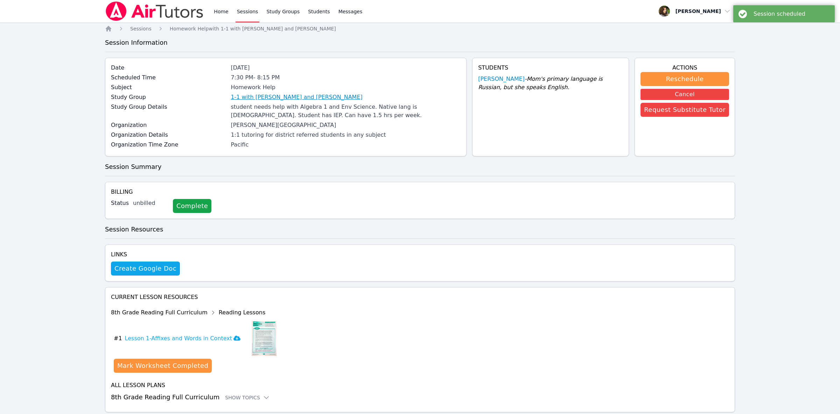
click at [280, 100] on link "1-1 with [PERSON_NAME] and [PERSON_NAME]" at bounding box center [297, 97] width 132 height 8
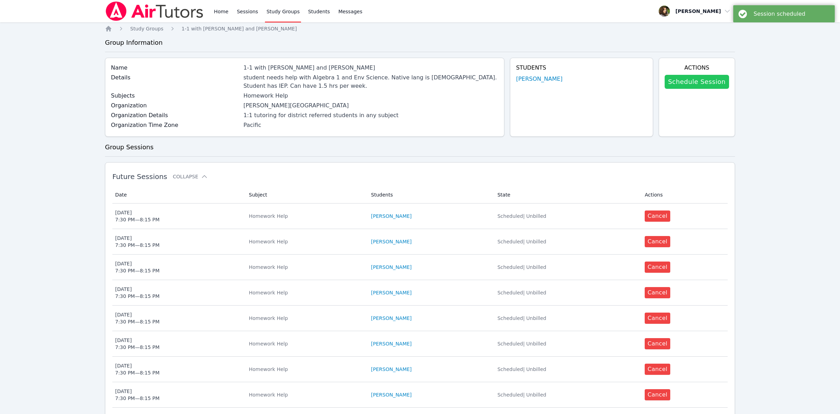
click at [690, 80] on link "Schedule Session" at bounding box center [697, 82] width 64 height 14
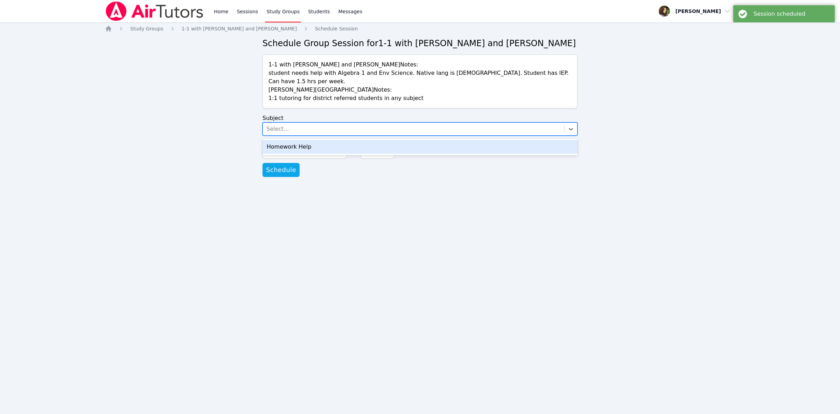
click at [322, 123] on div "Select..." at bounding box center [413, 129] width 301 height 13
click at [324, 142] on div "Homework Help" at bounding box center [420, 147] width 315 height 14
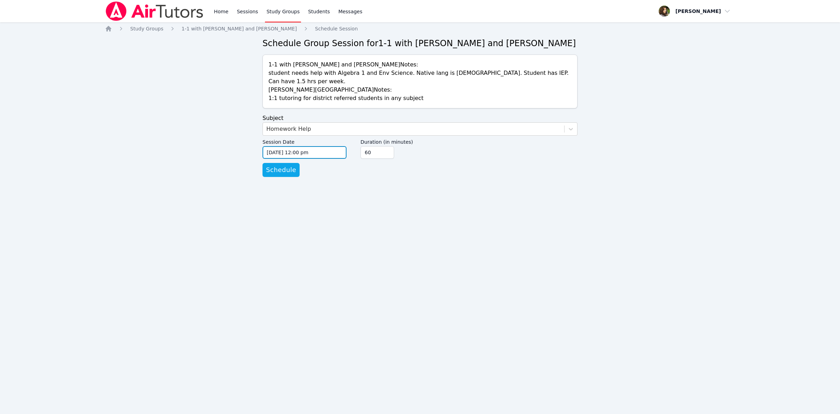
click at [329, 150] on input "[DATE] 12:00 pm" at bounding box center [305, 152] width 84 height 13
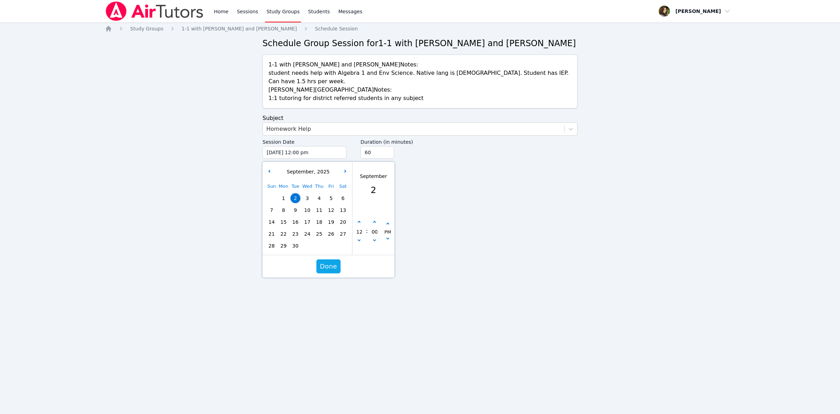
click at [351, 164] on div "[DATE] Sun Mon Tue Wed Thu Fri Sat 1 2 3 4 5 6 7 8 9 10 11 12 13 14 15 16 17 18…" at bounding box center [308, 208] width 90 height 93
click at [346, 168] on button "button" at bounding box center [345, 171] width 7 height 7
click at [296, 217] on span "16" at bounding box center [296, 222] width 10 height 10
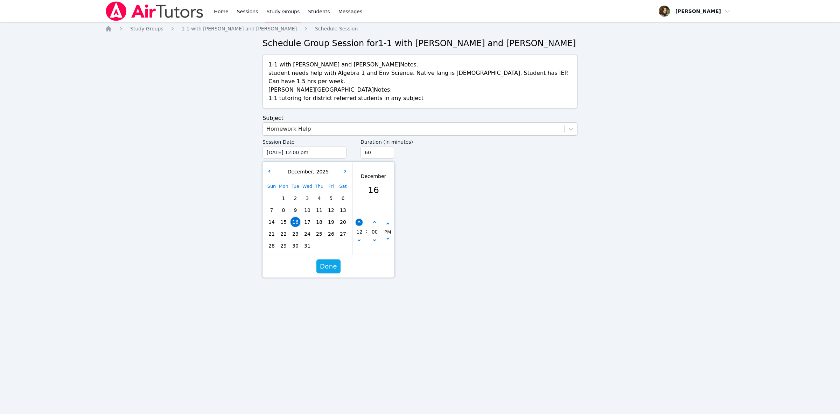
click at [359, 219] on button "button" at bounding box center [359, 222] width 7 height 7
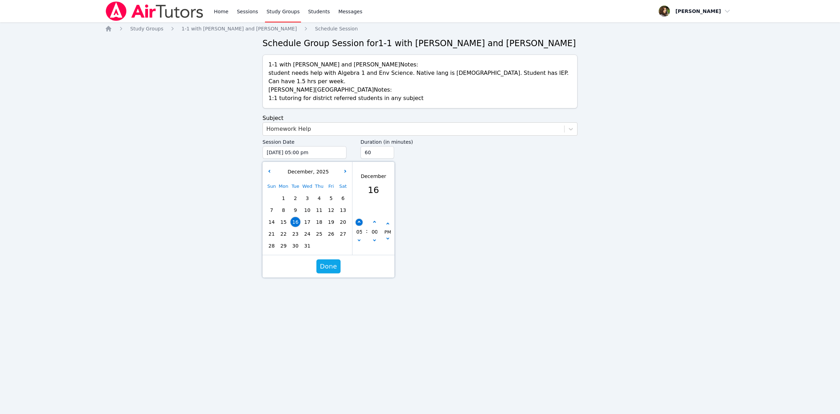
click at [359, 219] on button "button" at bounding box center [359, 222] width 7 height 7
click at [374, 219] on button "button" at bounding box center [374, 222] width 7 height 7
click at [374, 221] on icon "button" at bounding box center [374, 222] width 3 height 3
click at [373, 219] on button "button" at bounding box center [374, 222] width 7 height 7
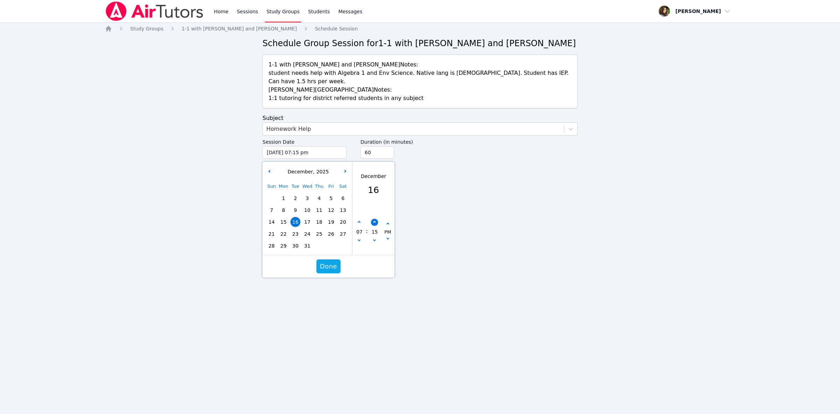
click at [373, 219] on button "button" at bounding box center [374, 222] width 7 height 7
click at [388, 147] on input "45" at bounding box center [378, 152] width 34 height 13
click at [328, 262] on span "Done" at bounding box center [328, 267] width 17 height 10
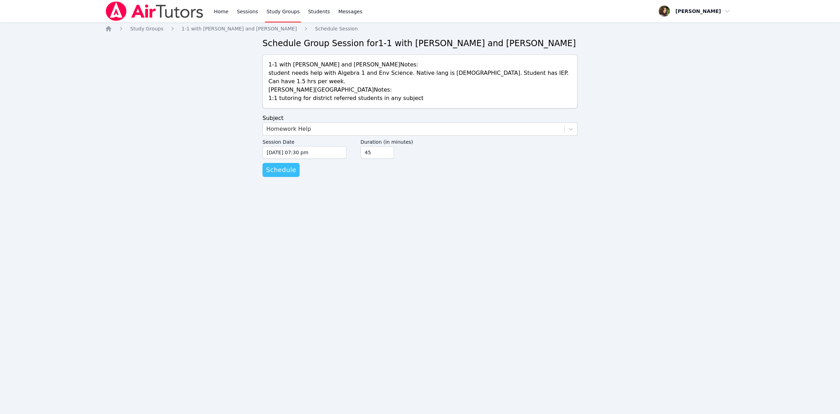
click at [280, 165] on span "Schedule" at bounding box center [281, 170] width 30 height 10
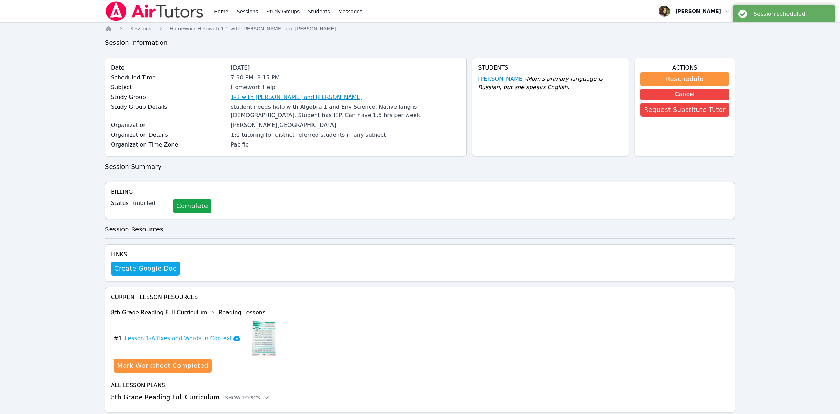
click at [311, 96] on link "1-1 with [PERSON_NAME] and [PERSON_NAME]" at bounding box center [297, 97] width 132 height 8
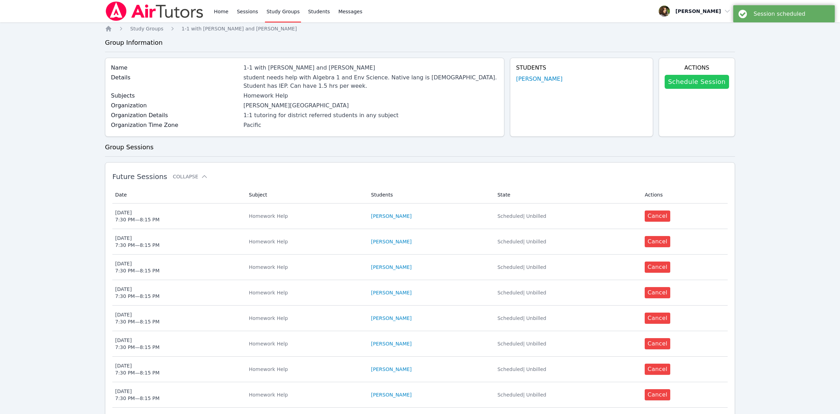
click at [688, 83] on link "Schedule Session" at bounding box center [697, 82] width 64 height 14
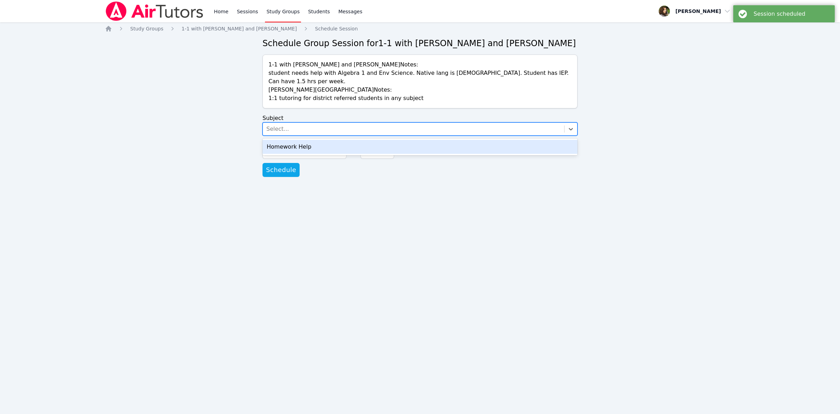
click at [291, 123] on div "Select..." at bounding box center [413, 129] width 301 height 13
click at [296, 140] on div "Homework Help" at bounding box center [420, 147] width 315 height 14
click at [302, 147] on input "[DATE] 12:00 pm" at bounding box center [305, 152] width 84 height 13
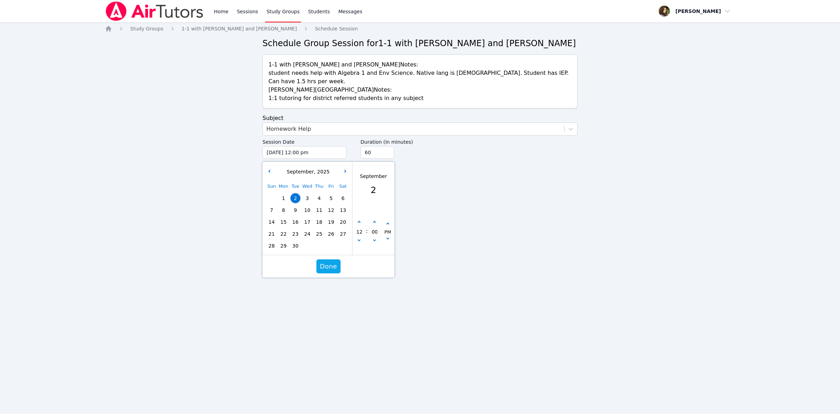
click at [320, 217] on span "18" at bounding box center [319, 222] width 10 height 10
click
